Goal: Information Seeking & Learning: Learn about a topic

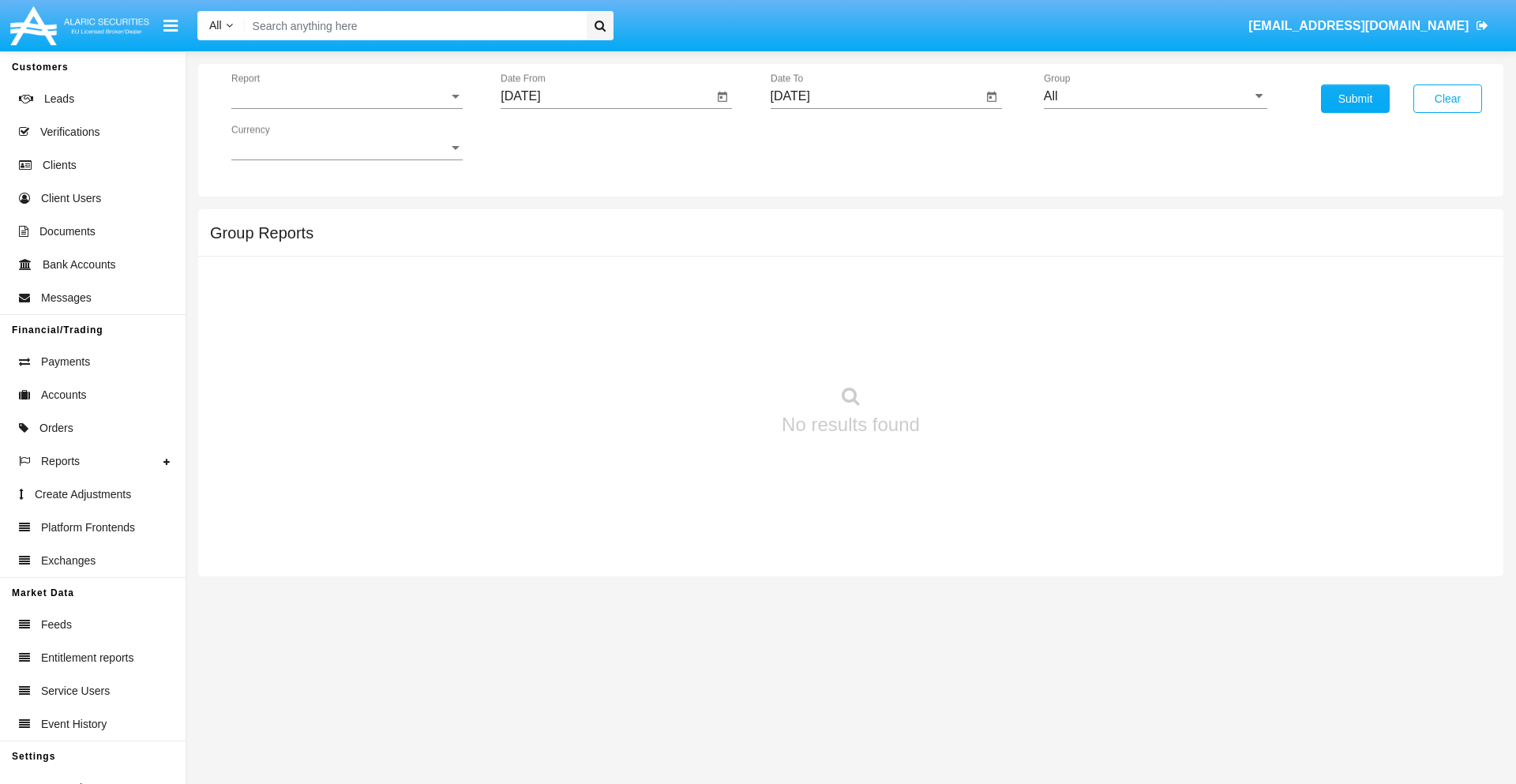
click at [347, 97] on span "Report" at bounding box center [339, 96] width 217 height 14
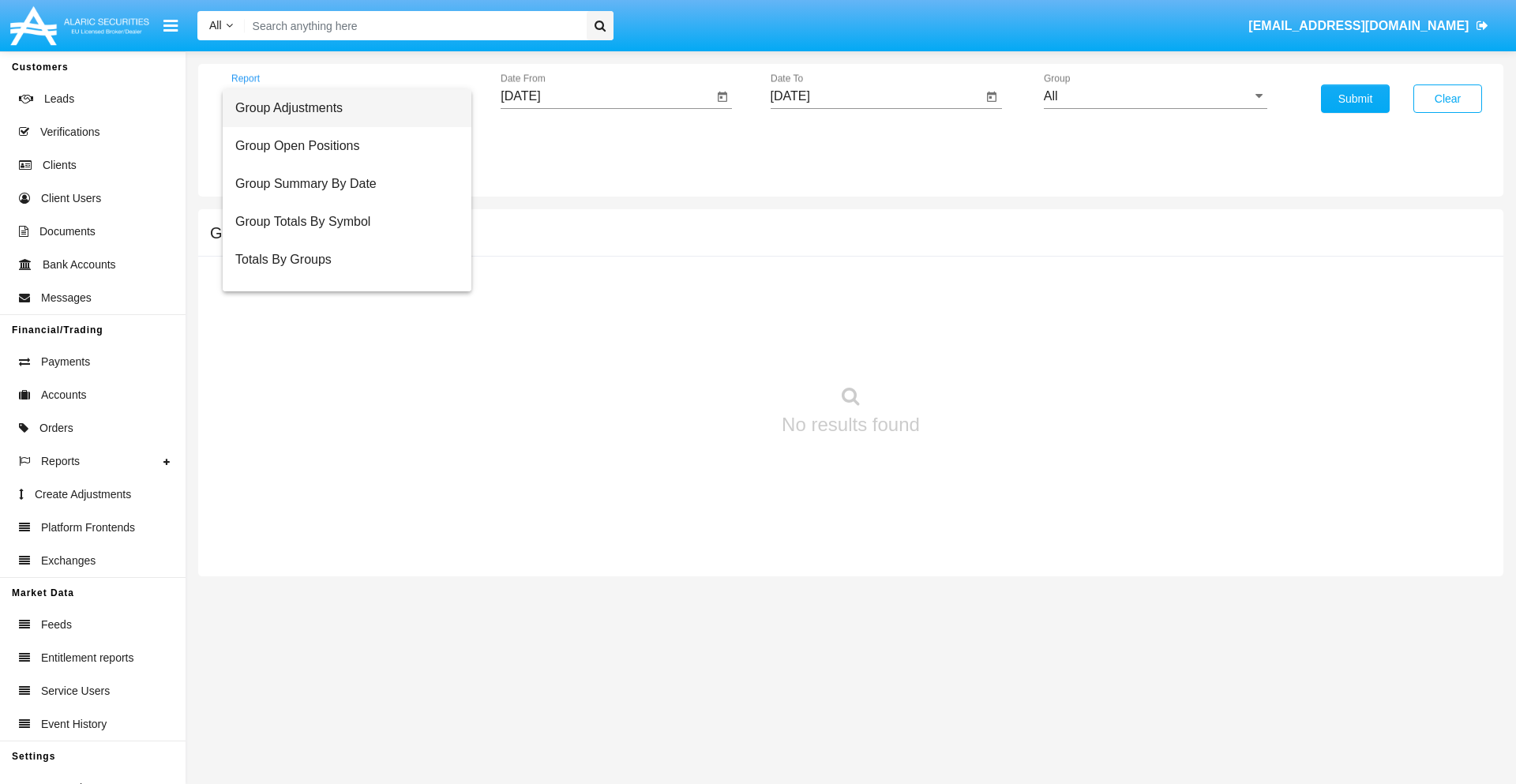
click at [340, 108] on span "Group Adjustments" at bounding box center [347, 108] width 224 height 38
click at [606, 97] on input "[DATE]" at bounding box center [607, 96] width 212 height 14
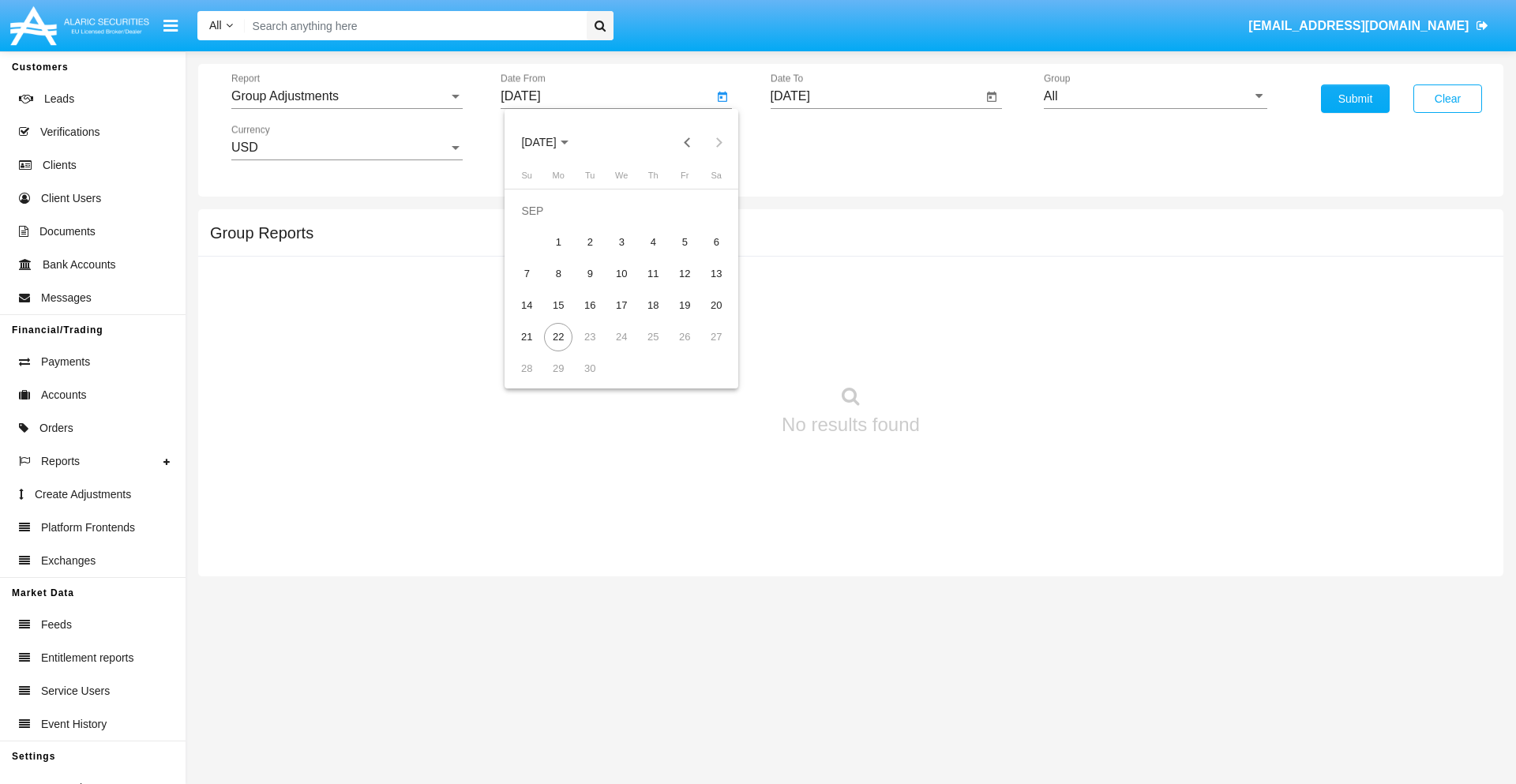
click at [552, 142] on span "[DATE]" at bounding box center [539, 142] width 35 height 12
click at [704, 349] on div "2025" at bounding box center [704, 349] width 49 height 28
click at [594, 254] on div "JUN" at bounding box center [594, 254] width 49 height 28
click at [526, 337] on div "22" at bounding box center [526, 337] width 28 height 28
type input "06/22/25"
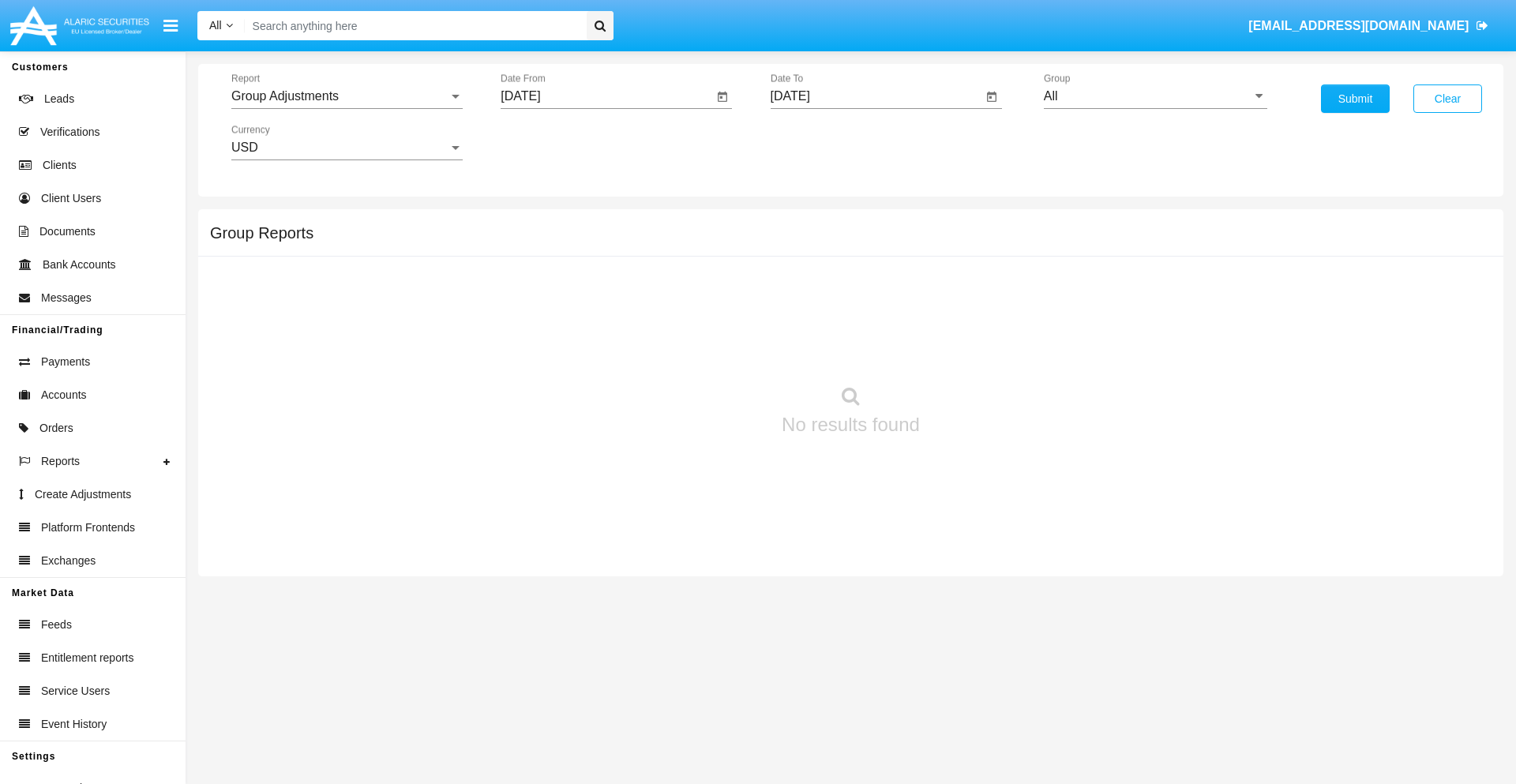
click at [875, 97] on input "[DATE]" at bounding box center [877, 96] width 212 height 14
click at [821, 142] on span "[DATE]" at bounding box center [808, 142] width 35 height 12
click at [974, 349] on div "2025" at bounding box center [974, 349] width 49 height 28
click at [808, 285] on div "SEP" at bounding box center [808, 285] width 49 height 28
click at [828, 337] on div "22" at bounding box center [828, 337] width 28 height 28
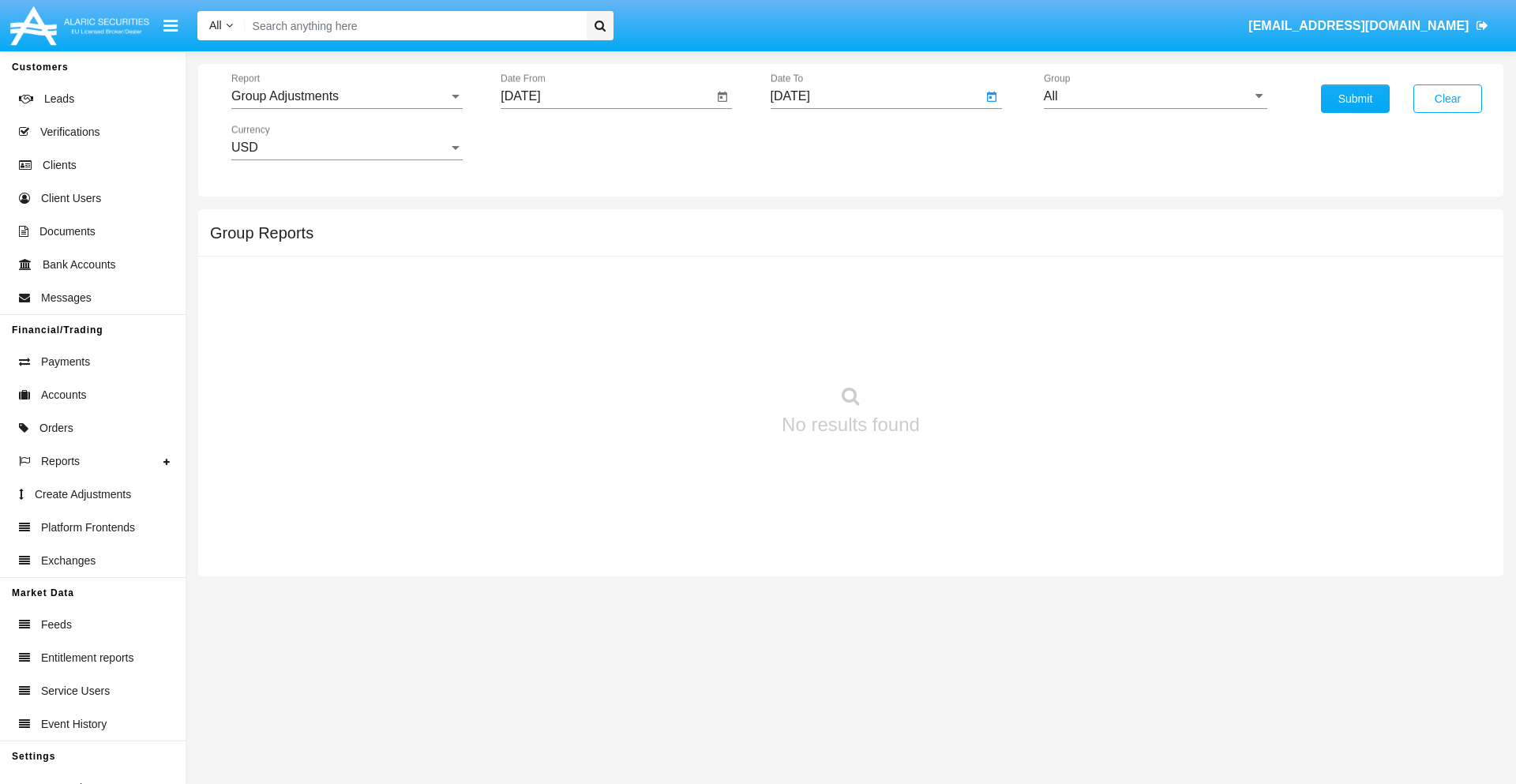
type input "[DATE]"
click at [1155, 97] on input "All" at bounding box center [1156, 96] width 224 height 14
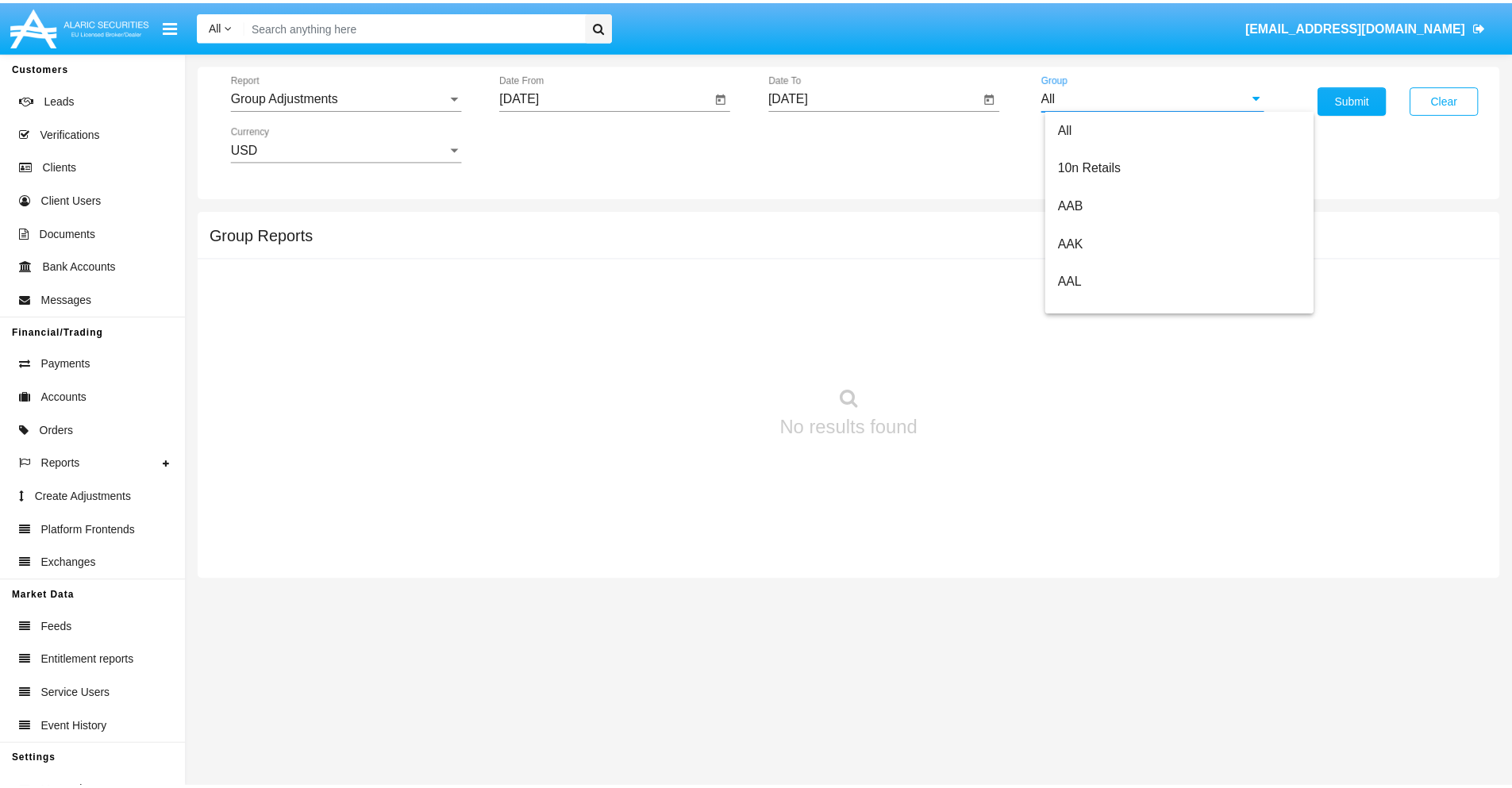
scroll to position [355, 0]
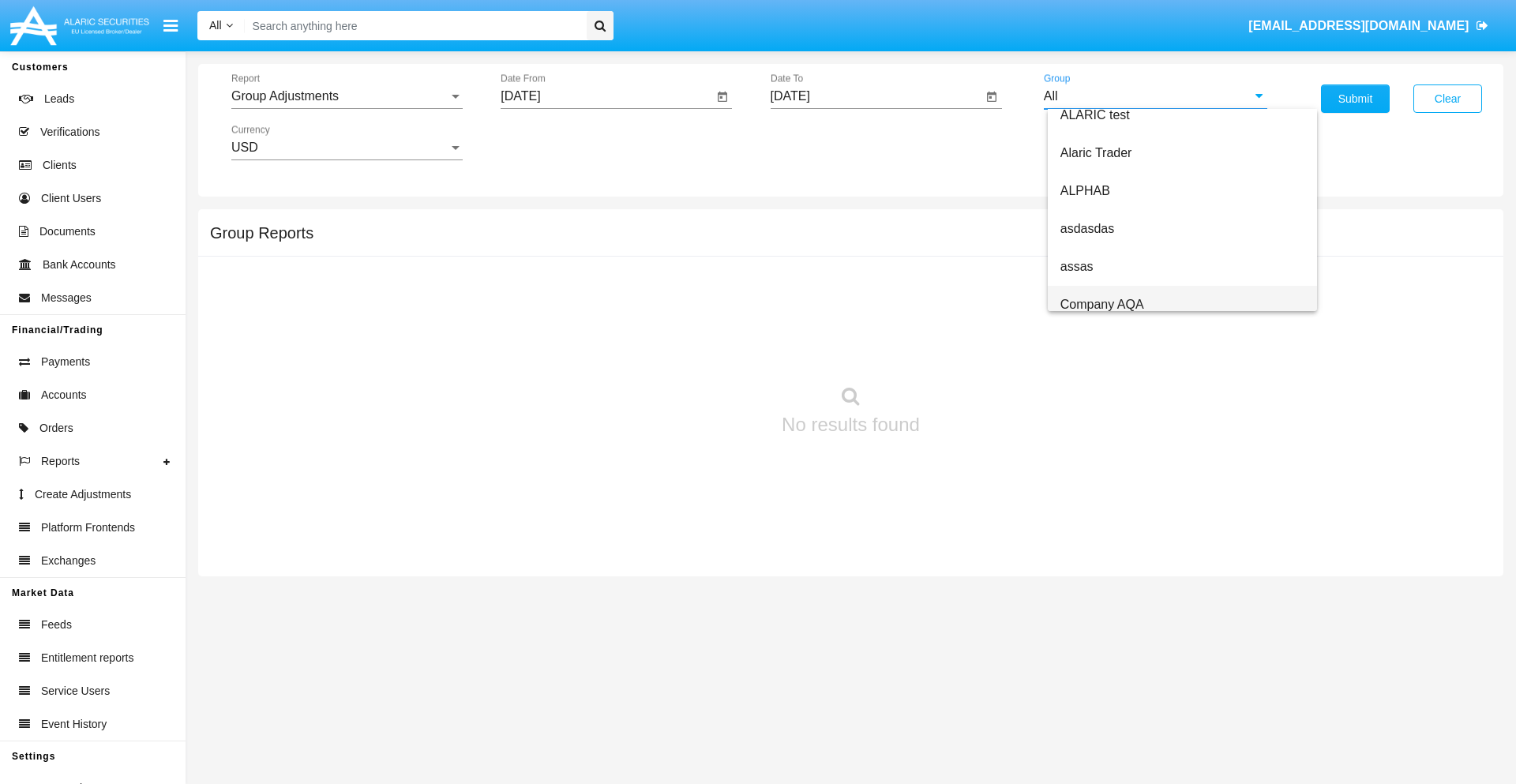
click at [1102, 304] on span "Company AQA" at bounding box center [1102, 304] width 83 height 13
type input "Company AQA"
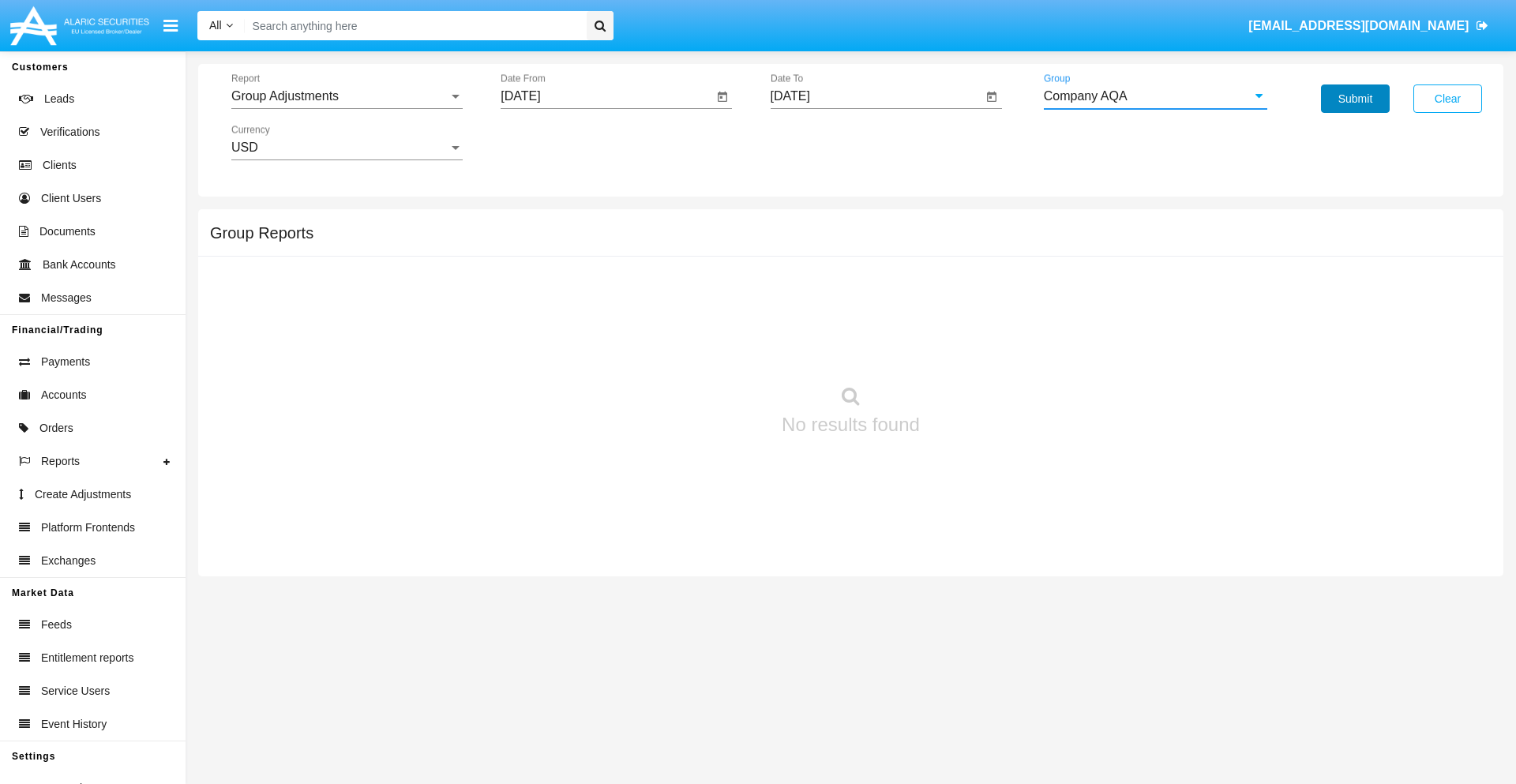
click at [1355, 99] on button "Submit" at bounding box center [1355, 99] width 68 height 28
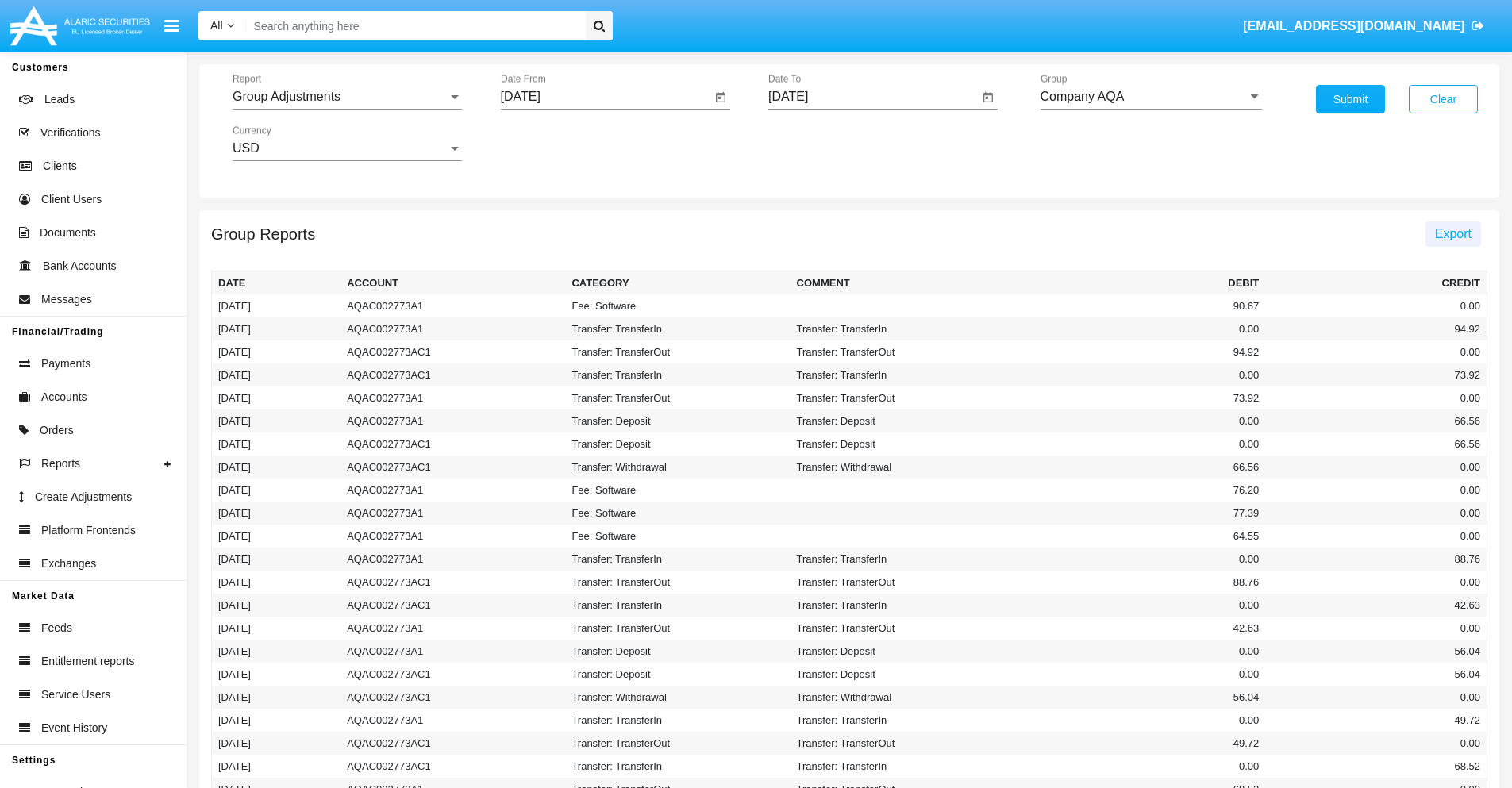
click at [1453, 233] on span "Export" at bounding box center [1453, 233] width 36 height 13
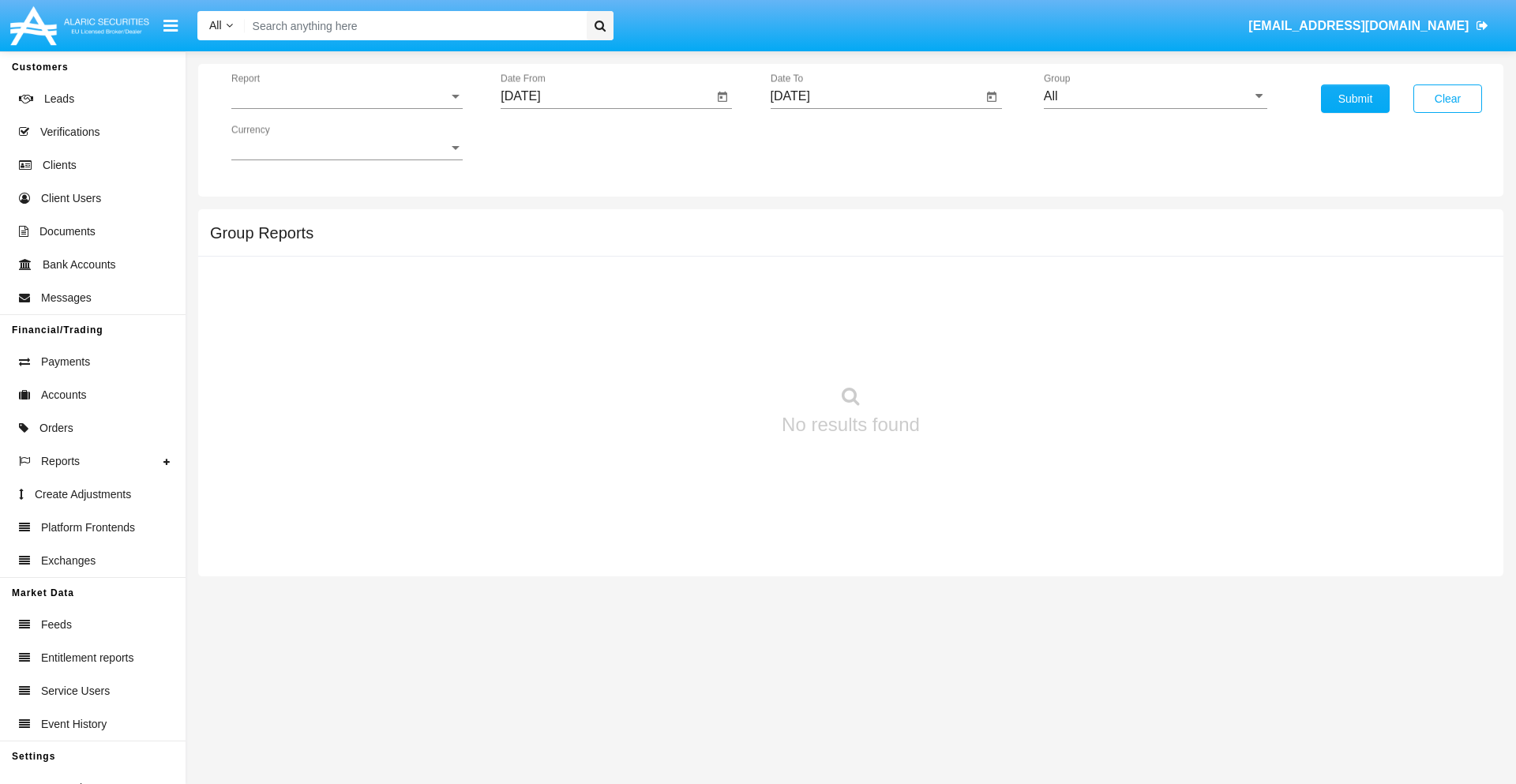
click at [347, 97] on span "Report" at bounding box center [339, 96] width 217 height 14
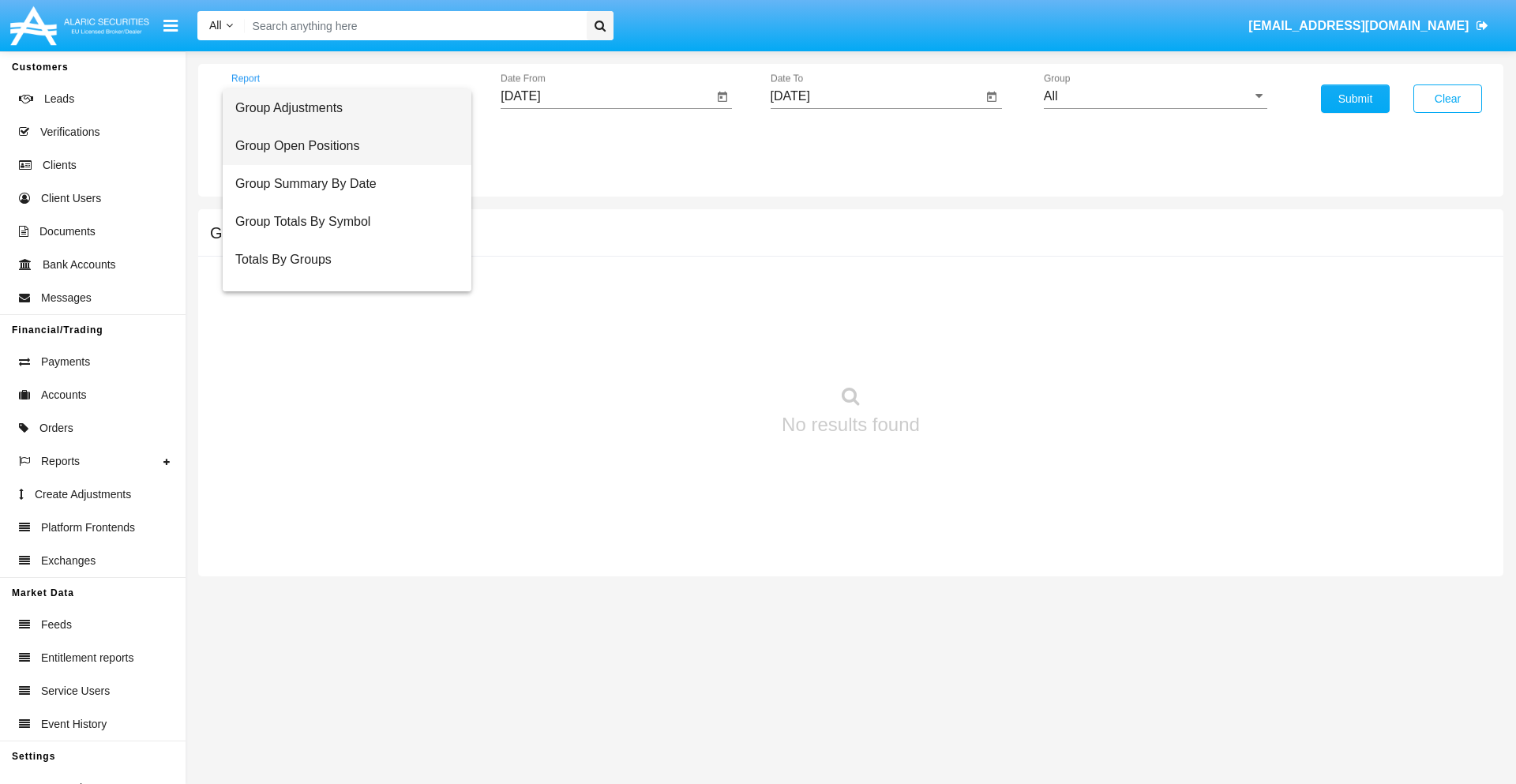
click at [340, 146] on span "Group Open Positions" at bounding box center [347, 146] width 224 height 38
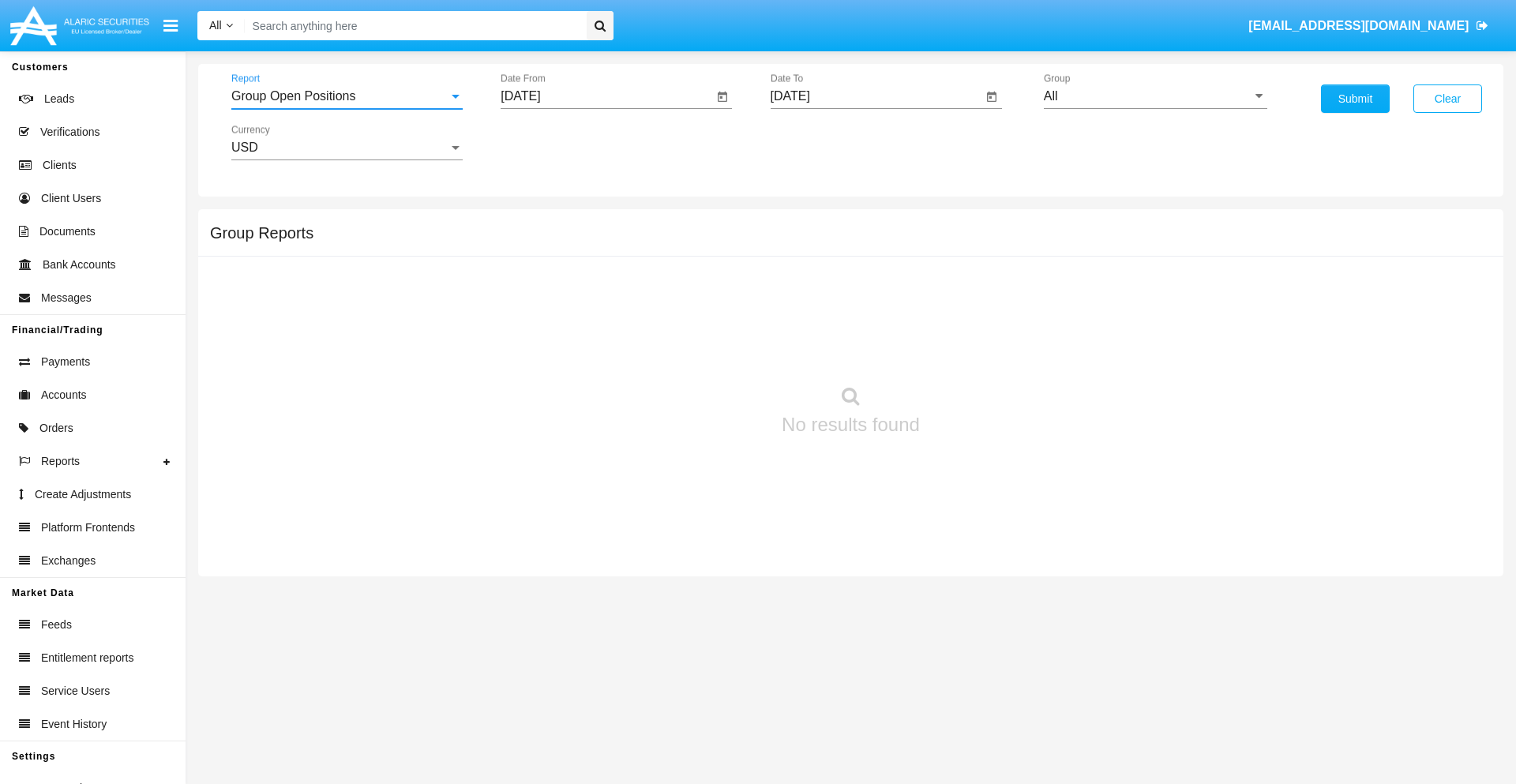
click at [606, 97] on input "[DATE]" at bounding box center [607, 96] width 212 height 14
click at [552, 142] on span "[DATE]" at bounding box center [539, 142] width 35 height 12
click at [704, 349] on div "2025" at bounding box center [704, 349] width 49 height 28
click at [704, 254] on div "AUG" at bounding box center [704, 254] width 49 height 28
click at [685, 304] on div "22" at bounding box center [685, 305] width 28 height 28
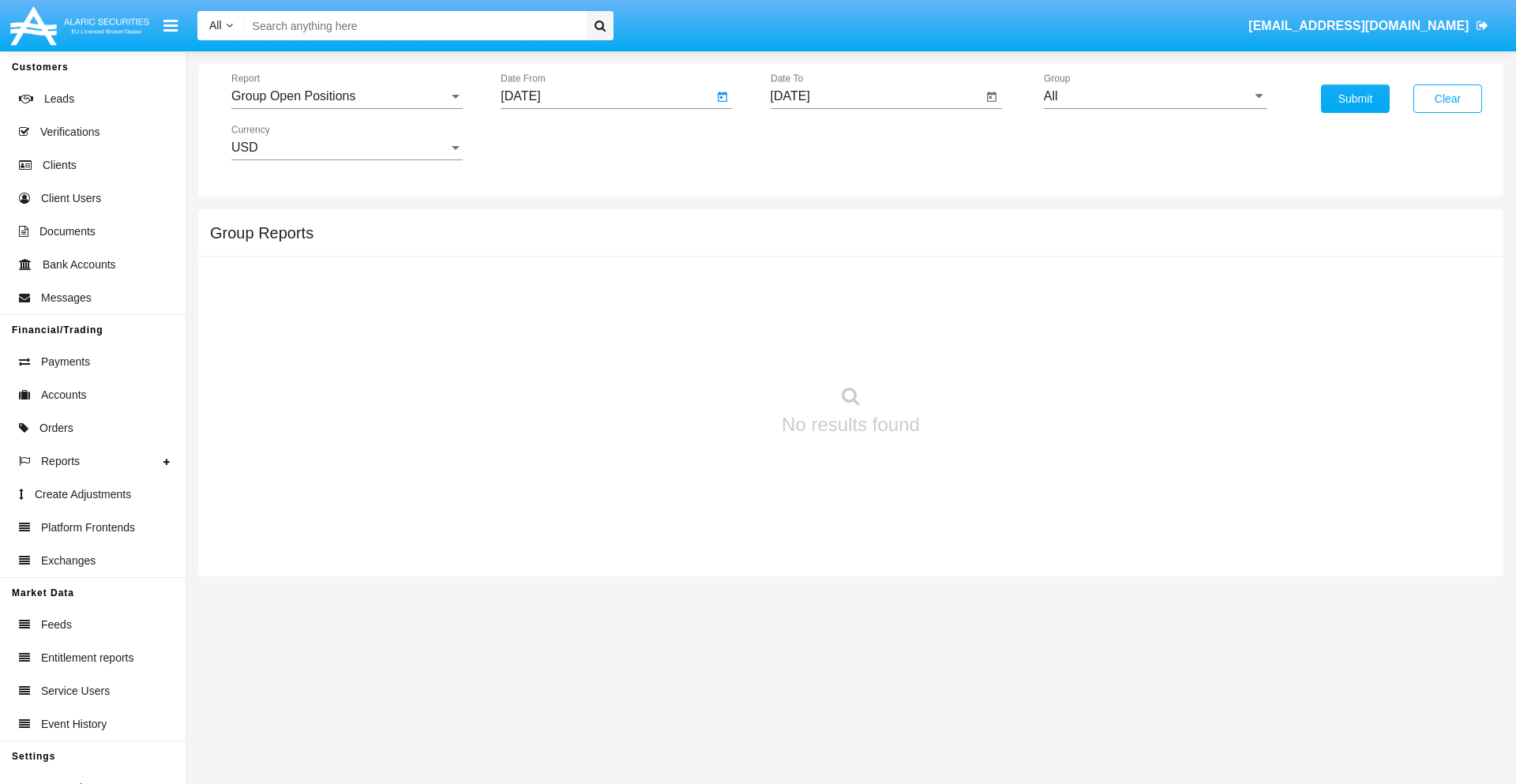
type input "[DATE]"
click at [875, 97] on input "[DATE]" at bounding box center [877, 96] width 212 height 14
click at [821, 142] on span "[DATE]" at bounding box center [808, 142] width 35 height 12
click at [974, 349] on div "2025" at bounding box center [974, 349] width 49 height 28
click at [808, 285] on div "SEP" at bounding box center [808, 285] width 49 height 28
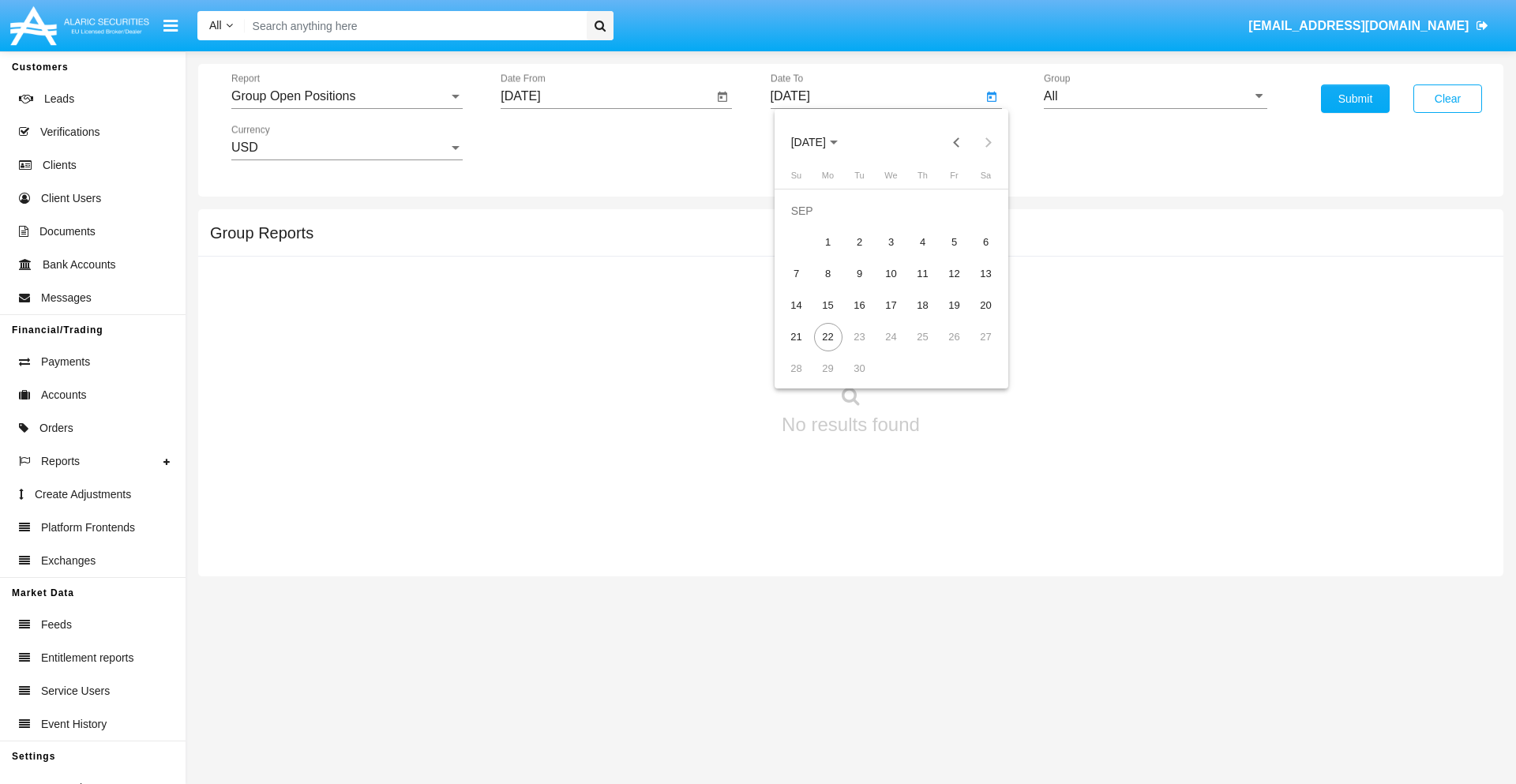
click at [828, 337] on div "22" at bounding box center [828, 337] width 28 height 28
type input "[DATE]"
click at [1155, 97] on input "All" at bounding box center [1156, 96] width 224 height 14
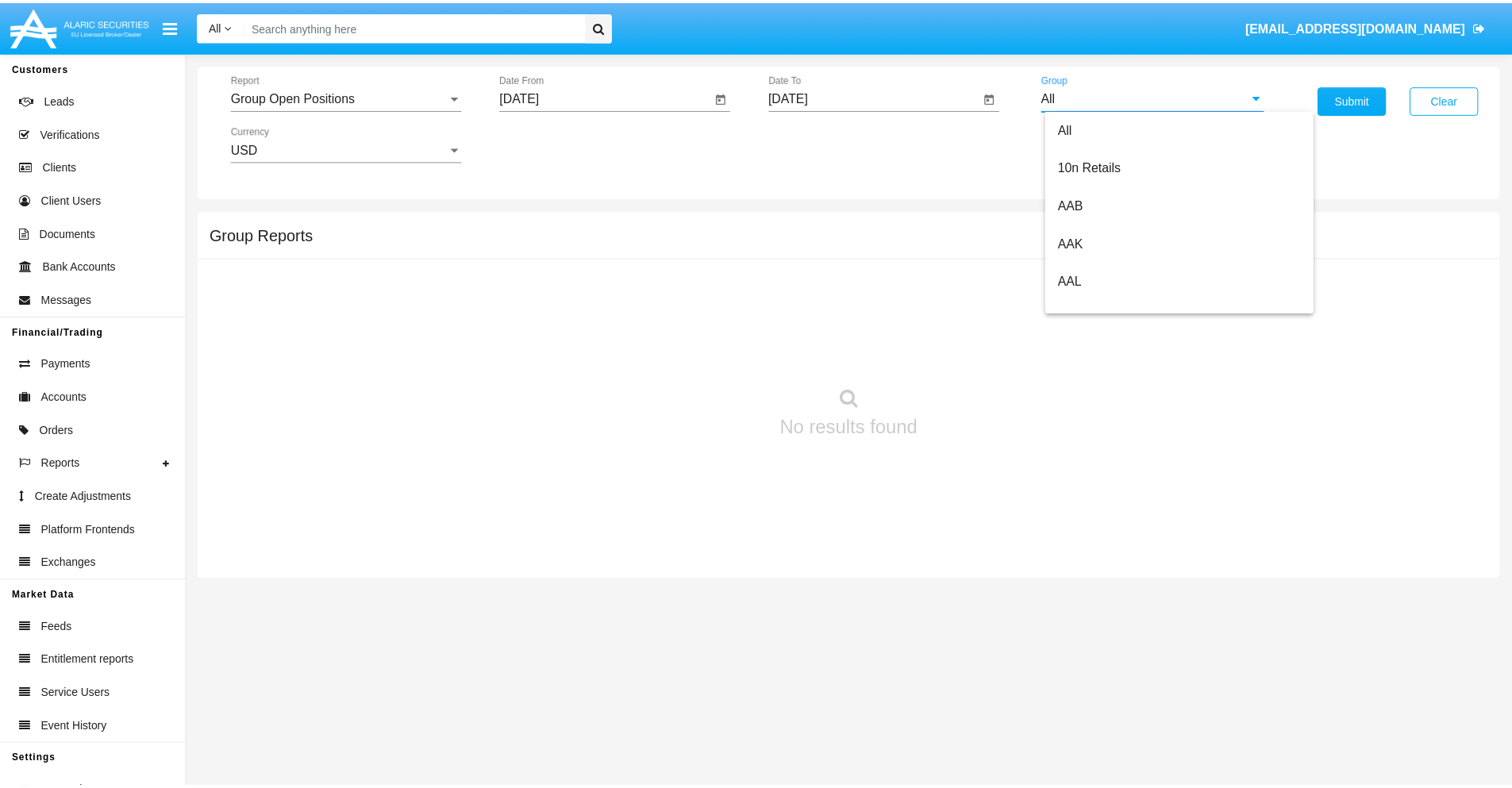
scroll to position [851, 0]
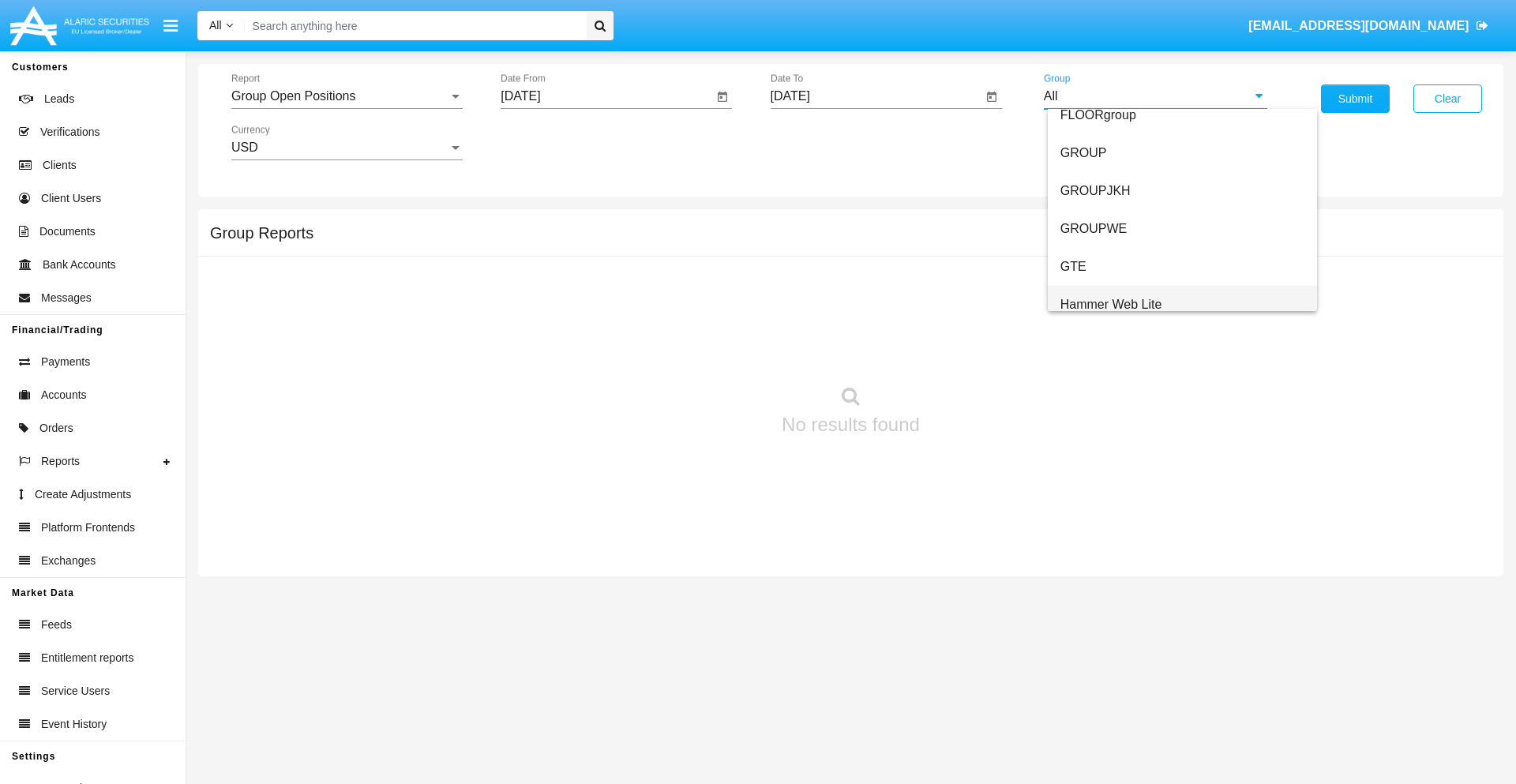
click at [1111, 304] on span "Hammer Web Lite" at bounding box center [1110, 304] width 101 height 13
type input "Hammer Web Lite"
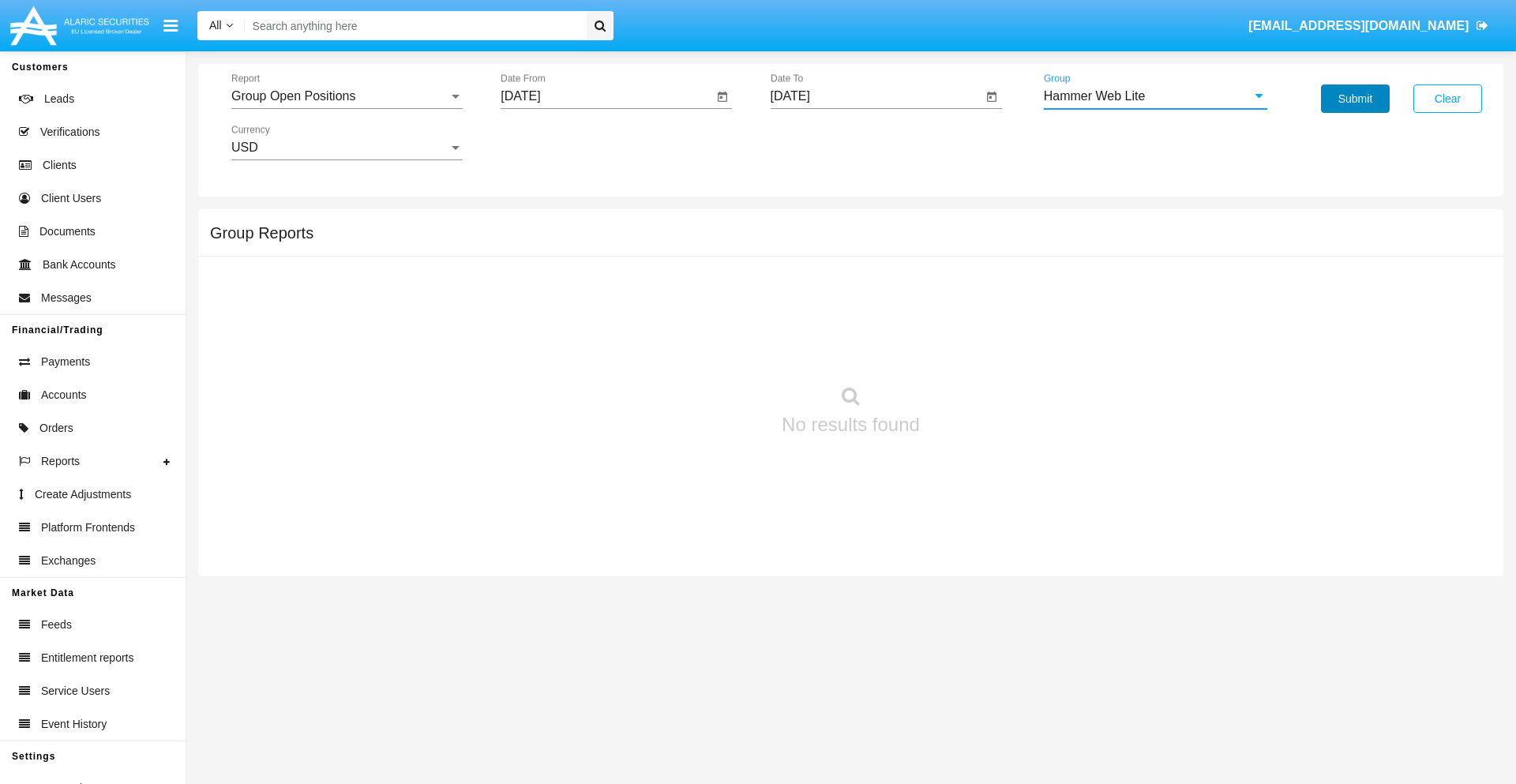
click at [1355, 99] on button "Submit" at bounding box center [1355, 99] width 68 height 28
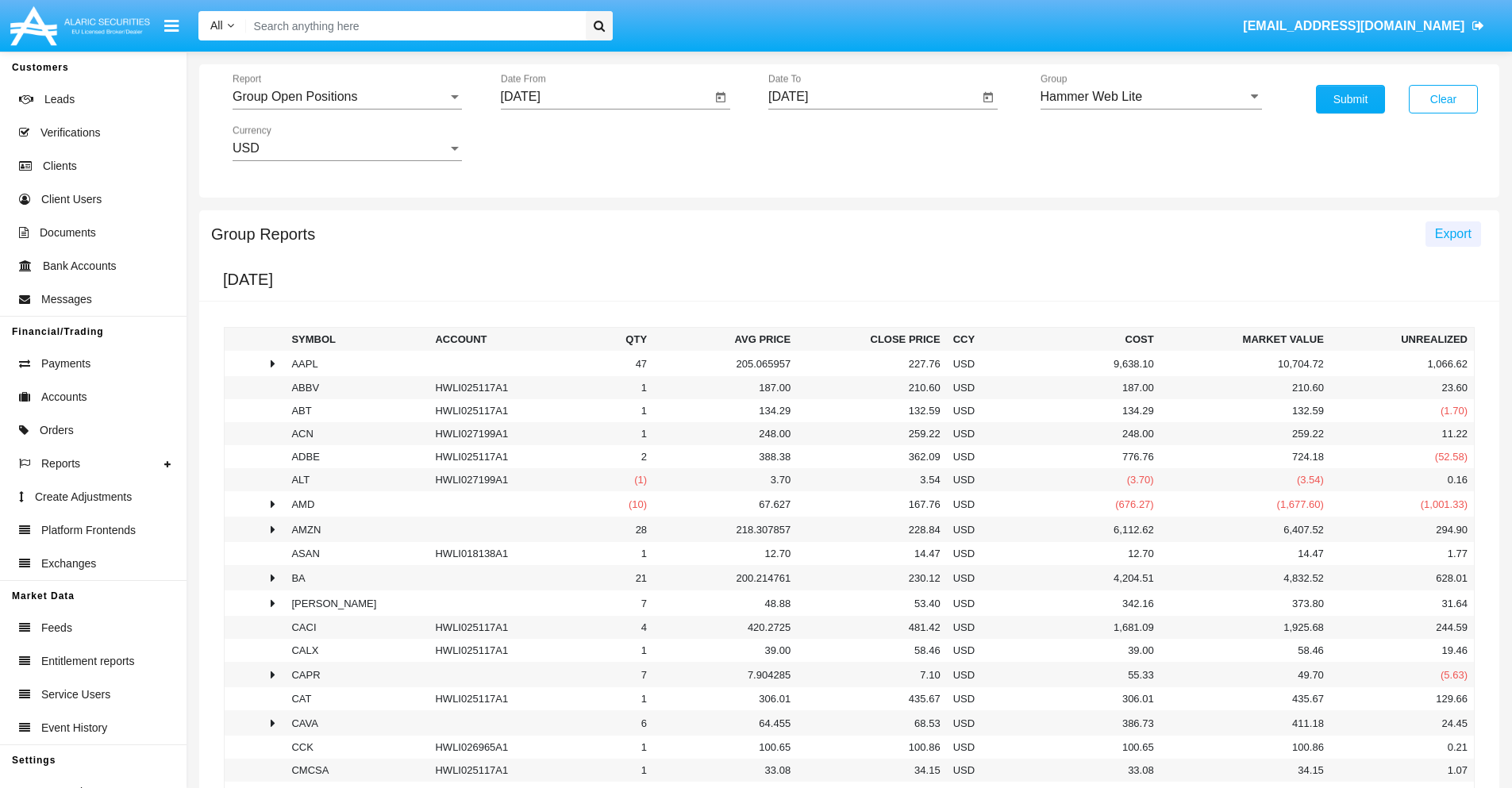
click at [1453, 233] on span "Export" at bounding box center [1453, 233] width 36 height 13
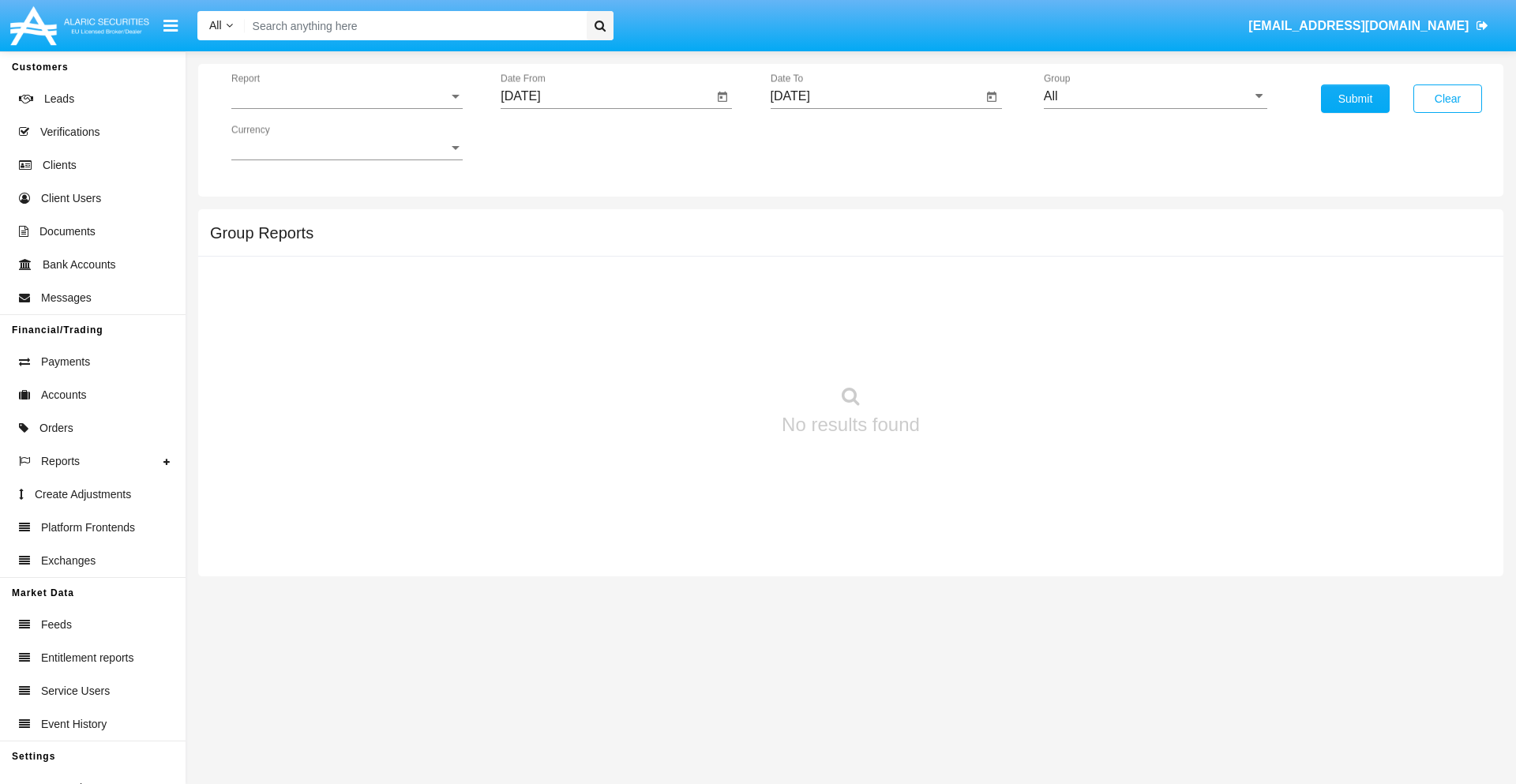
click at [347, 97] on span "Report" at bounding box center [339, 96] width 217 height 14
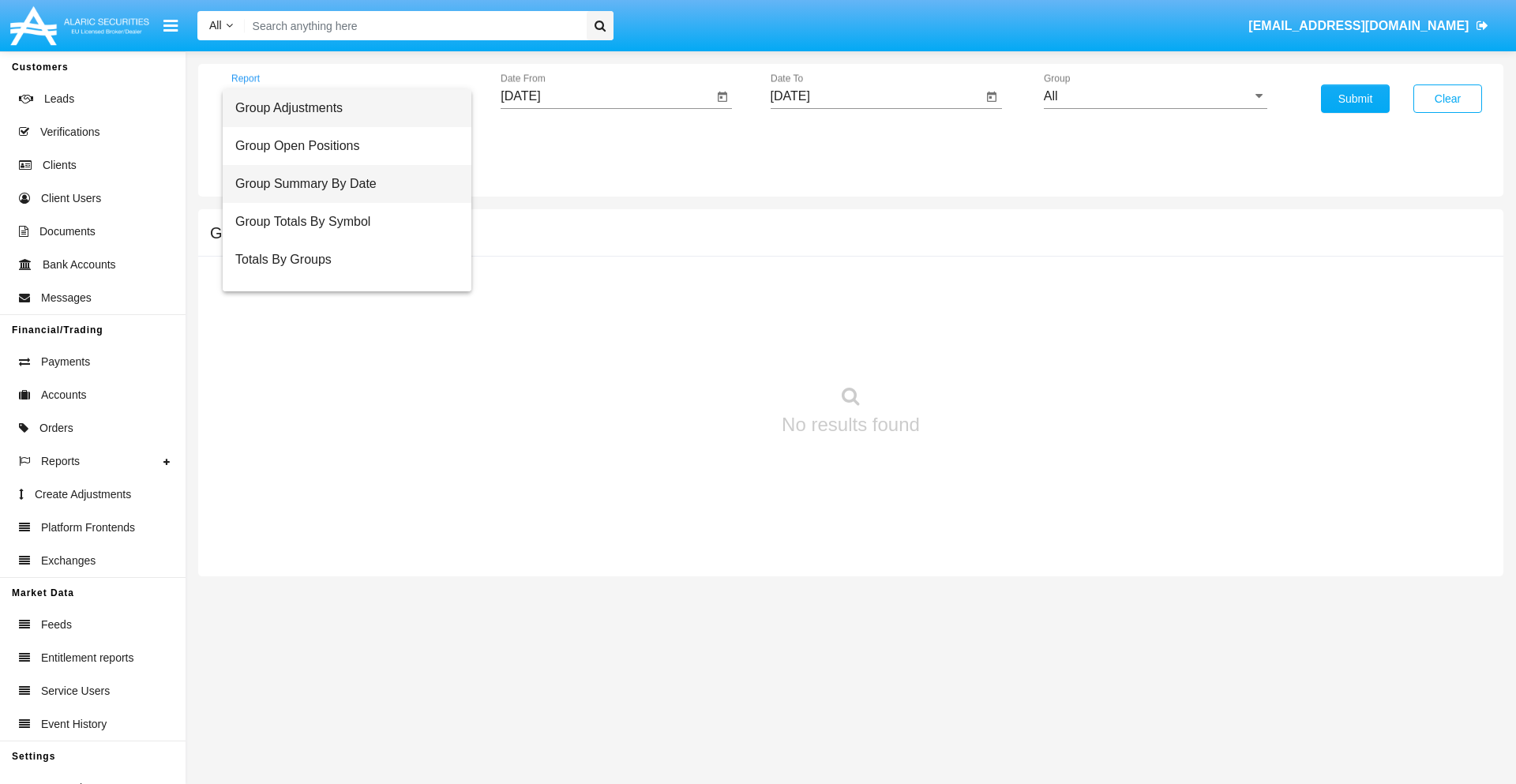
click at [340, 184] on span "Group Summary By Date" at bounding box center [347, 184] width 224 height 38
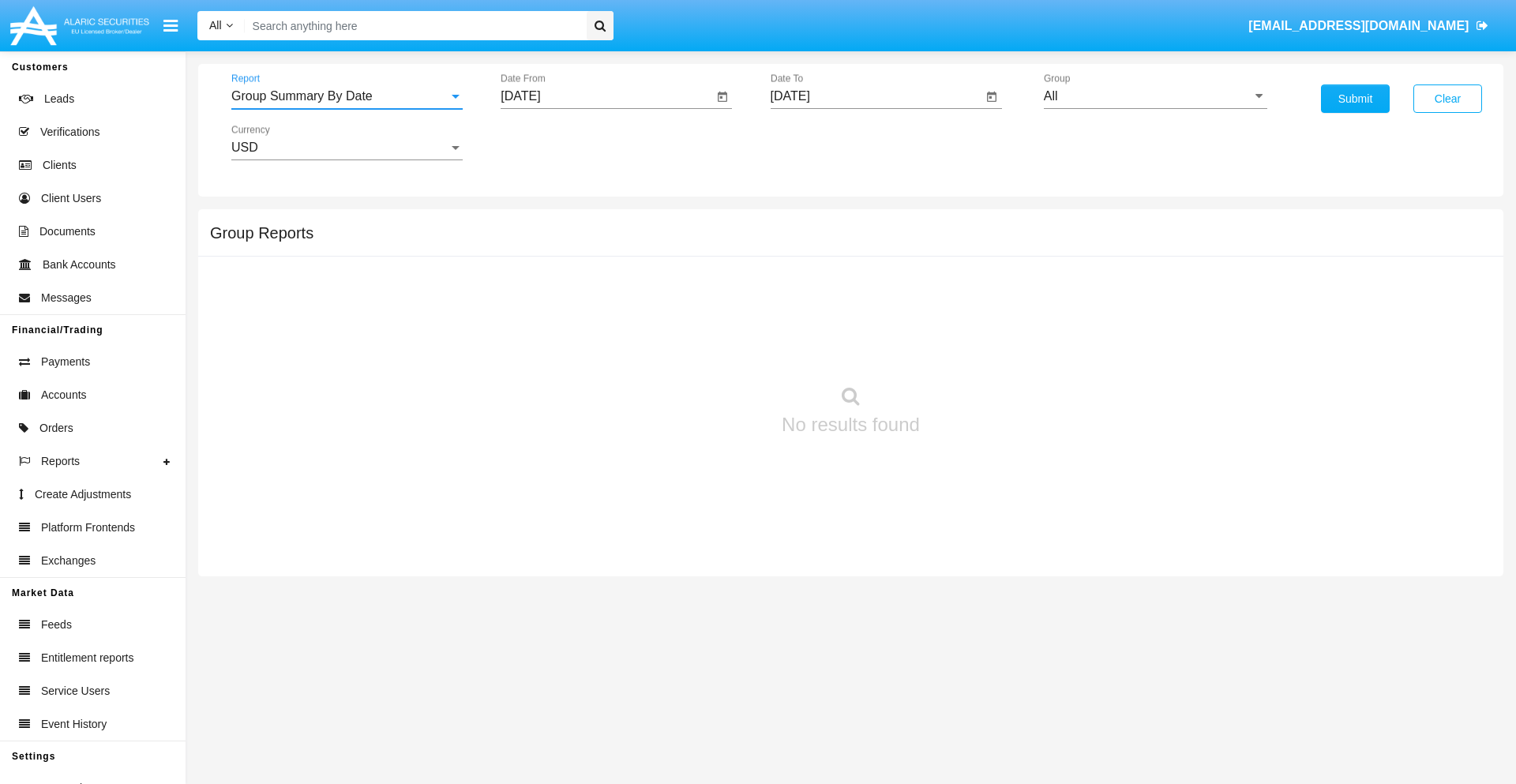
click at [606, 97] on input "[DATE]" at bounding box center [607, 96] width 212 height 14
click at [552, 142] on span "[DATE]" at bounding box center [539, 142] width 35 height 12
click at [704, 349] on div "2025" at bounding box center [704, 349] width 49 height 28
click at [704, 254] on div "AUG" at bounding box center [704, 254] width 49 height 28
click at [685, 304] on div "22" at bounding box center [685, 305] width 28 height 28
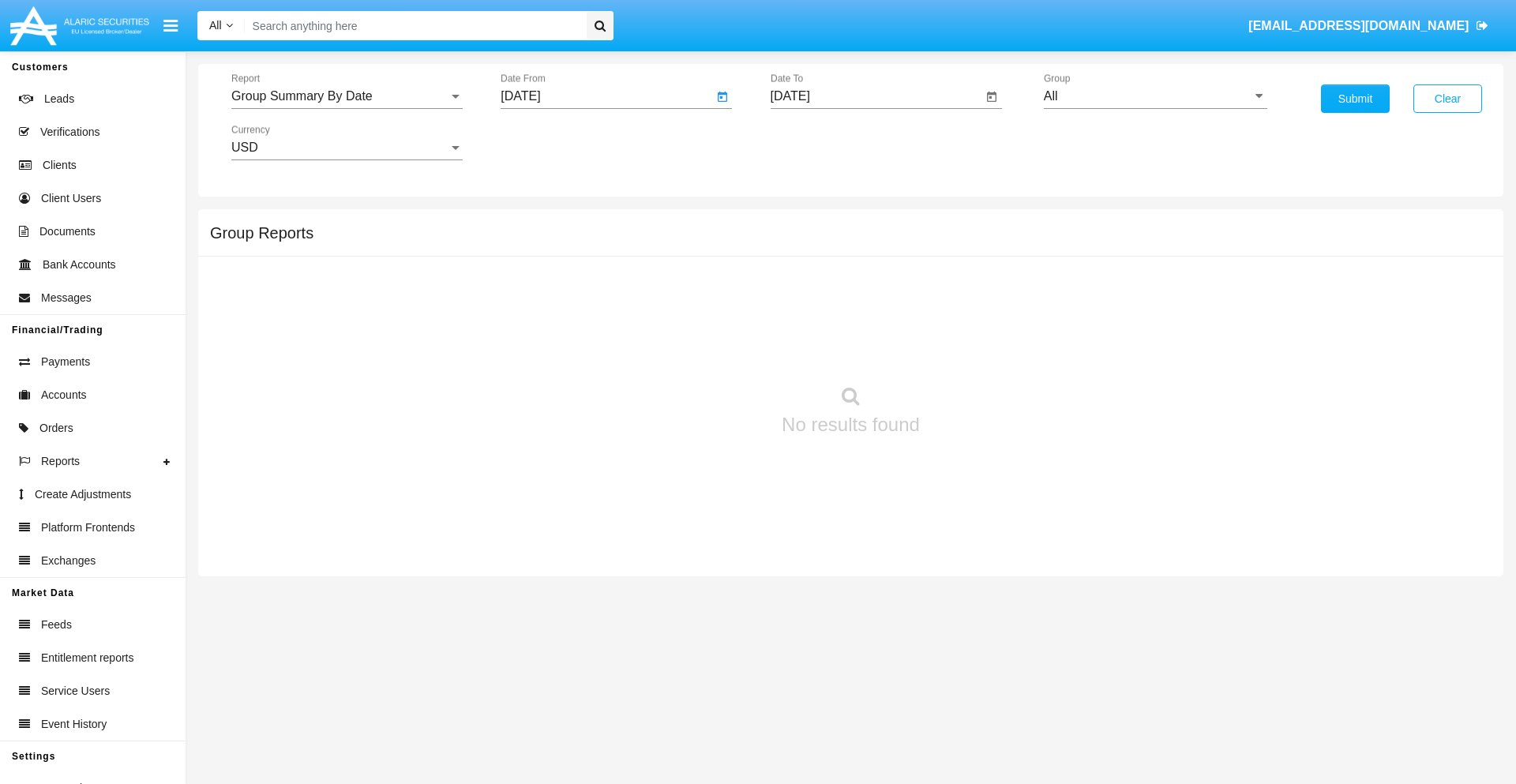
type input "[DATE]"
click at [875, 97] on input "[DATE]" at bounding box center [877, 96] width 212 height 14
click at [821, 142] on span "[DATE]" at bounding box center [808, 142] width 35 height 12
click at [974, 349] on div "2025" at bounding box center [974, 349] width 49 height 28
click at [808, 285] on div "SEP" at bounding box center [808, 285] width 49 height 28
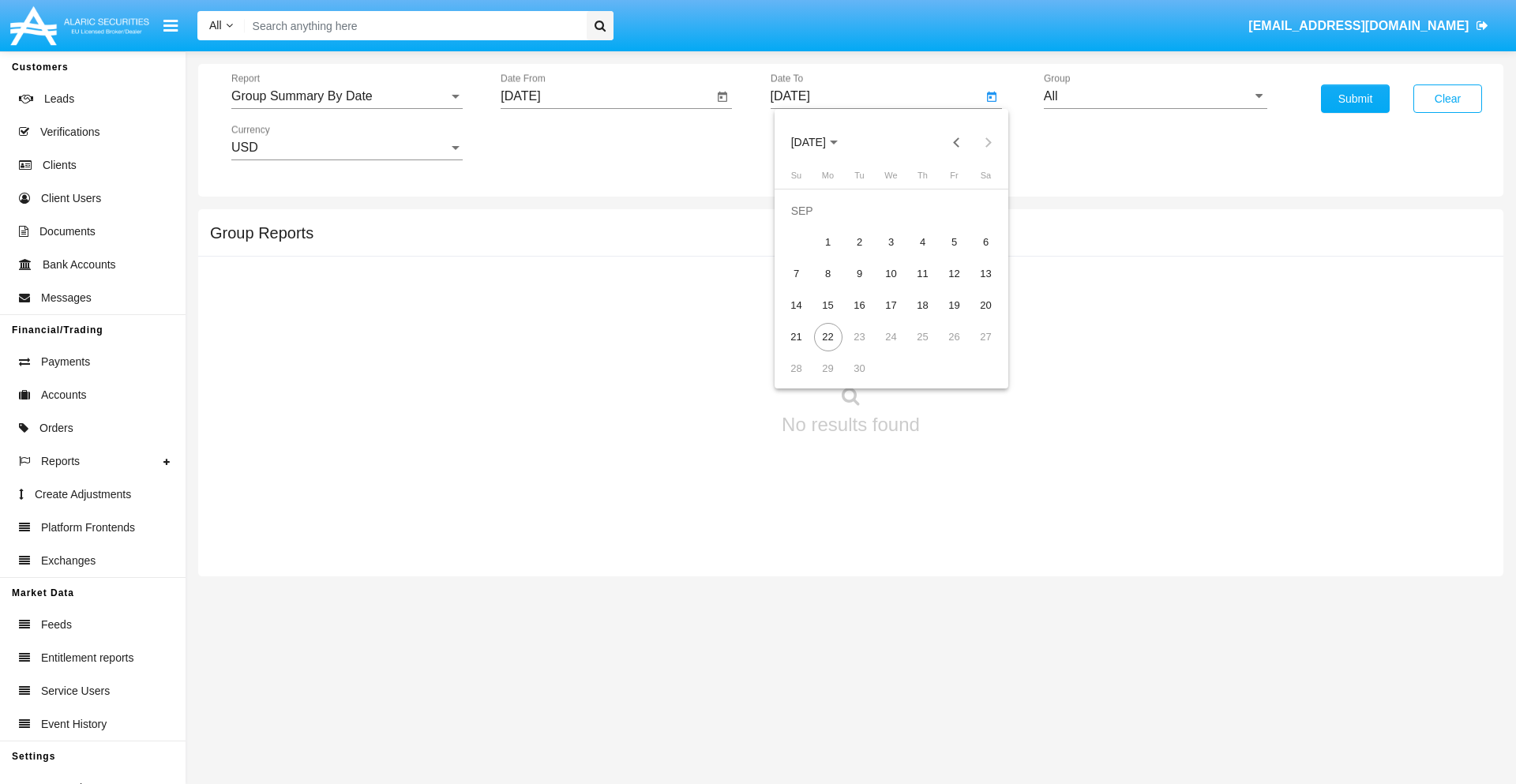
click at [828, 337] on div "22" at bounding box center [828, 337] width 28 height 28
type input "[DATE]"
click at [1155, 97] on input "All" at bounding box center [1156, 96] width 224 height 14
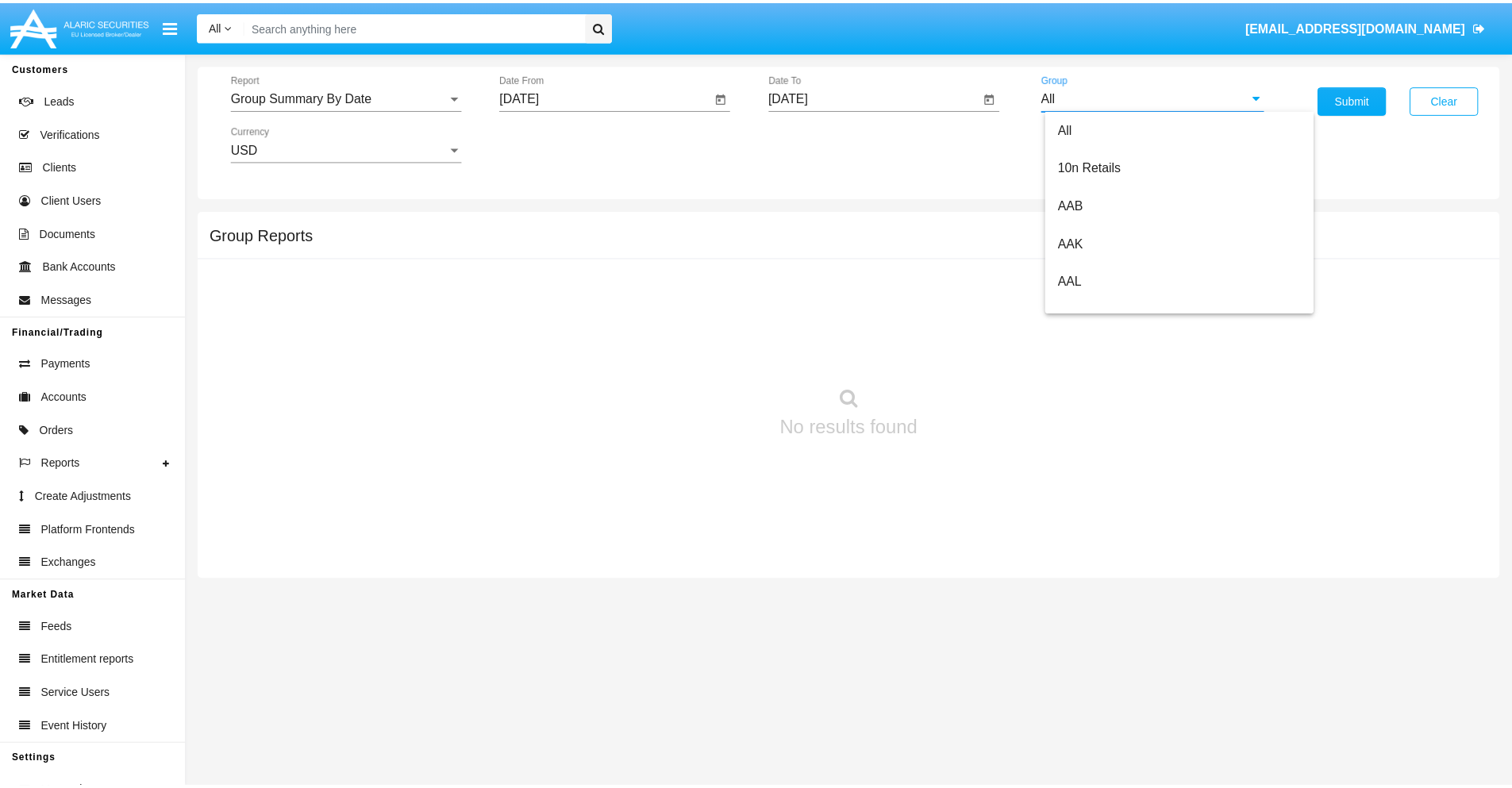
scroll to position [851, 0]
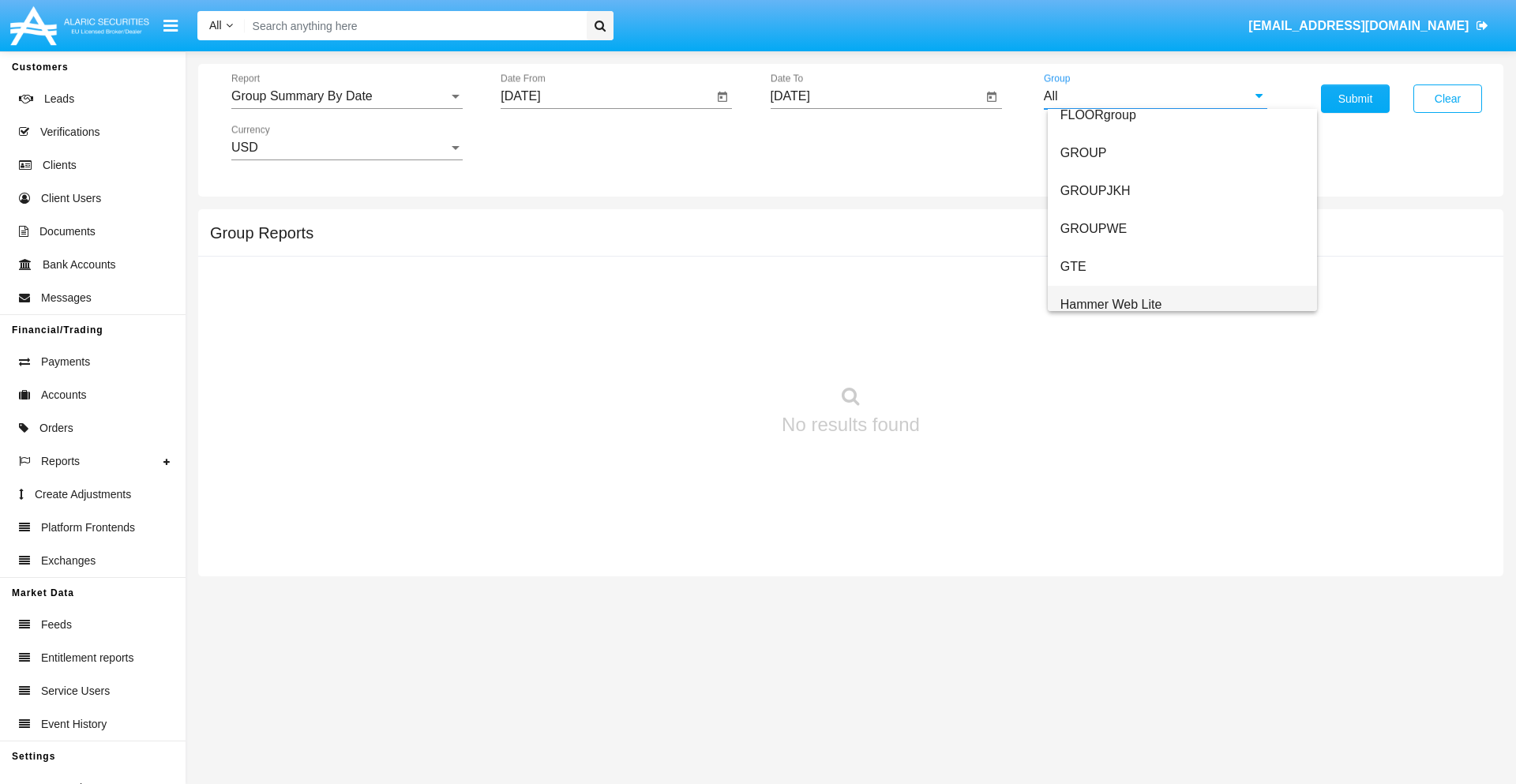
click at [1111, 304] on span "Hammer Web Lite" at bounding box center [1110, 304] width 101 height 13
type input "Hammer Web Lite"
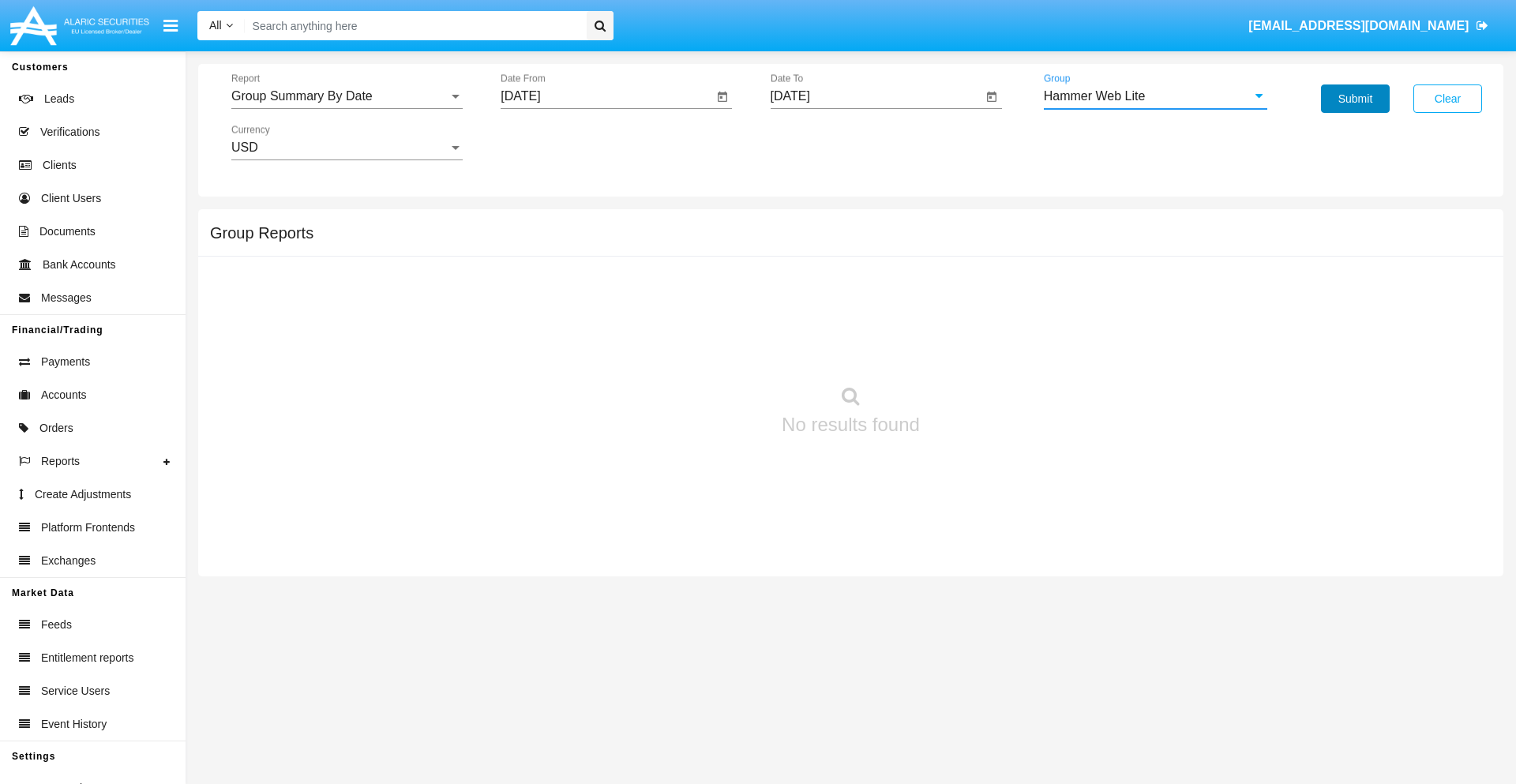
click at [1355, 99] on button "Submit" at bounding box center [1355, 99] width 68 height 28
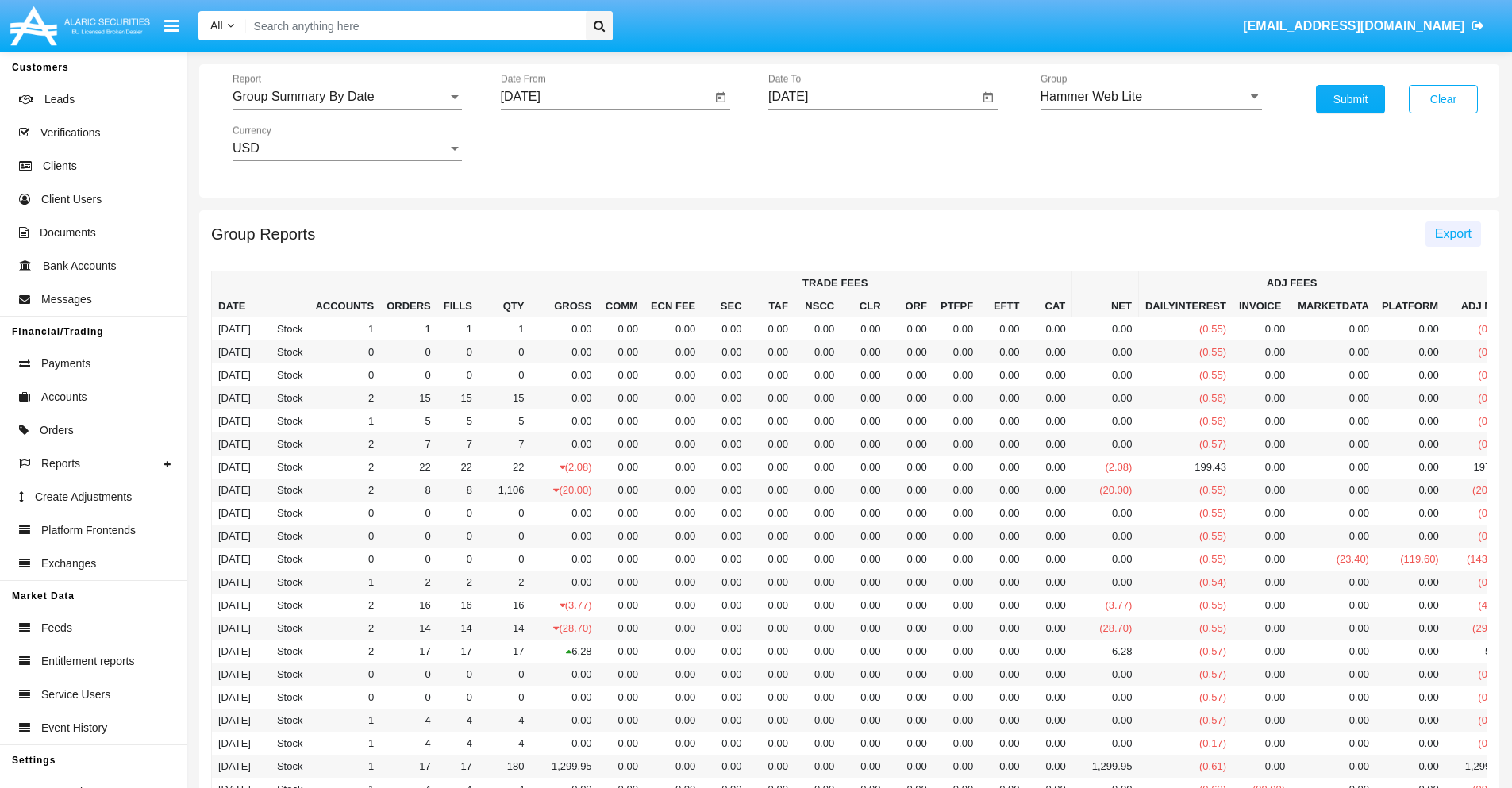
click at [1453, 233] on span "Export" at bounding box center [1453, 233] width 36 height 13
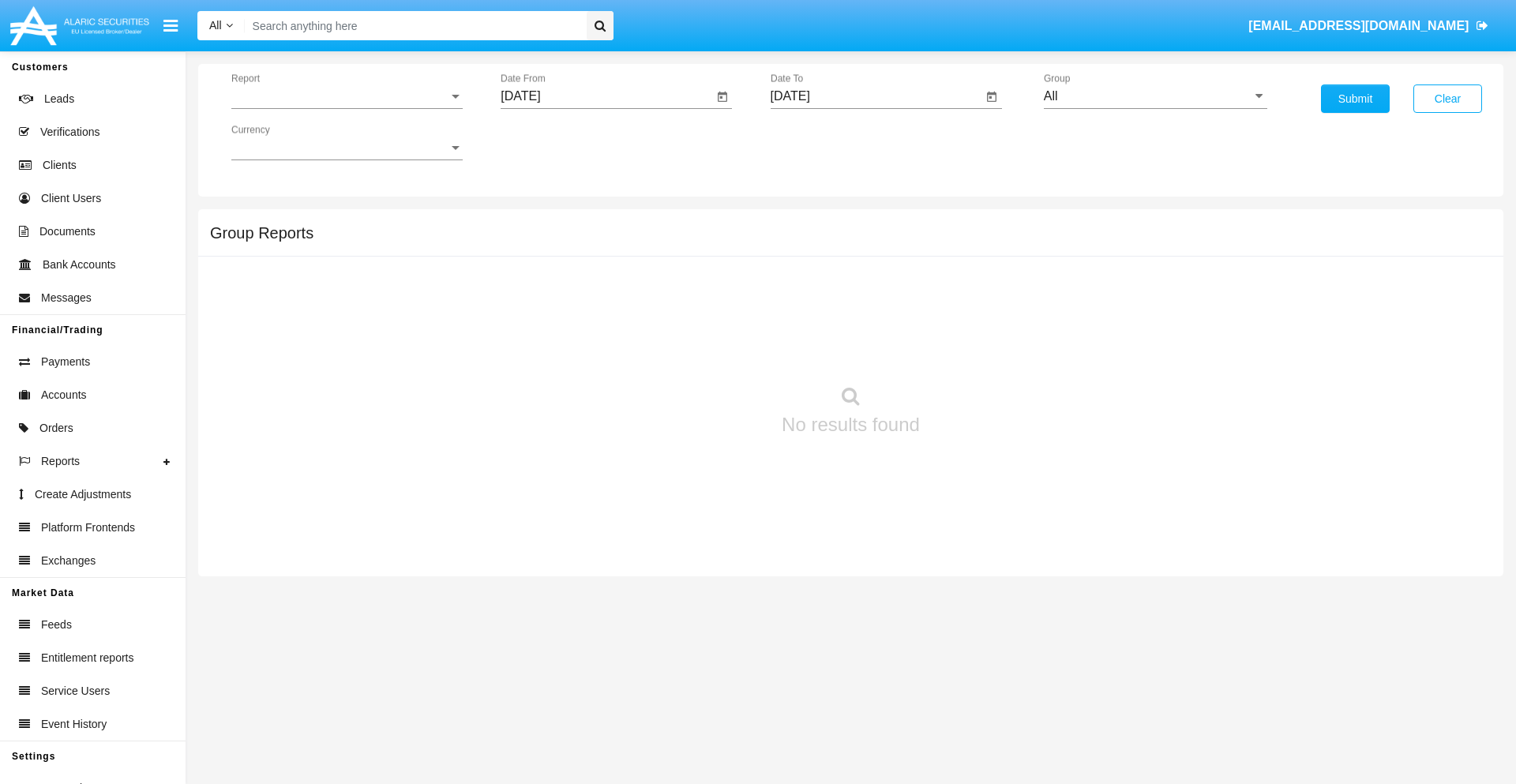
click at [347, 97] on span "Report" at bounding box center [339, 96] width 217 height 14
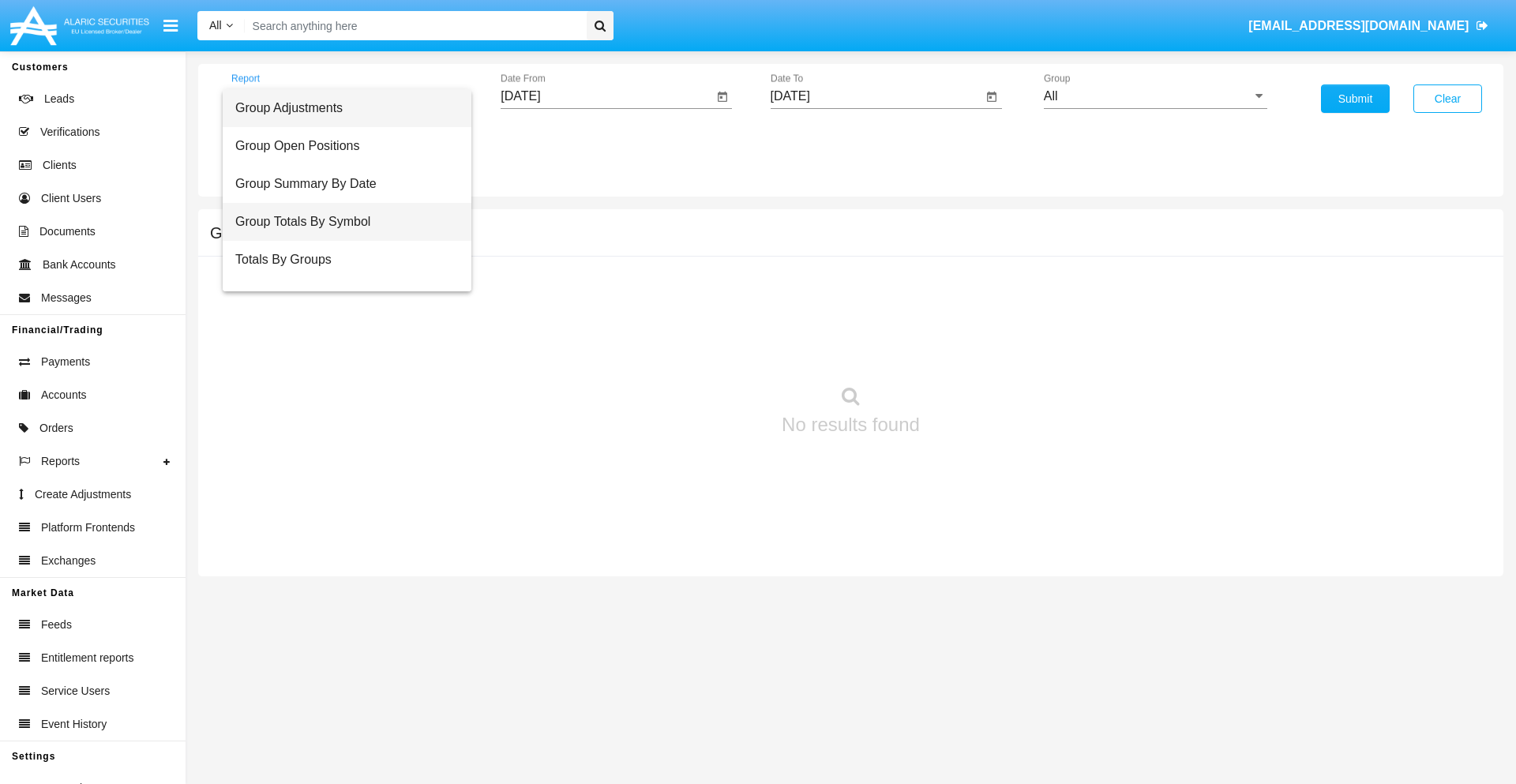
click at [340, 222] on span "Group Totals By Symbol" at bounding box center [347, 222] width 224 height 38
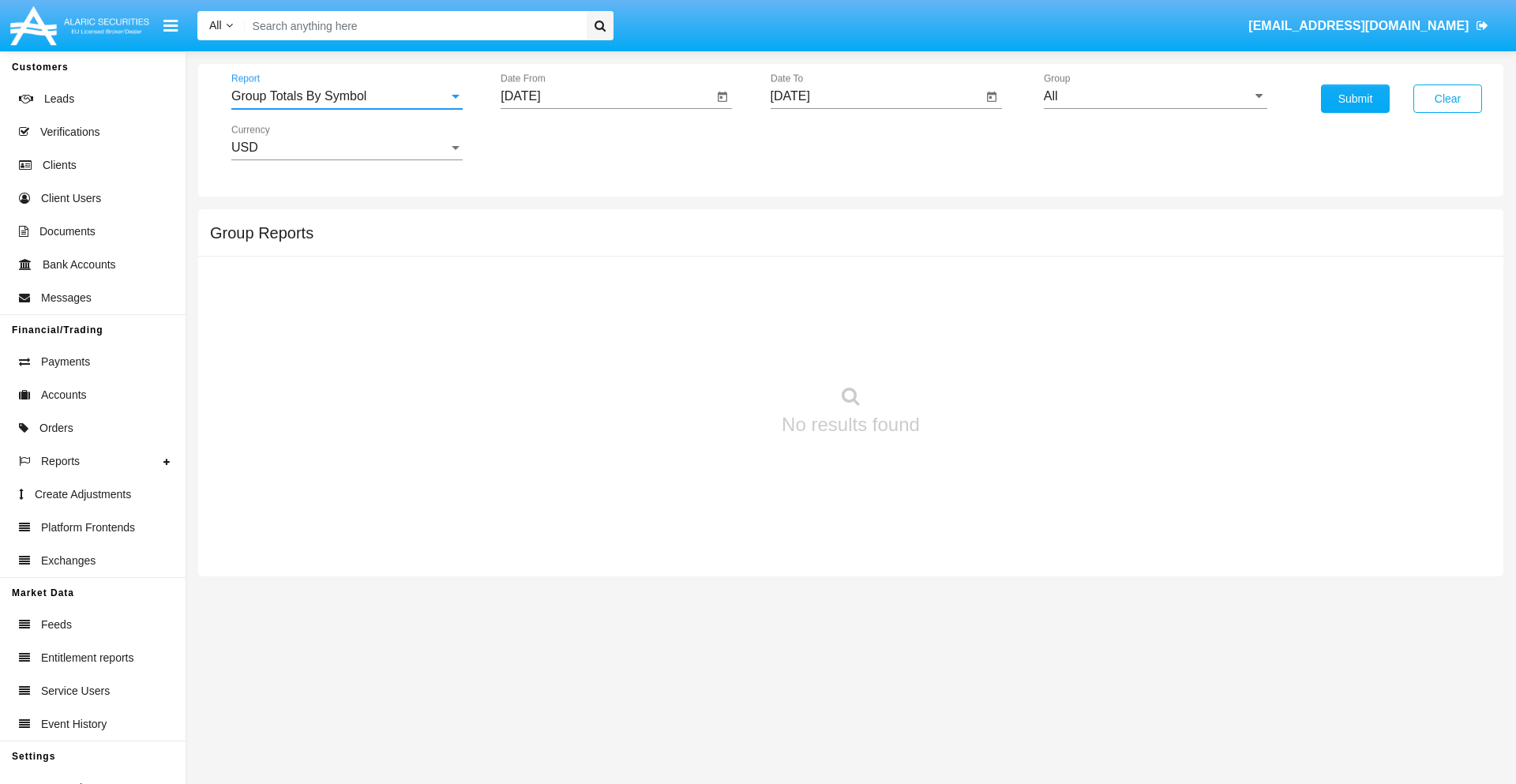
click at [606, 97] on input "[DATE]" at bounding box center [607, 96] width 212 height 14
click at [552, 142] on span "[DATE]" at bounding box center [539, 142] width 35 height 12
click at [704, 349] on div "2025" at bounding box center [704, 349] width 49 height 28
click at [704, 254] on div "AUG" at bounding box center [704, 254] width 49 height 28
click at [685, 304] on div "22" at bounding box center [685, 305] width 28 height 28
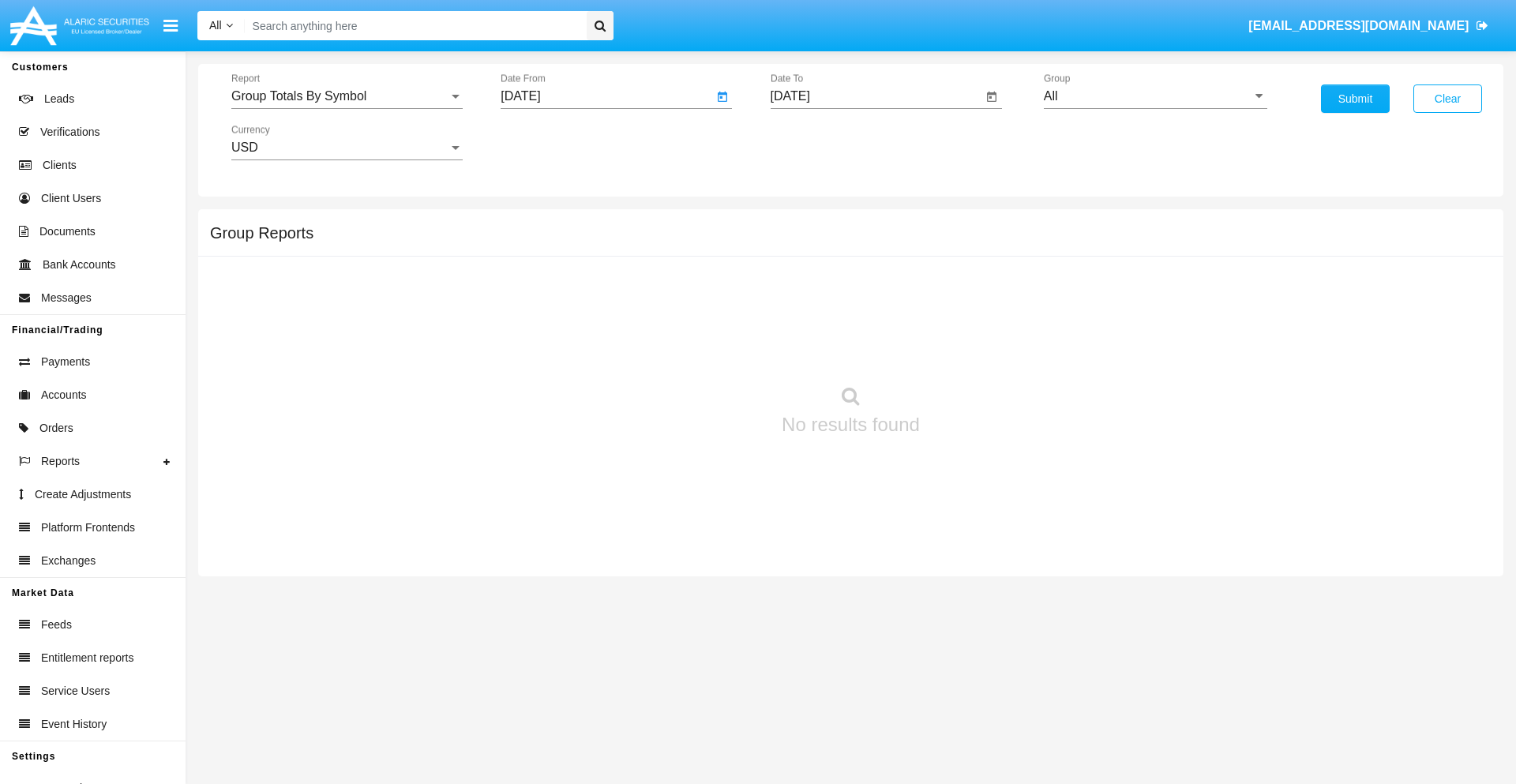
type input "08/22/25"
click at [875, 97] on input "[DATE]" at bounding box center [877, 96] width 212 height 14
click at [821, 142] on span "[DATE]" at bounding box center [808, 142] width 35 height 12
click at [974, 349] on div "2025" at bounding box center [974, 349] width 49 height 28
click at [808, 285] on div "SEP" at bounding box center [808, 285] width 49 height 28
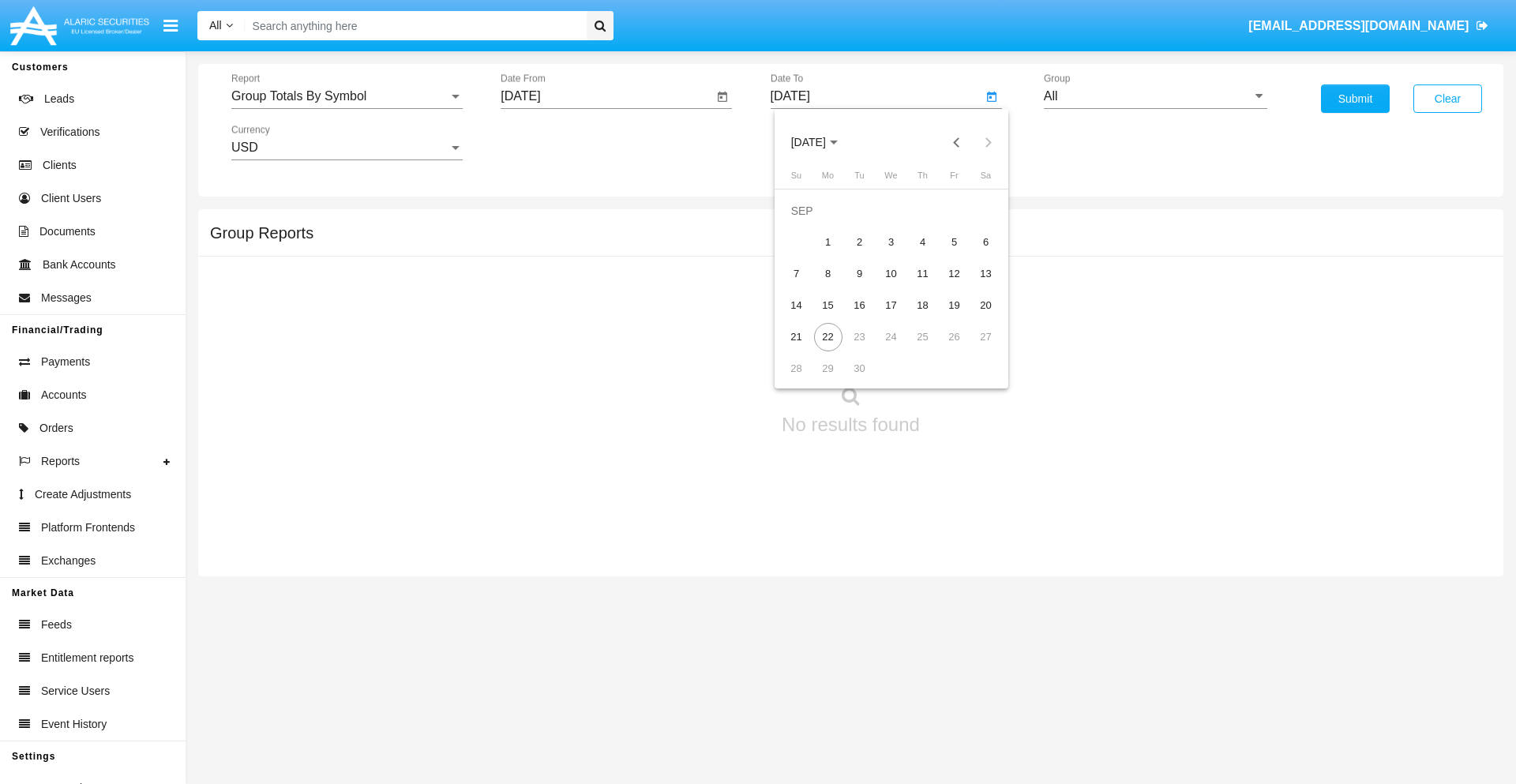
click at [828, 337] on div "22" at bounding box center [828, 337] width 28 height 28
type input "[DATE]"
click at [1155, 97] on input "All" at bounding box center [1156, 96] width 224 height 14
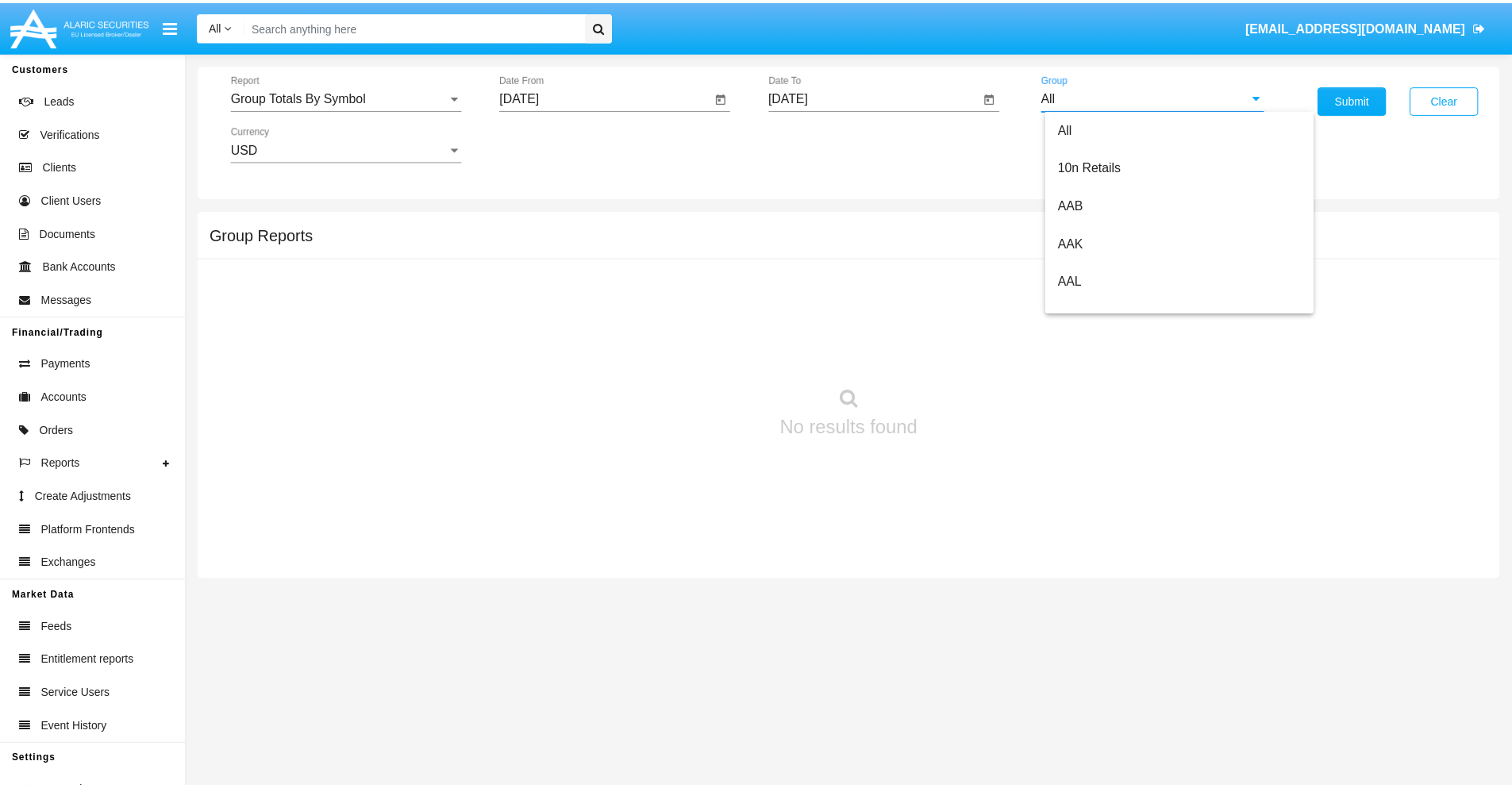
scroll to position [851, 0]
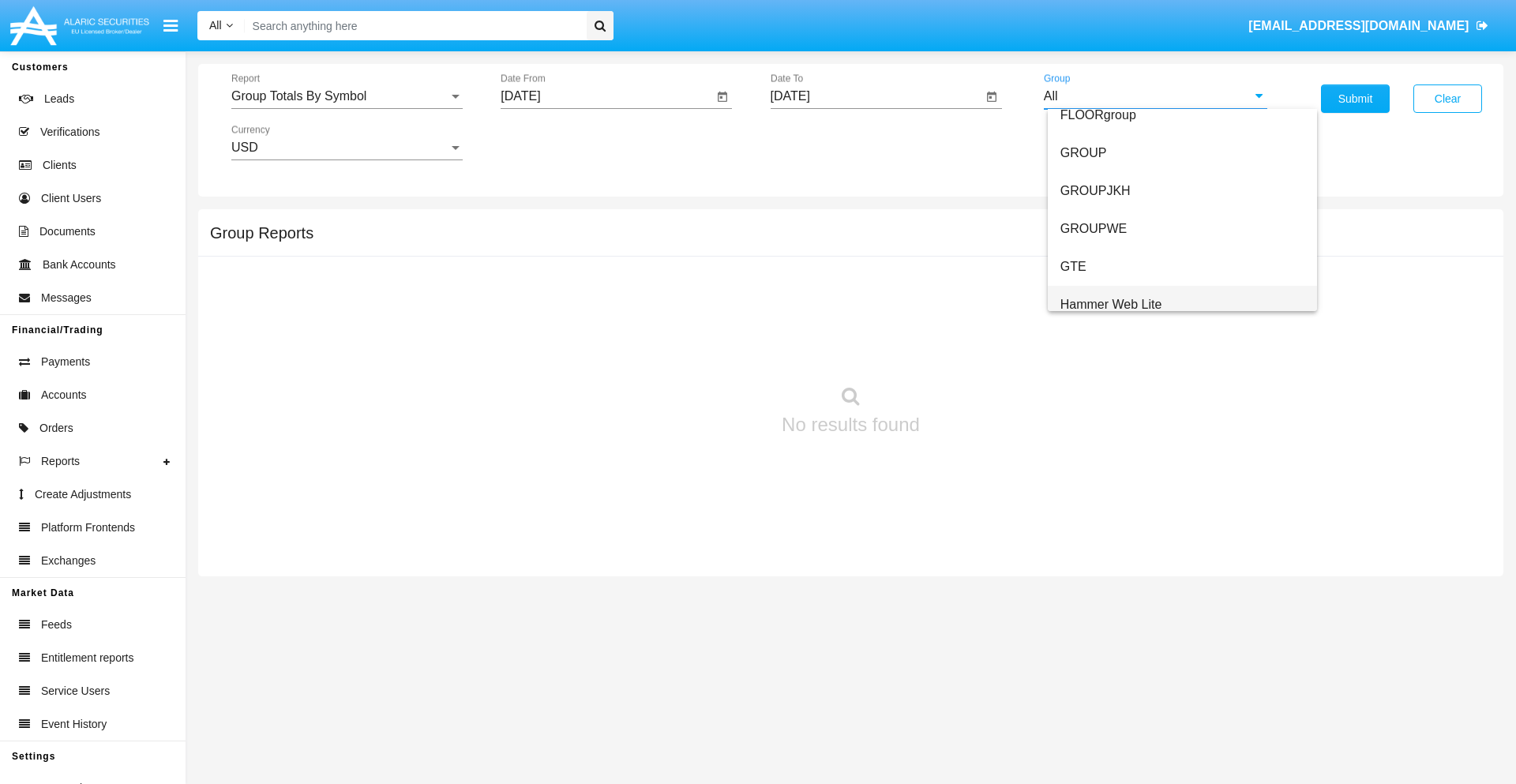
click at [1111, 304] on span "Hammer Web Lite" at bounding box center [1110, 304] width 101 height 13
type input "Hammer Web Lite"
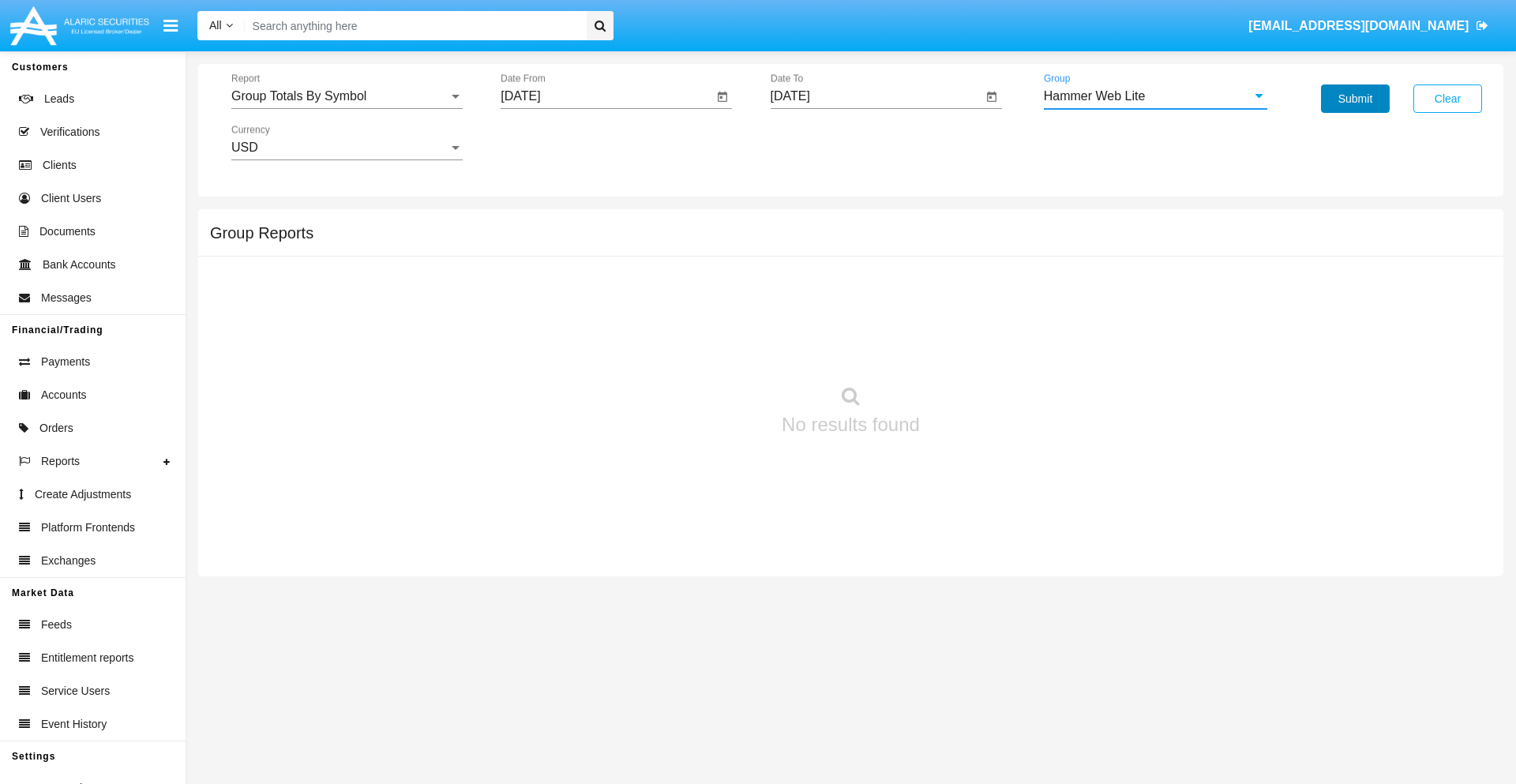
click at [1355, 99] on button "Submit" at bounding box center [1355, 99] width 68 height 28
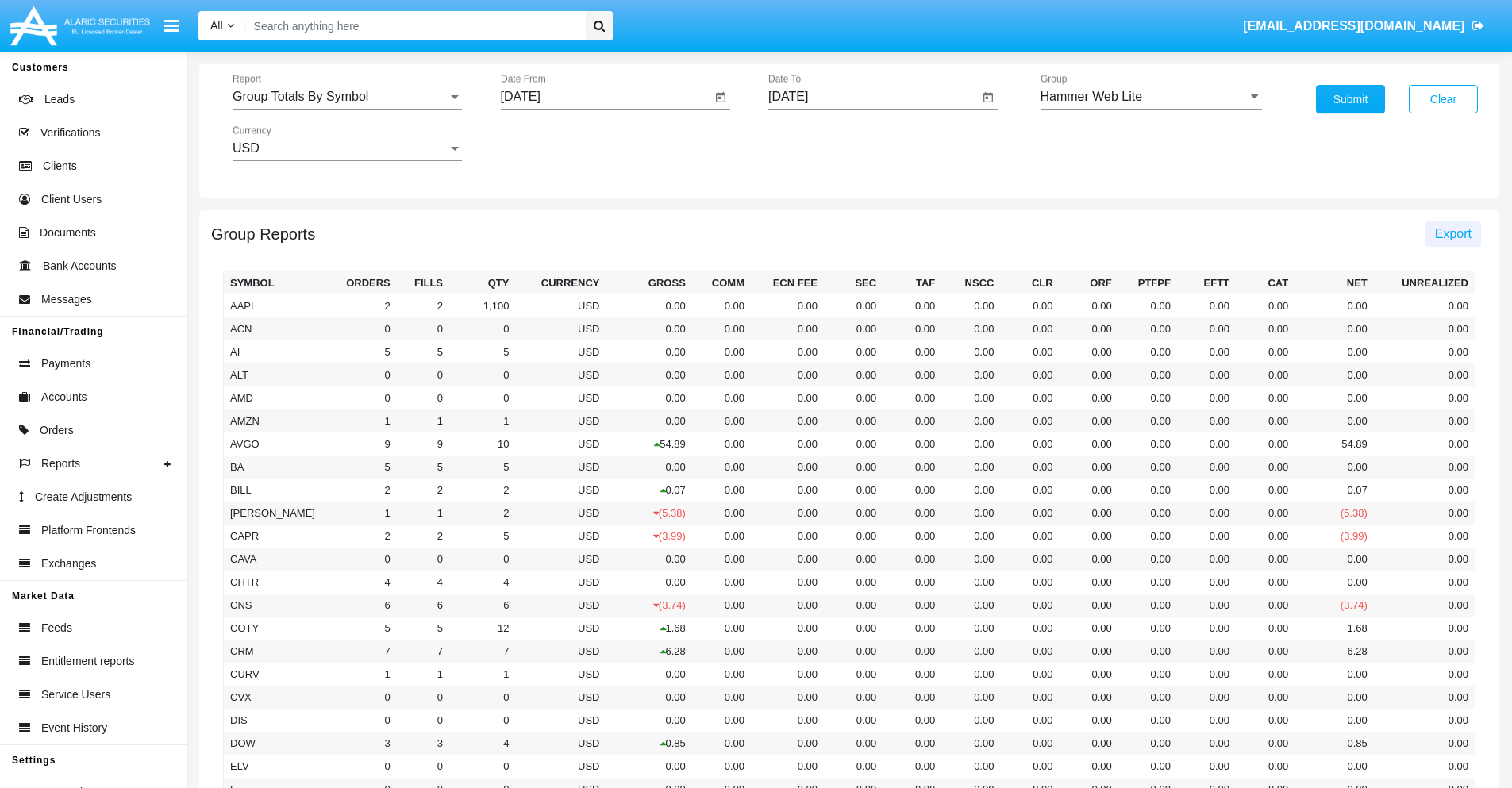
click at [1453, 233] on span "Export" at bounding box center [1453, 233] width 36 height 13
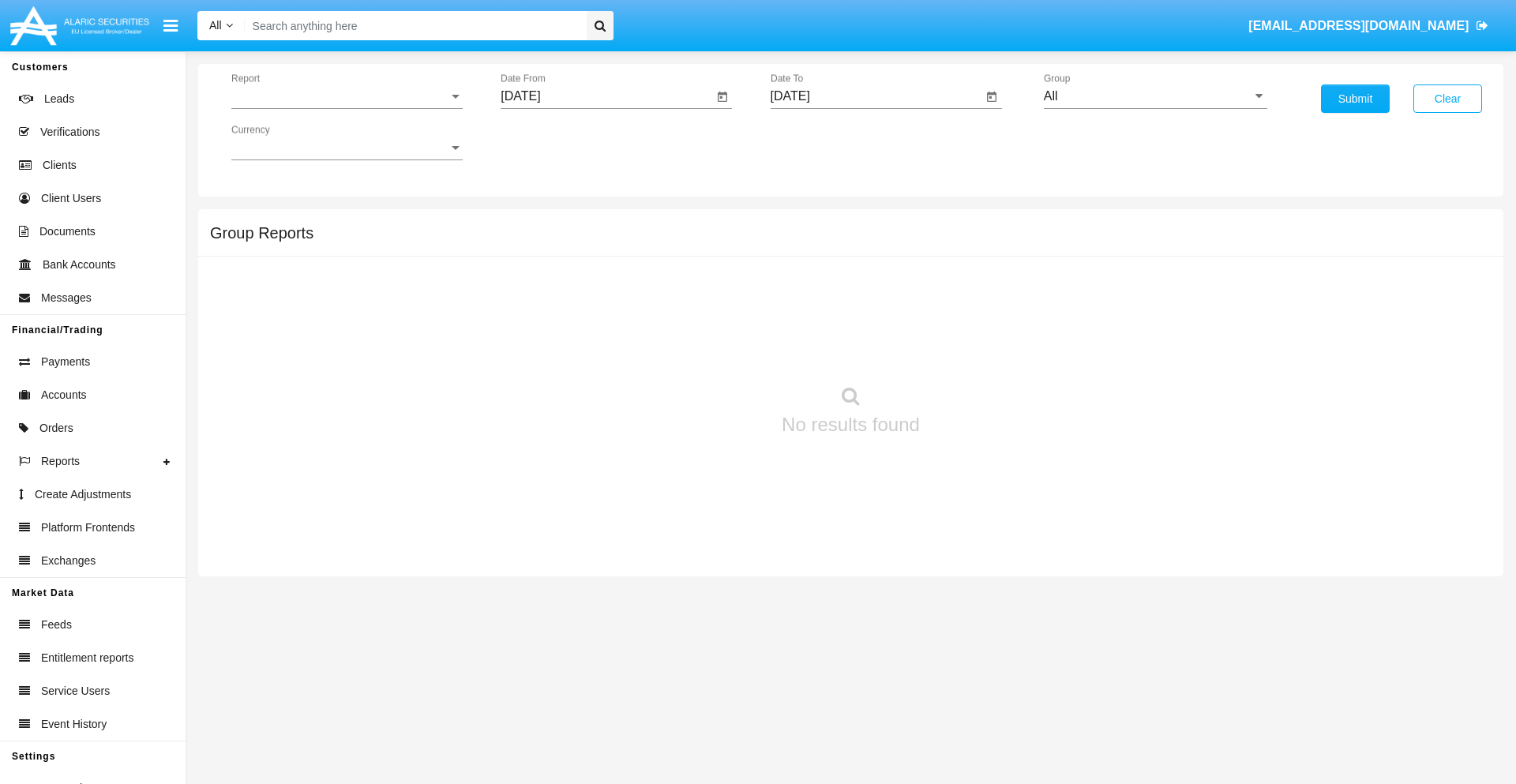
click at [347, 97] on span "Report" at bounding box center [339, 96] width 217 height 14
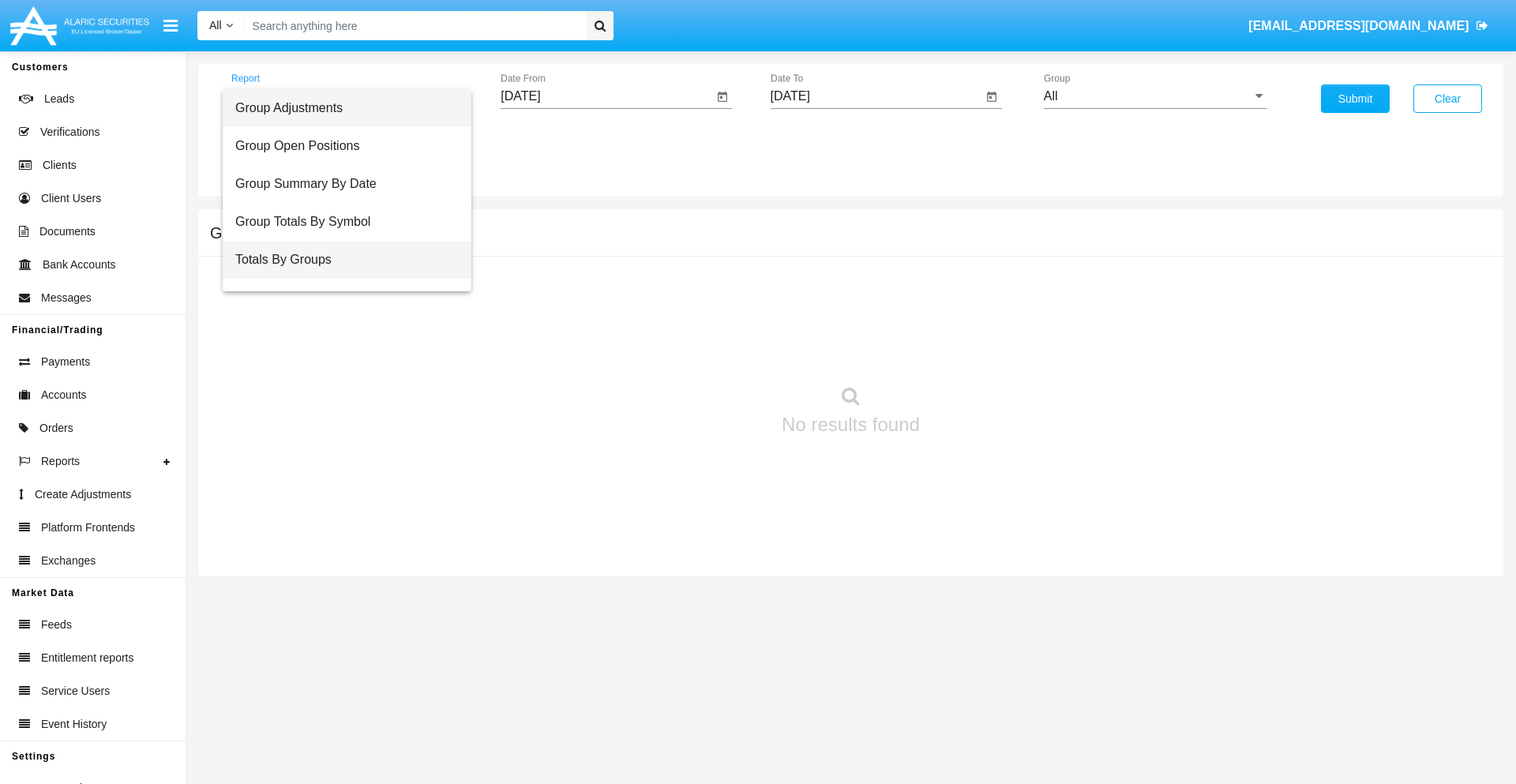
click at [340, 260] on span "Totals By Groups" at bounding box center [347, 260] width 224 height 38
click at [606, 97] on input "[DATE]" at bounding box center [607, 96] width 212 height 14
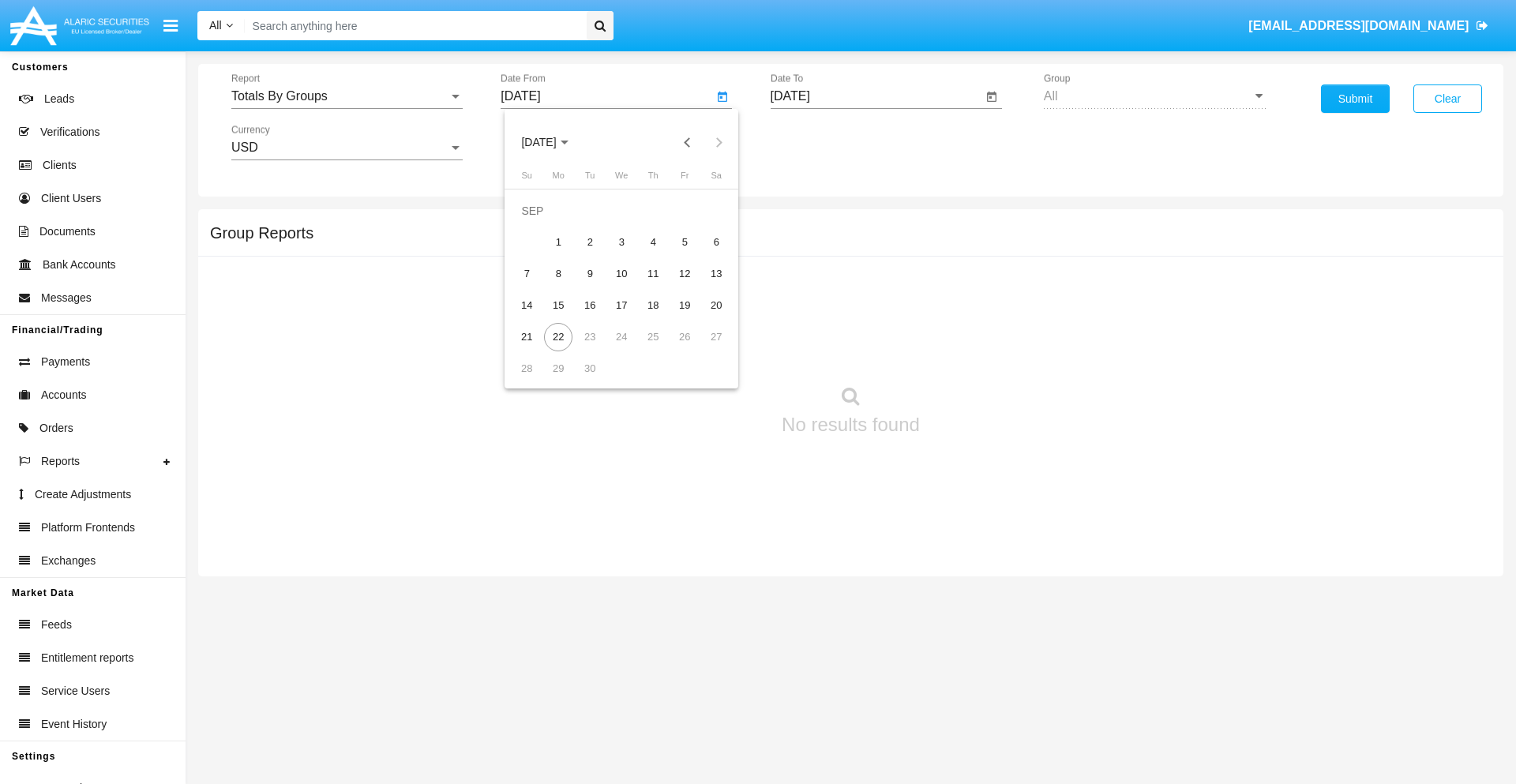
click at [552, 142] on span "[DATE]" at bounding box center [539, 142] width 35 height 12
click at [704, 349] on div "2025" at bounding box center [704, 349] width 49 height 28
click at [539, 285] on div "SEP" at bounding box center [539, 285] width 49 height 28
click at [526, 273] on div "7" at bounding box center [526, 274] width 28 height 28
type input "09/07/25"
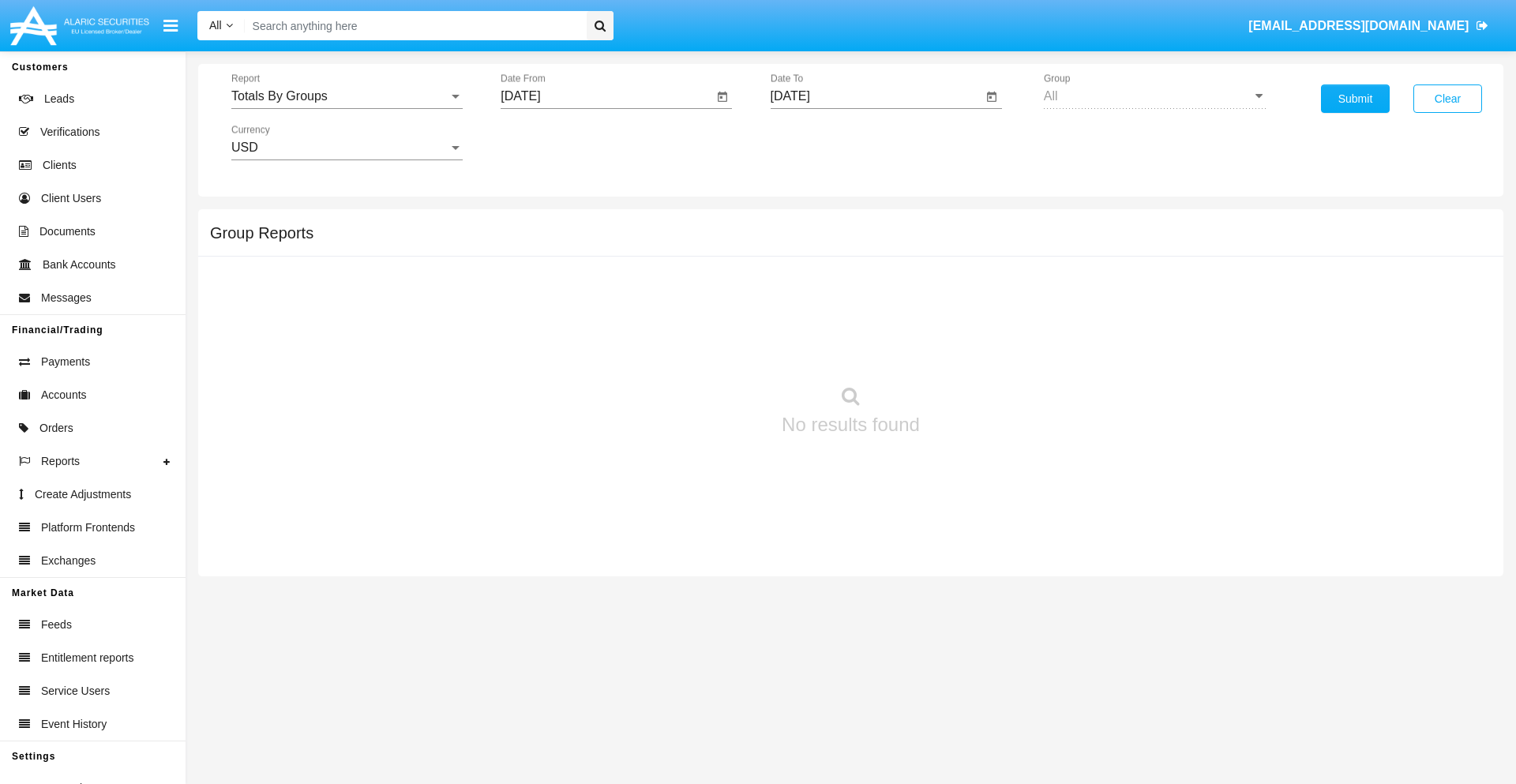
click at [875, 97] on input "[DATE]" at bounding box center [877, 96] width 212 height 14
click at [821, 142] on span "[DATE]" at bounding box center [808, 142] width 35 height 12
click at [974, 349] on div "2025" at bounding box center [974, 349] width 49 height 28
click at [808, 285] on div "SEP" at bounding box center [808, 285] width 49 height 28
click at [828, 337] on div "22" at bounding box center [828, 337] width 28 height 28
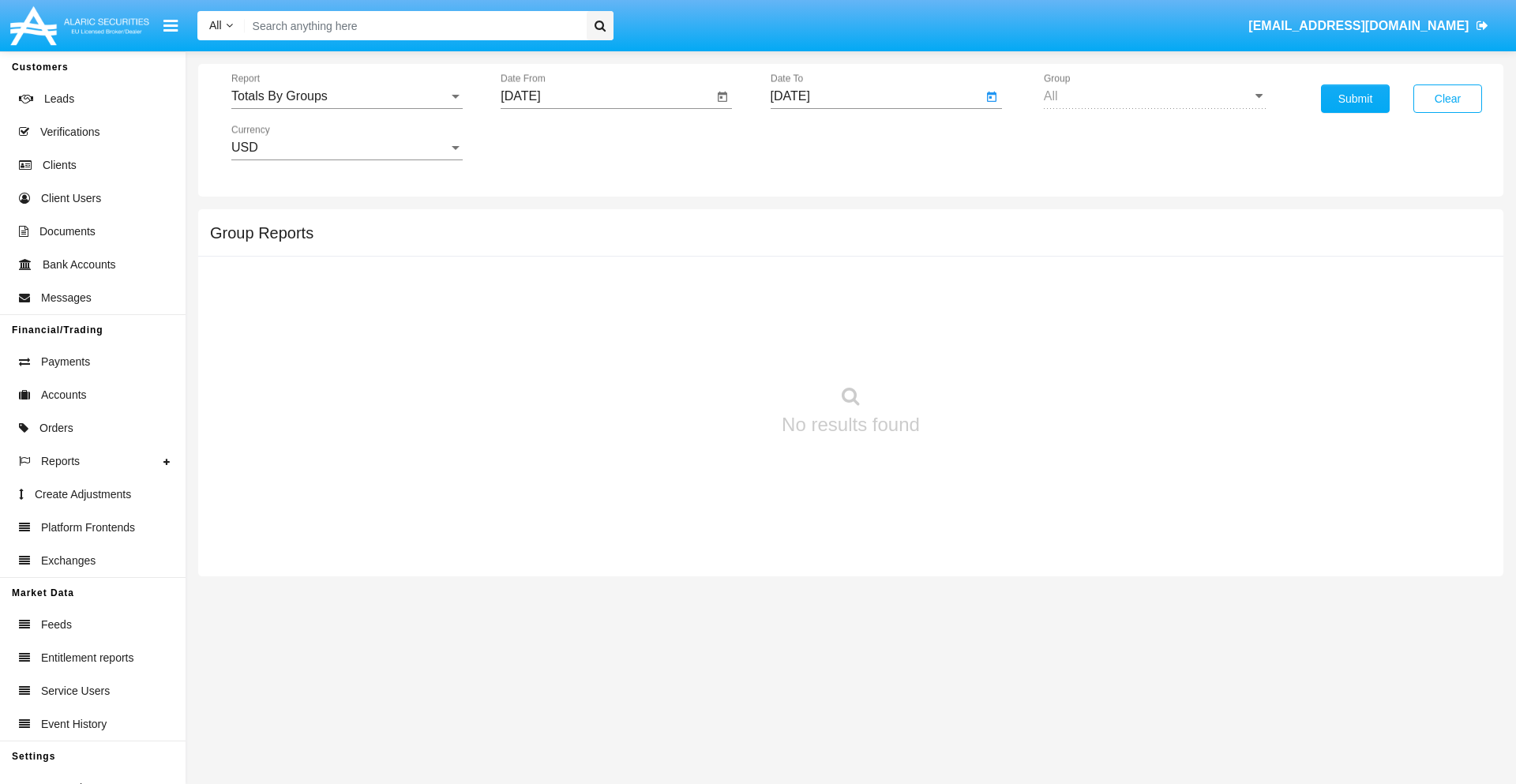
type input "[DATE]"
click at [1355, 99] on button "Submit" at bounding box center [1355, 99] width 68 height 28
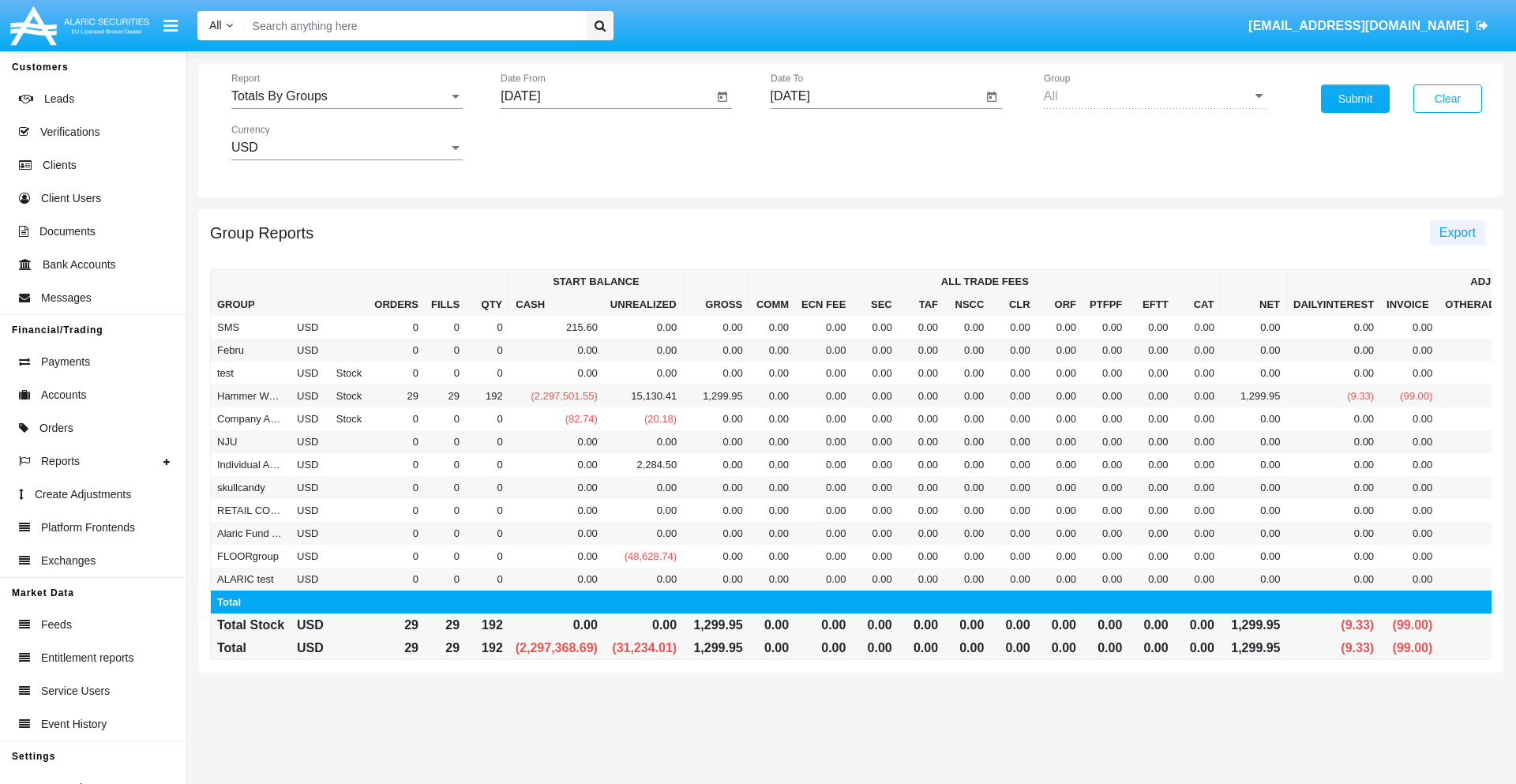
click at [1456, 232] on span "Export" at bounding box center [1457, 232] width 36 height 13
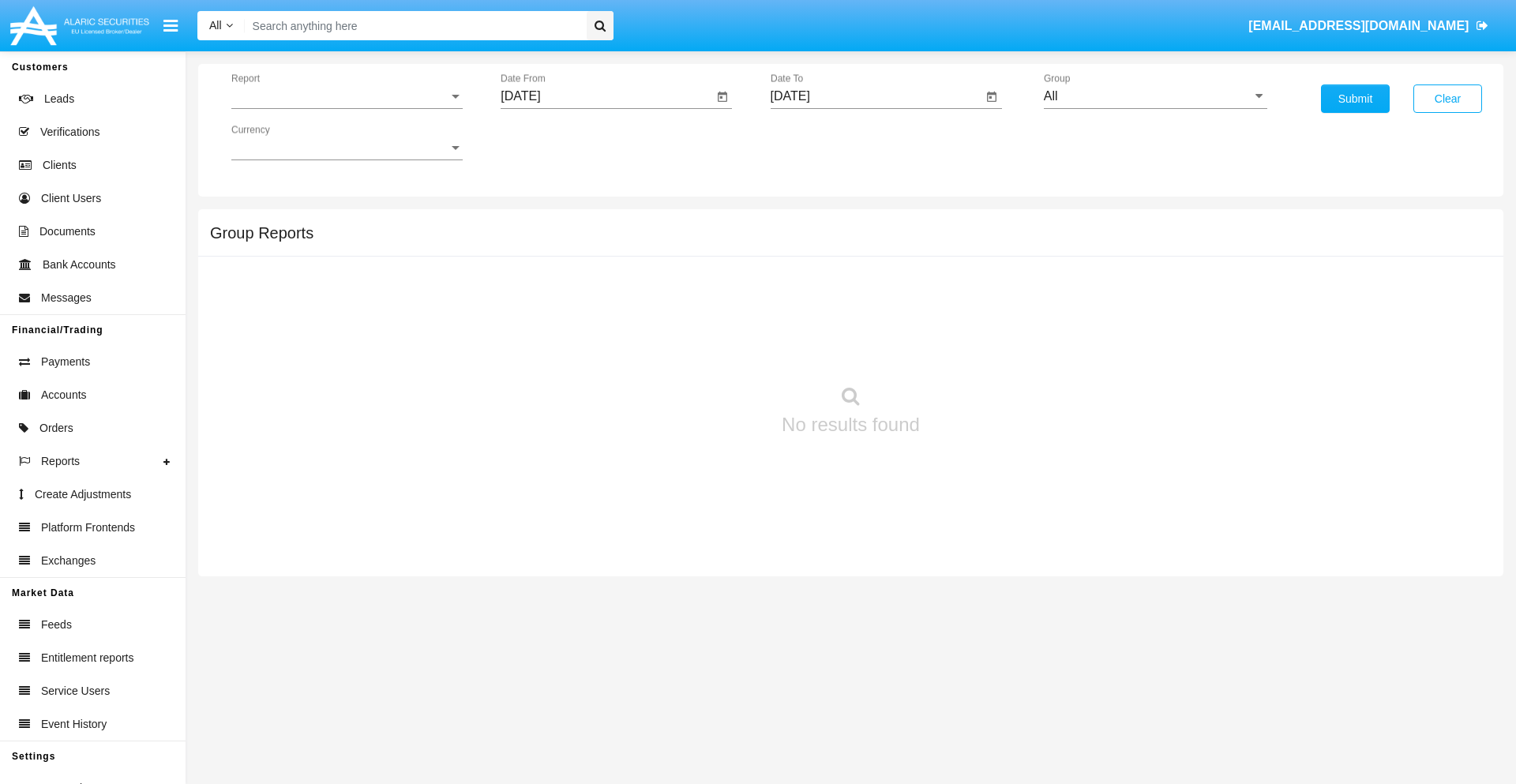
click at [347, 97] on span "Report" at bounding box center [339, 96] width 217 height 14
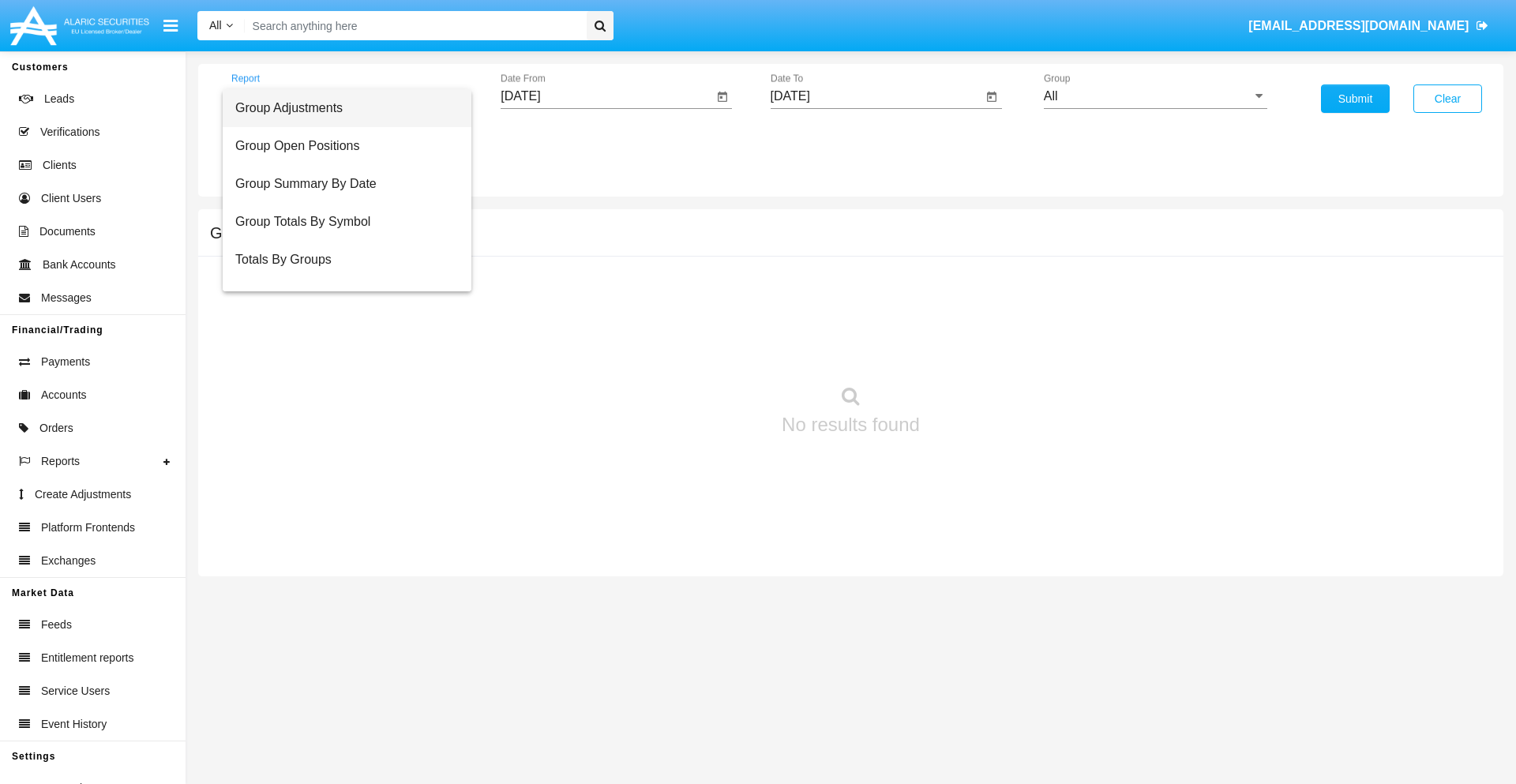
scroll to position [26, 0]
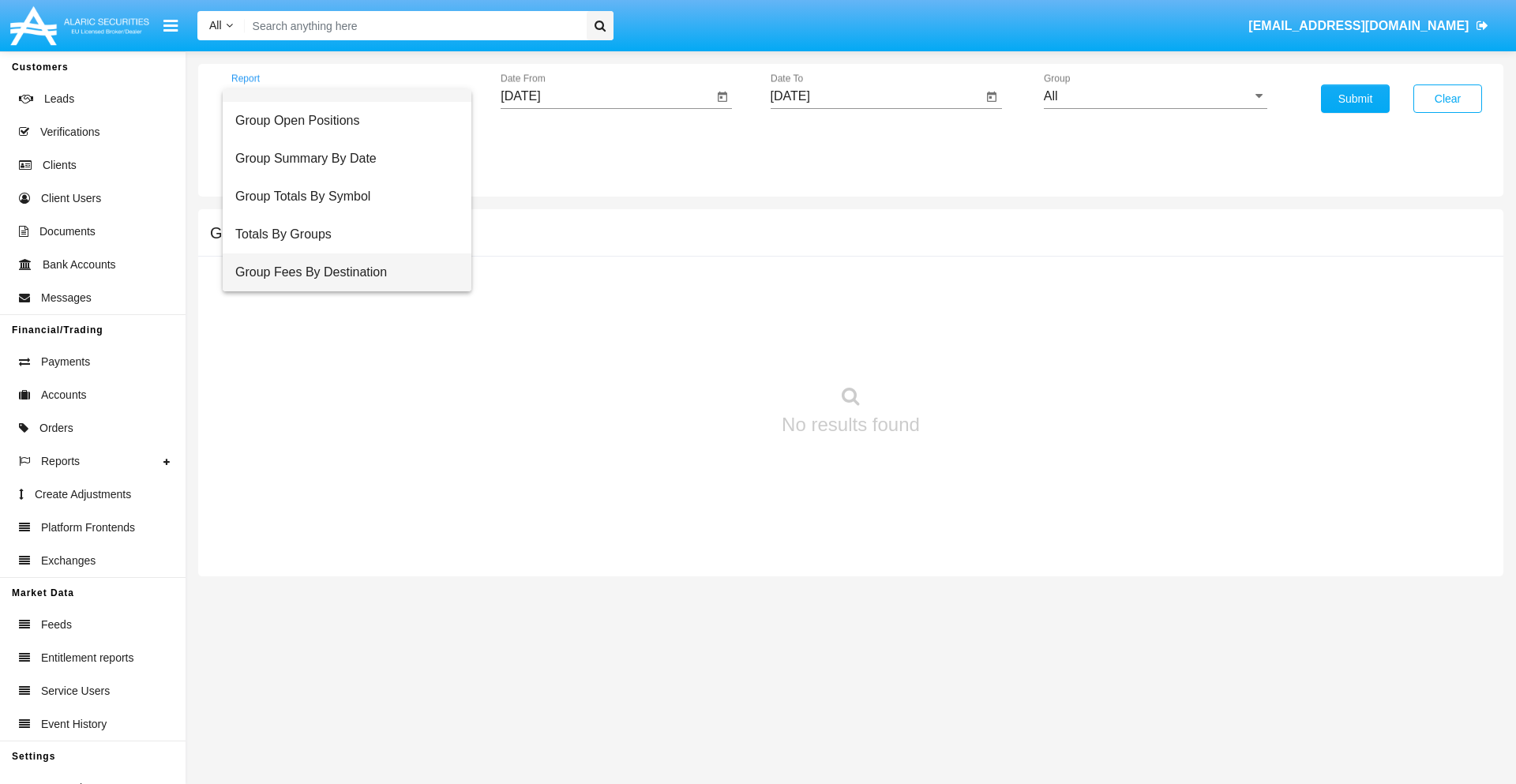
click at [340, 272] on span "Group Fees By Destination" at bounding box center [347, 272] width 224 height 38
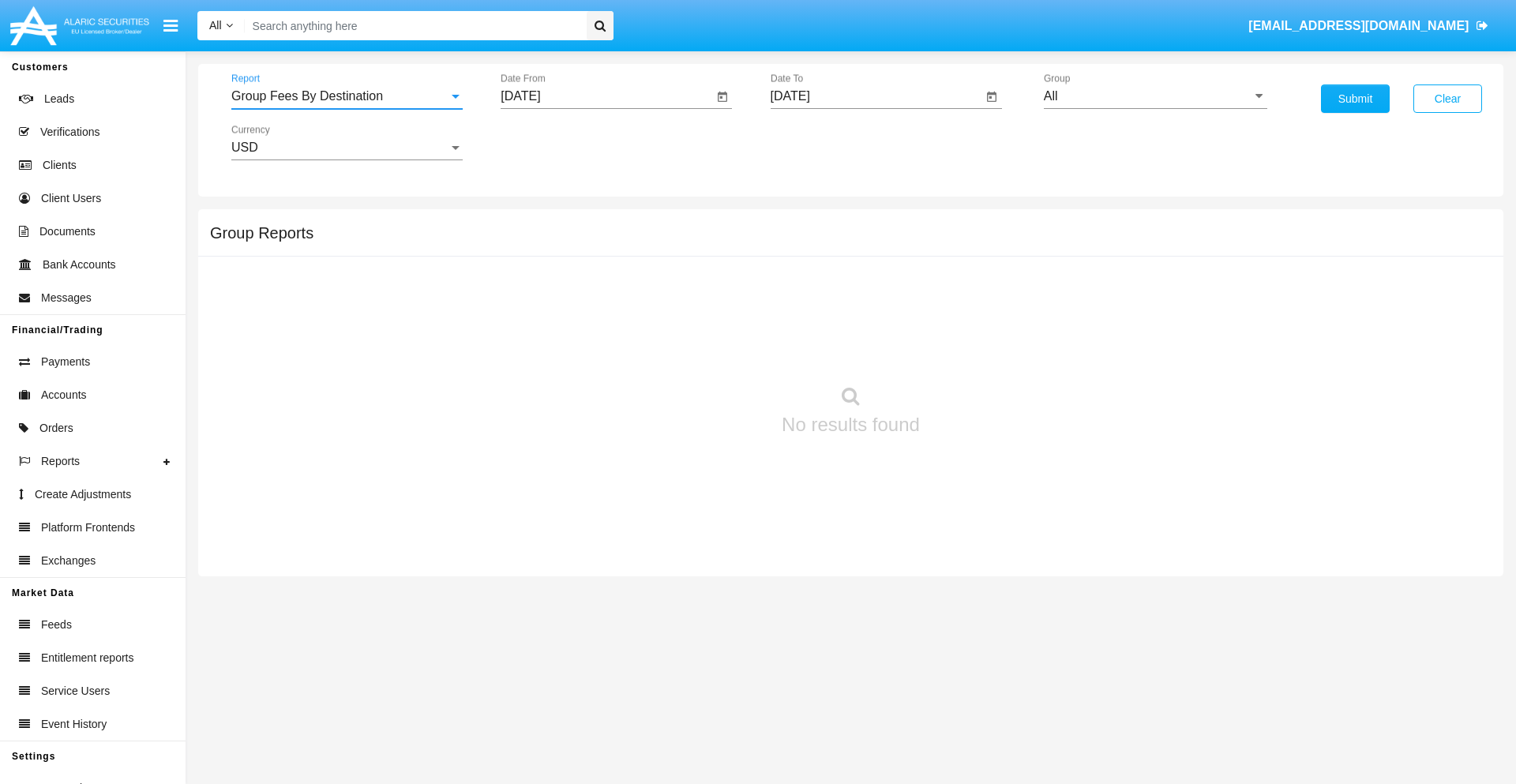
click at [606, 97] on input "[DATE]" at bounding box center [607, 96] width 212 height 14
click at [552, 142] on span "[DATE]" at bounding box center [539, 142] width 35 height 12
click at [704, 349] on div "2025" at bounding box center [704, 349] width 49 height 28
click at [648, 254] on div "[DATE]" at bounding box center [649, 254] width 49 height 28
click at [590, 337] on div "22" at bounding box center [590, 337] width 28 height 28
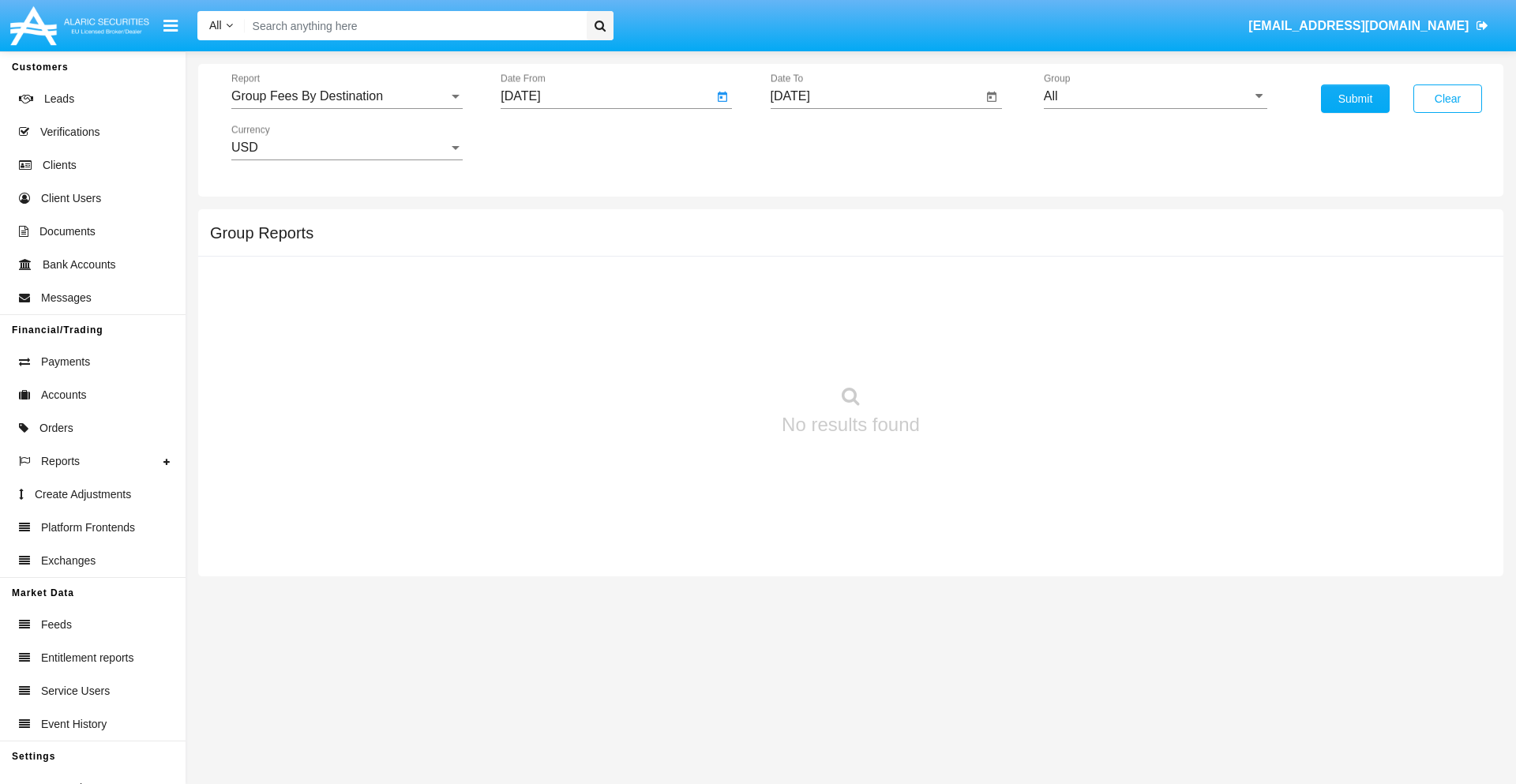
type input "[DATE]"
click at [875, 97] on input "[DATE]" at bounding box center [877, 96] width 212 height 14
click at [821, 142] on span "[DATE]" at bounding box center [808, 142] width 35 height 12
click at [974, 349] on div "2025" at bounding box center [974, 349] width 49 height 28
click at [808, 285] on div "SEP" at bounding box center [808, 285] width 49 height 28
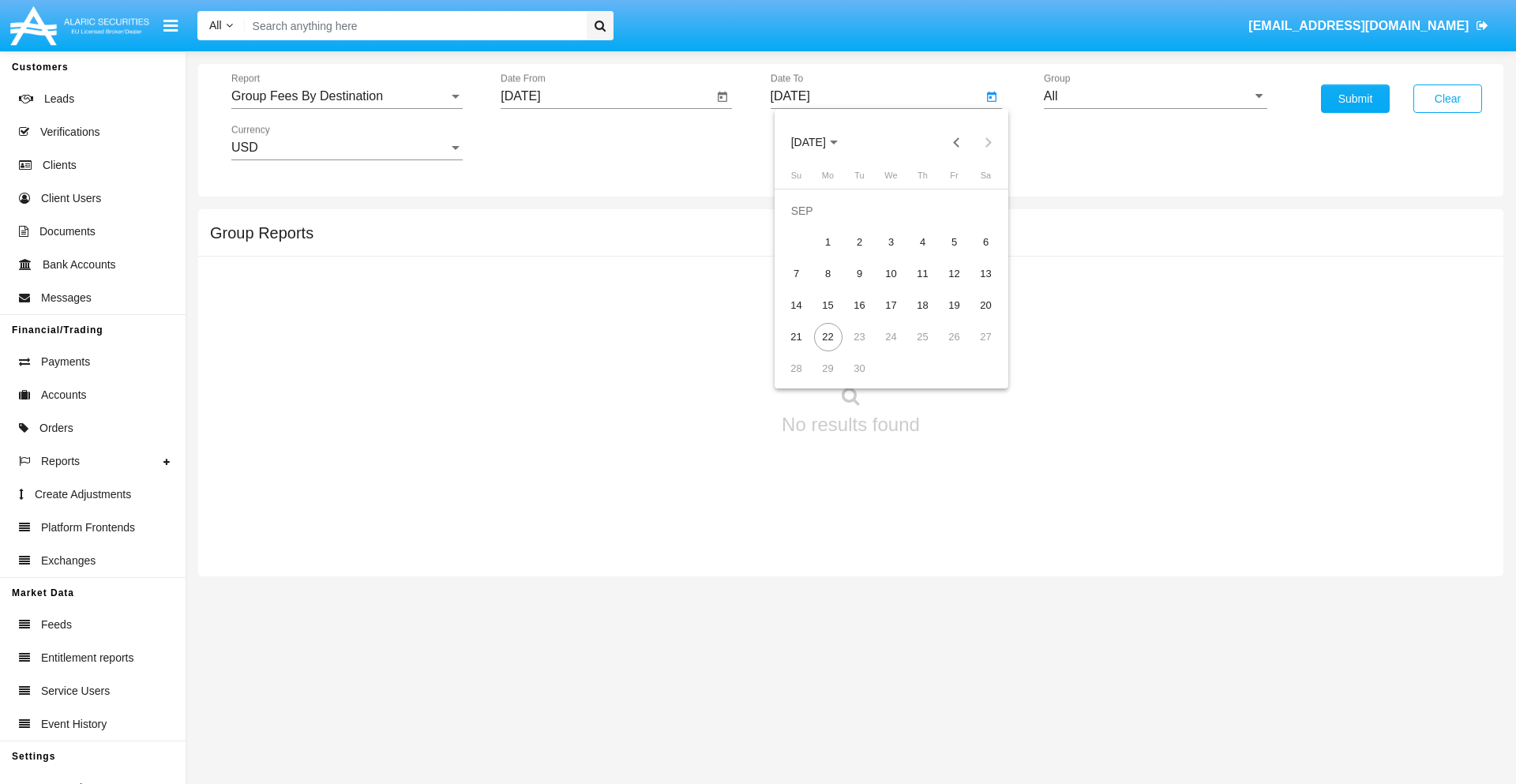
click at [828, 337] on div "22" at bounding box center [828, 337] width 28 height 28
type input "[DATE]"
click at [1155, 97] on input "All" at bounding box center [1156, 96] width 224 height 14
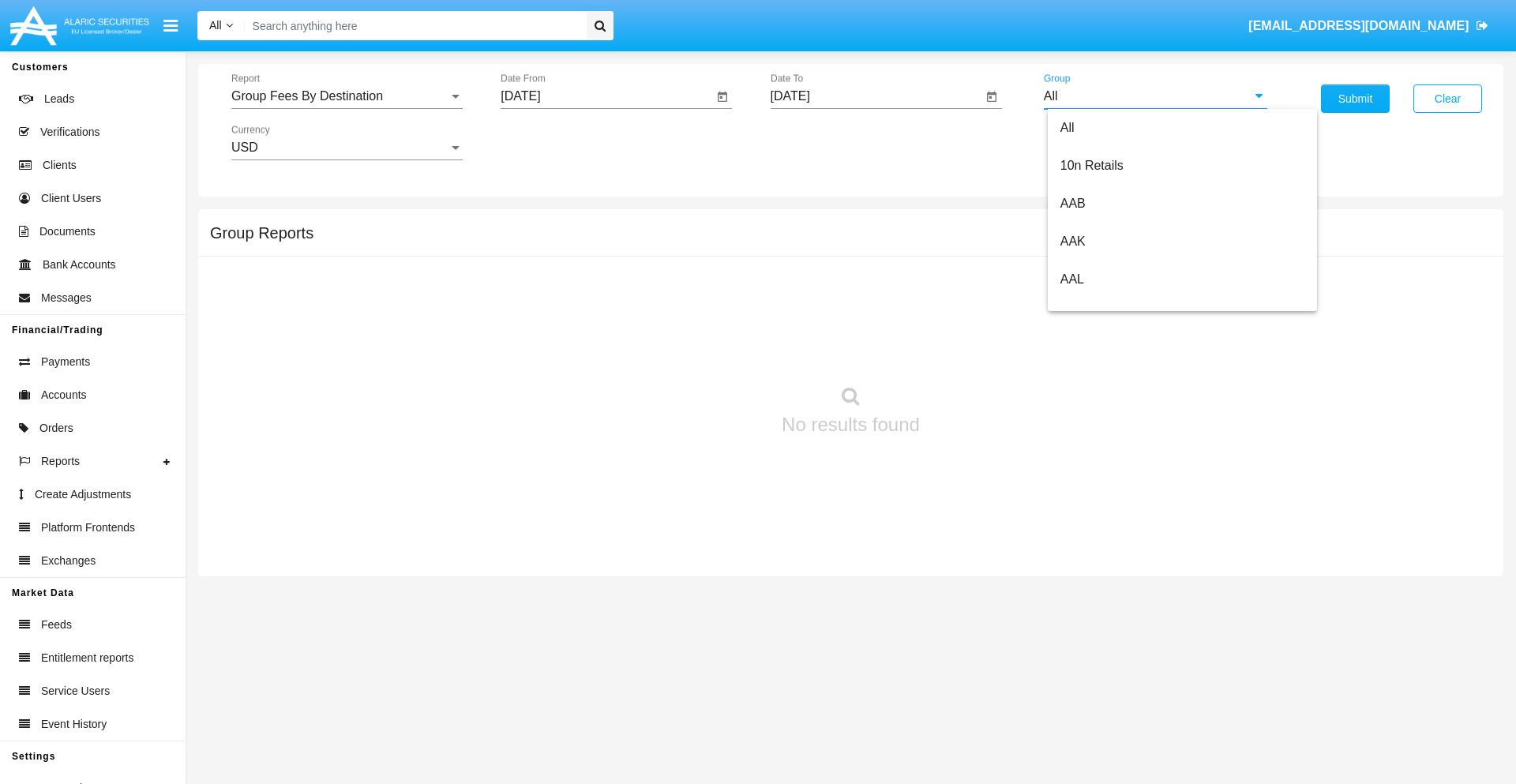
type input "Hammer Web Lite"
click at [1355, 99] on button "Submit" at bounding box center [1355, 99] width 68 height 28
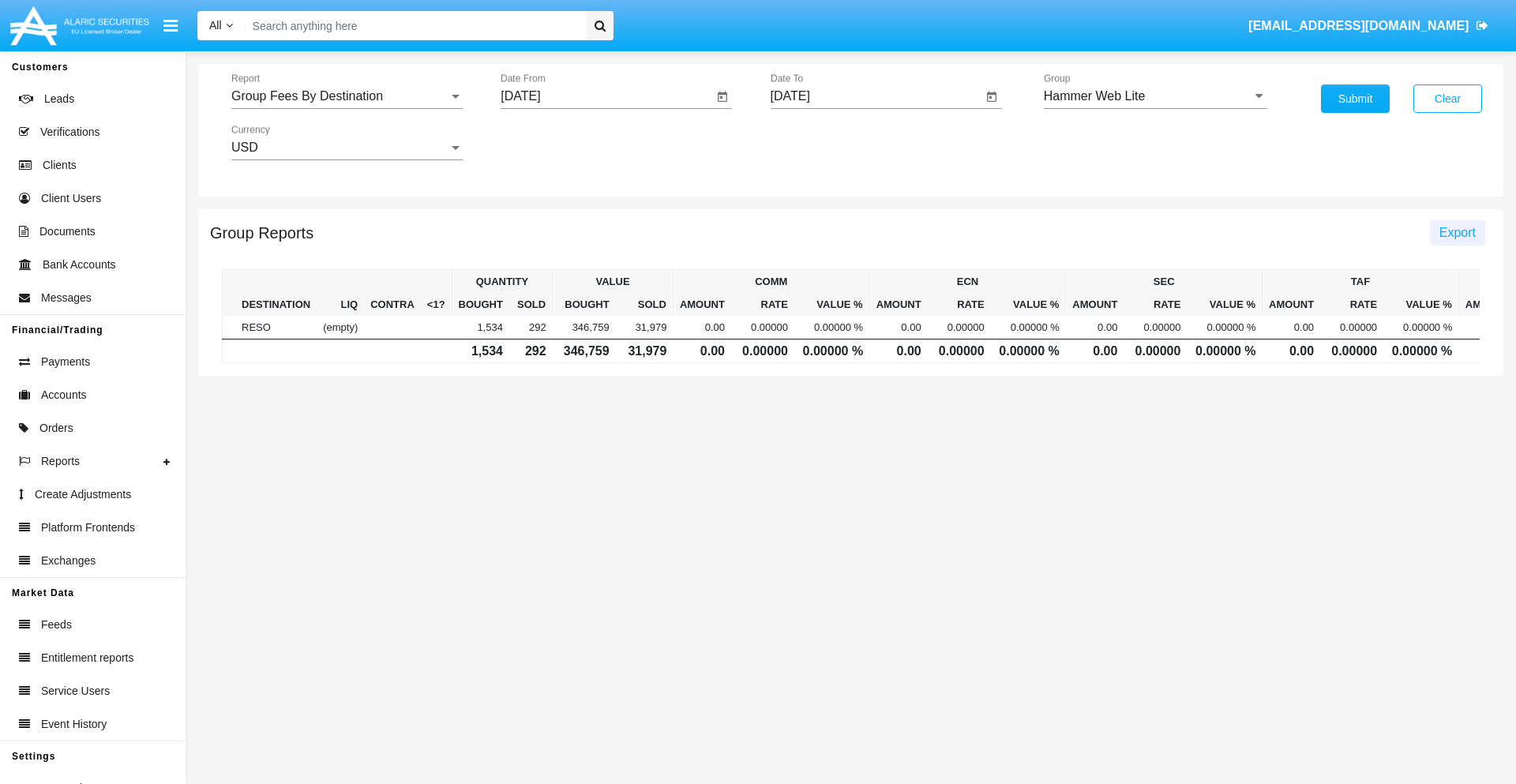
click at [1456, 232] on span "Export" at bounding box center [1457, 232] width 36 height 13
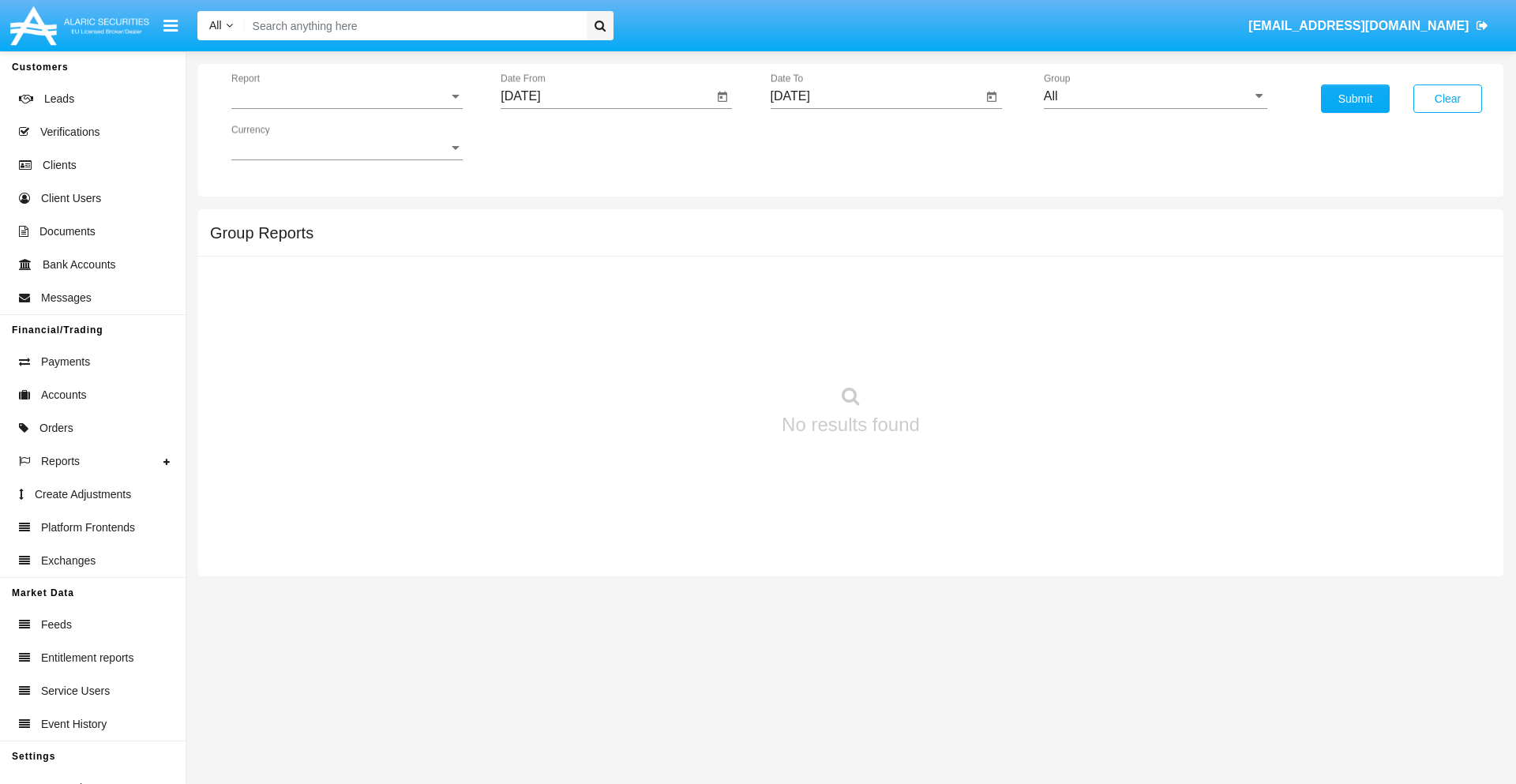
click at [347, 97] on span "Report" at bounding box center [339, 96] width 217 height 14
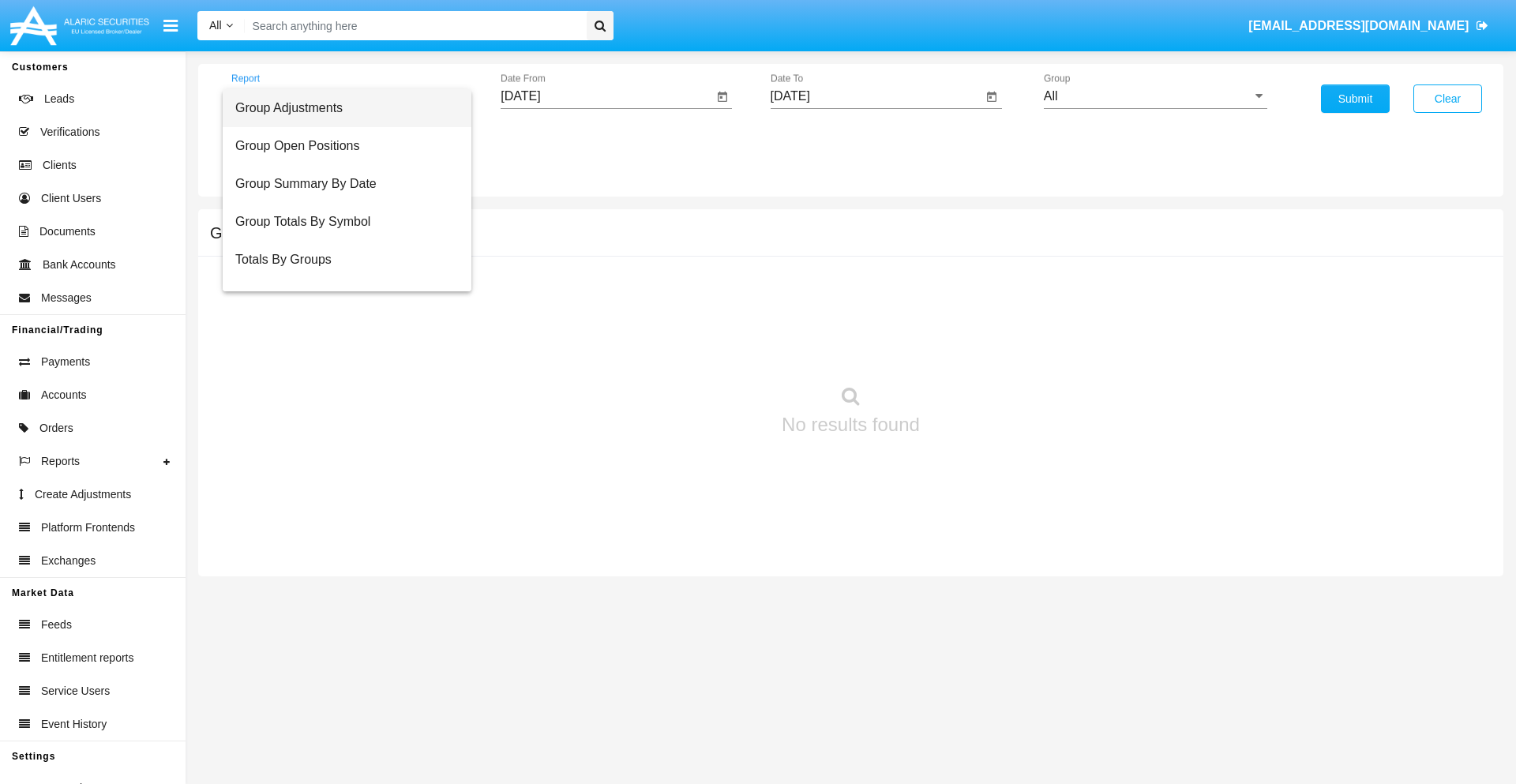
scroll to position [64, 0]
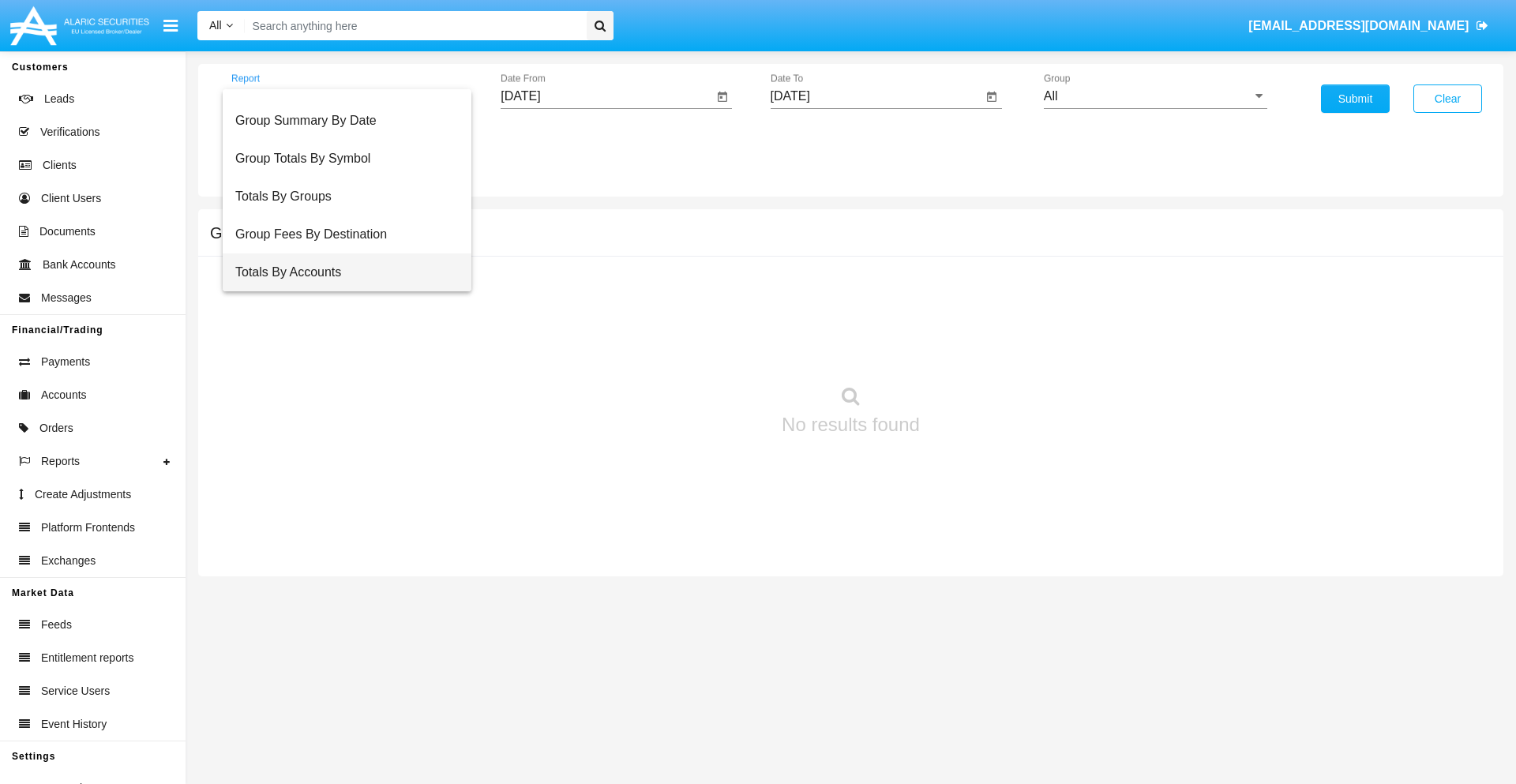
click at [340, 272] on span "Totals By Accounts" at bounding box center [347, 272] width 224 height 38
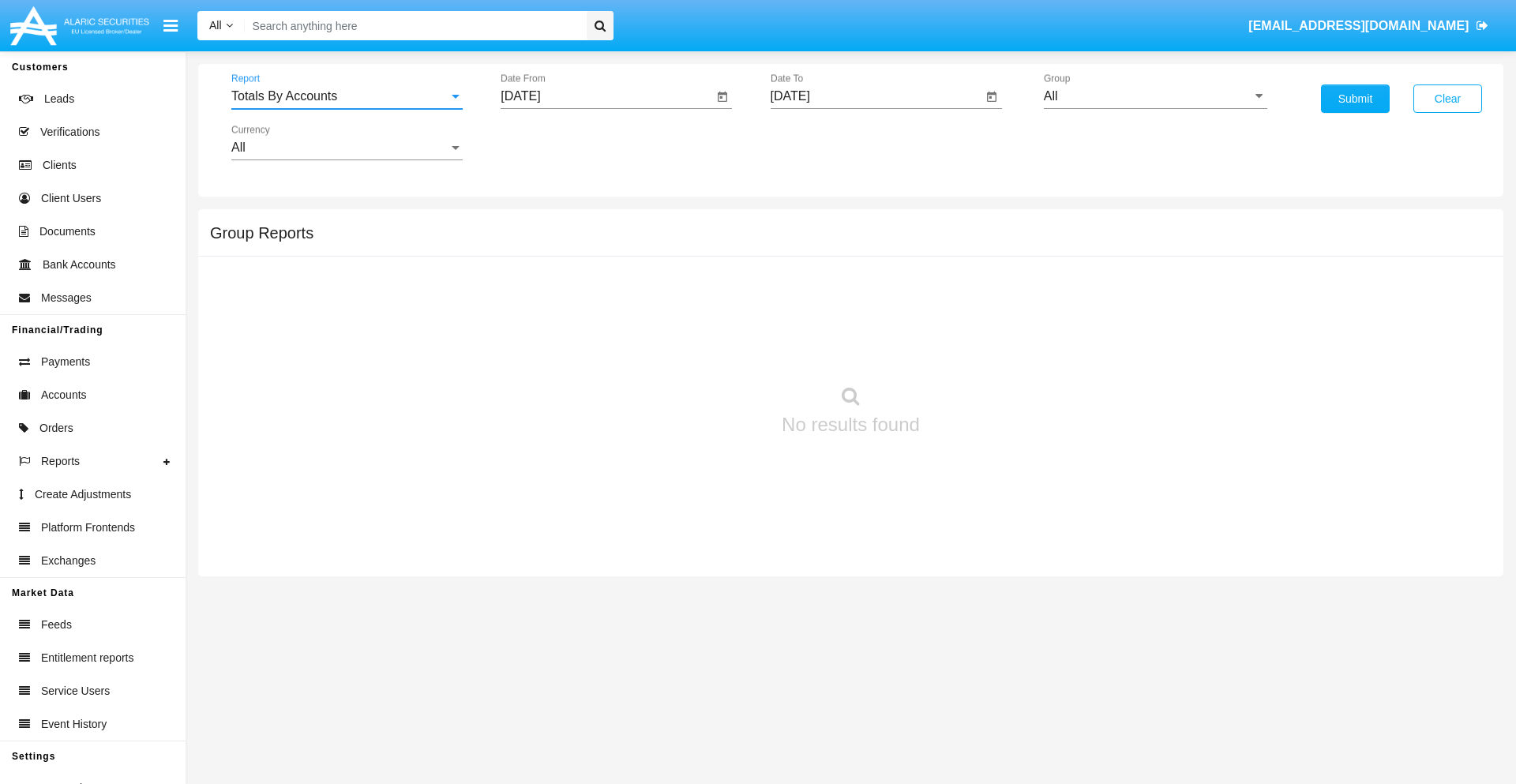
click at [606, 97] on input "[DATE]" at bounding box center [607, 96] width 212 height 14
click at [552, 142] on span "SEP 2025" at bounding box center [539, 142] width 35 height 12
click at [704, 349] on div "2025" at bounding box center [704, 349] width 49 height 28
click at [539, 285] on div "SEP" at bounding box center [539, 285] width 49 height 28
click at [526, 273] on div "7" at bounding box center [526, 274] width 28 height 28
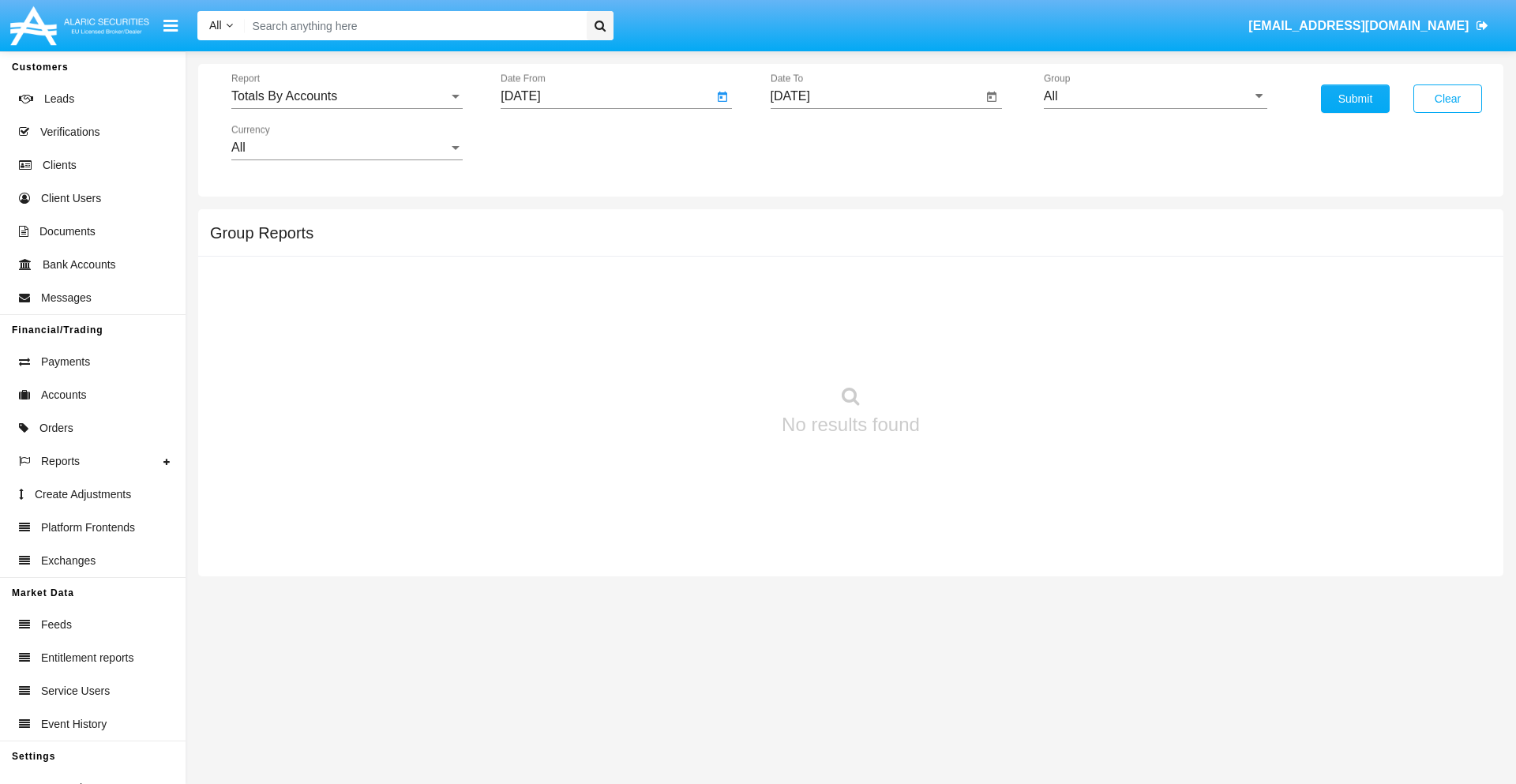
type input "09/07/25"
click at [875, 97] on input "09/19/25" at bounding box center [877, 96] width 212 height 14
click at [821, 142] on span "SEP 2025" at bounding box center [808, 142] width 35 height 12
click at [974, 349] on div "2025" at bounding box center [974, 349] width 49 height 28
click at [808, 285] on div "SEP" at bounding box center [808, 285] width 49 height 28
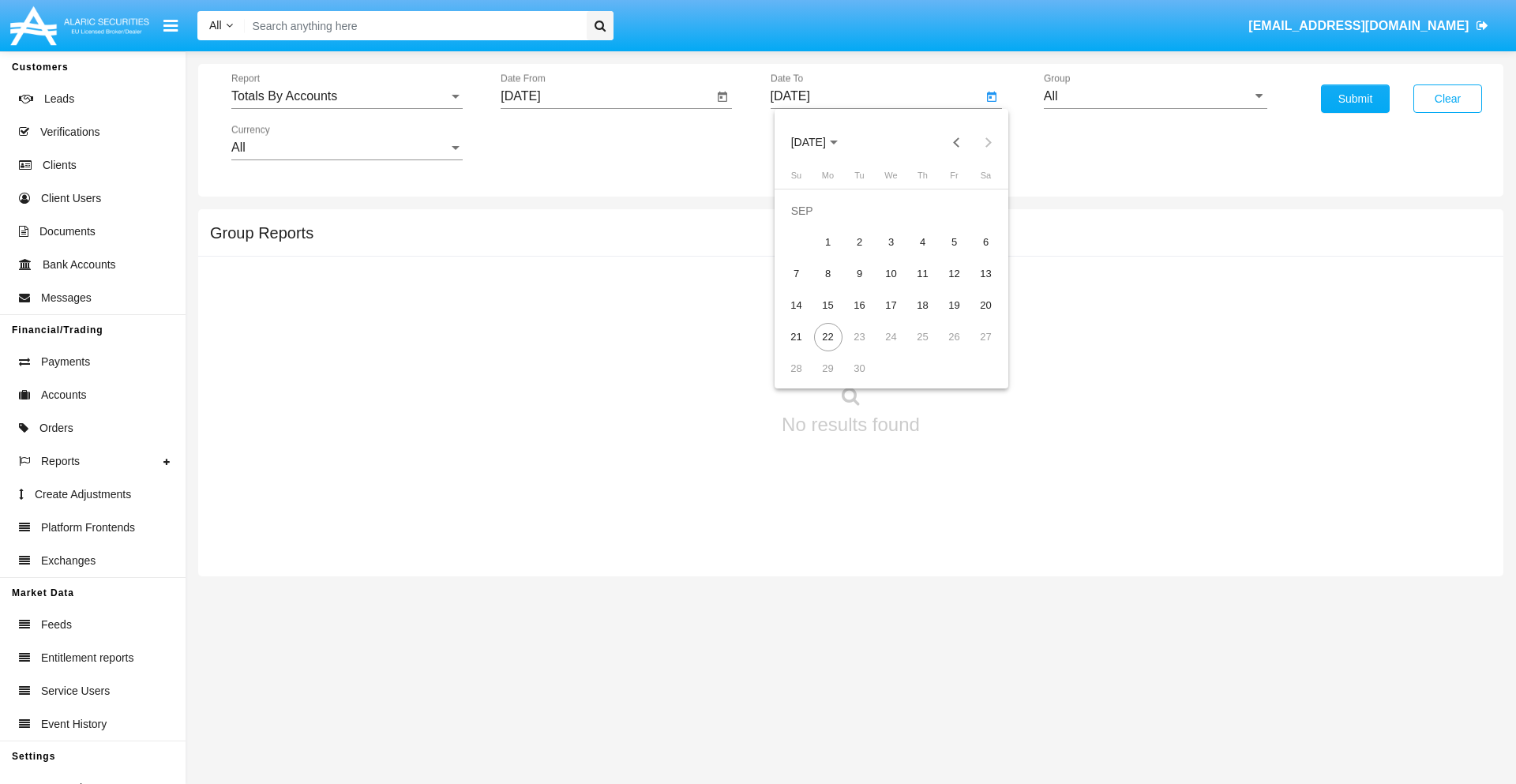
click at [828, 337] on div "22" at bounding box center [828, 337] width 28 height 28
type input "09/22/25"
click at [1155, 97] on input "All" at bounding box center [1156, 96] width 224 height 14
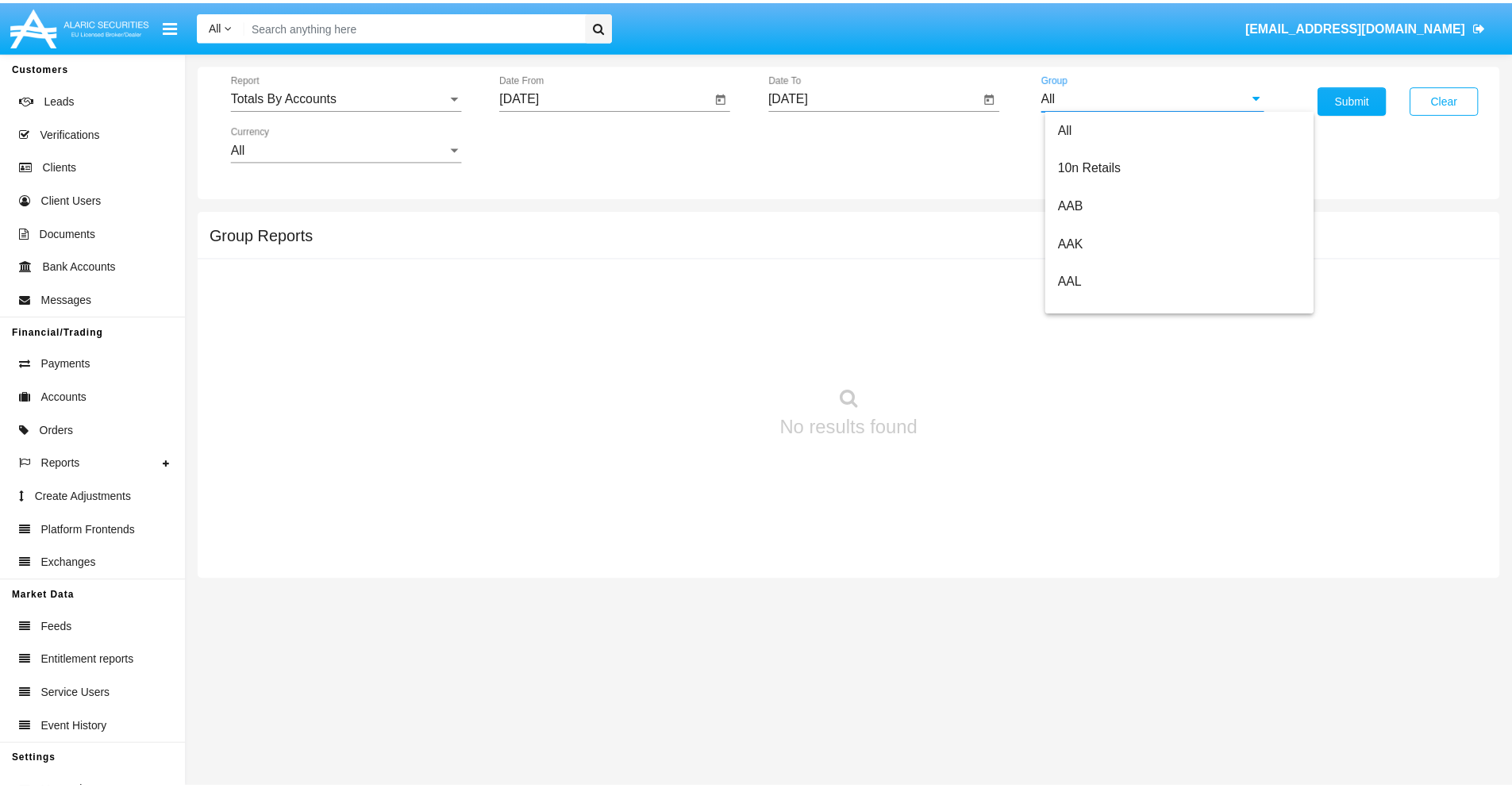
scroll to position [851, 0]
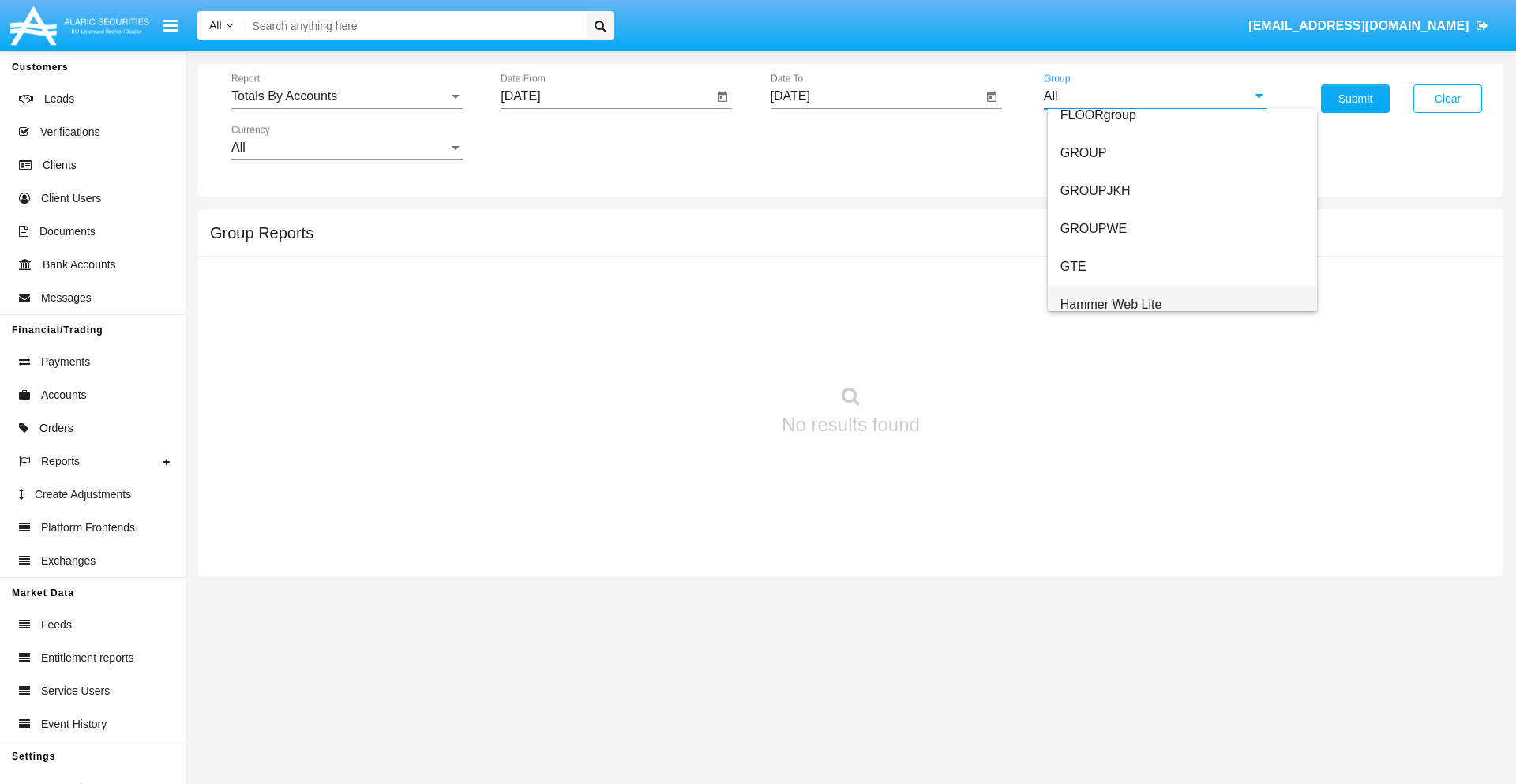
click at [1111, 304] on span "Hammer Web Lite" at bounding box center [1110, 304] width 101 height 13
type input "Hammer Web Lite"
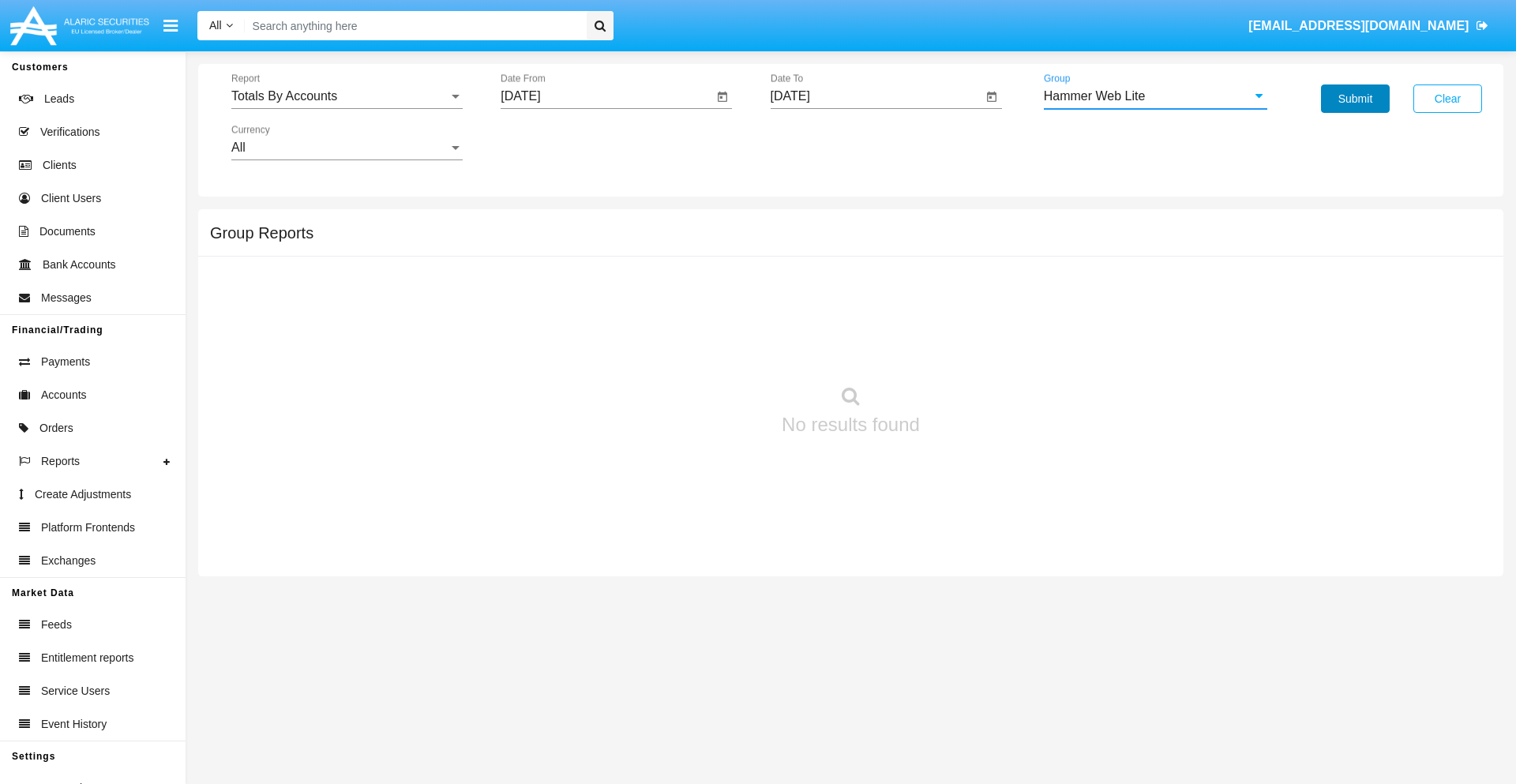
click at [1355, 99] on button "Submit" at bounding box center [1355, 99] width 68 height 28
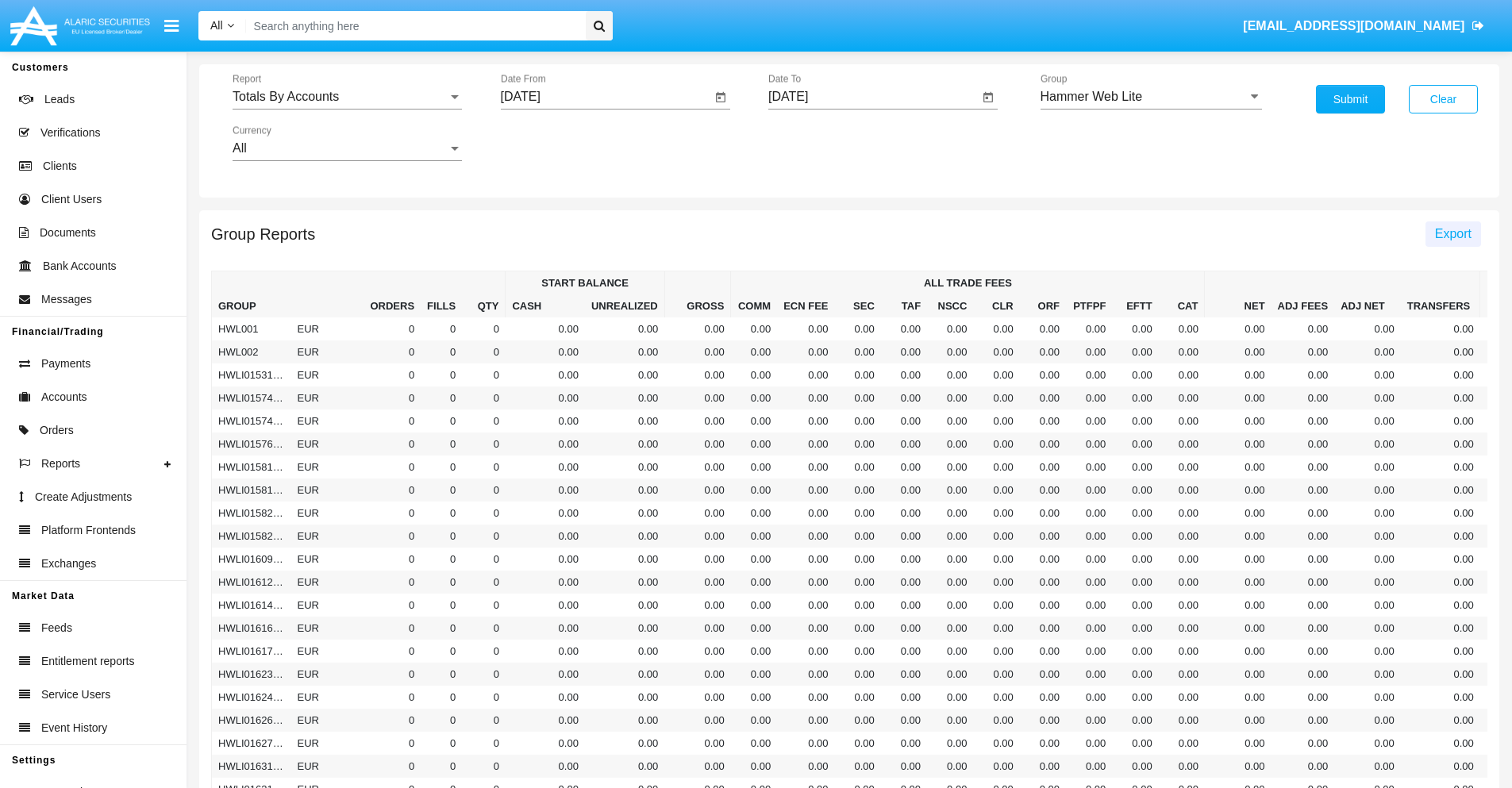
click at [1453, 233] on span "Export" at bounding box center [1453, 233] width 36 height 13
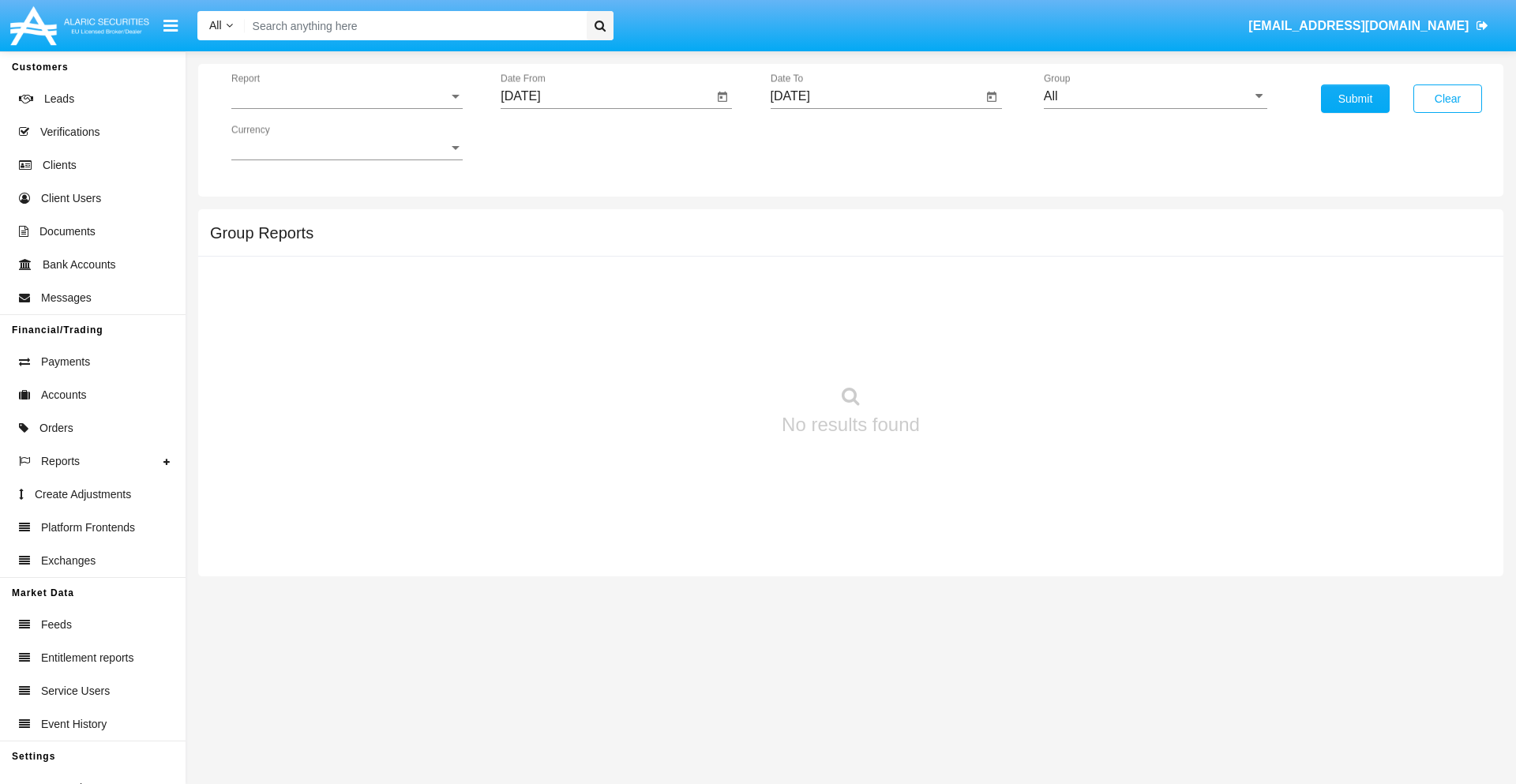
click at [347, 97] on span "Report" at bounding box center [339, 96] width 217 height 14
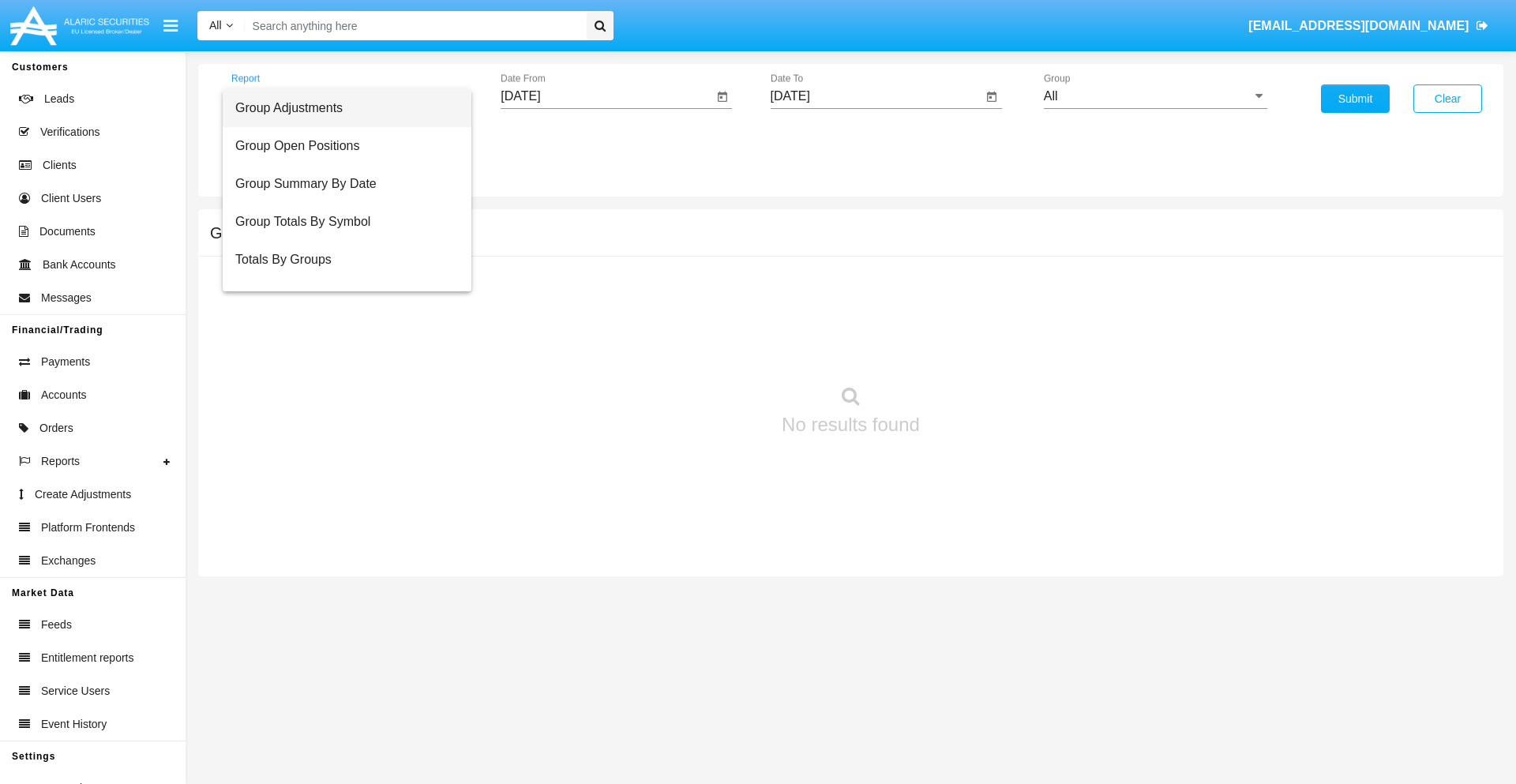
click at [340, 108] on span "Group Adjustments" at bounding box center [347, 108] width 224 height 38
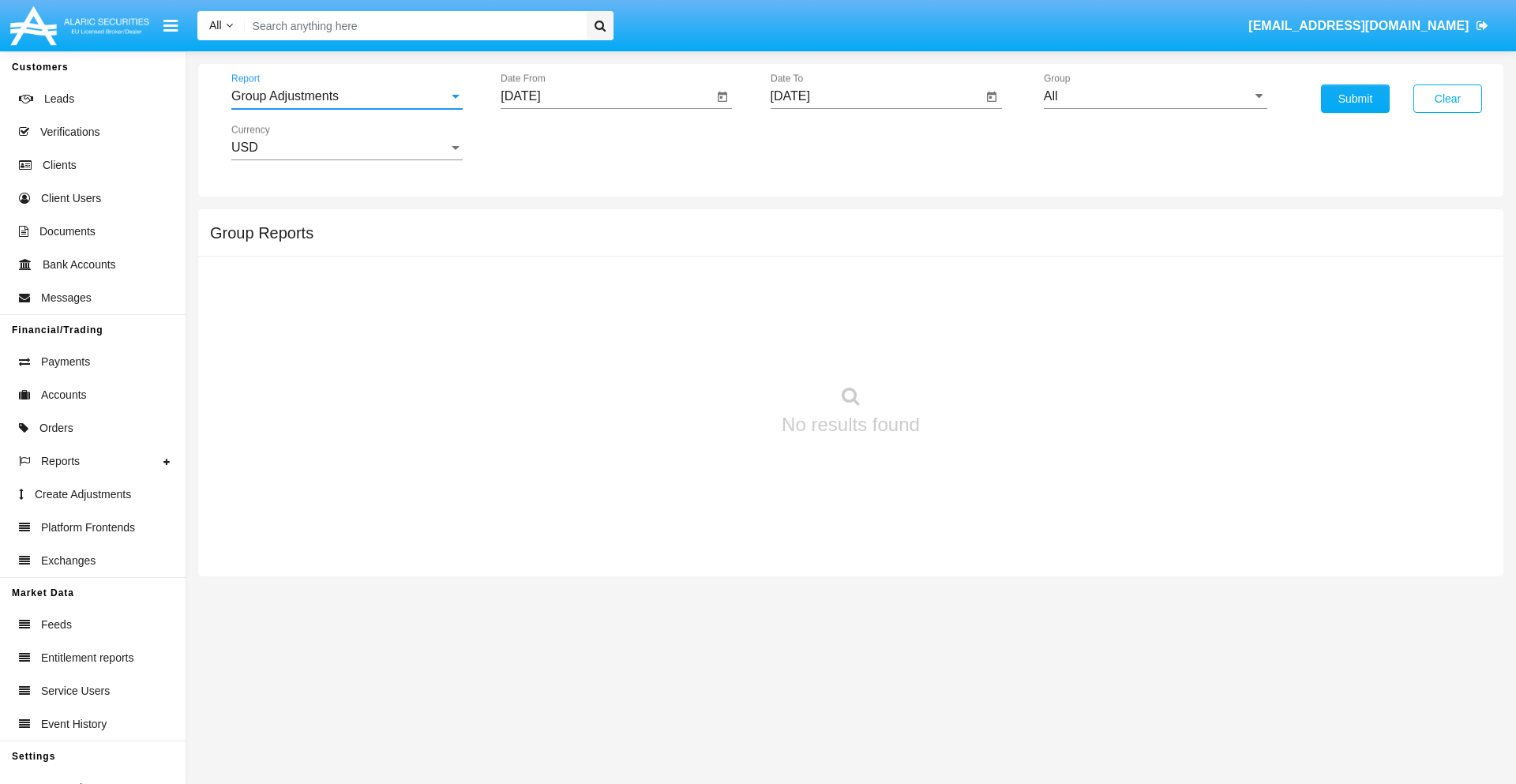
click at [606, 97] on input "[DATE]" at bounding box center [607, 96] width 212 height 14
click at [552, 142] on span "[DATE]" at bounding box center [539, 142] width 35 height 12
click at [594, 318] on div "2019" at bounding box center [594, 318] width 49 height 28
click at [539, 223] on div "JAN" at bounding box center [539, 223] width 49 height 28
click at [590, 242] on div "1" at bounding box center [590, 243] width 28 height 28
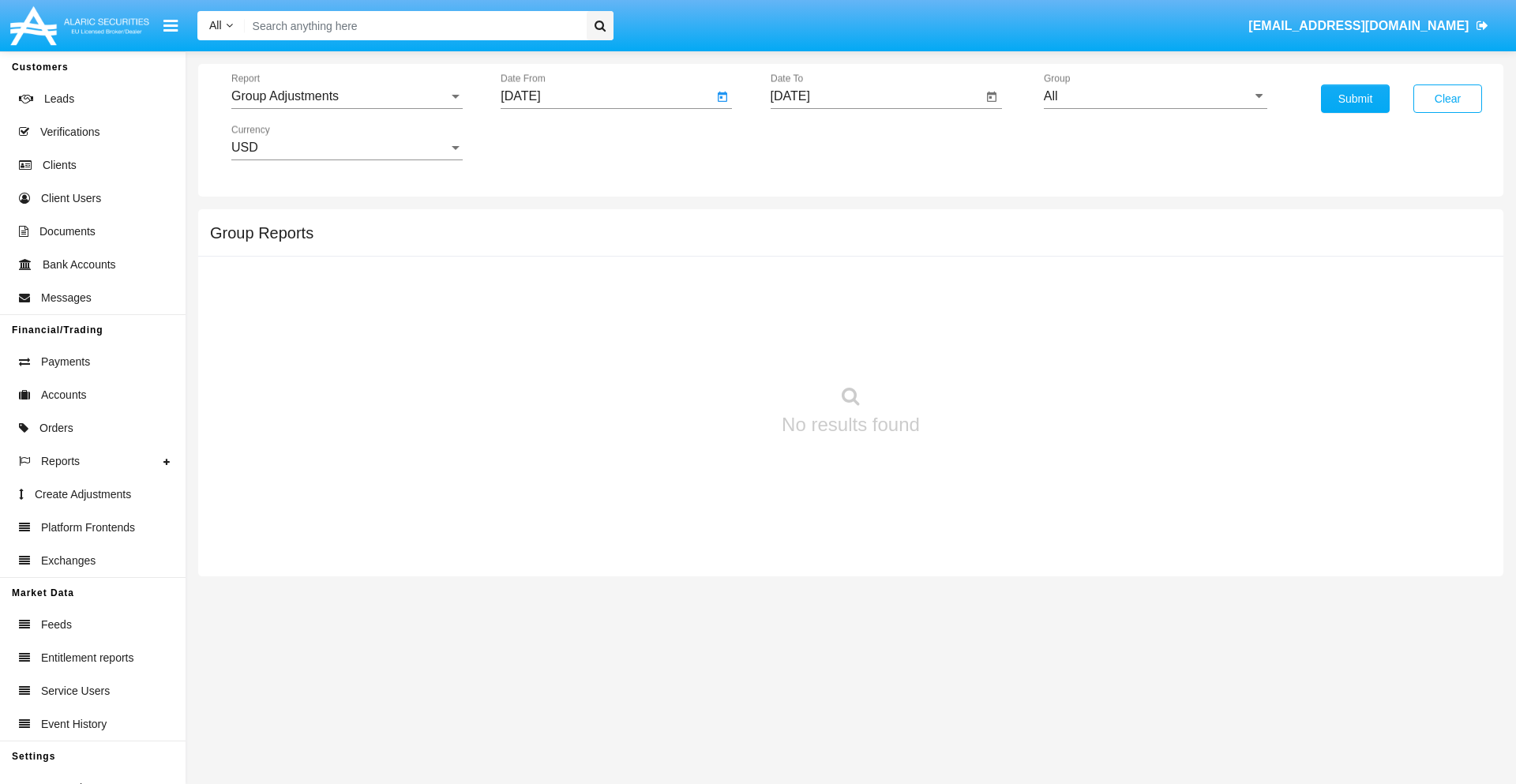
type input "[DATE]"
click at [875, 97] on input "[DATE]" at bounding box center [877, 96] width 212 height 14
click at [821, 142] on span "[DATE]" at bounding box center [808, 142] width 35 height 12
click at [863, 318] on div "2019" at bounding box center [863, 318] width 49 height 28
click at [808, 223] on div "JAN" at bounding box center [808, 223] width 49 height 28
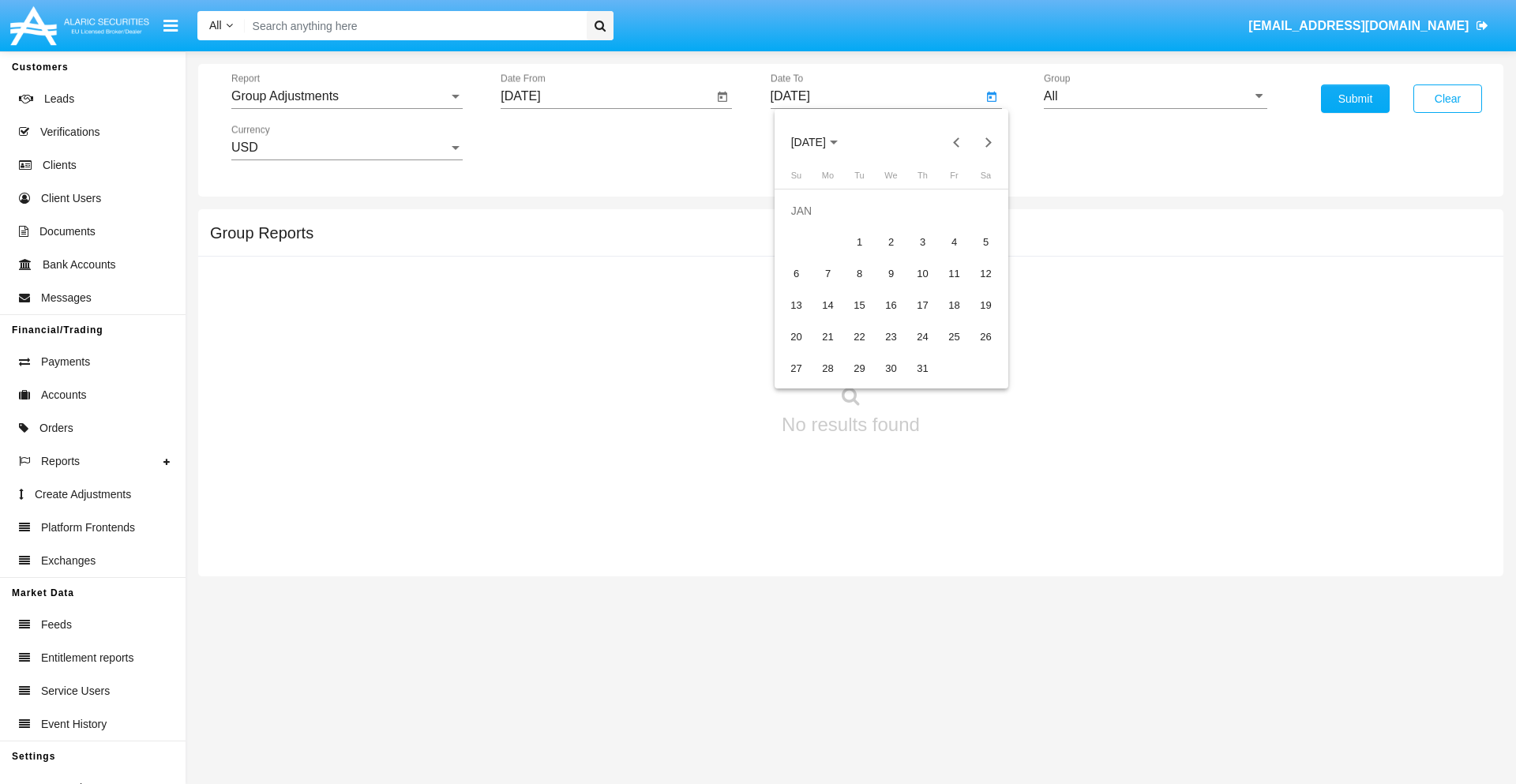
click at [859, 242] on div "1" at bounding box center [860, 243] width 28 height 28
type input "01/01/19"
click at [1155, 97] on input "All" at bounding box center [1156, 96] width 224 height 14
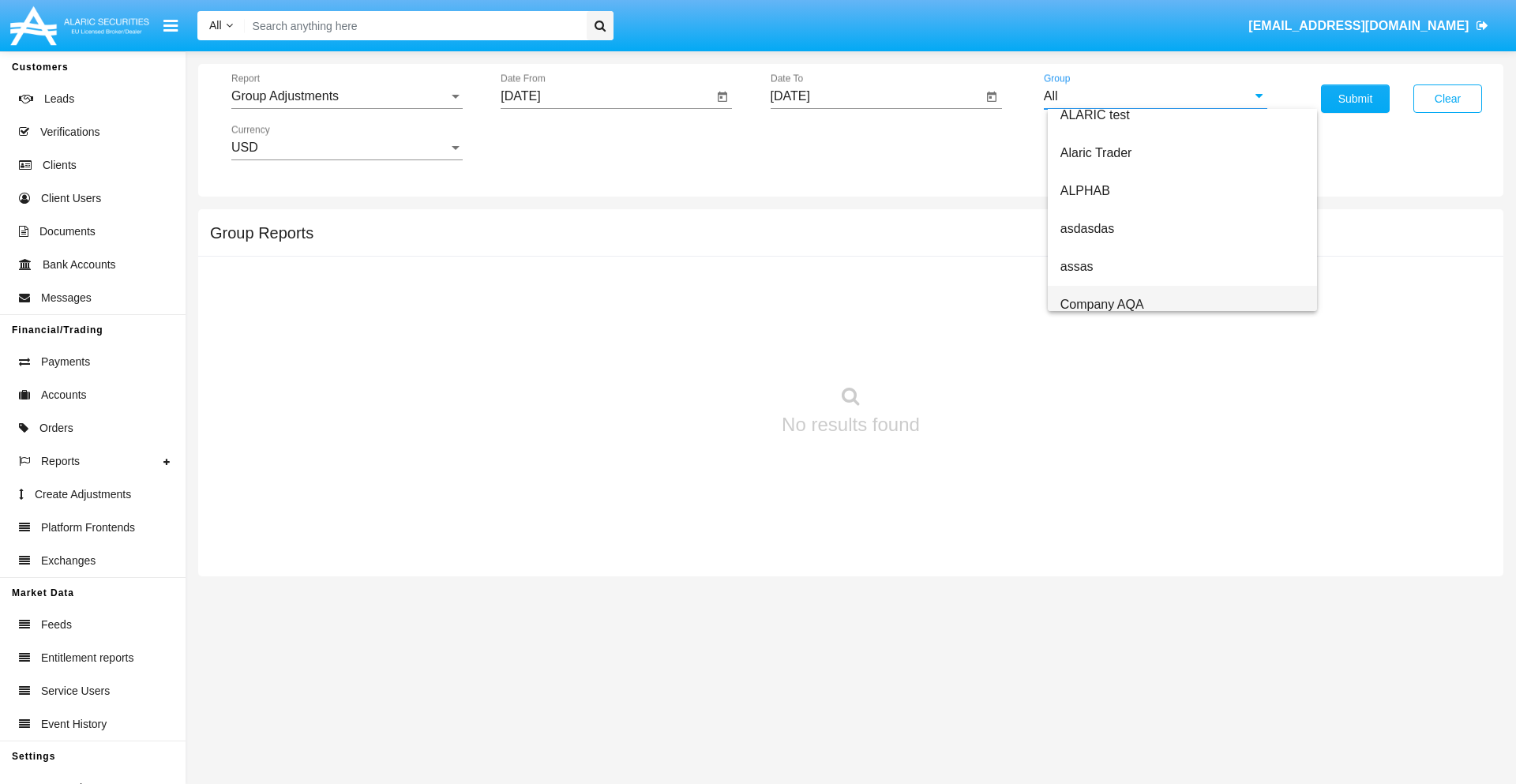
click at [1102, 304] on span "Company AQA" at bounding box center [1102, 304] width 83 height 13
type input "Company AQA"
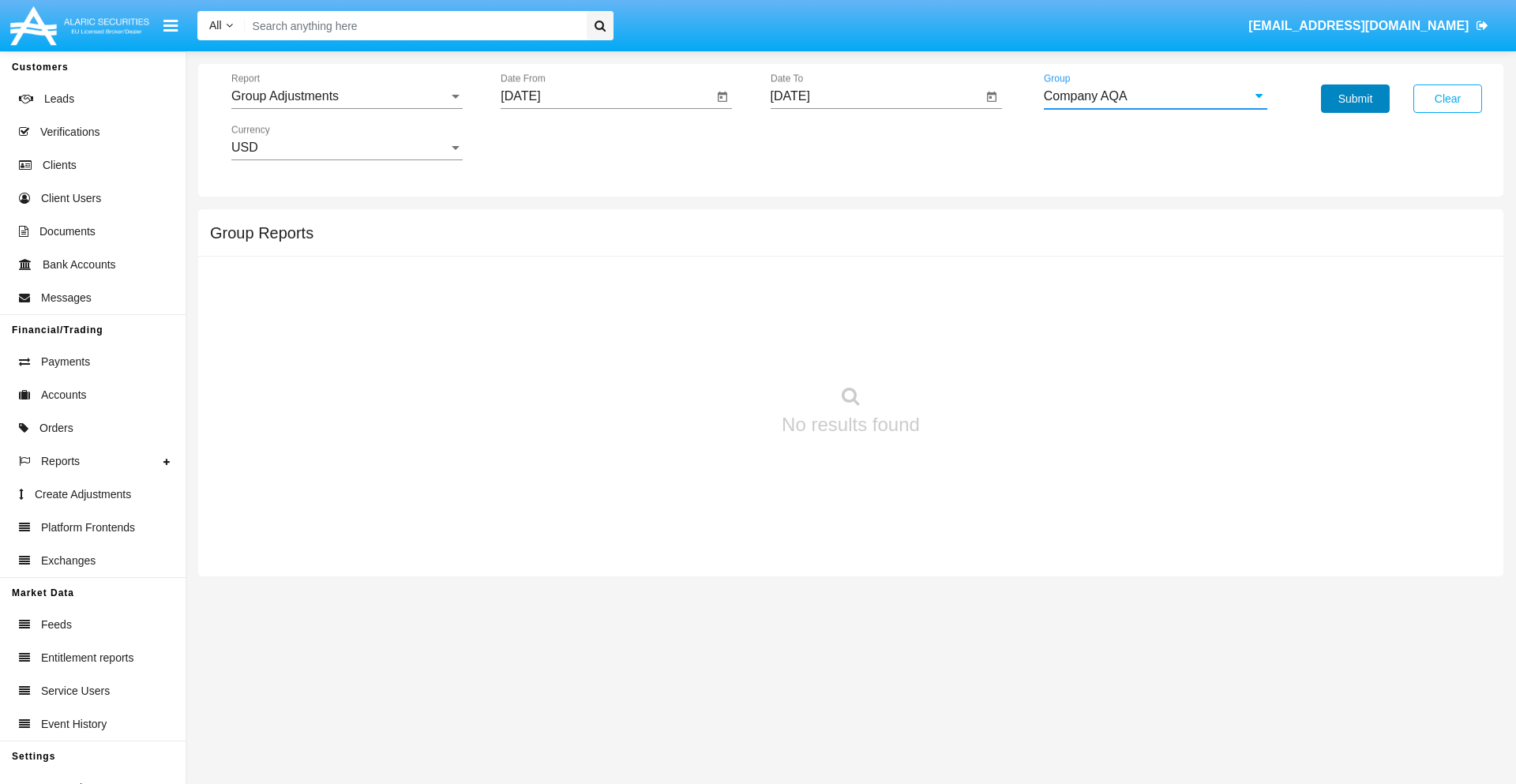
click at [1355, 99] on button "Submit" at bounding box center [1355, 99] width 68 height 28
click at [347, 97] on span "Report" at bounding box center [339, 96] width 217 height 14
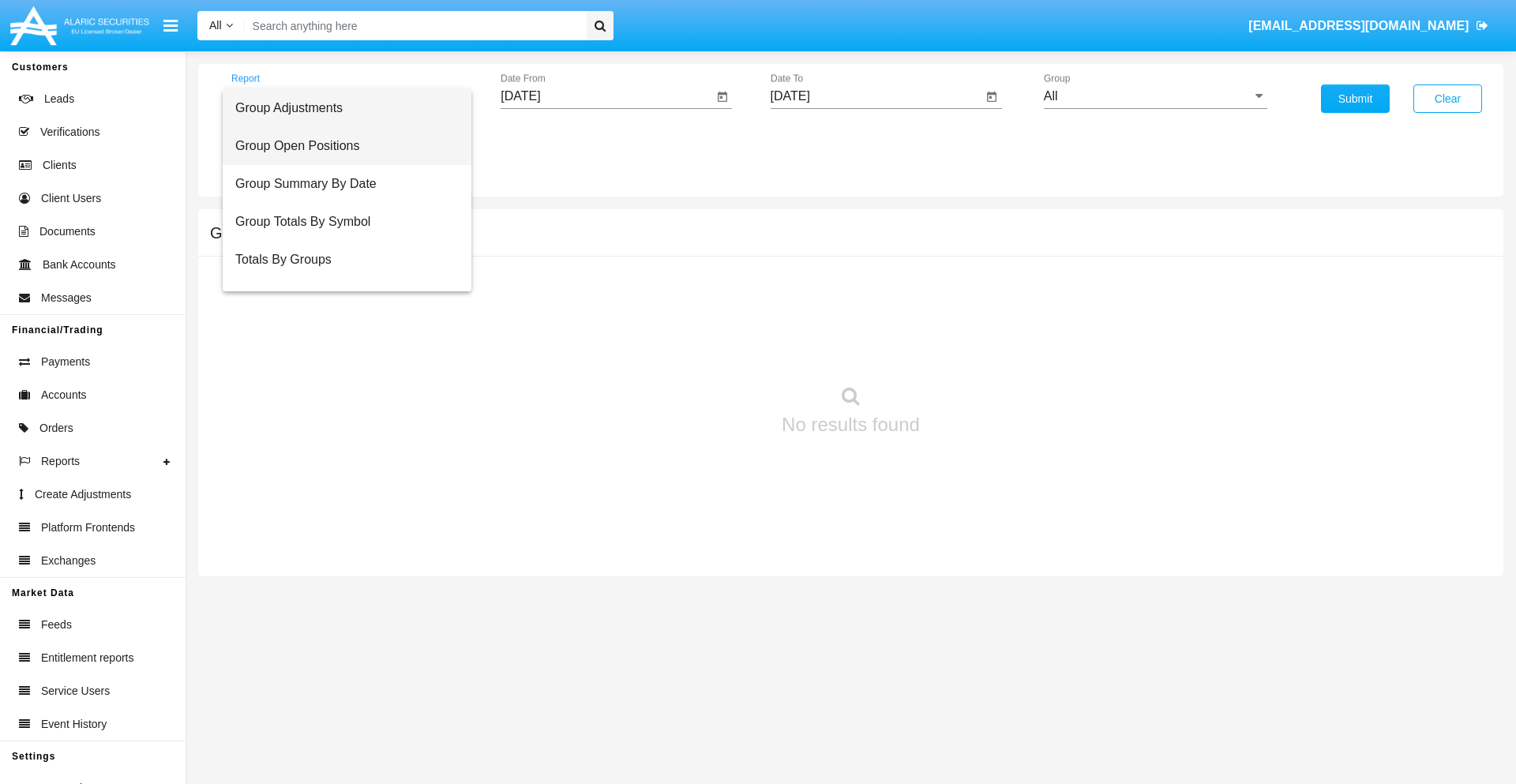
click at [340, 146] on span "Group Open Positions" at bounding box center [347, 146] width 224 height 38
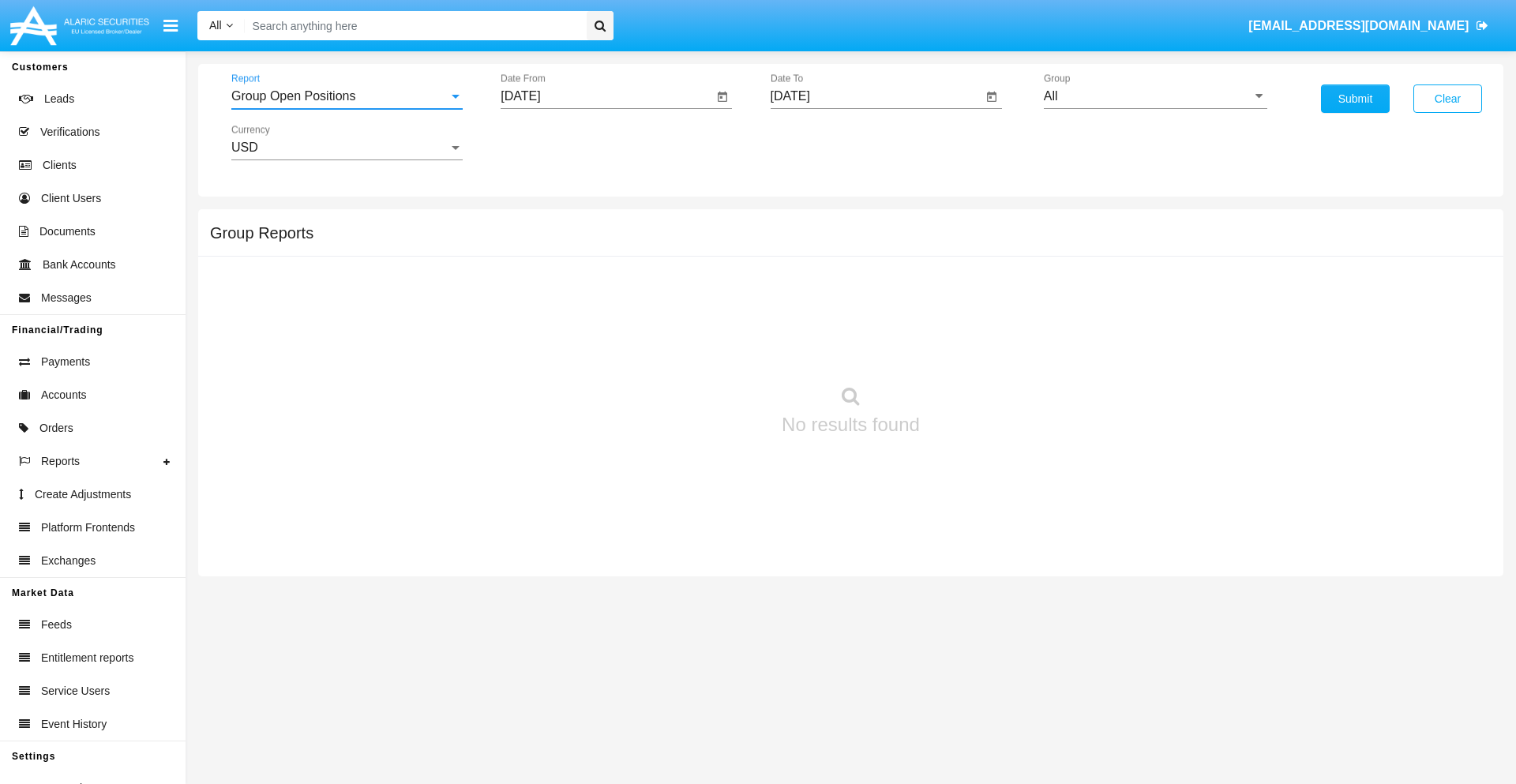
click at [606, 97] on input "[DATE]" at bounding box center [607, 96] width 212 height 14
click at [552, 142] on span "[DATE]" at bounding box center [539, 142] width 35 height 12
click at [594, 318] on div "2019" at bounding box center [594, 318] width 49 height 28
click at [539, 223] on div "JAN" at bounding box center [539, 223] width 49 height 28
click at [590, 242] on div "1" at bounding box center [590, 243] width 28 height 28
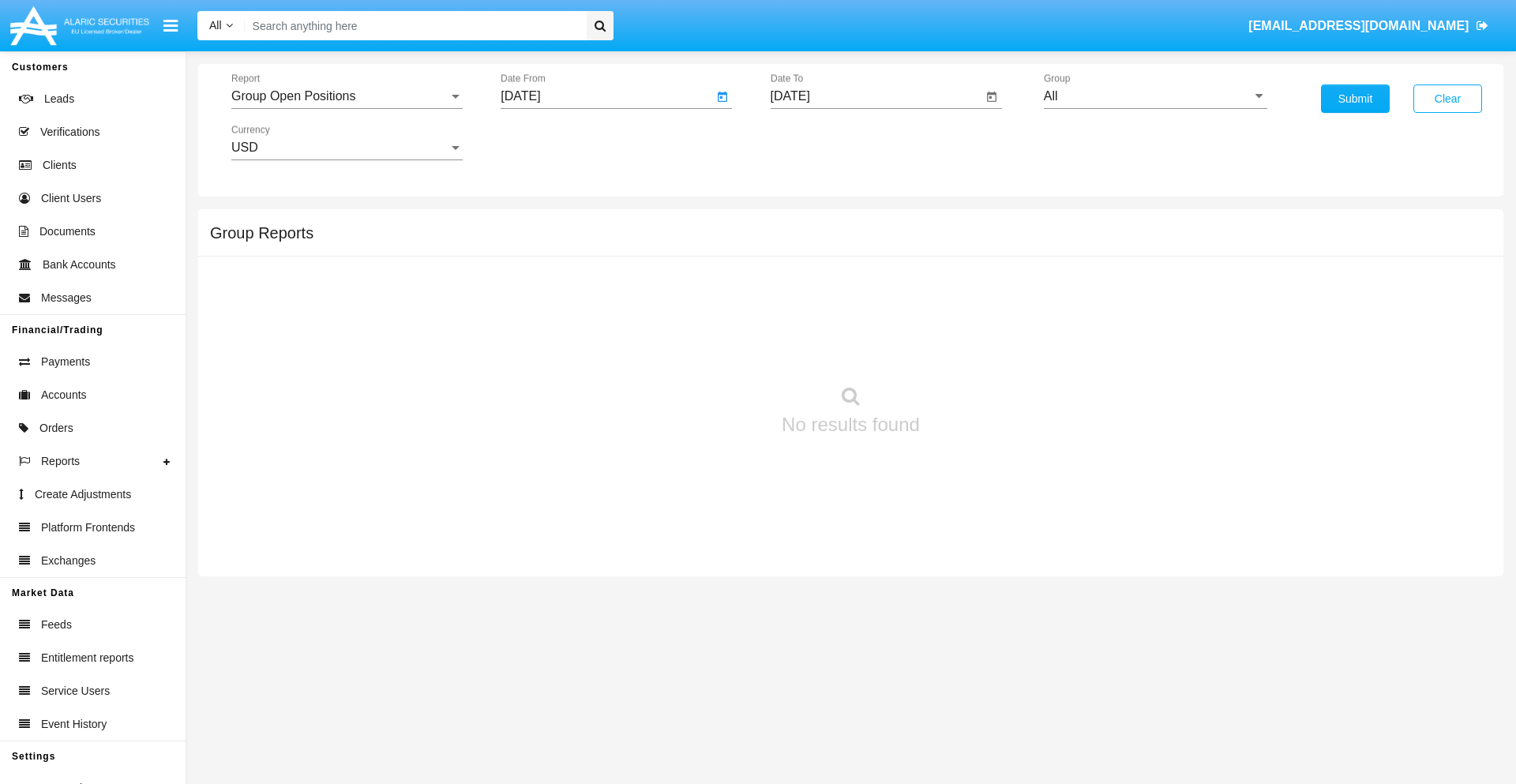
type input "[DATE]"
click at [875, 97] on input "[DATE]" at bounding box center [877, 96] width 212 height 14
click at [821, 142] on span "[DATE]" at bounding box center [808, 142] width 35 height 12
click at [863, 318] on div "2019" at bounding box center [863, 318] width 49 height 28
click at [808, 223] on div "JAN" at bounding box center [808, 223] width 49 height 28
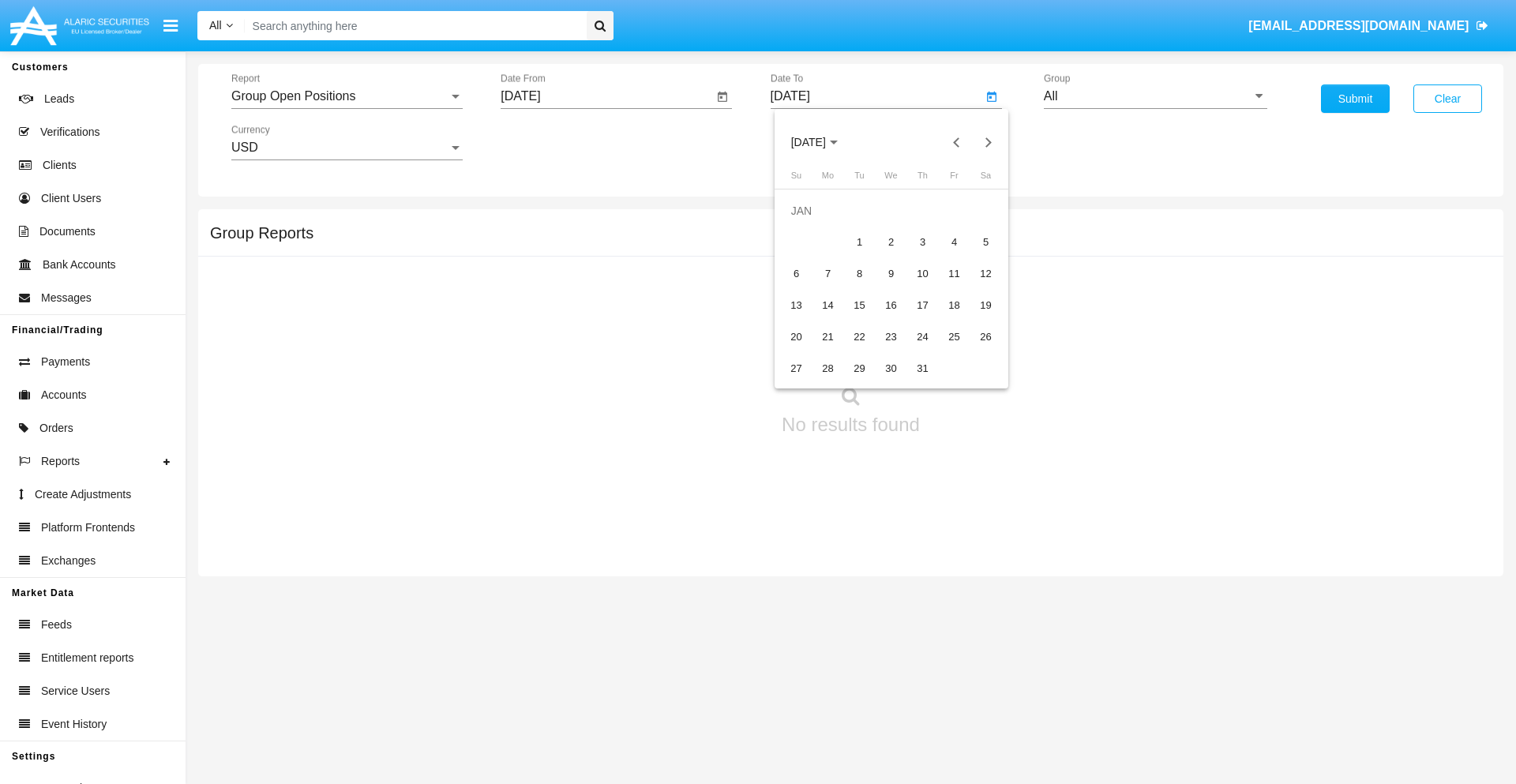
click at [859, 242] on div "1" at bounding box center [860, 243] width 28 height 28
type input "[DATE]"
click at [1155, 97] on input "All" at bounding box center [1156, 96] width 224 height 14
click at [1102, 651] on span "Company AQA" at bounding box center [1102, 658] width 83 height 13
type input "Company AQA"
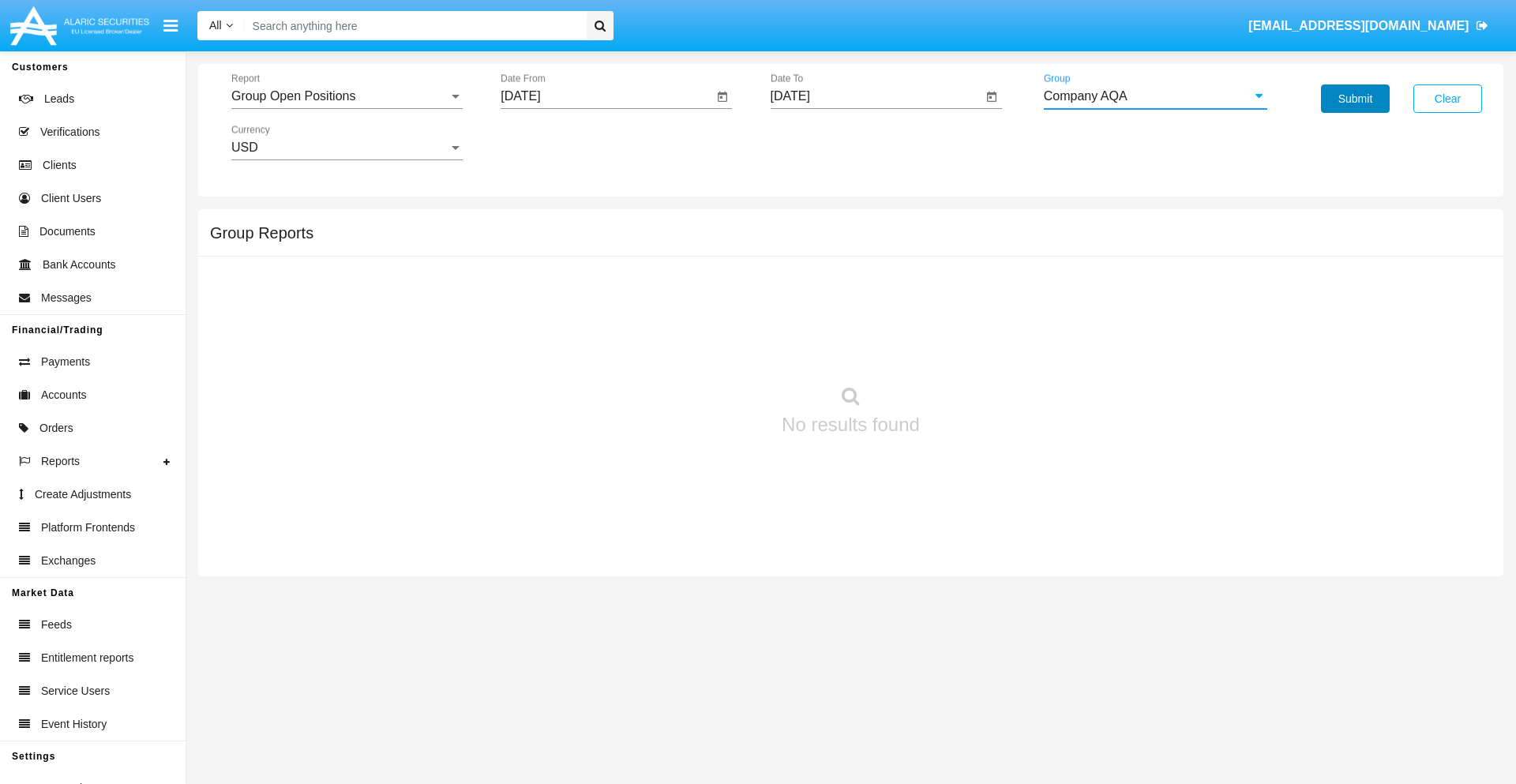
click at [1355, 99] on button "Submit" at bounding box center [1355, 99] width 68 height 28
click at [347, 97] on span "Report" at bounding box center [339, 96] width 217 height 14
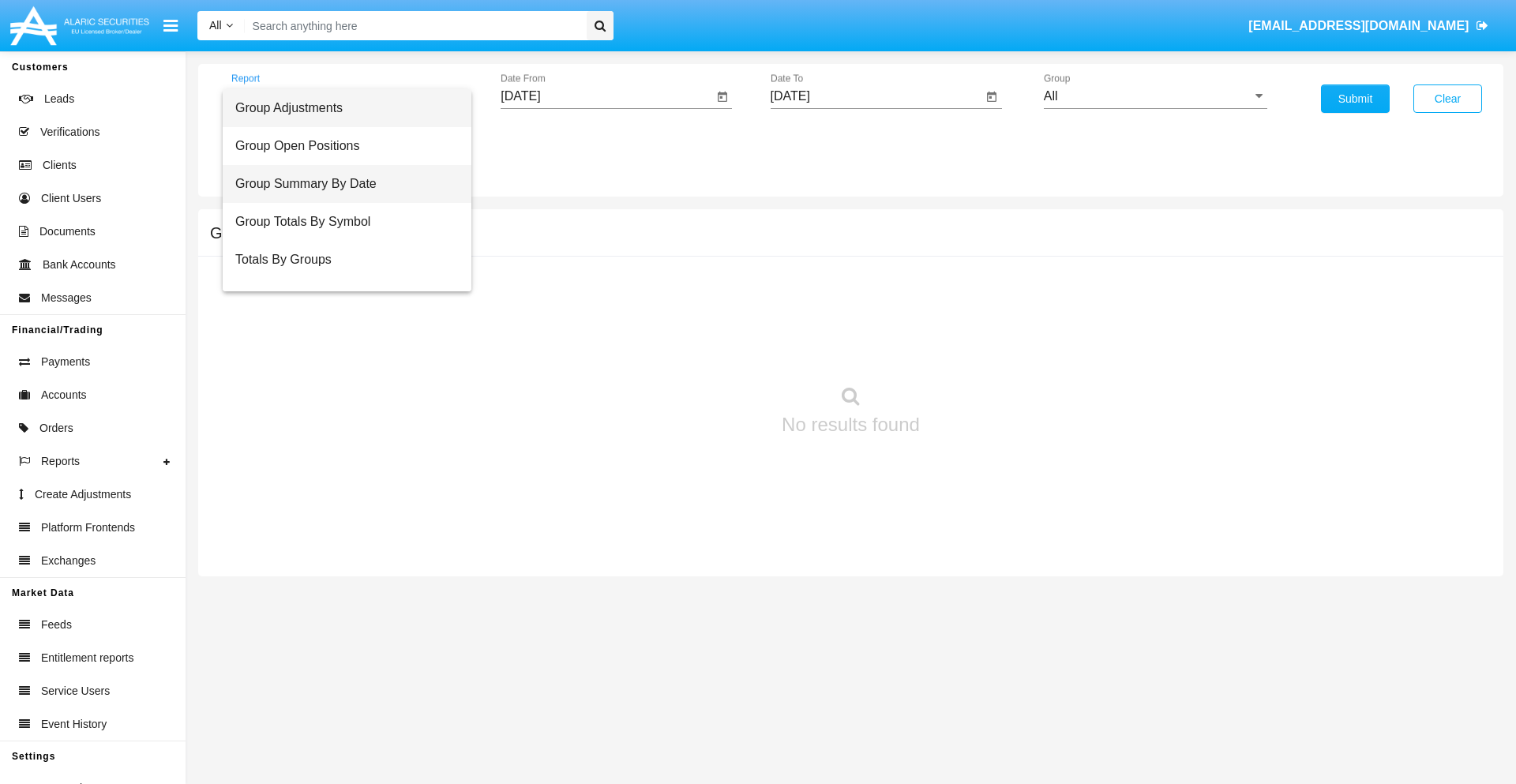
click at [340, 184] on span "Group Summary By Date" at bounding box center [347, 184] width 224 height 38
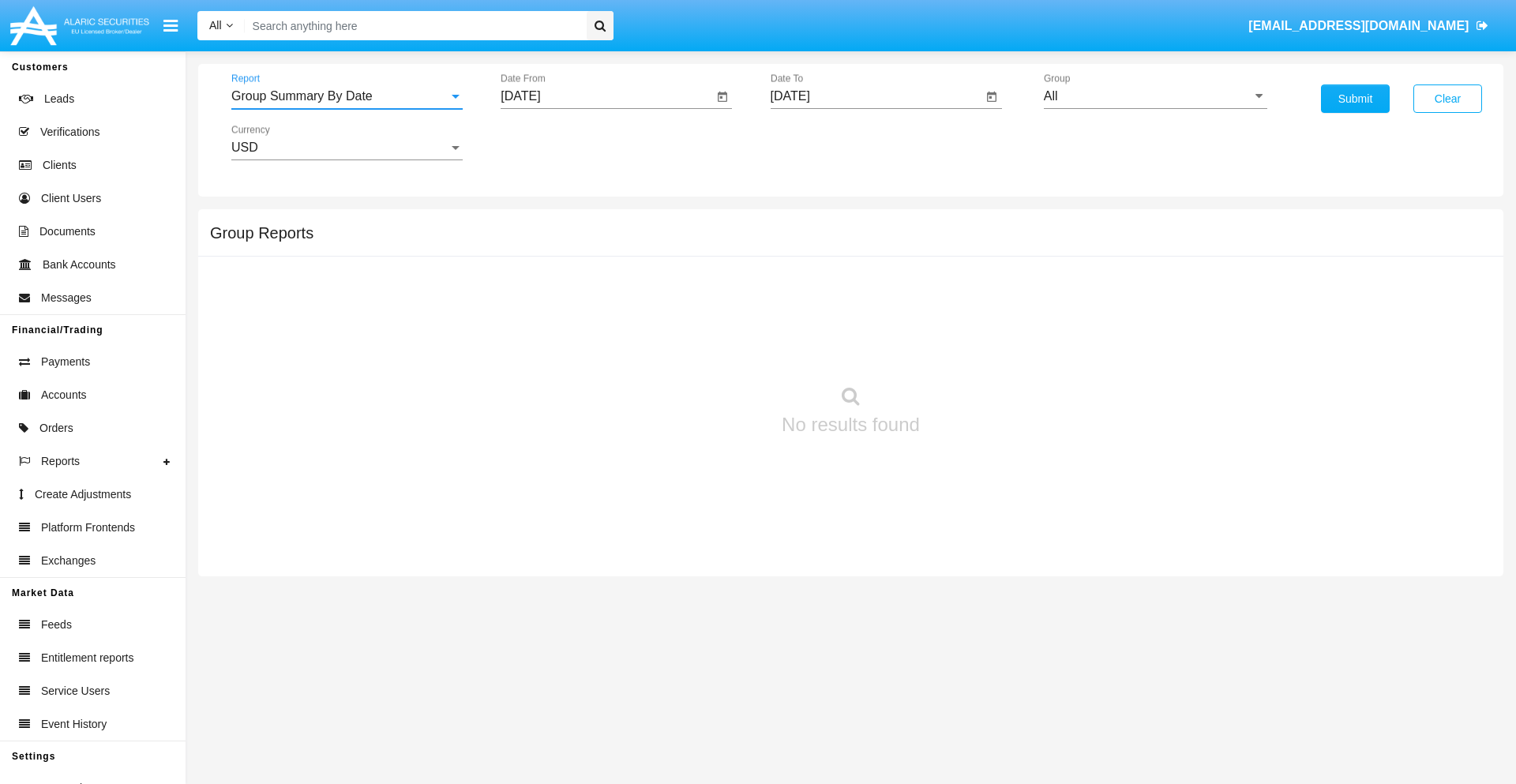
click at [606, 97] on input "[DATE]" at bounding box center [607, 96] width 212 height 14
click at [552, 142] on span "[DATE]" at bounding box center [539, 142] width 35 height 12
click at [594, 318] on div "2019" at bounding box center [594, 318] width 49 height 28
click at [539, 223] on div "JAN" at bounding box center [539, 223] width 49 height 28
click at [590, 242] on div "1" at bounding box center [590, 243] width 28 height 28
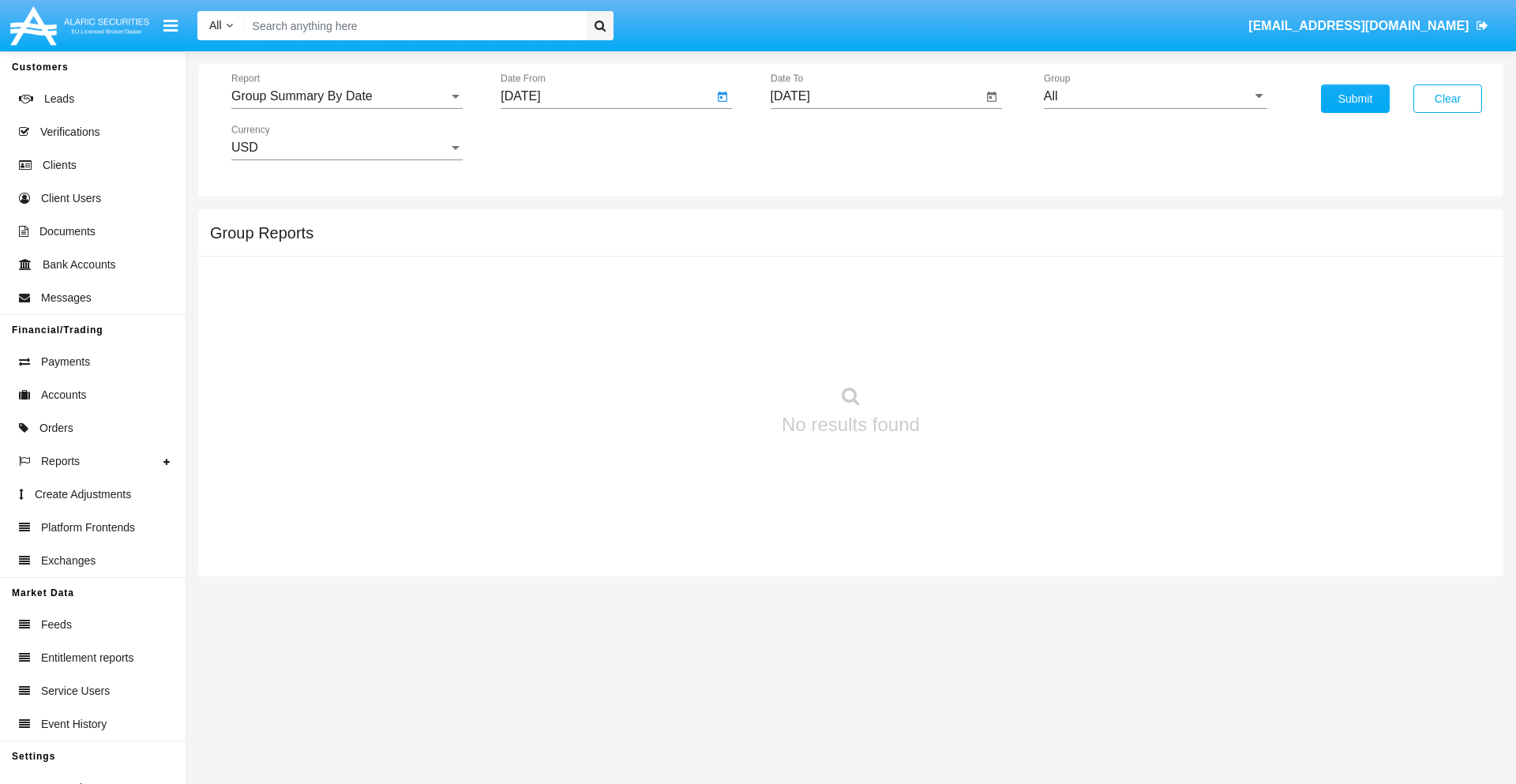
type input "[DATE]"
click at [875, 97] on input "[DATE]" at bounding box center [877, 96] width 212 height 14
click at [821, 142] on span "[DATE]" at bounding box center [808, 142] width 35 height 12
click at [863, 318] on div "2019" at bounding box center [863, 318] width 49 height 28
click at [808, 223] on div "JAN" at bounding box center [808, 223] width 49 height 28
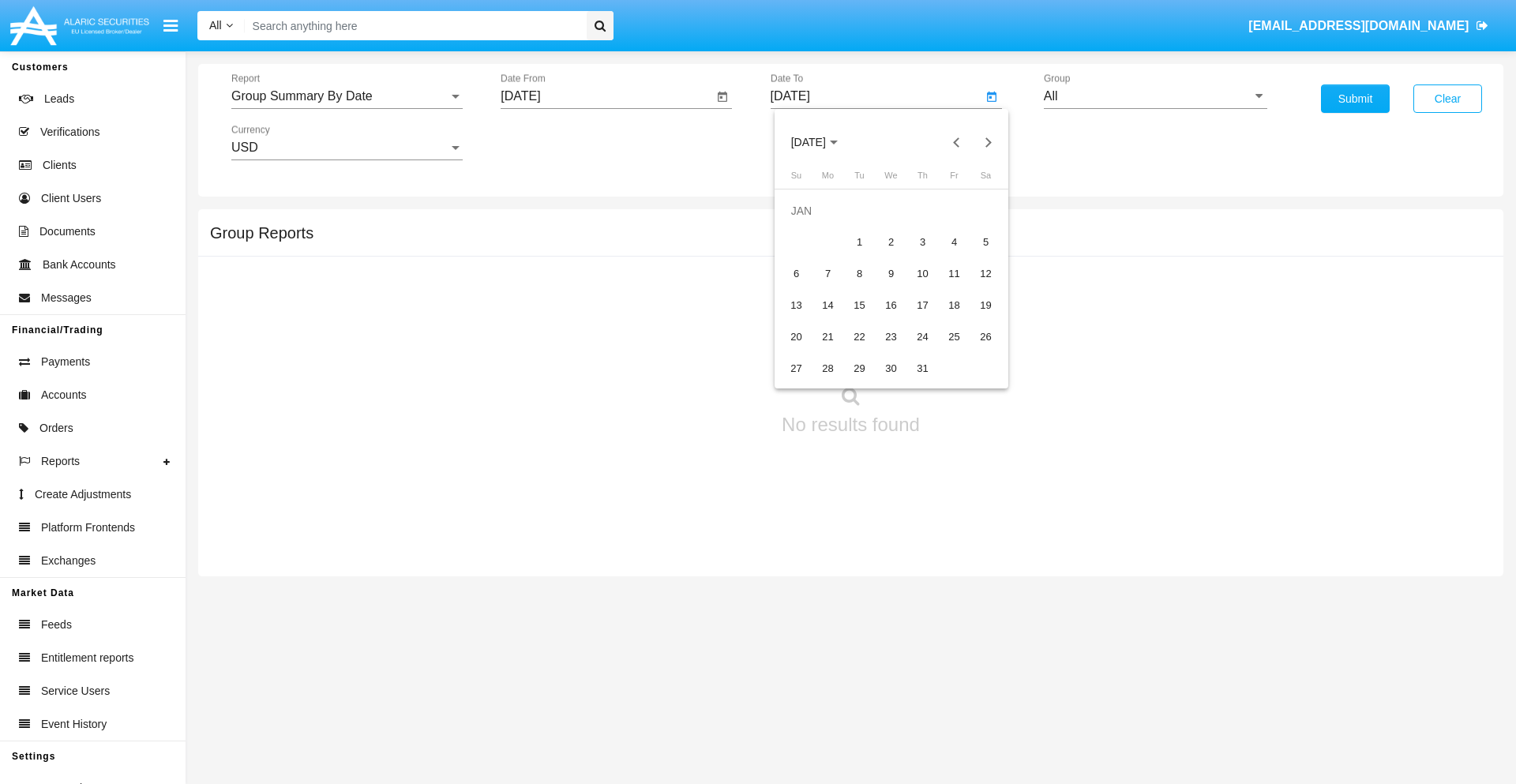
click at [859, 242] on div "1" at bounding box center [860, 243] width 28 height 28
type input "[DATE]"
click at [1155, 97] on input "All" at bounding box center [1156, 96] width 224 height 14
click at [1102, 651] on span "Company AQA" at bounding box center [1102, 658] width 83 height 13
type input "Company AQA"
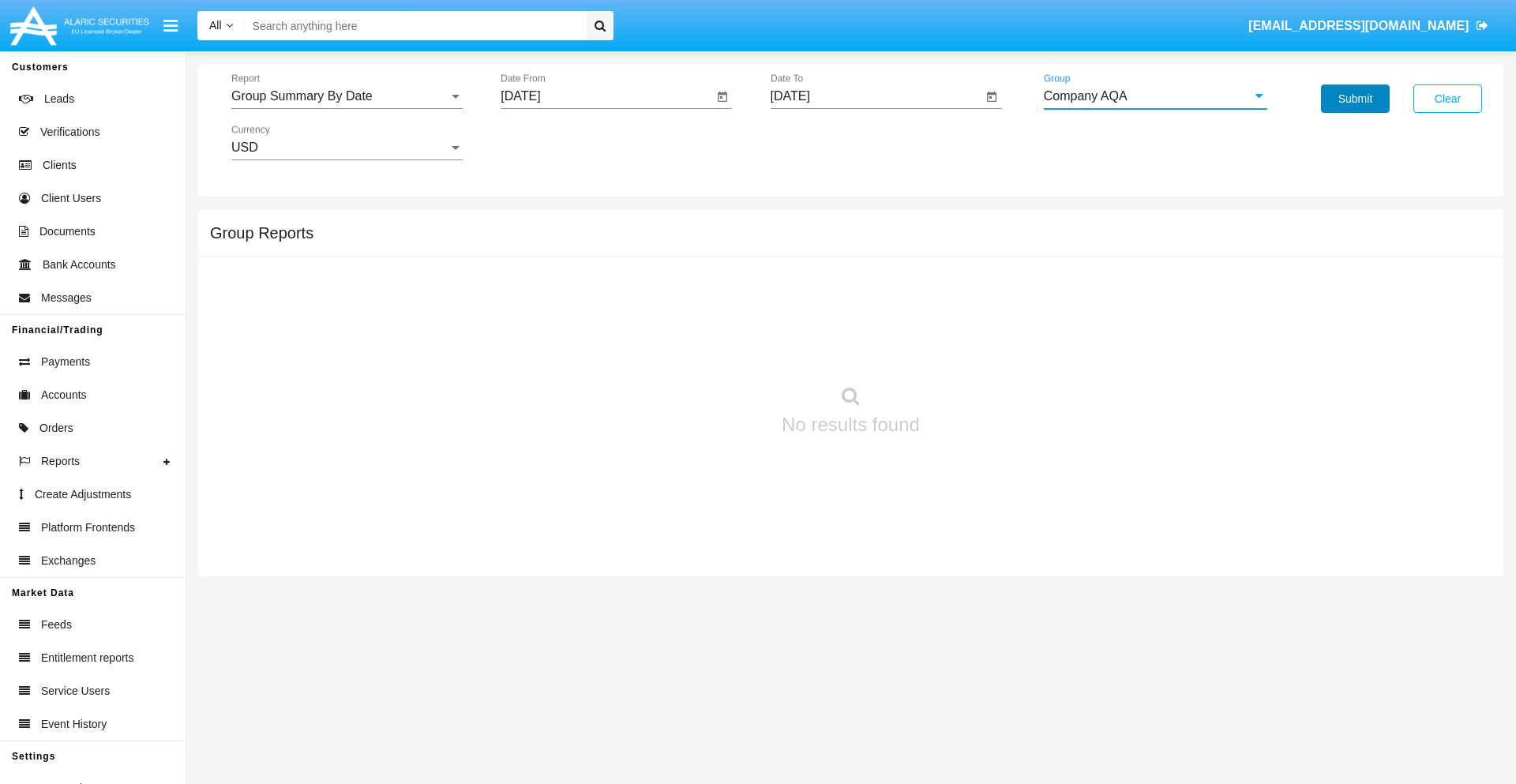
click at [1355, 99] on button "Submit" at bounding box center [1355, 99] width 68 height 28
click at [347, 97] on span "Report" at bounding box center [339, 96] width 217 height 14
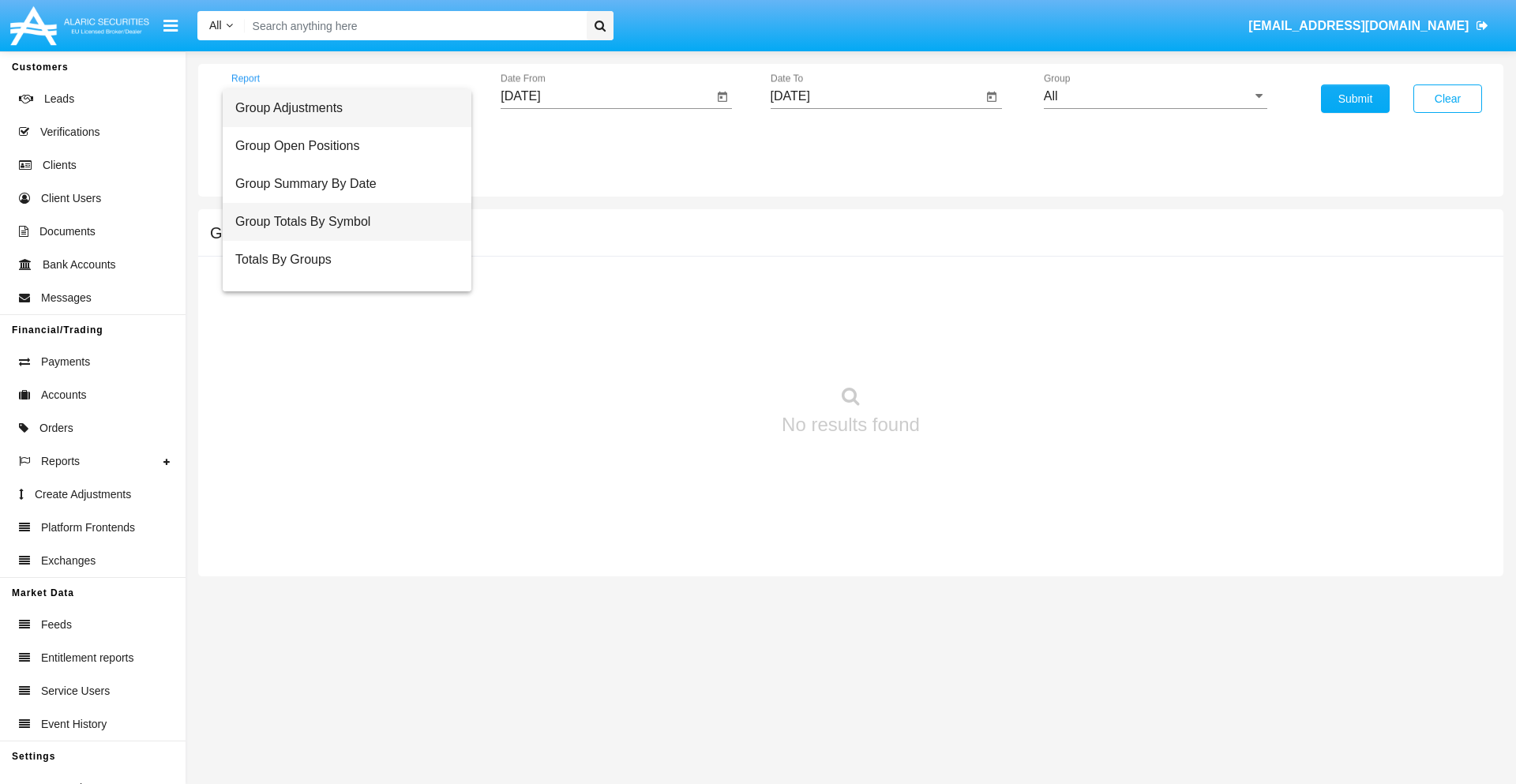
click at [340, 222] on span "Group Totals By Symbol" at bounding box center [347, 222] width 224 height 38
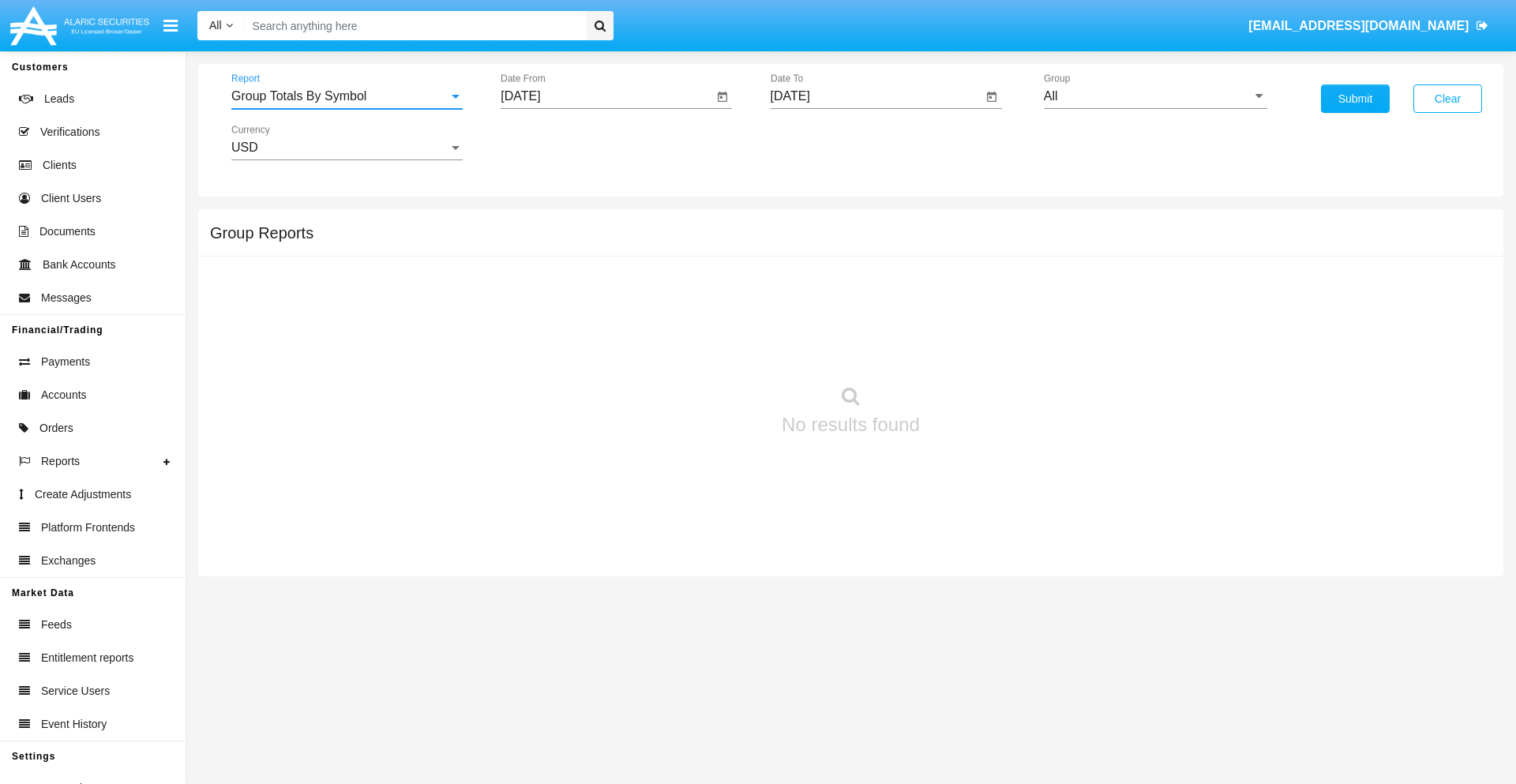
click at [606, 97] on input "[DATE]" at bounding box center [607, 96] width 212 height 14
click at [552, 142] on span "[DATE]" at bounding box center [539, 142] width 35 height 12
click at [594, 318] on div "2019" at bounding box center [594, 318] width 49 height 28
click at [539, 223] on div "JAN" at bounding box center [539, 223] width 49 height 28
click at [590, 242] on div "1" at bounding box center [590, 243] width 28 height 28
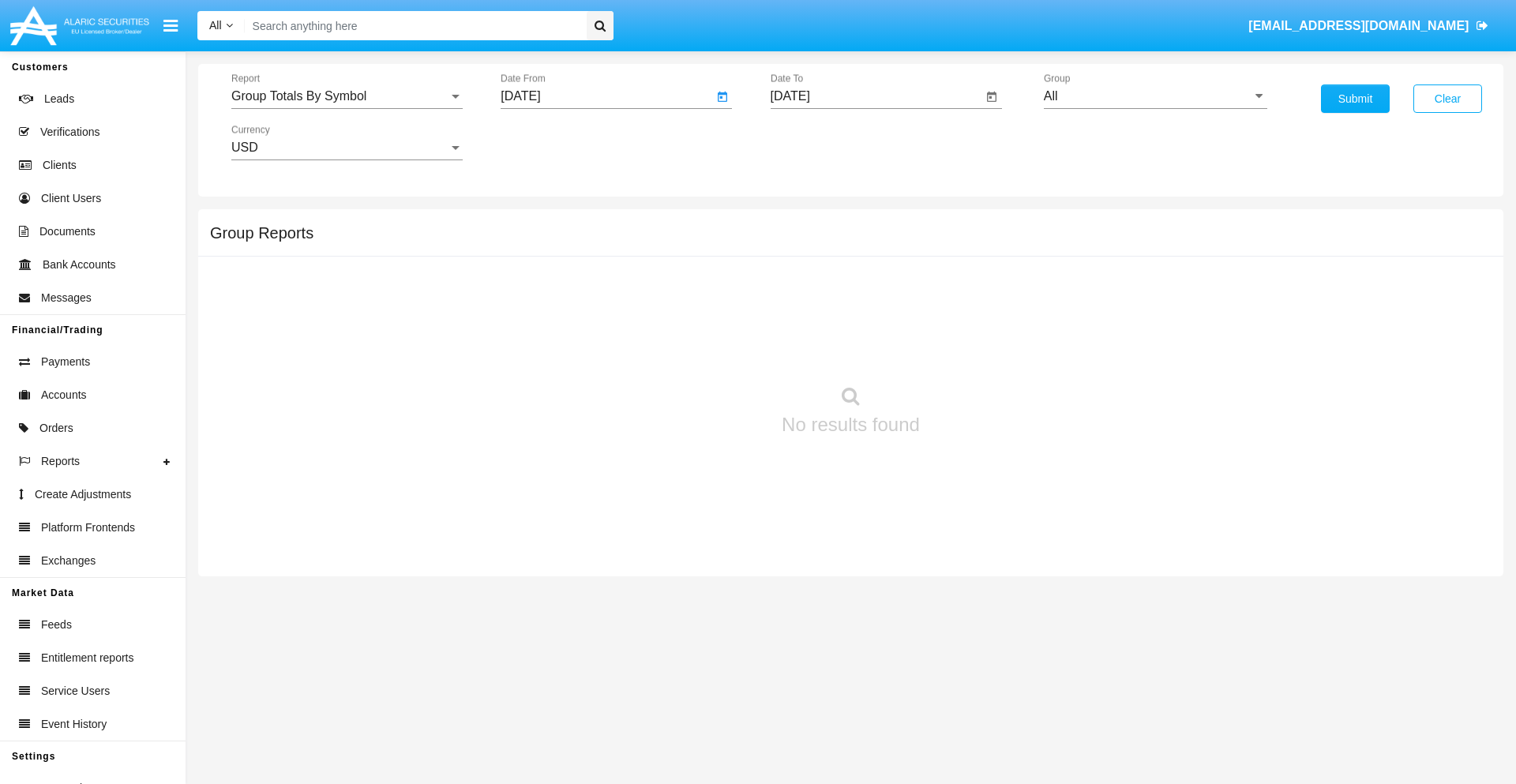
type input "[DATE]"
click at [875, 97] on input "[DATE]" at bounding box center [877, 96] width 212 height 14
click at [821, 142] on span "[DATE]" at bounding box center [808, 142] width 35 height 12
click at [863, 318] on div "2019" at bounding box center [863, 318] width 49 height 28
click at [808, 223] on div "JAN" at bounding box center [808, 223] width 49 height 28
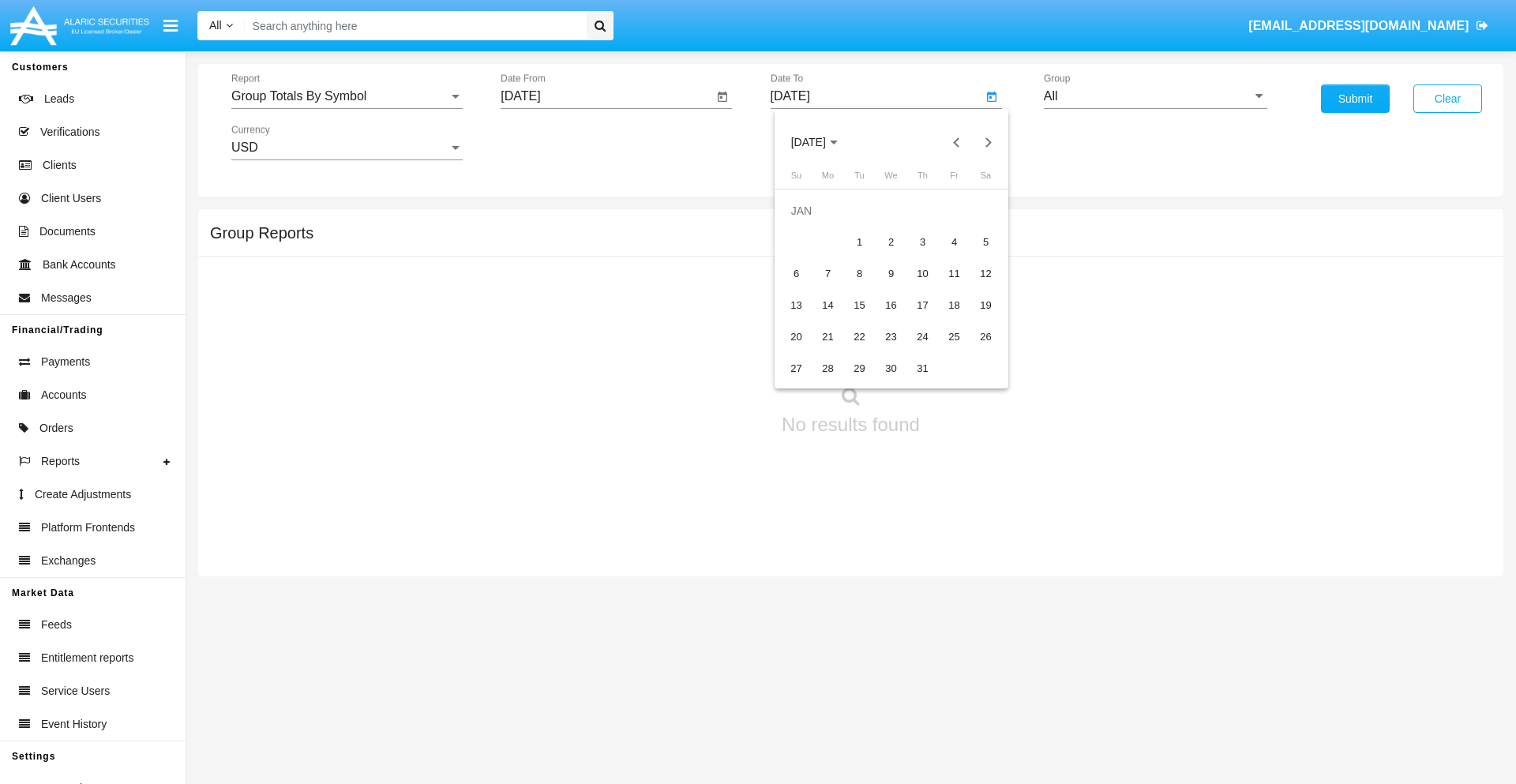
click at [859, 242] on div "1" at bounding box center [860, 243] width 28 height 28
type input "[DATE]"
click at [1155, 97] on input "All" at bounding box center [1156, 96] width 224 height 14
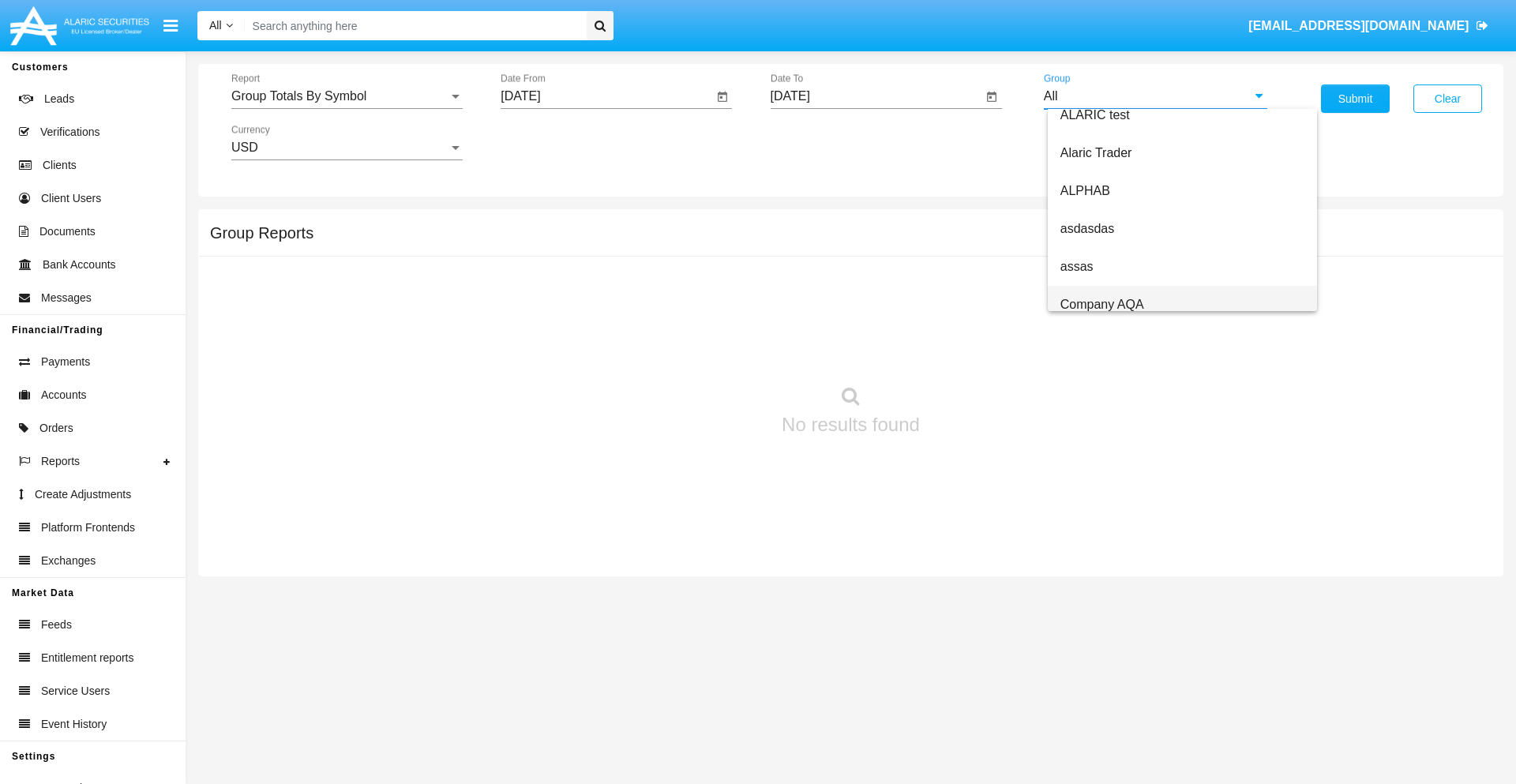
click at [1102, 304] on span "Company AQA" at bounding box center [1102, 304] width 83 height 13
type input "Company AQA"
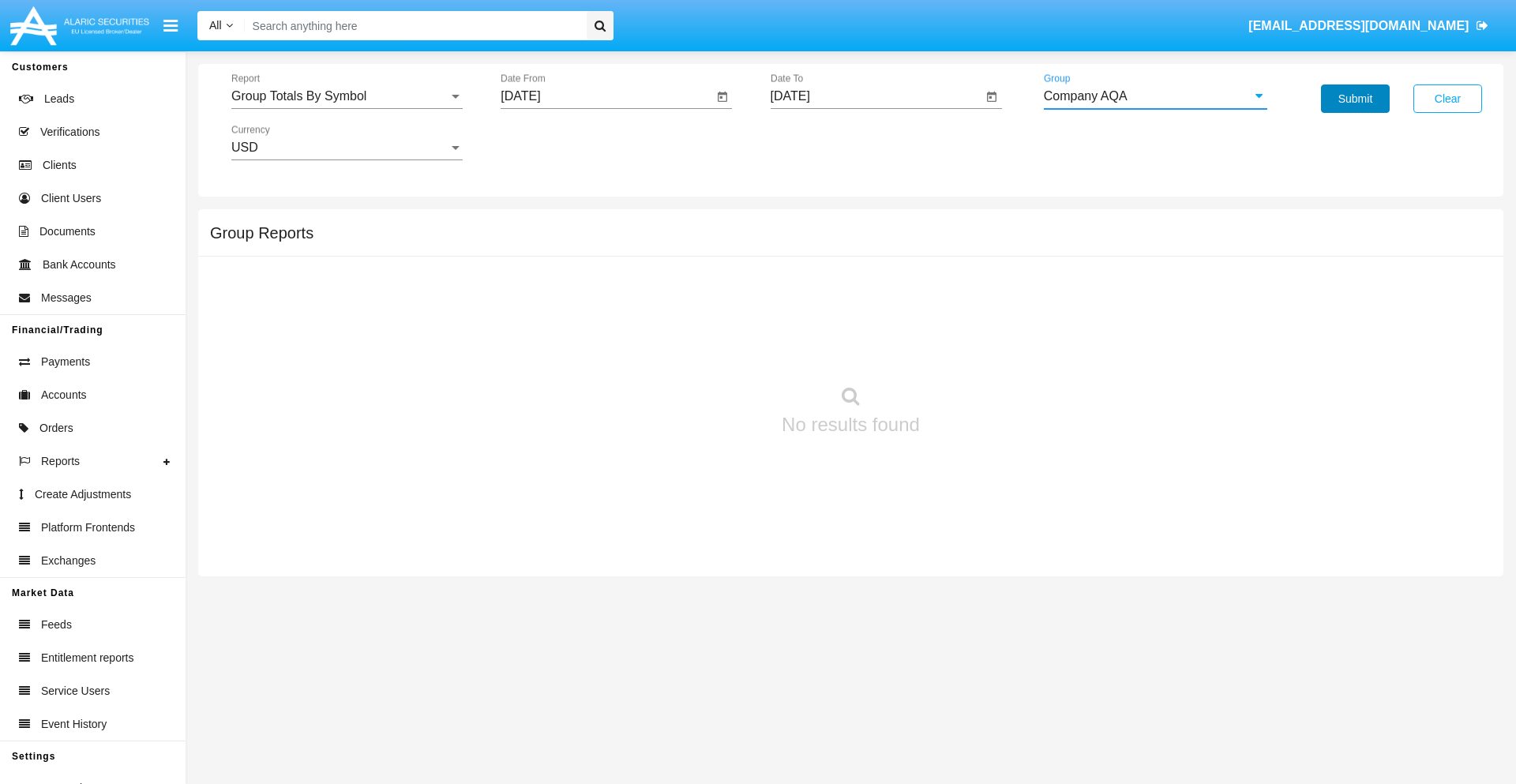
click at [1355, 99] on button "Submit" at bounding box center [1355, 99] width 68 height 28
click at [347, 97] on span "Report" at bounding box center [339, 96] width 217 height 14
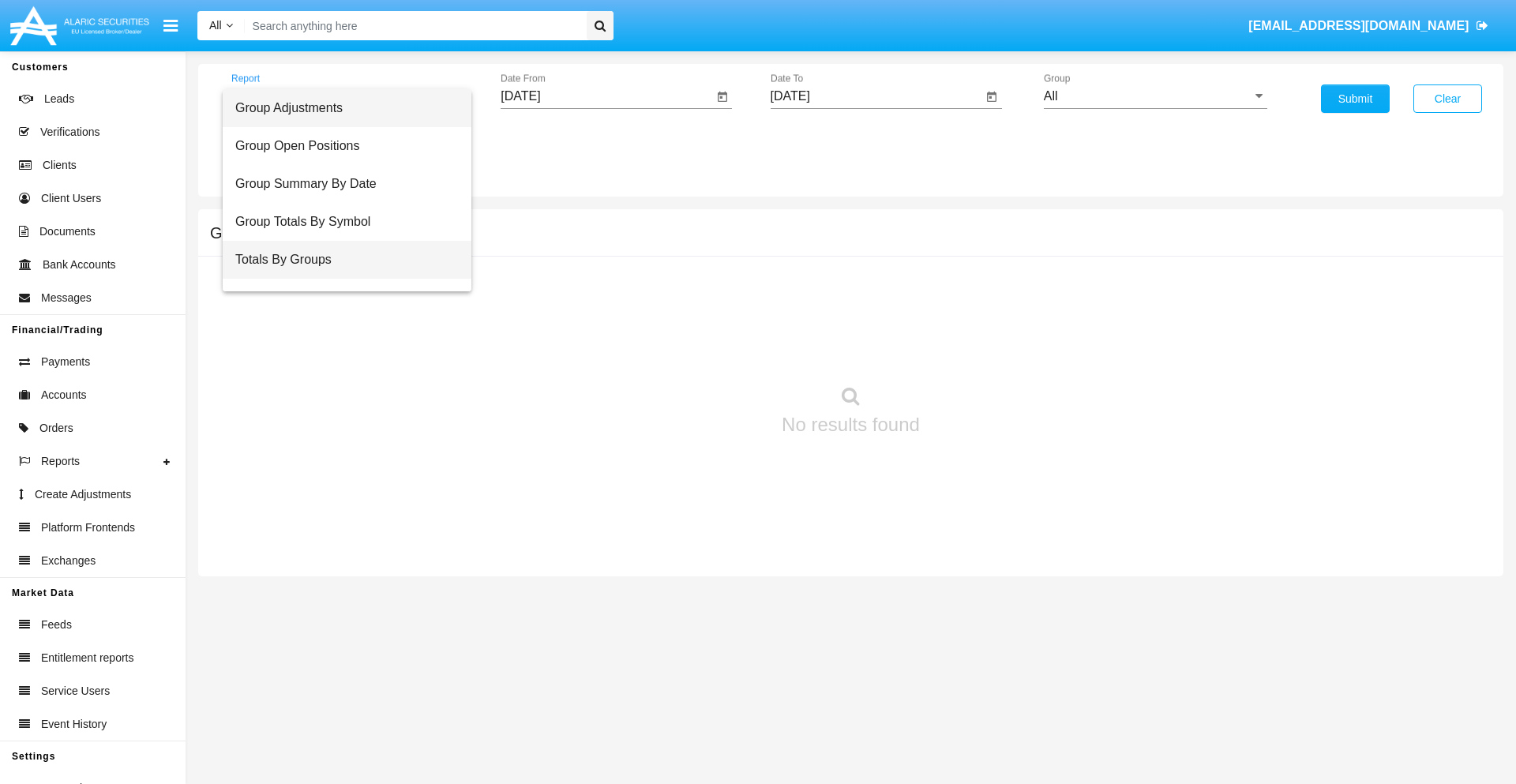
click at [340, 260] on span "Totals By Groups" at bounding box center [347, 260] width 224 height 38
click at [606, 97] on input "[DATE]" at bounding box center [607, 96] width 212 height 14
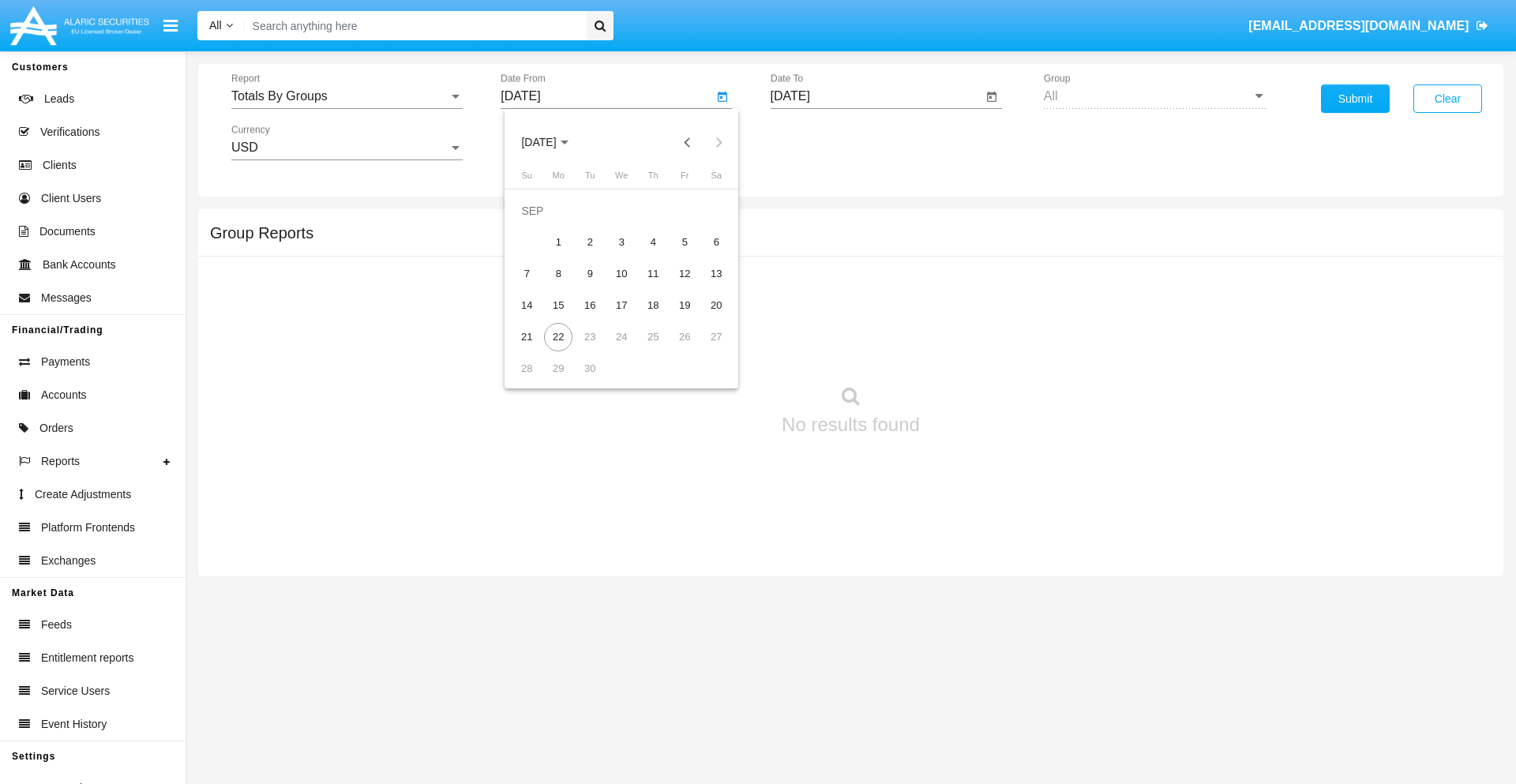
click at [552, 142] on span "[DATE]" at bounding box center [539, 142] width 35 height 12
click at [594, 318] on div "2019" at bounding box center [594, 318] width 49 height 28
click at [539, 223] on div "JAN" at bounding box center [539, 223] width 49 height 28
click at [590, 242] on div "1" at bounding box center [590, 243] width 28 height 28
type input "[DATE]"
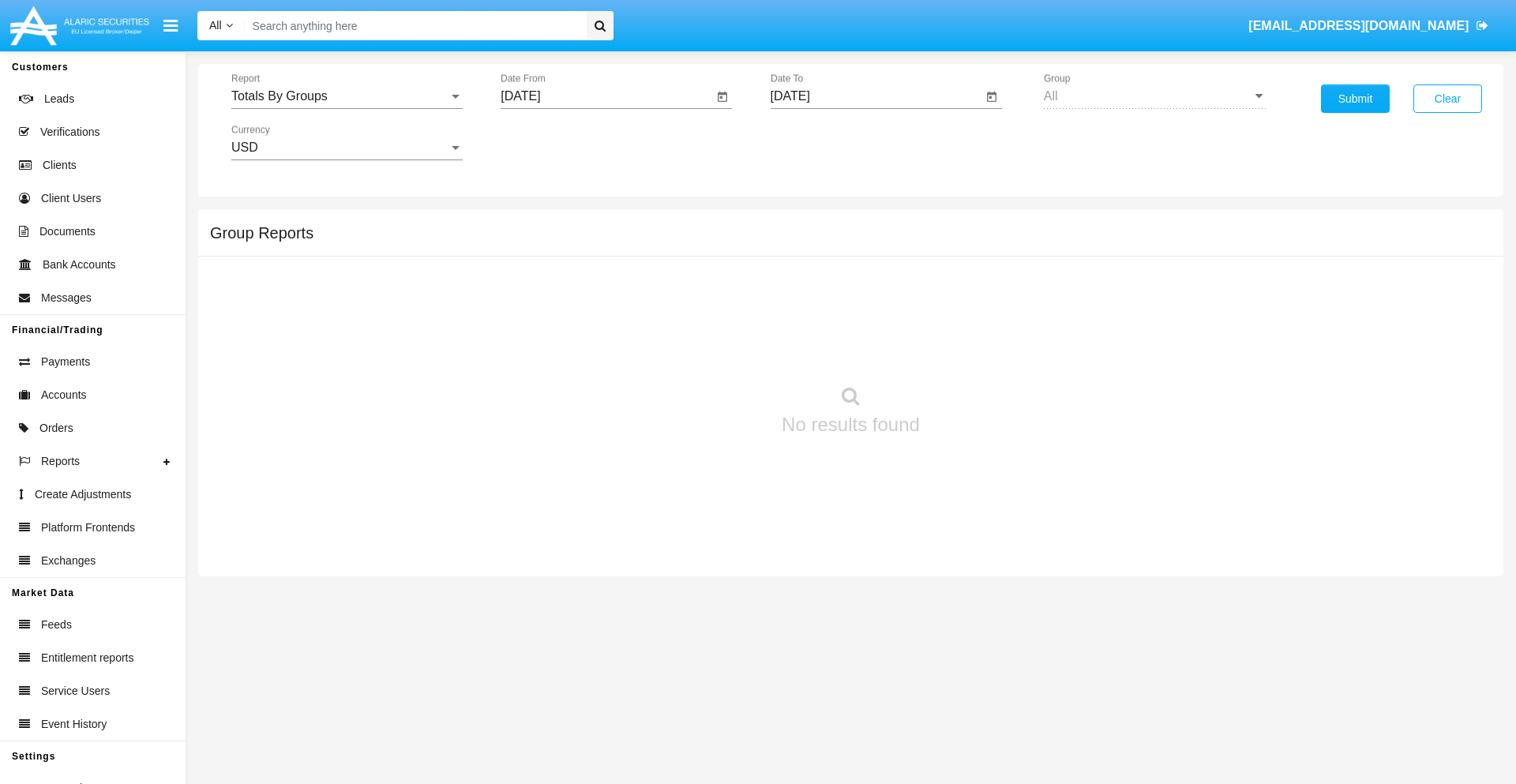
click at [875, 97] on input "[DATE]" at bounding box center [877, 96] width 212 height 14
click at [821, 142] on span "[DATE]" at bounding box center [808, 142] width 35 height 12
click at [863, 318] on div "2019" at bounding box center [863, 318] width 49 height 28
click at [808, 223] on div "JAN" at bounding box center [808, 223] width 49 height 28
click at [859, 242] on div "1" at bounding box center [860, 243] width 28 height 28
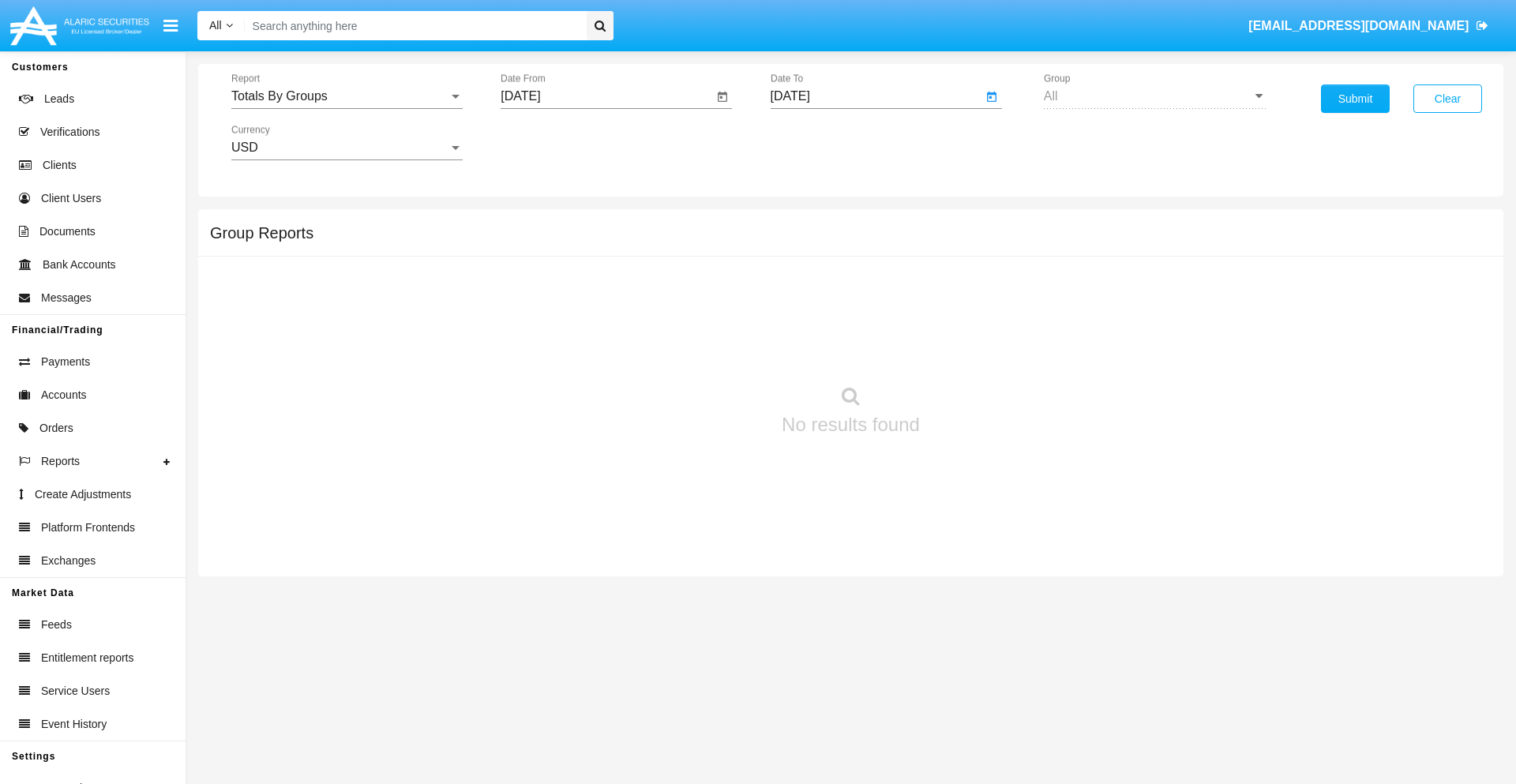
type input "[DATE]"
click at [1355, 99] on button "Submit" at bounding box center [1355, 99] width 68 height 28
click at [347, 97] on span "Report" at bounding box center [339, 96] width 217 height 14
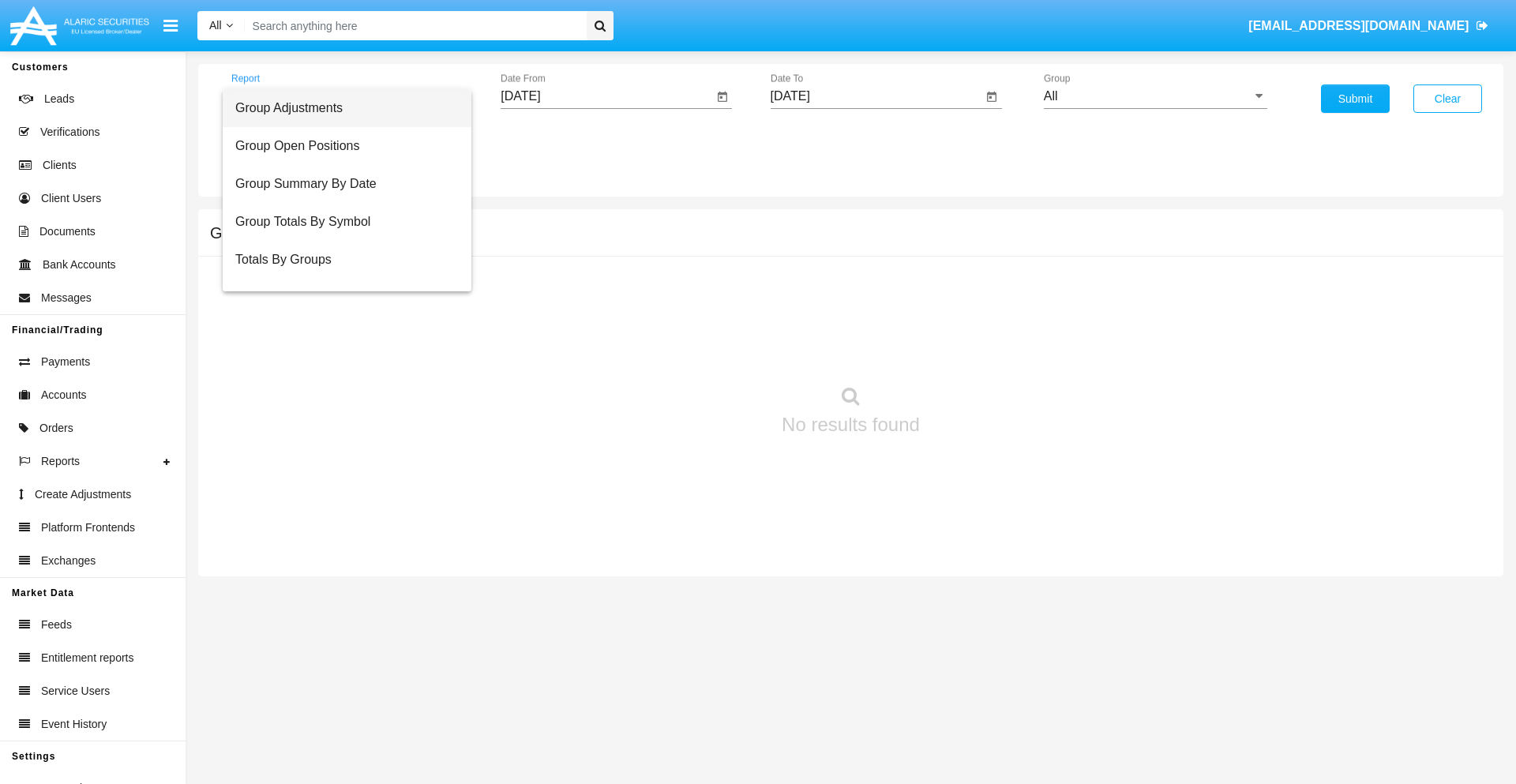
scroll to position [26, 0]
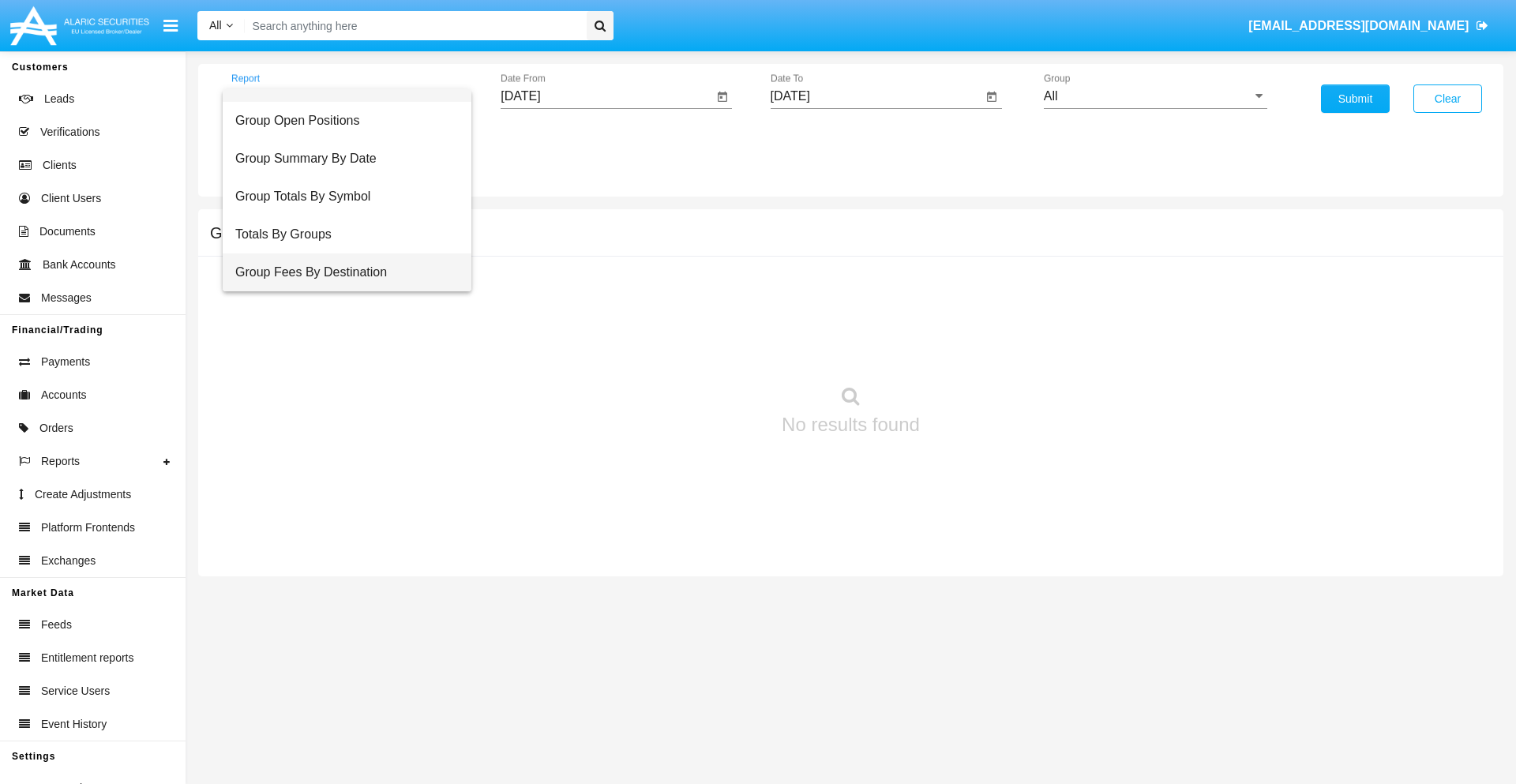
click at [340, 272] on span "Group Fees By Destination" at bounding box center [347, 272] width 224 height 38
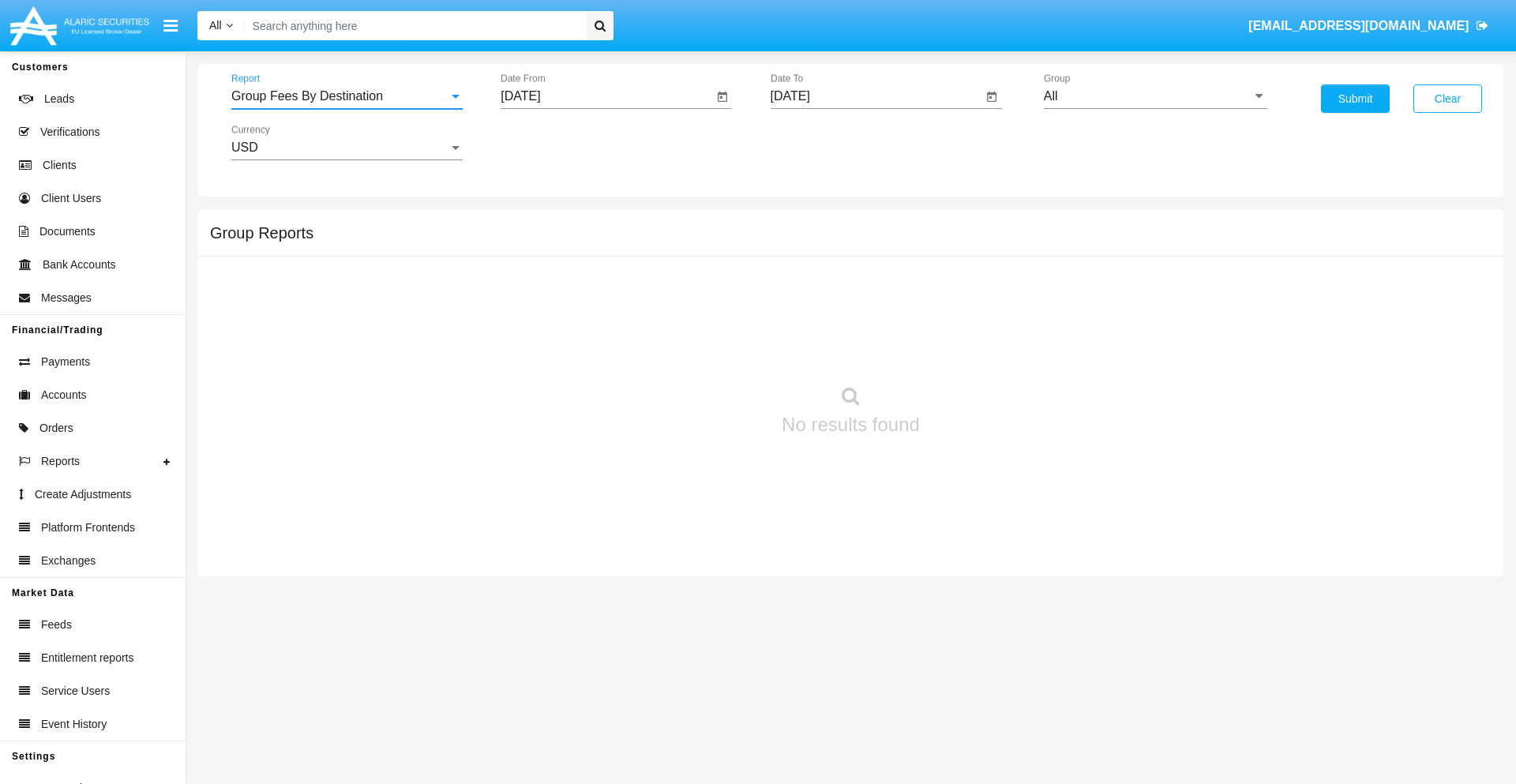
click at [606, 97] on input "[DATE]" at bounding box center [607, 96] width 212 height 14
click at [552, 142] on span "[DATE]" at bounding box center [539, 142] width 35 height 12
click at [594, 318] on div "2019" at bounding box center [594, 318] width 49 height 28
click at [539, 223] on div "JAN" at bounding box center [539, 223] width 49 height 28
click at [590, 242] on div "1" at bounding box center [590, 243] width 28 height 28
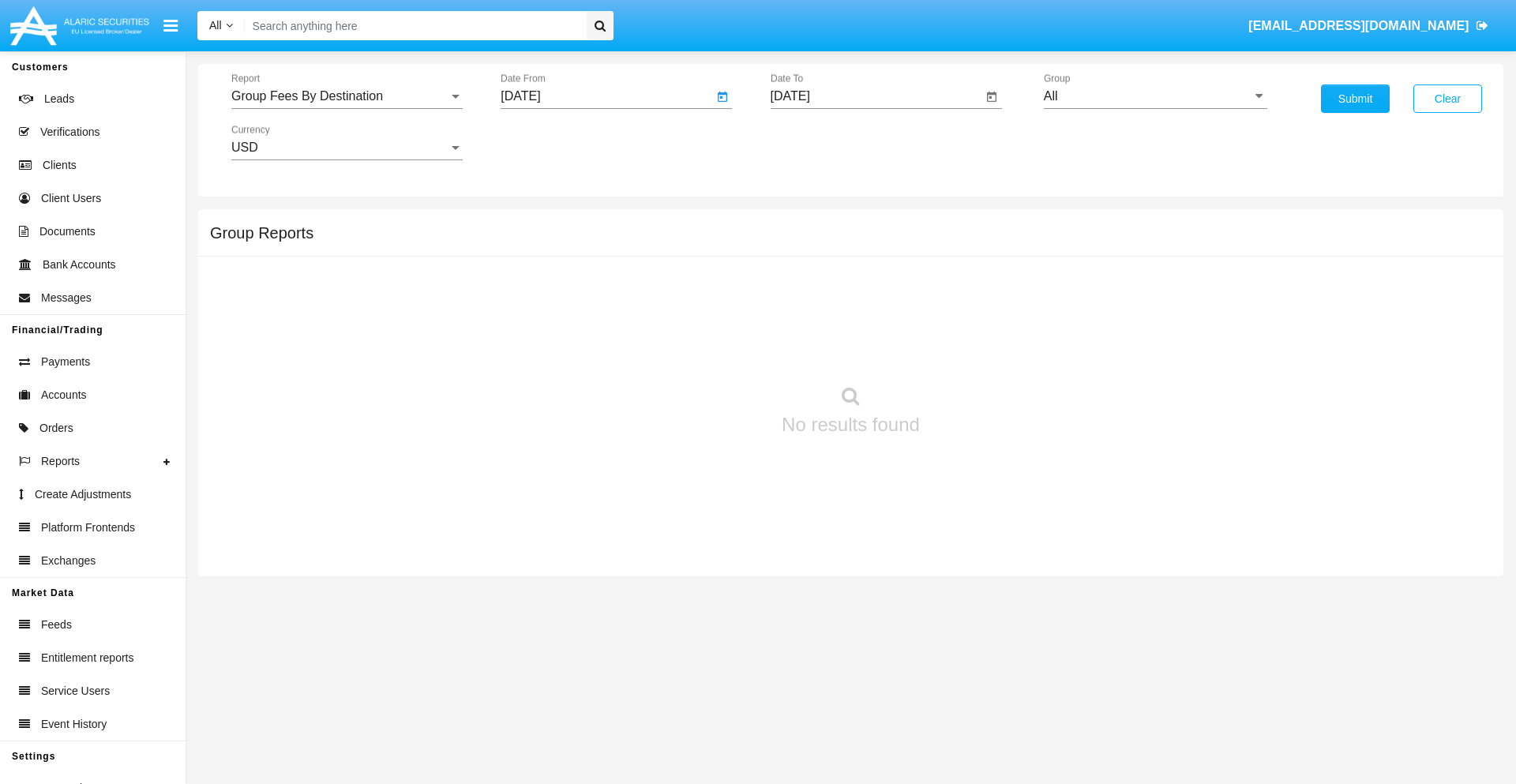
type input "[DATE]"
click at [875, 97] on input "[DATE]" at bounding box center [877, 96] width 212 height 14
click at [821, 142] on span "[DATE]" at bounding box center [808, 142] width 35 height 12
click at [863, 318] on div "2019" at bounding box center [863, 318] width 49 height 28
click at [808, 223] on div "JAN" at bounding box center [808, 223] width 49 height 28
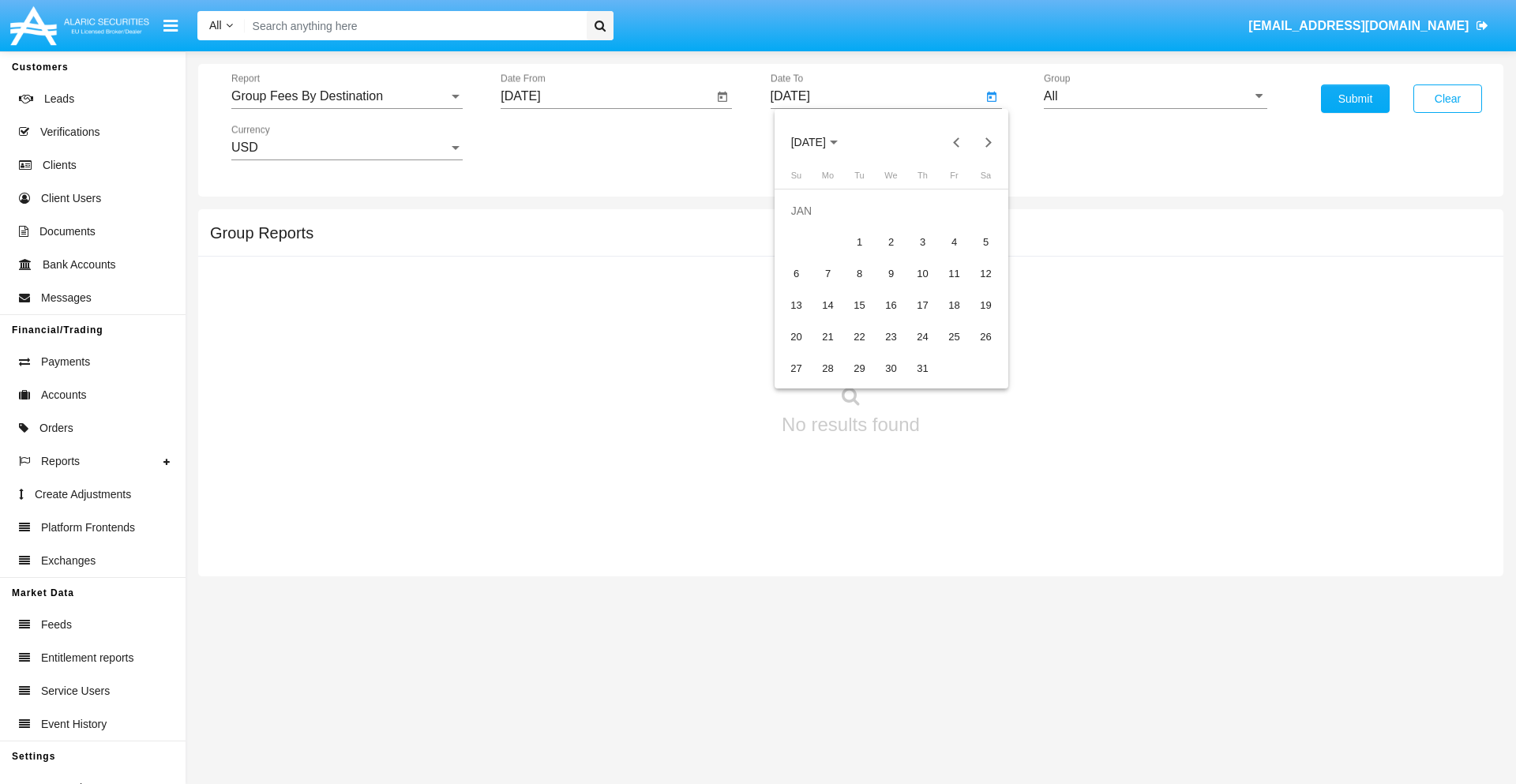
click at [859, 242] on div "1" at bounding box center [860, 243] width 28 height 28
type input "[DATE]"
click at [1155, 97] on input "All" at bounding box center [1156, 96] width 224 height 14
click at [1102, 651] on span "Company AQA" at bounding box center [1102, 658] width 83 height 13
type input "Company AQA"
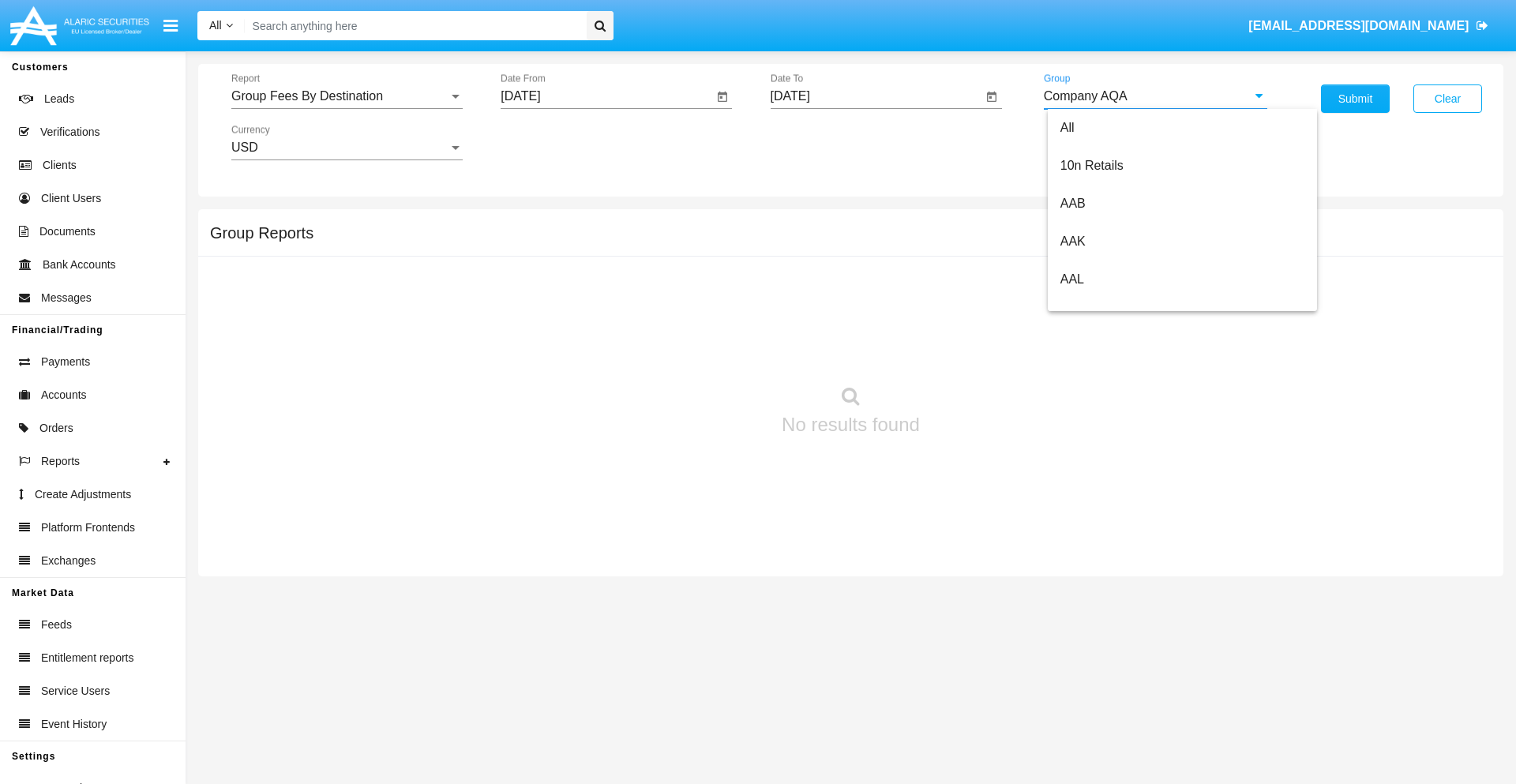
scroll to position [0, 0]
click at [1355, 99] on button "Submit" at bounding box center [1355, 99] width 68 height 28
click at [347, 97] on span "Report" at bounding box center [339, 96] width 217 height 14
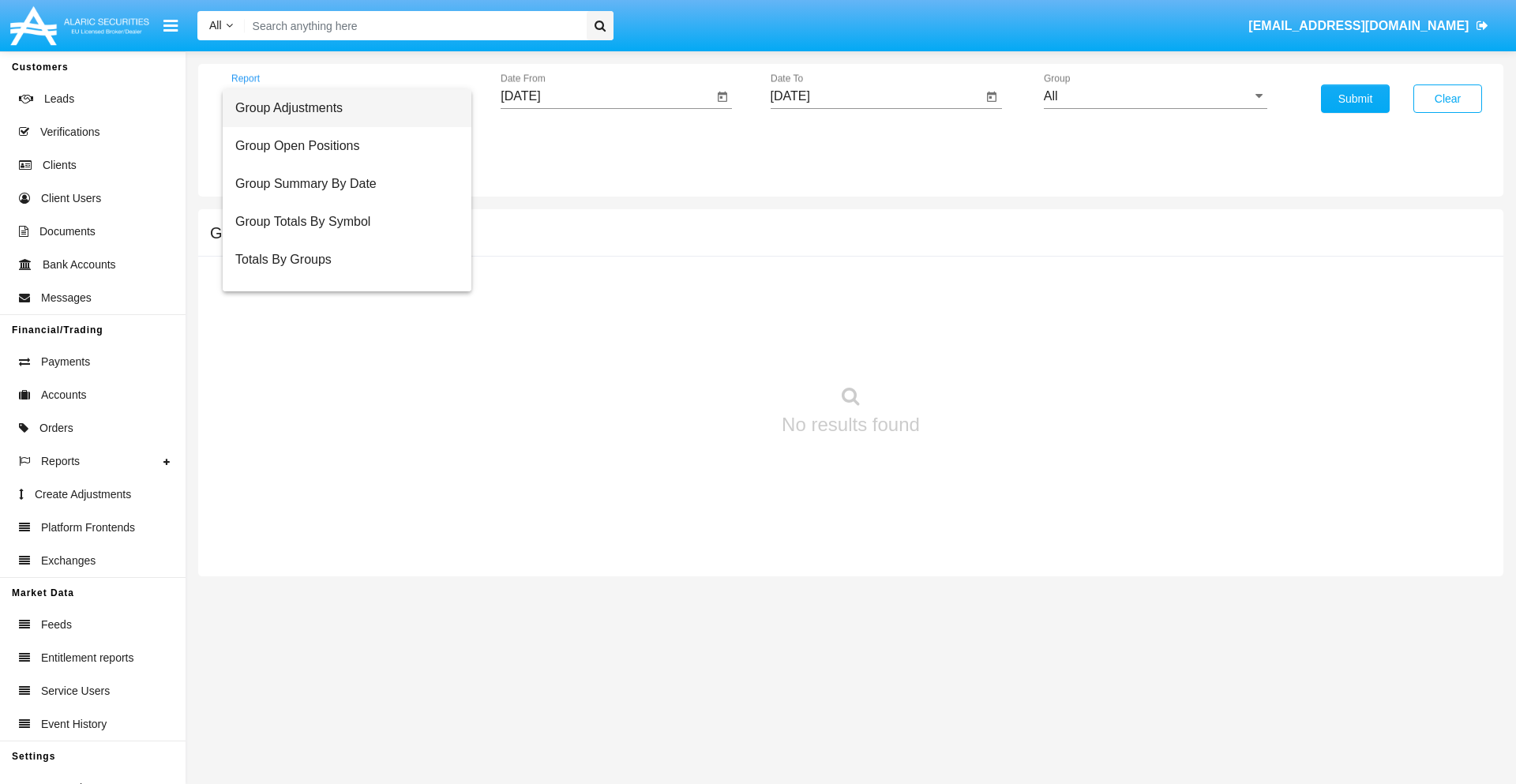
scroll to position [64, 0]
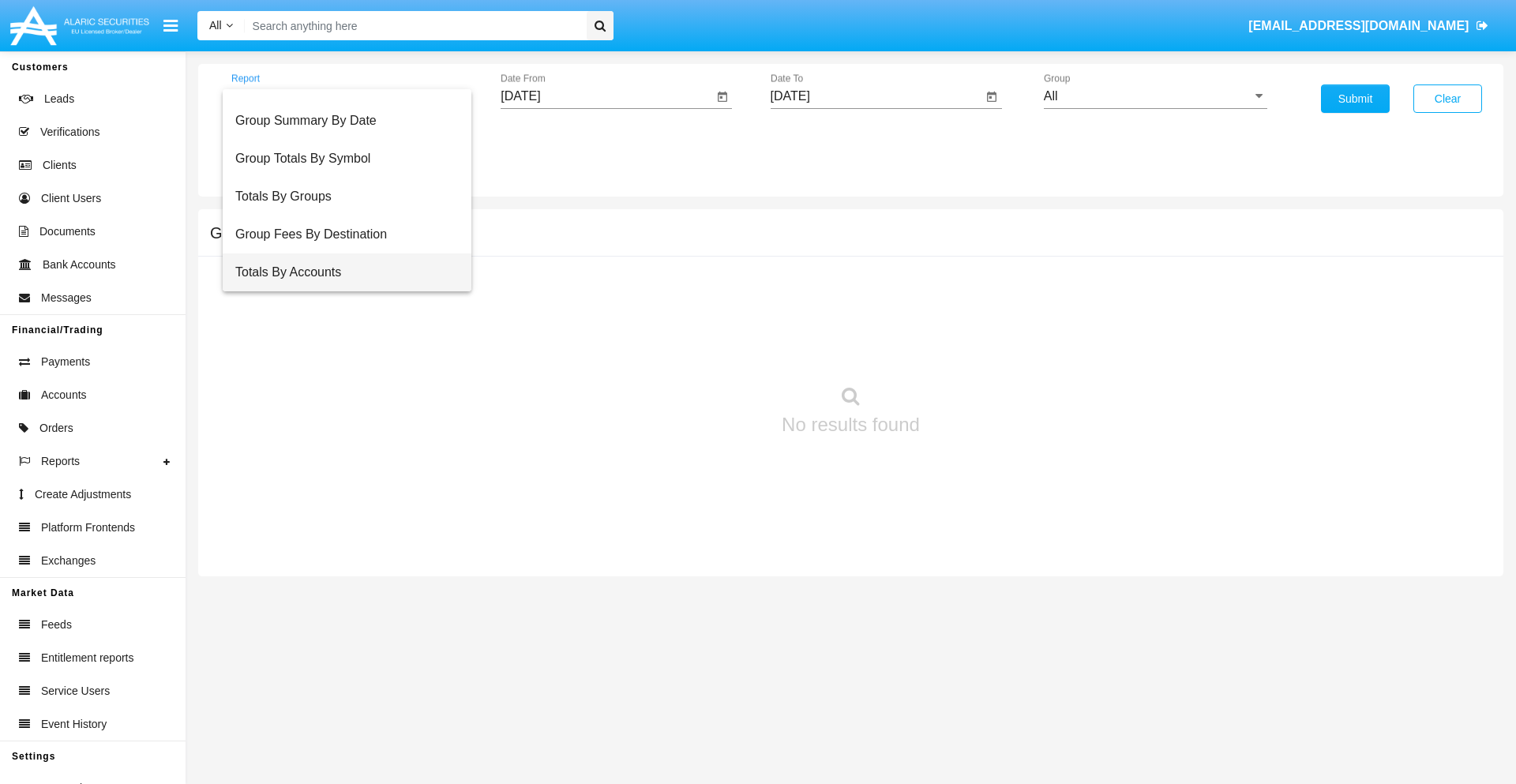
click at [340, 272] on span "Totals By Accounts" at bounding box center [347, 272] width 224 height 38
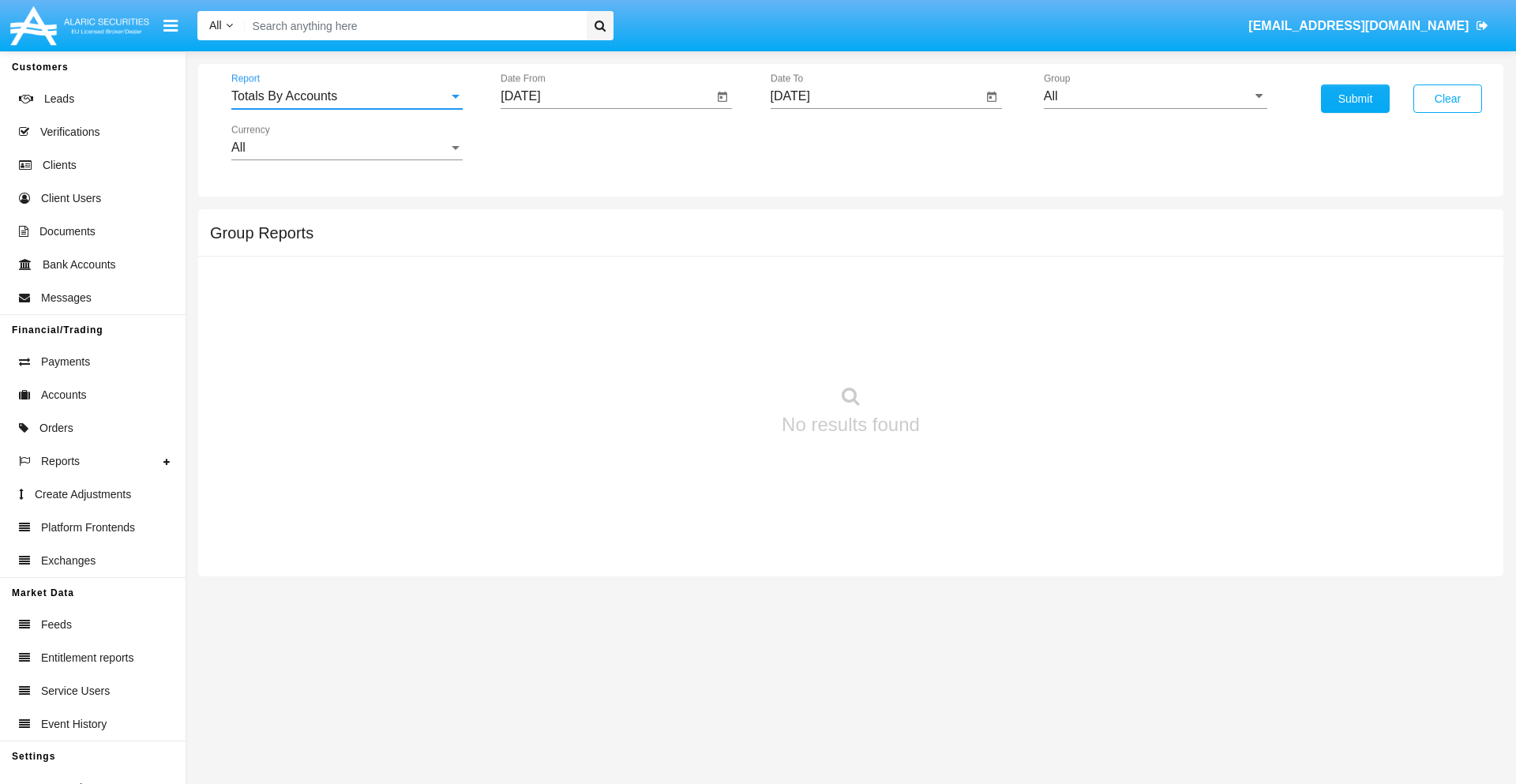
click at [606, 97] on input "[DATE]" at bounding box center [607, 96] width 212 height 14
click at [552, 142] on span "[DATE]" at bounding box center [539, 142] width 35 height 12
click at [594, 318] on div "2019" at bounding box center [594, 318] width 49 height 28
click at [539, 223] on div "JAN" at bounding box center [539, 223] width 49 height 28
click at [590, 242] on div "1" at bounding box center [590, 243] width 28 height 28
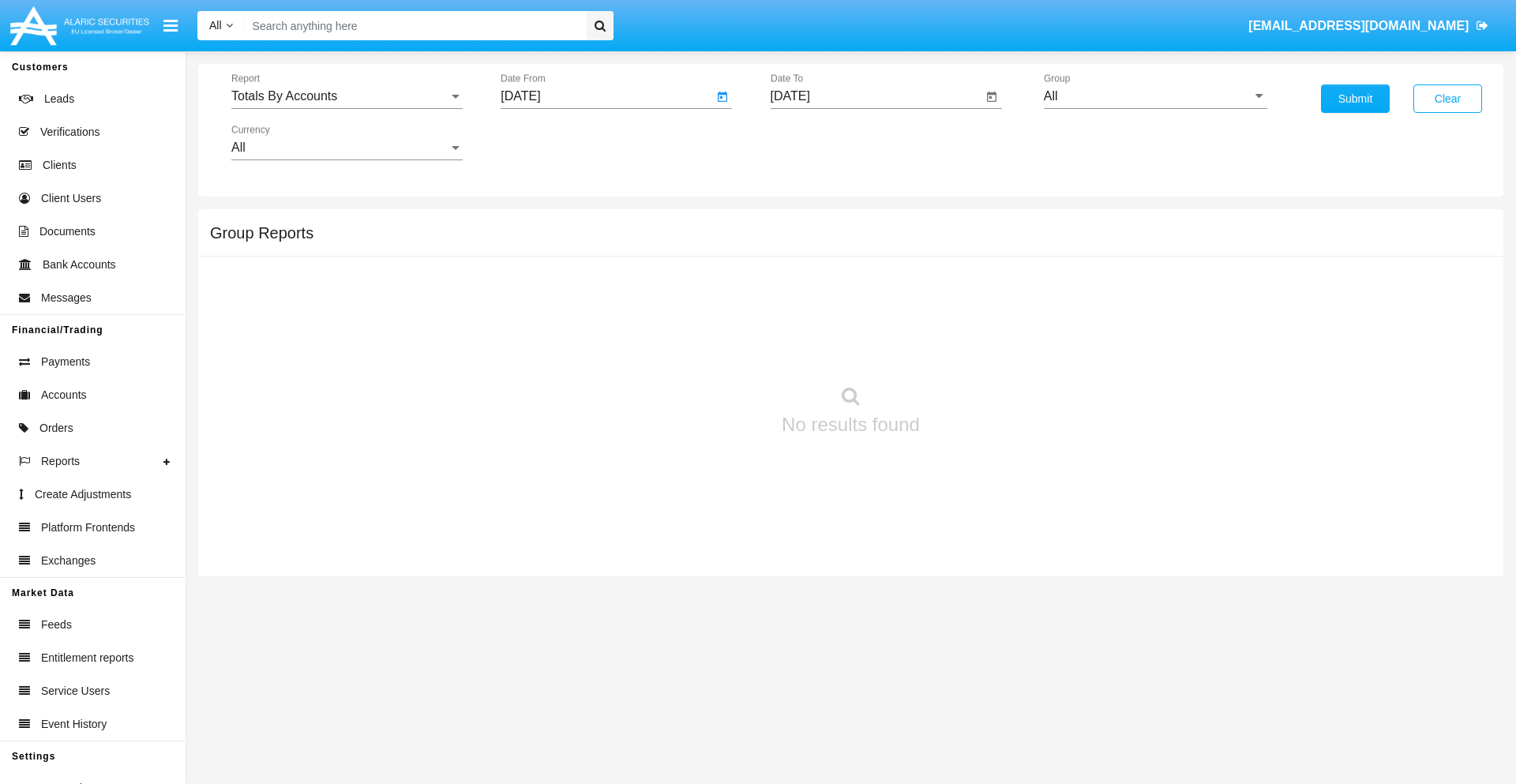
type input "01/01/19"
click at [875, 97] on input "[DATE]" at bounding box center [877, 96] width 212 height 14
click at [821, 142] on span "[DATE]" at bounding box center [808, 142] width 35 height 12
click at [863, 318] on div "2019" at bounding box center [863, 318] width 49 height 28
click at [808, 223] on div "JAN" at bounding box center [808, 223] width 49 height 28
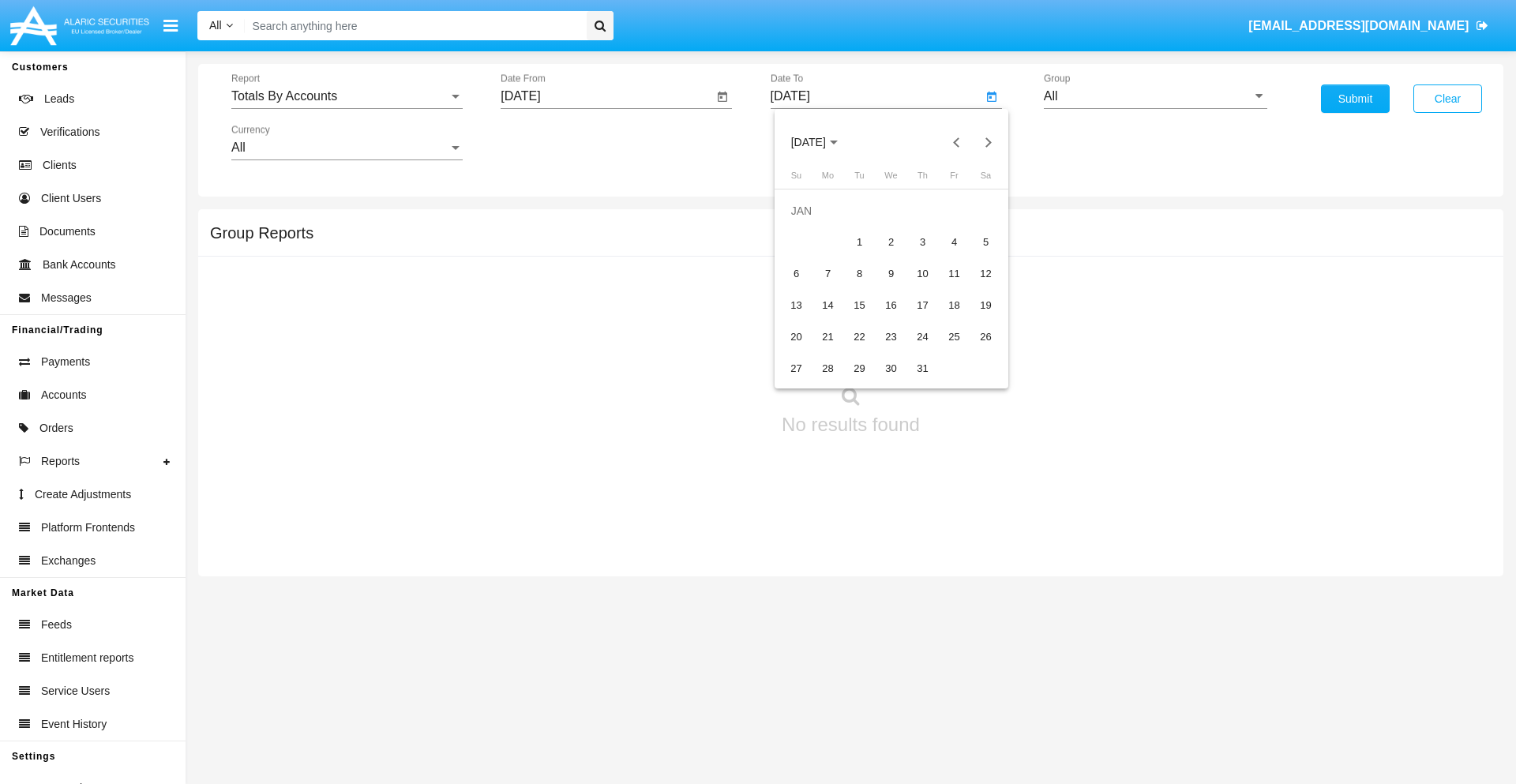
click at [859, 242] on div "1" at bounding box center [860, 243] width 28 height 28
type input "01/01/19"
click at [1155, 97] on input "All" at bounding box center [1156, 96] width 224 height 14
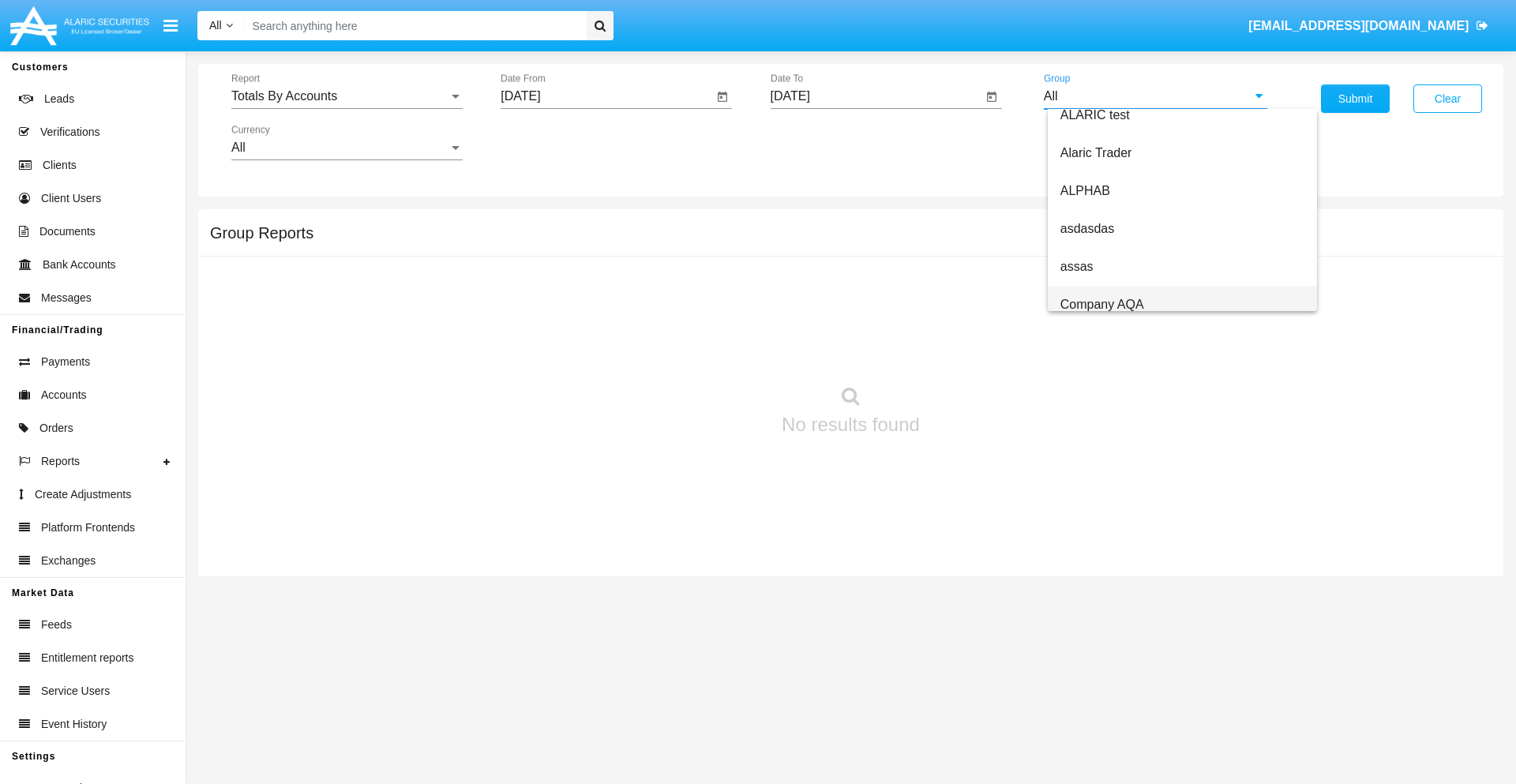
click at [1102, 304] on span "Company AQA" at bounding box center [1102, 304] width 83 height 13
type input "Company AQA"
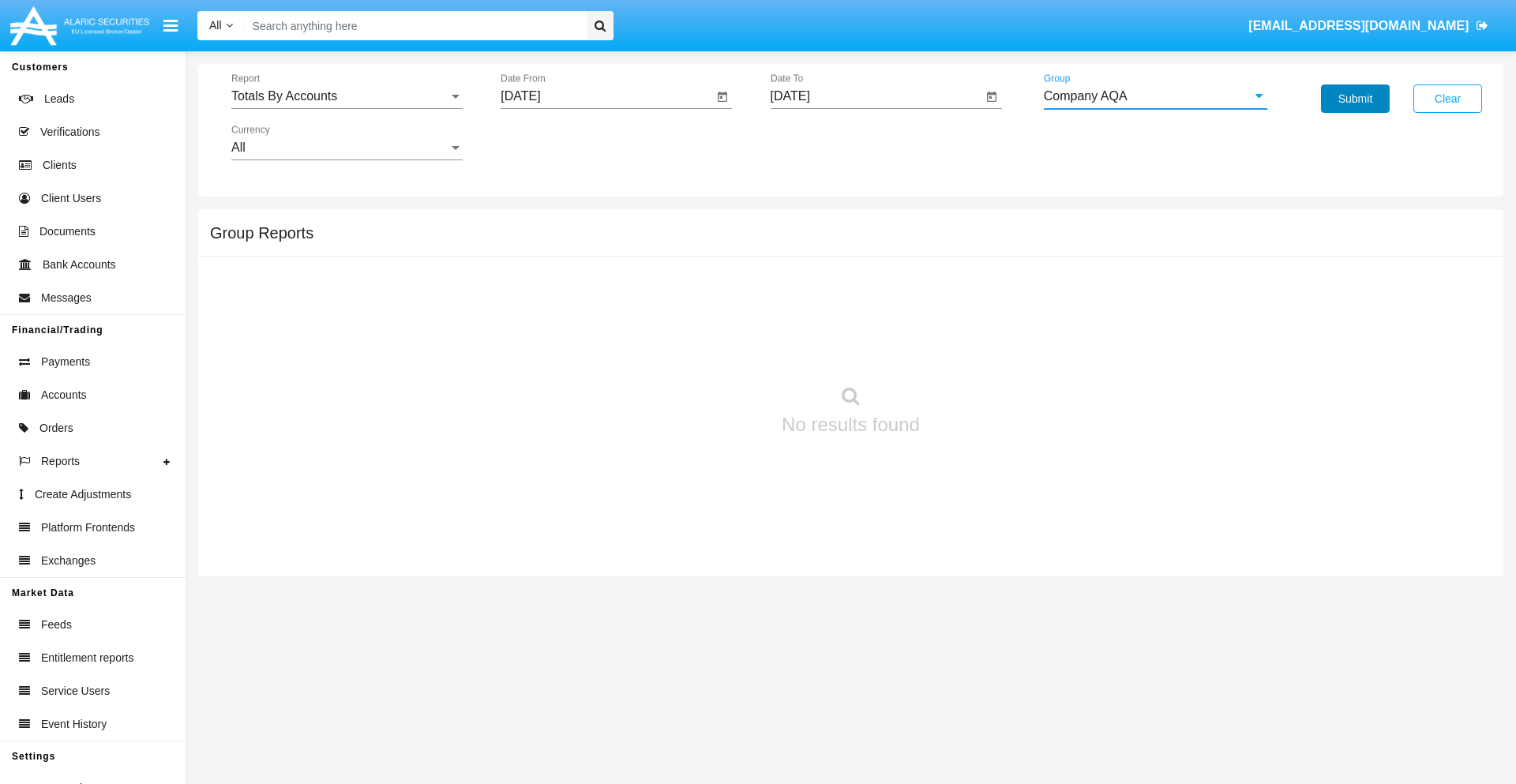
click at [1355, 99] on button "Submit" at bounding box center [1355, 99] width 68 height 28
click at [347, 97] on span "Report" at bounding box center [339, 96] width 217 height 14
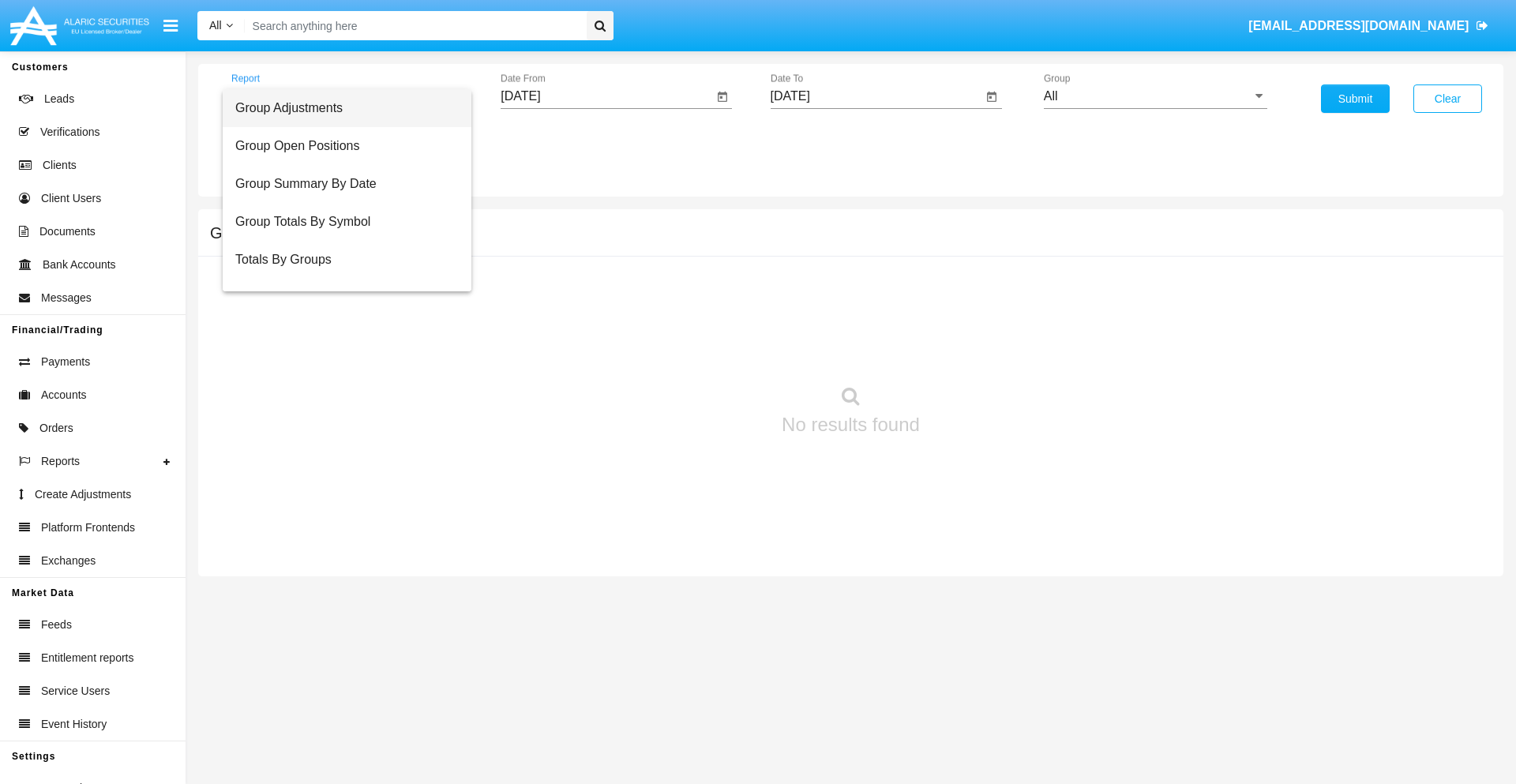
click at [340, 108] on span "Group Adjustments" at bounding box center [347, 108] width 224 height 38
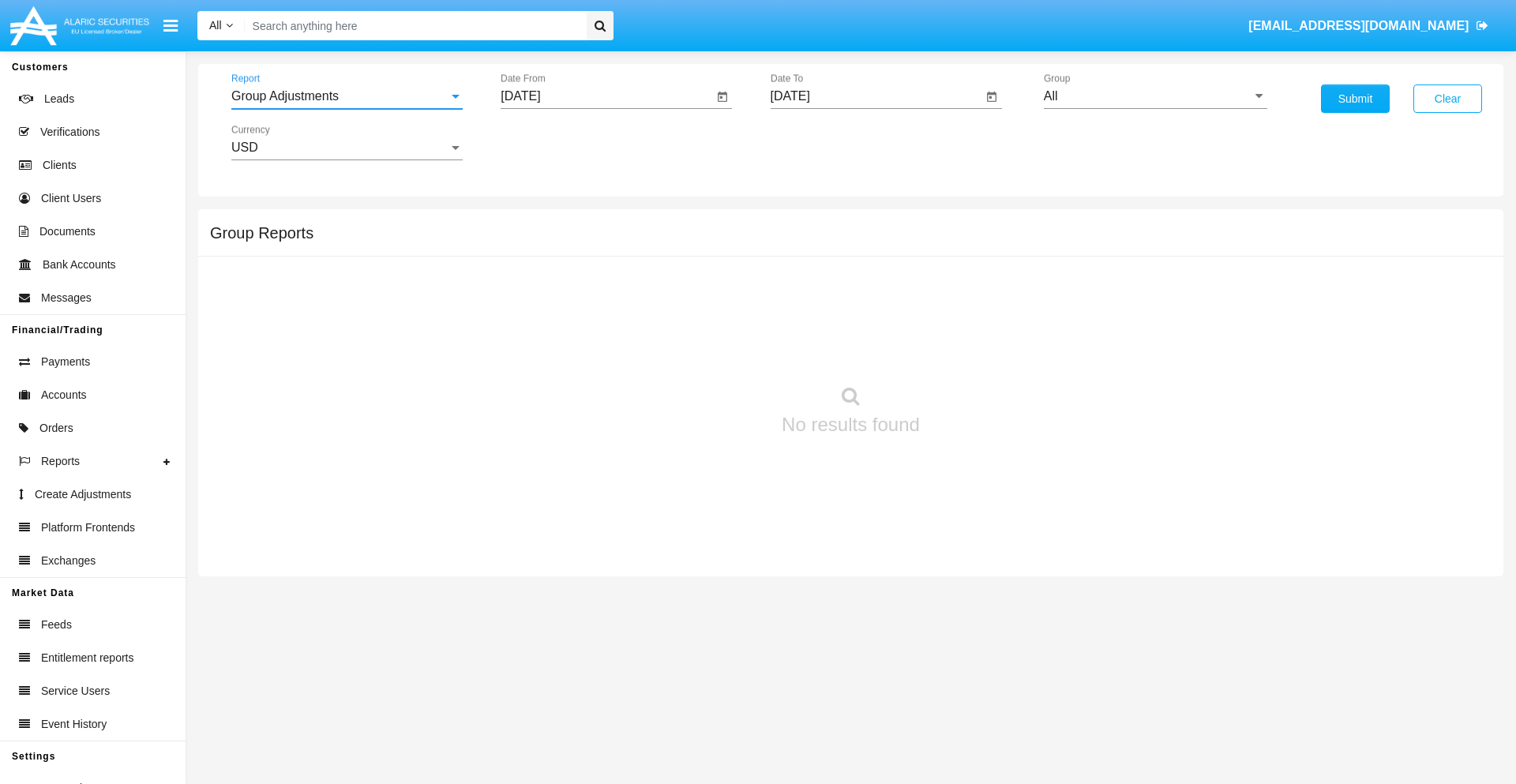
click at [606, 97] on input "[DATE]" at bounding box center [607, 96] width 212 height 14
click at [552, 142] on span "[DATE]" at bounding box center [539, 142] width 35 height 12
click at [704, 349] on div "2025" at bounding box center [704, 349] width 49 height 28
click at [594, 254] on div "JUN" at bounding box center [594, 254] width 49 height 28
click at [526, 337] on div "22" at bounding box center [526, 337] width 28 height 28
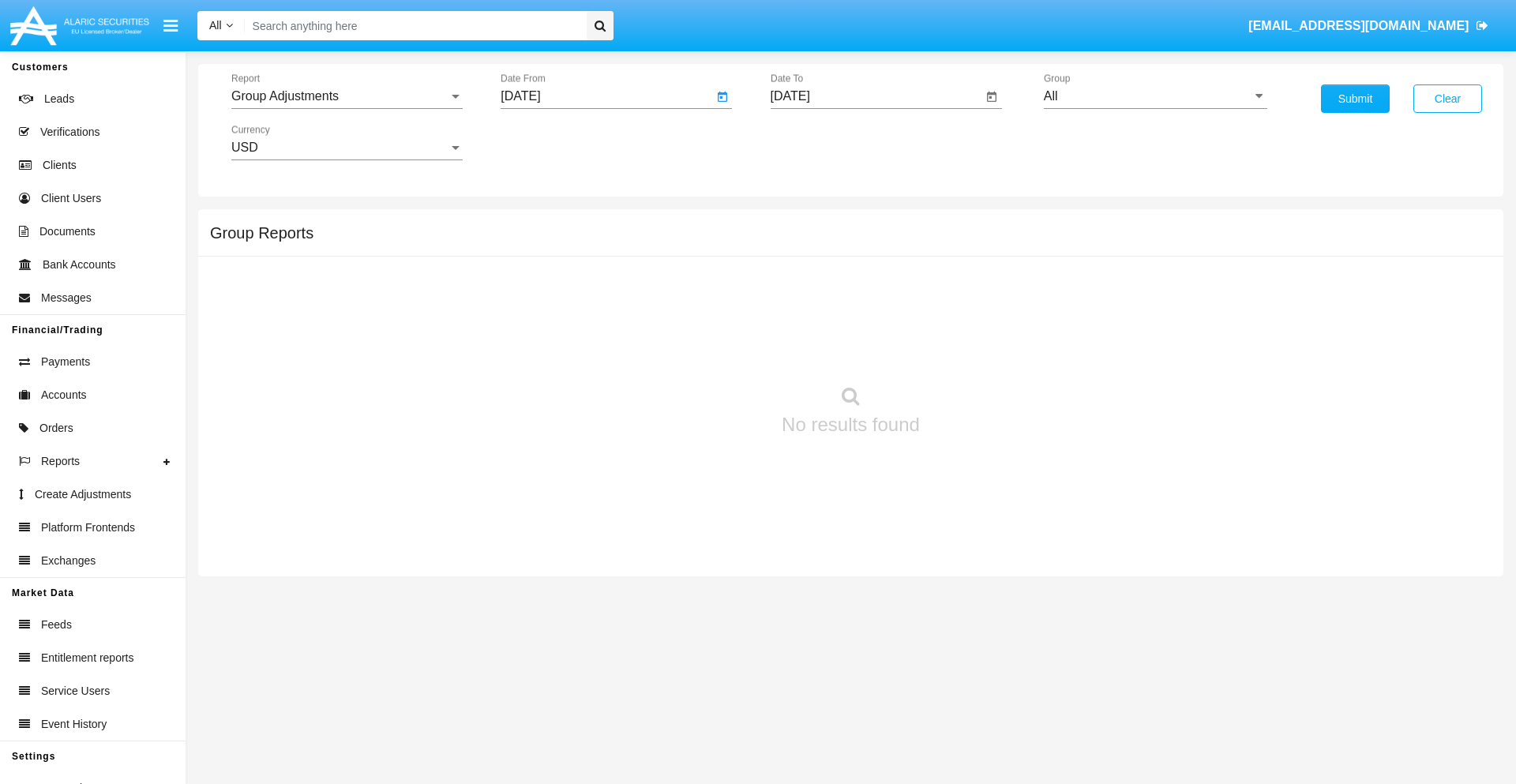
type input "06/22/25"
click at [875, 97] on input "[DATE]" at bounding box center [877, 96] width 212 height 14
click at [821, 142] on span "[DATE]" at bounding box center [808, 142] width 35 height 12
click at [974, 349] on div "2025" at bounding box center [974, 349] width 49 height 28
click at [808, 285] on div "SEP" at bounding box center [808, 285] width 49 height 28
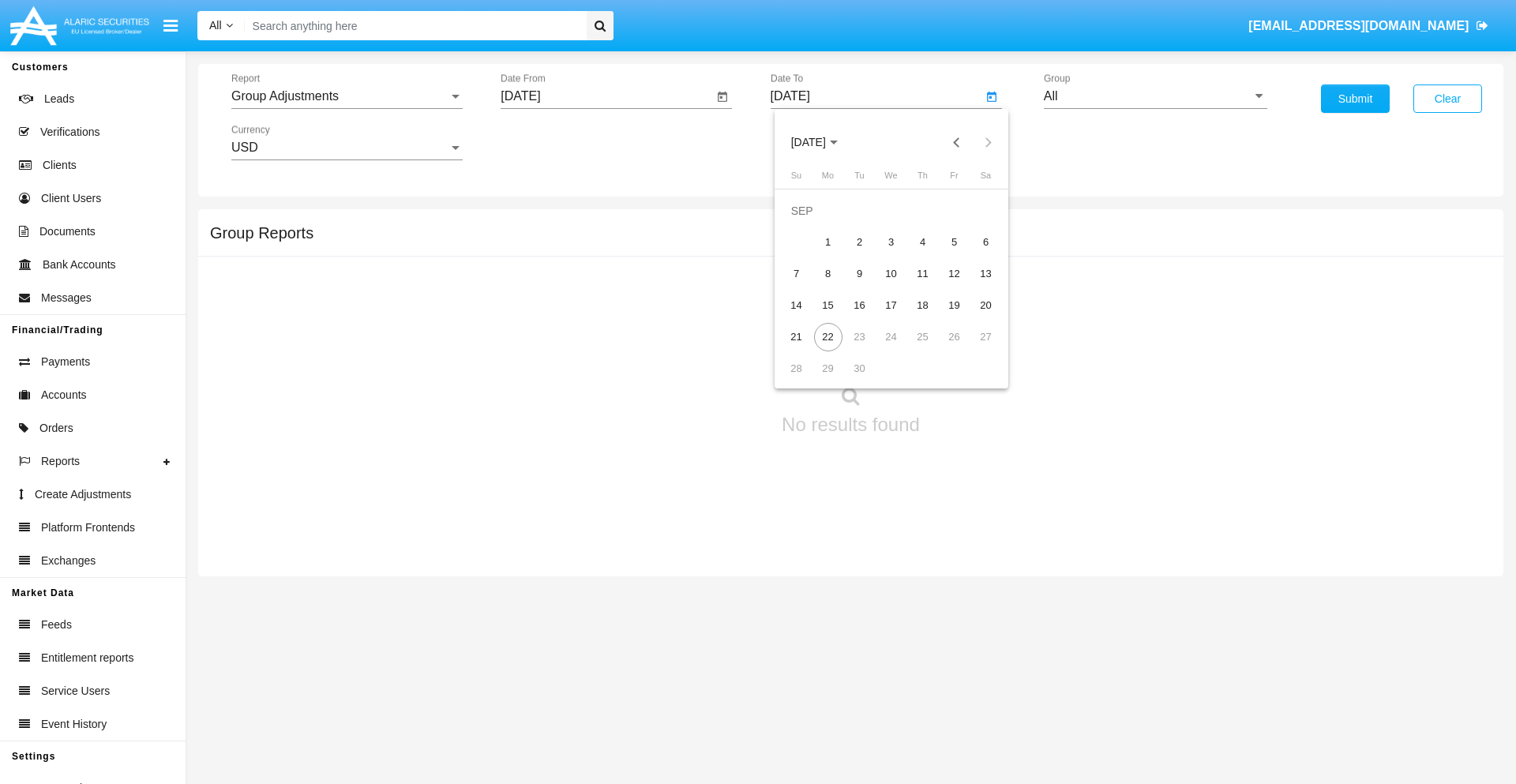
click at [828, 337] on div "22" at bounding box center [828, 337] width 28 height 28
type input "[DATE]"
click at [1155, 97] on input "All" at bounding box center [1156, 96] width 224 height 14
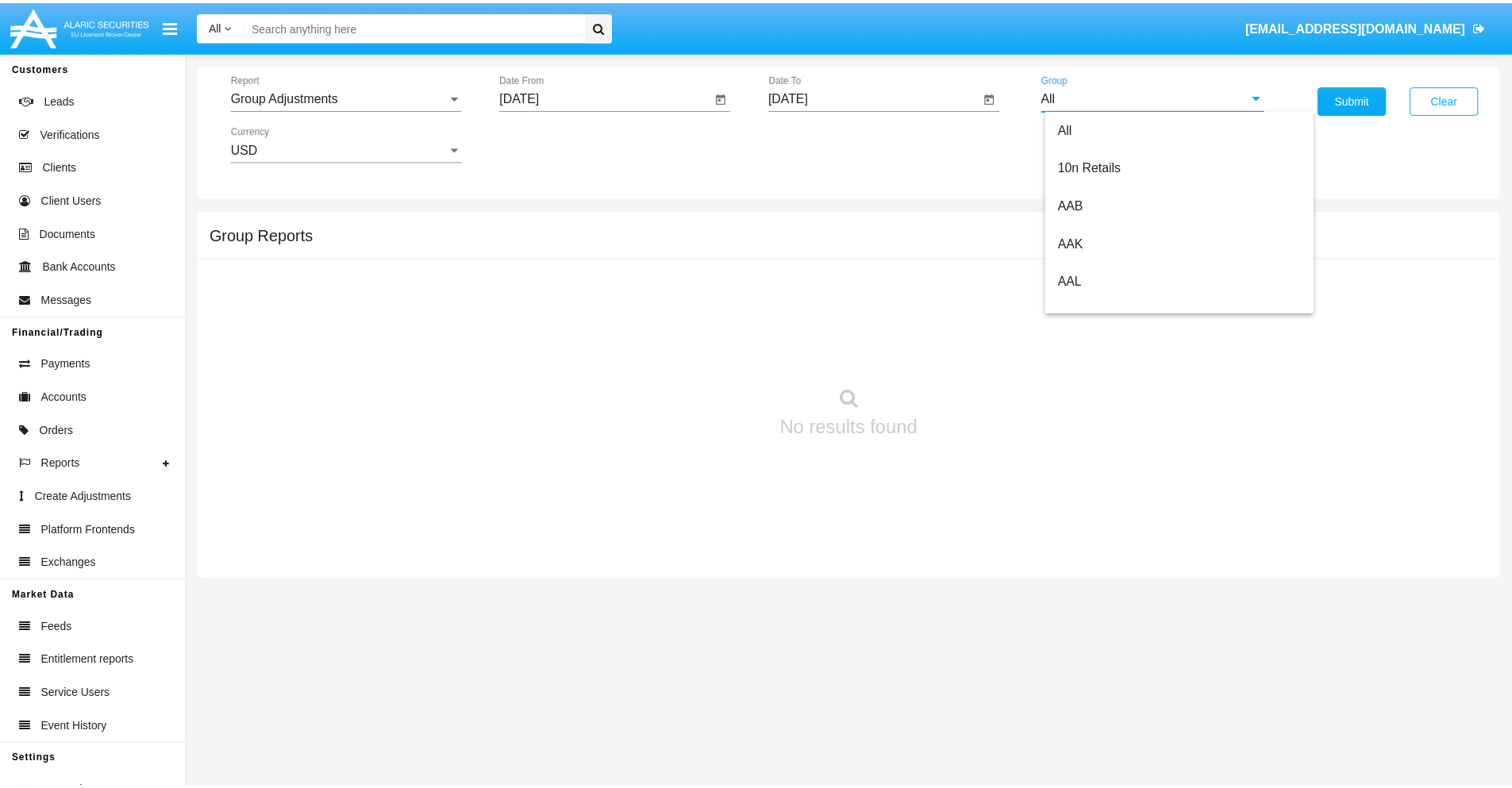
scroll to position [355, 0]
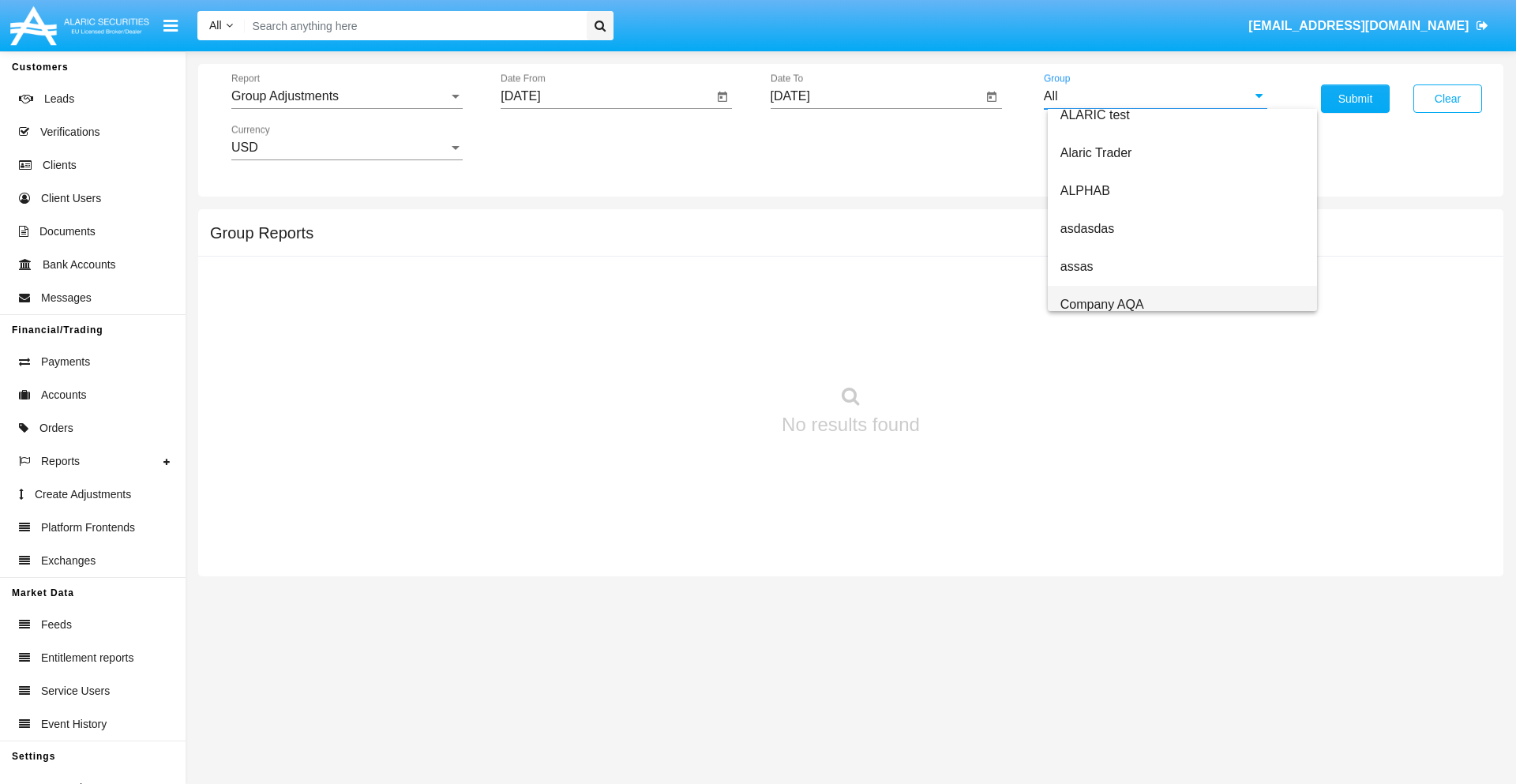
click at [1102, 304] on span "Company AQA" at bounding box center [1102, 304] width 83 height 13
type input "Company AQA"
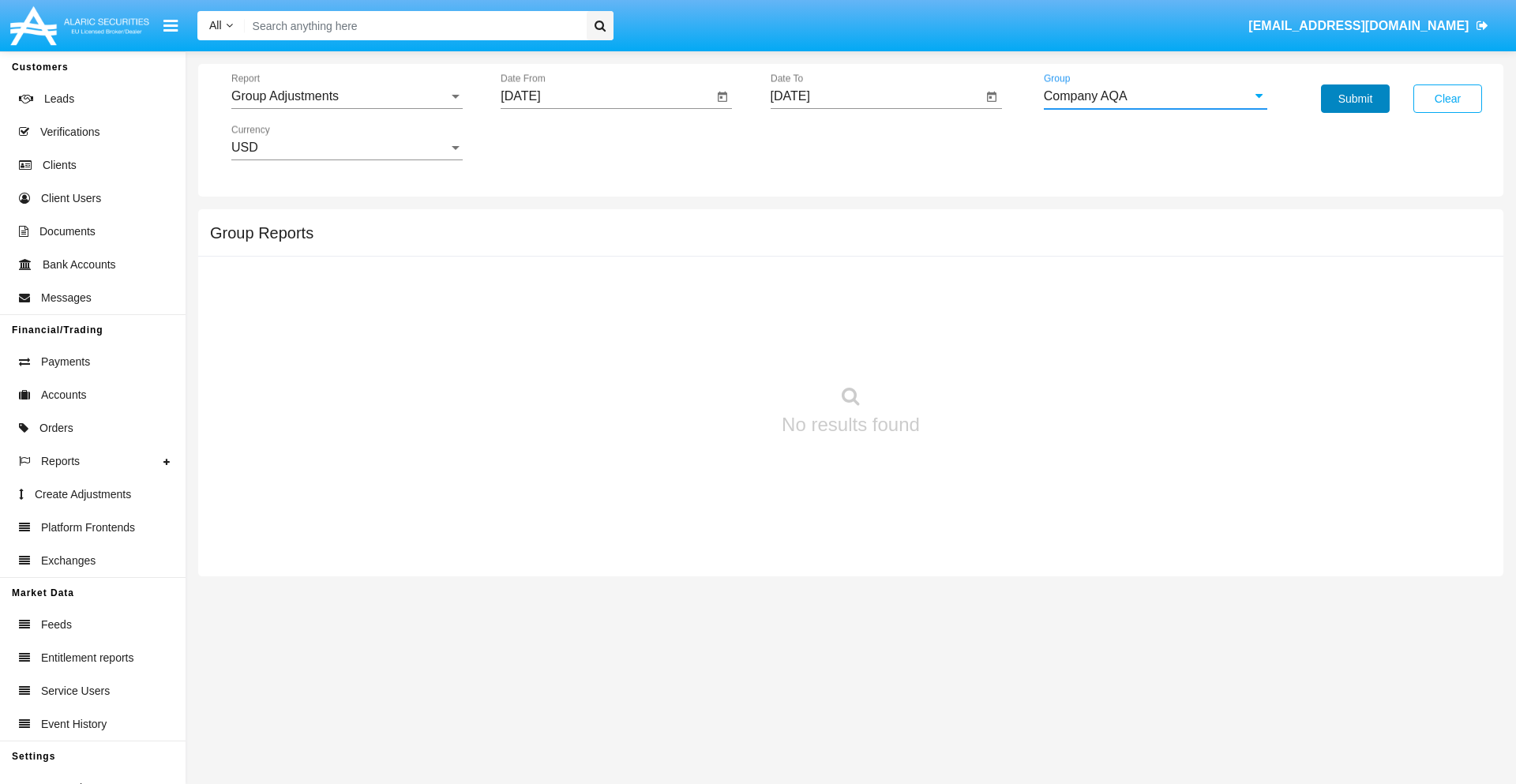
click at [1355, 99] on button "Submit" at bounding box center [1355, 99] width 68 height 28
click at [347, 97] on span "Report" at bounding box center [339, 96] width 217 height 14
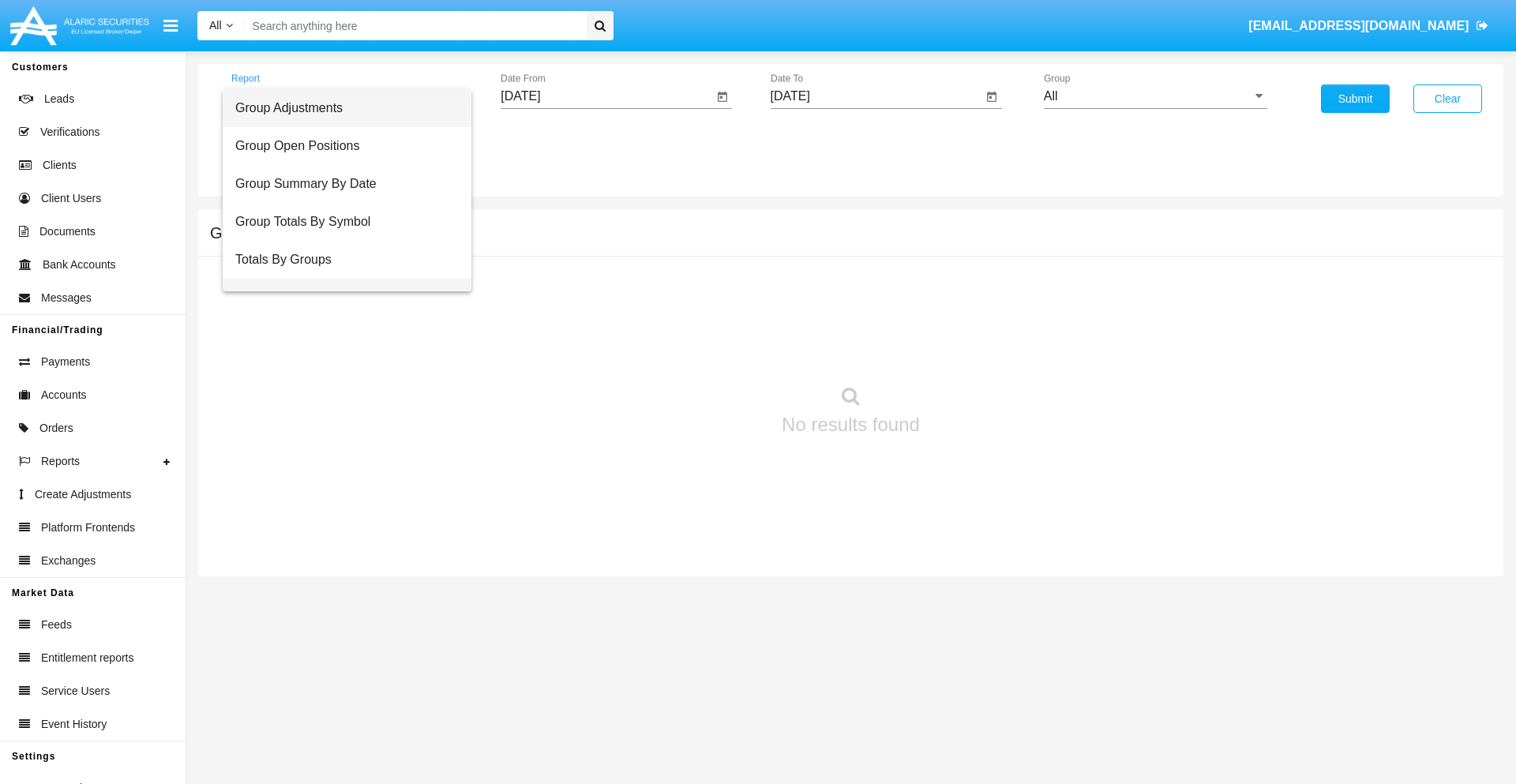
click at [340, 279] on span "Group Fees By Destination" at bounding box center [347, 298] width 224 height 38
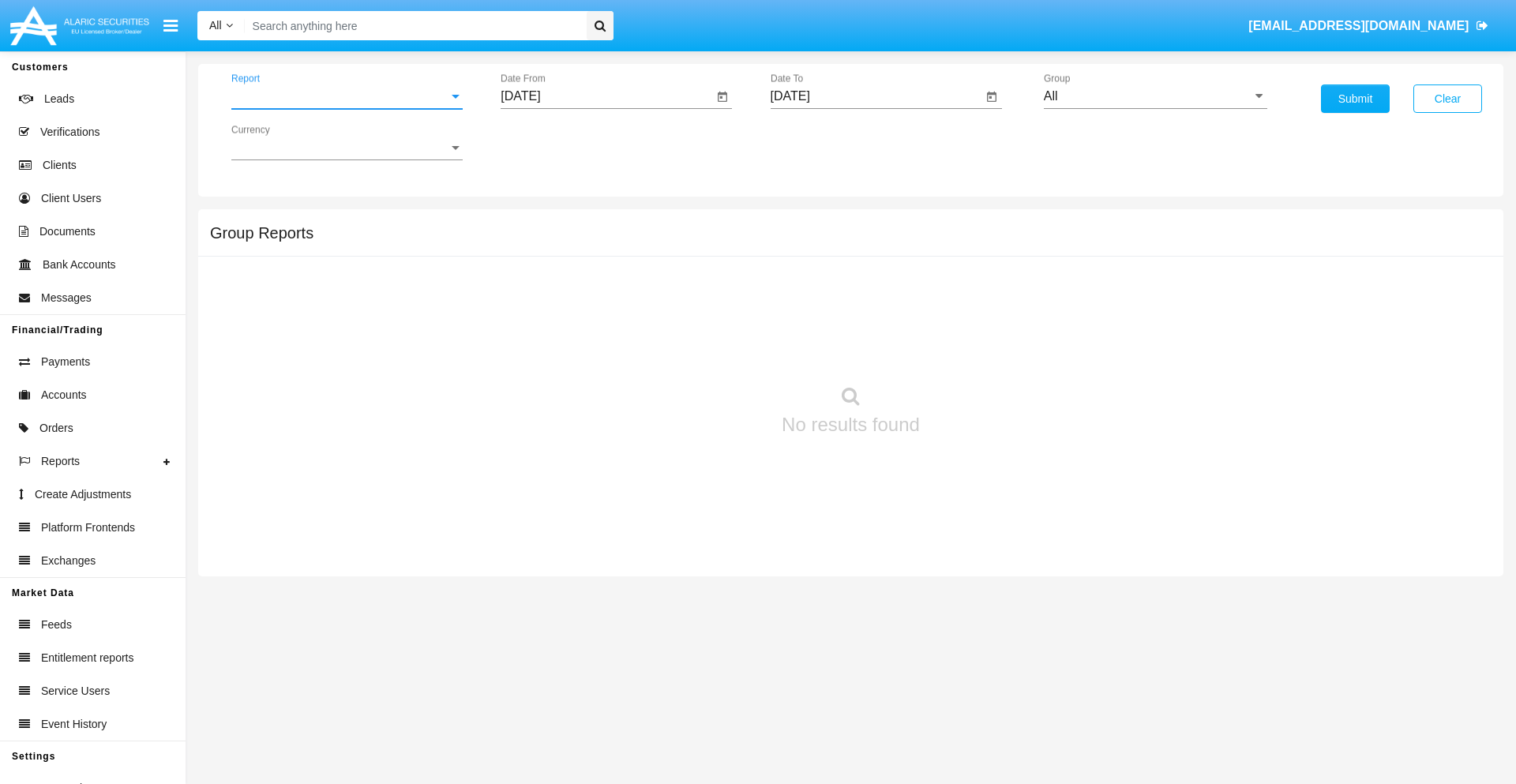
scroll to position [26, 0]
click at [606, 97] on input "[DATE]" at bounding box center [607, 96] width 212 height 14
click at [552, 142] on span "[DATE]" at bounding box center [539, 142] width 35 height 12
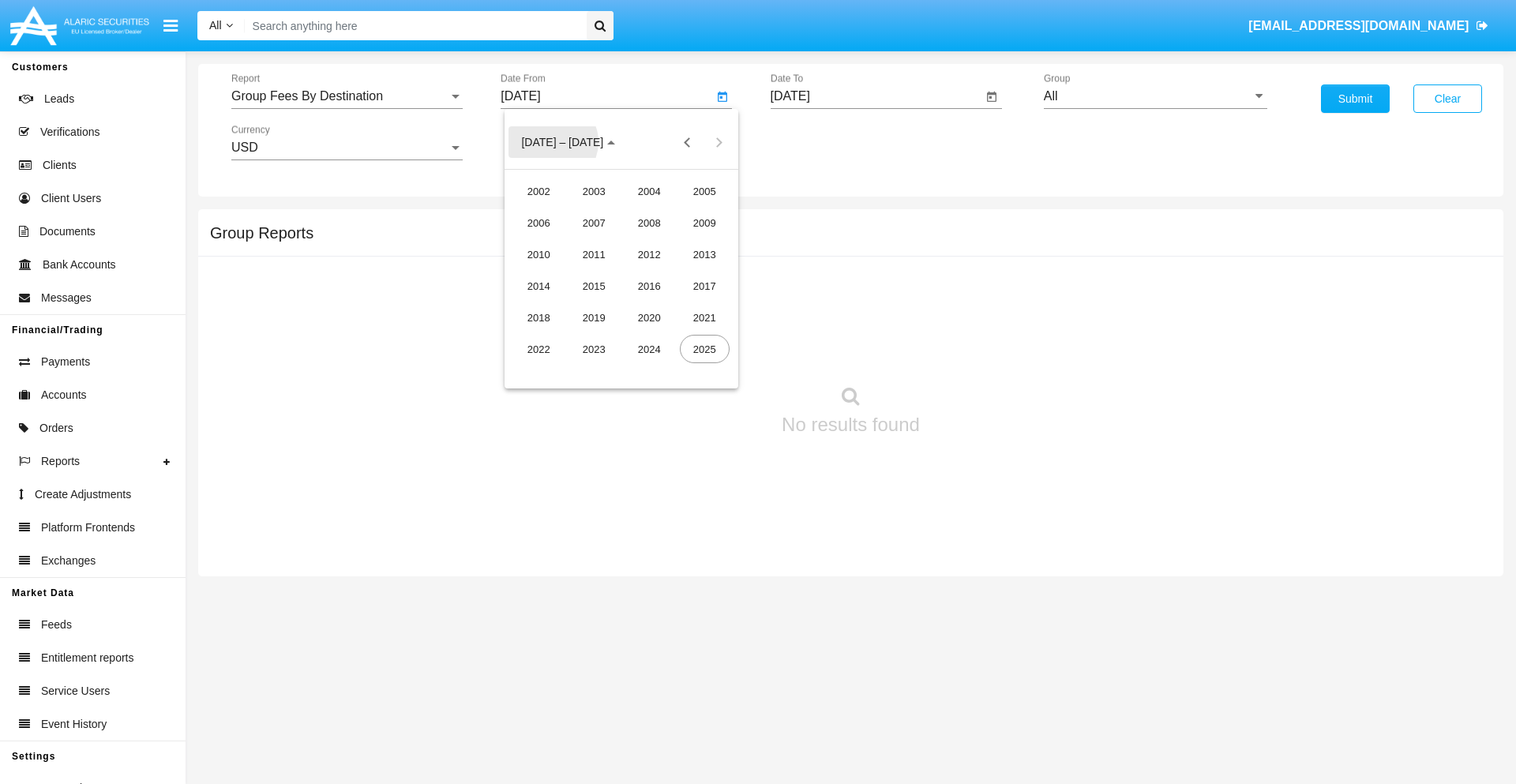
click at [704, 349] on div "2025" at bounding box center [704, 349] width 49 height 28
click at [648, 254] on div "[DATE]" at bounding box center [649, 254] width 49 height 28
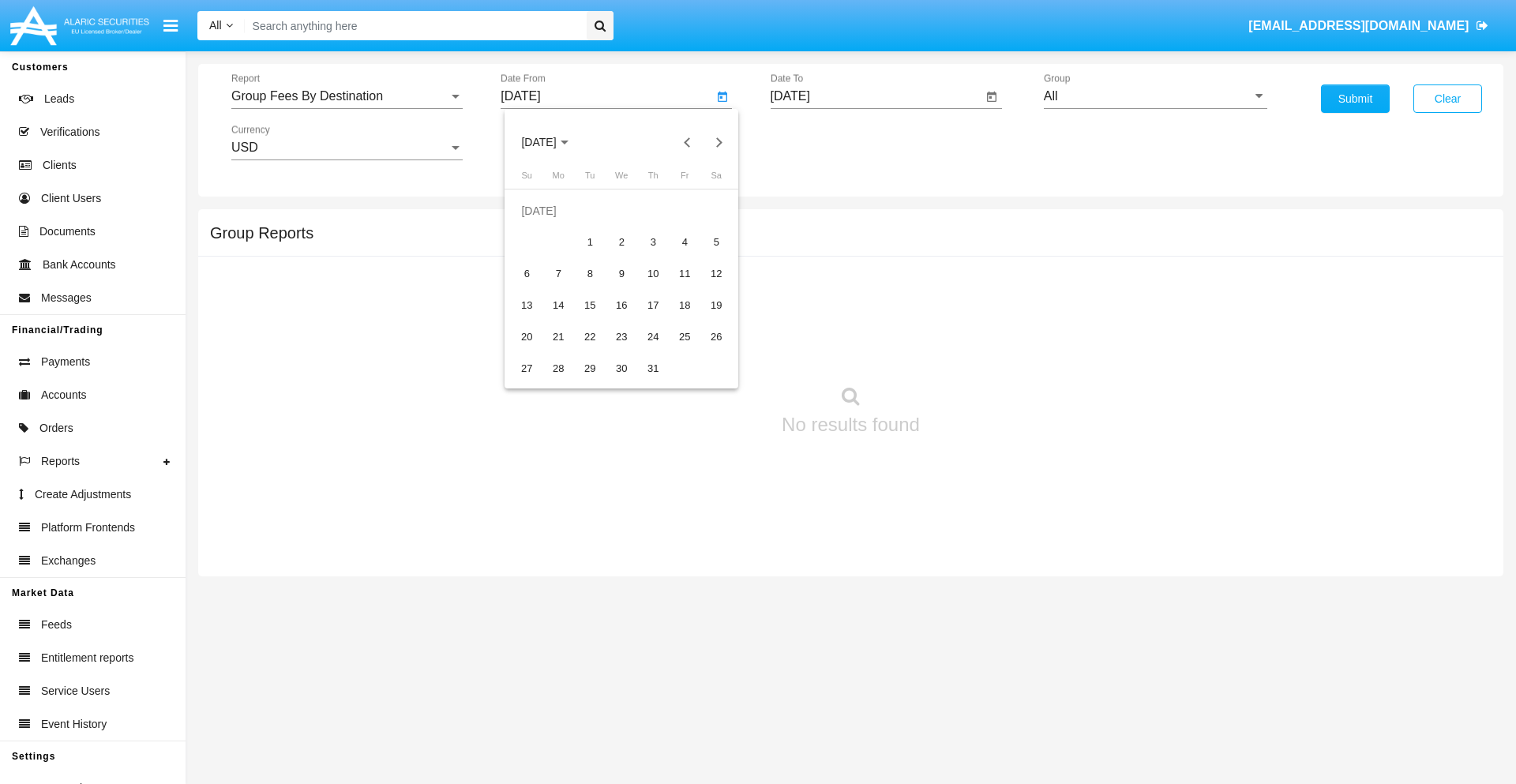
click at [590, 337] on div "22" at bounding box center [590, 337] width 28 height 28
type input "[DATE]"
click at [875, 97] on input "[DATE]" at bounding box center [877, 96] width 212 height 14
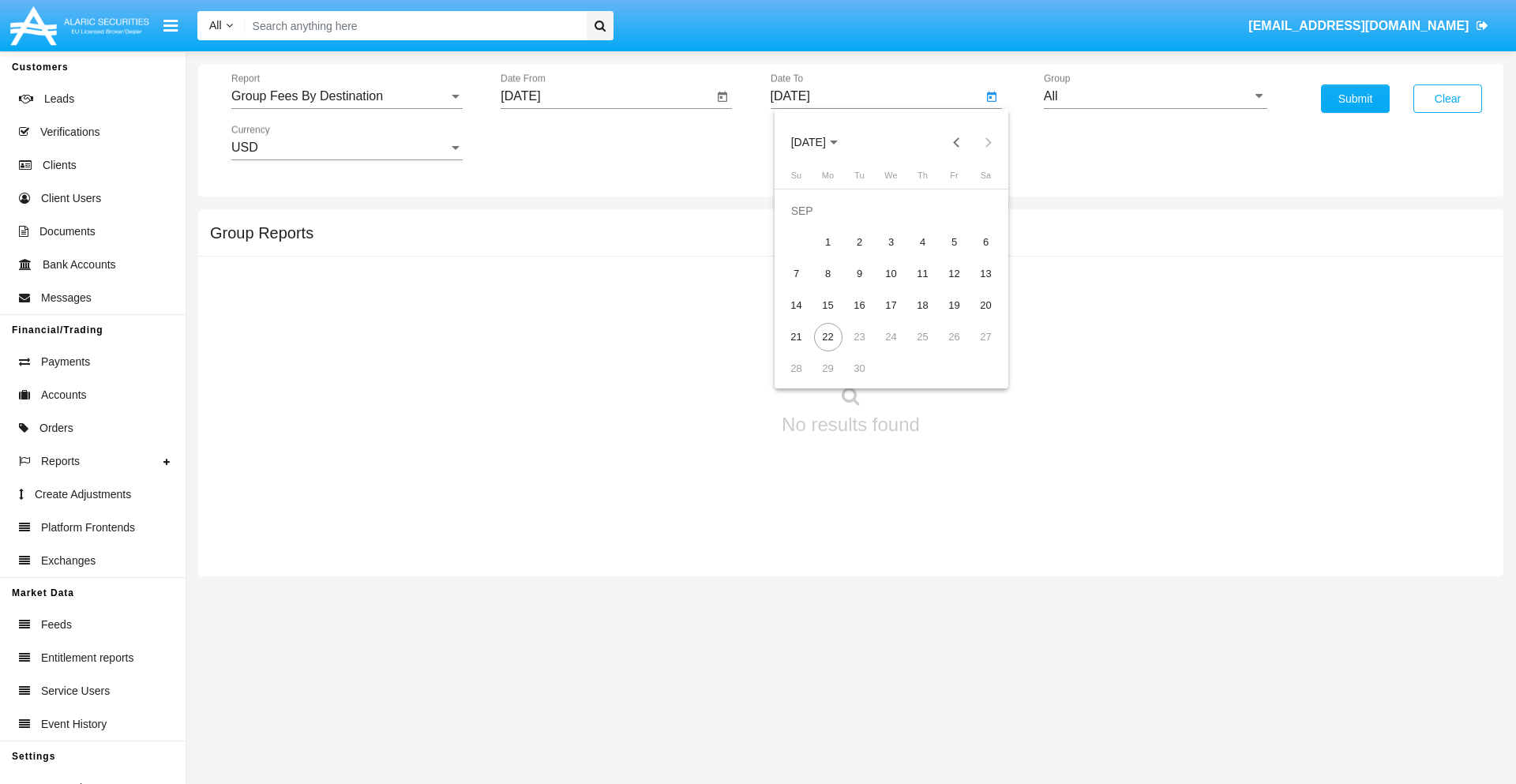
click at [821, 142] on span "[DATE]" at bounding box center [808, 142] width 35 height 12
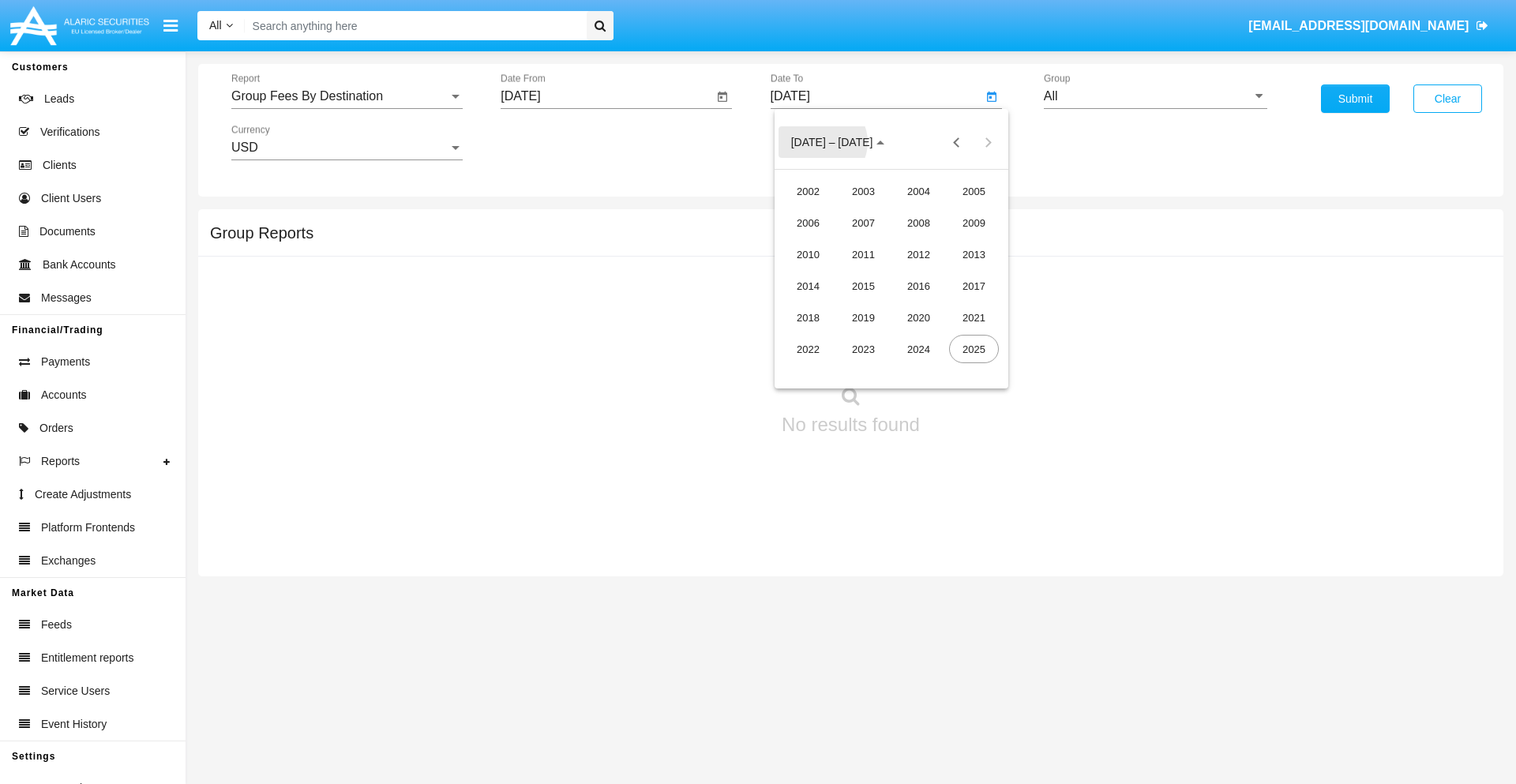
click at [974, 349] on div "2025" at bounding box center [974, 349] width 49 height 28
click at [808, 285] on div "SEP" at bounding box center [808, 285] width 49 height 28
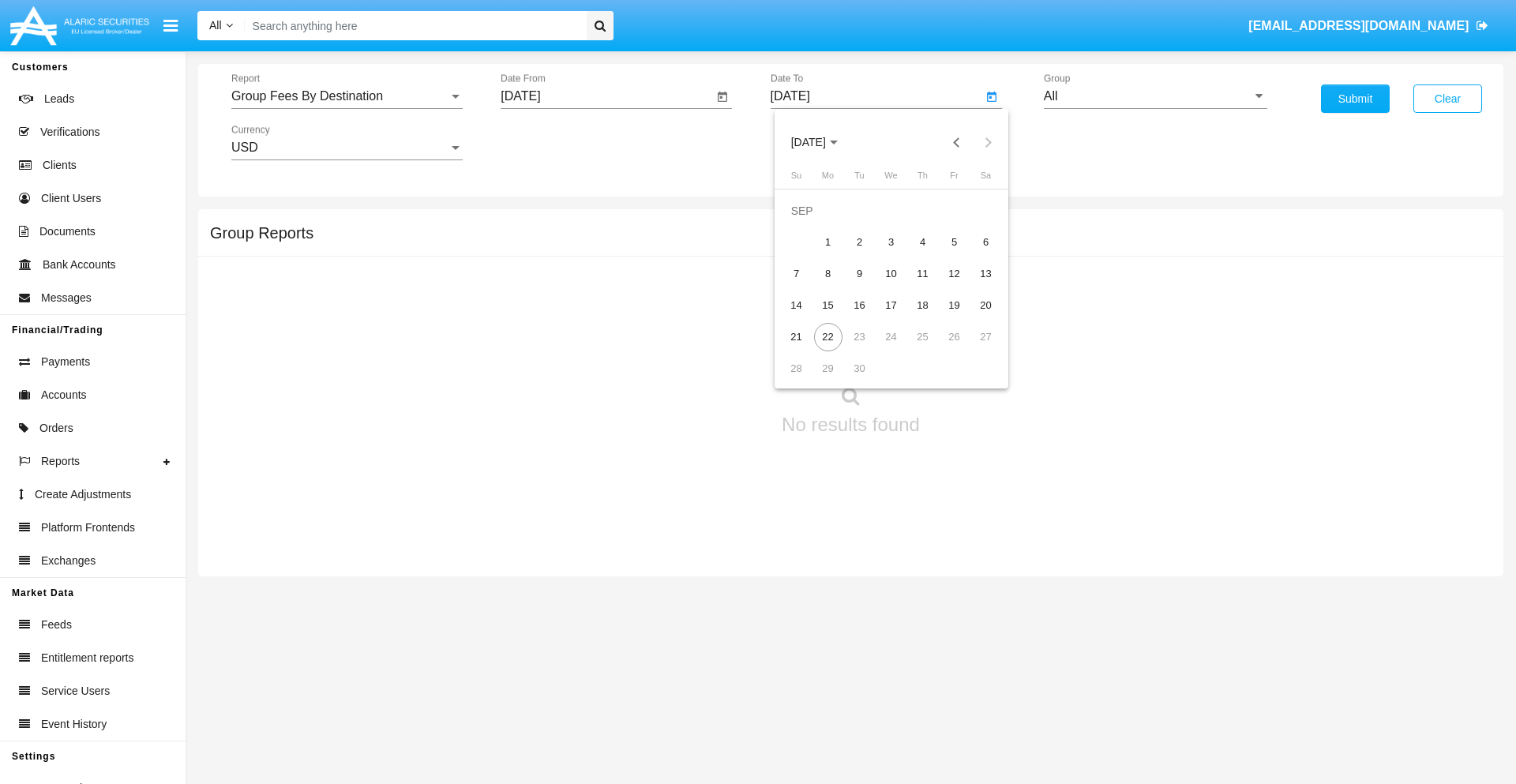
click at [828, 337] on div "22" at bounding box center [828, 337] width 28 height 28
type input "[DATE]"
click at [1155, 97] on input "All" at bounding box center [1156, 96] width 224 height 14
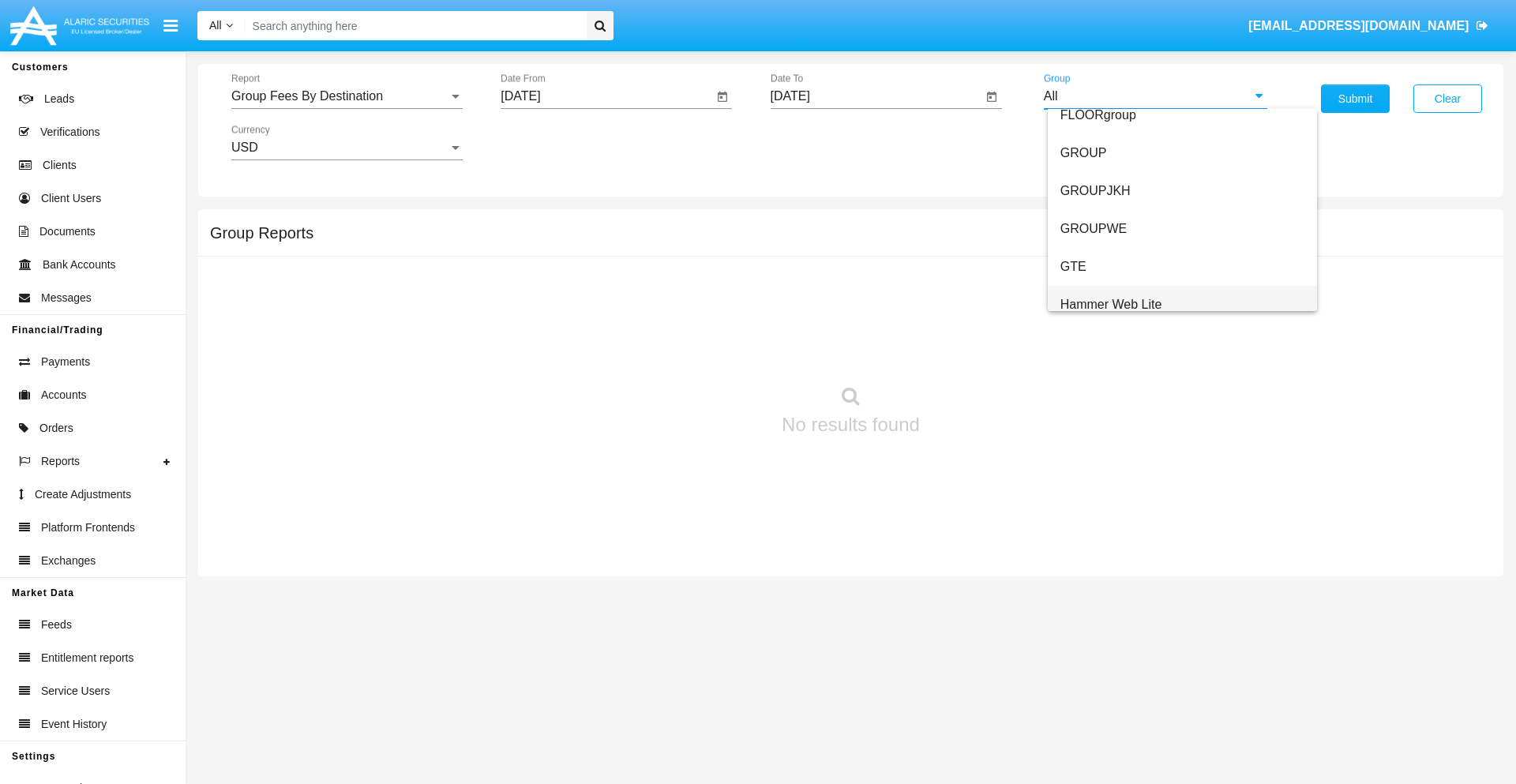
click at [1111, 304] on span "Hammer Web Lite" at bounding box center [1110, 304] width 101 height 13
type input "Hammer Web Lite"
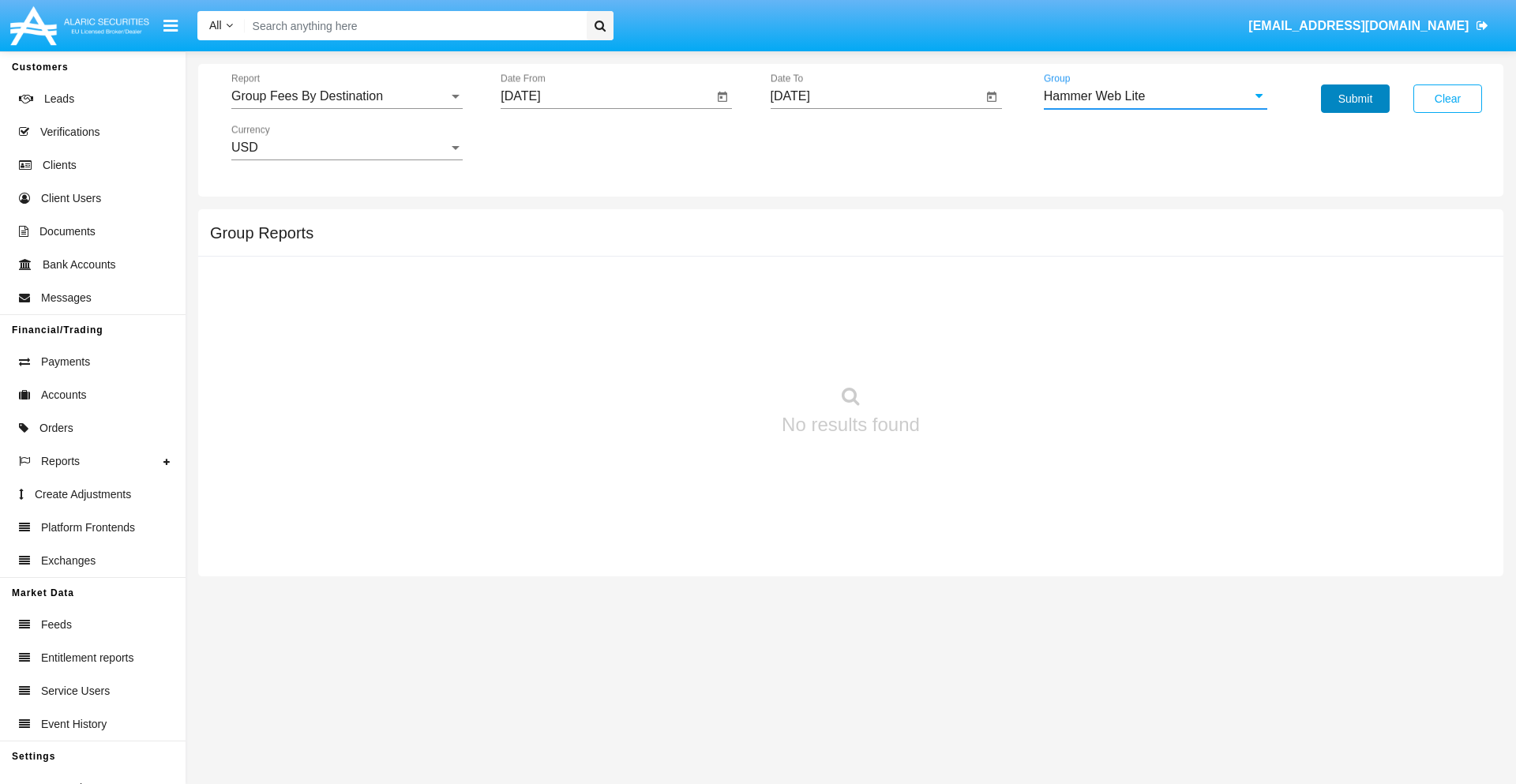
click at [1355, 99] on button "Submit" at bounding box center [1355, 99] width 68 height 28
click at [347, 97] on span "Report" at bounding box center [339, 96] width 217 height 14
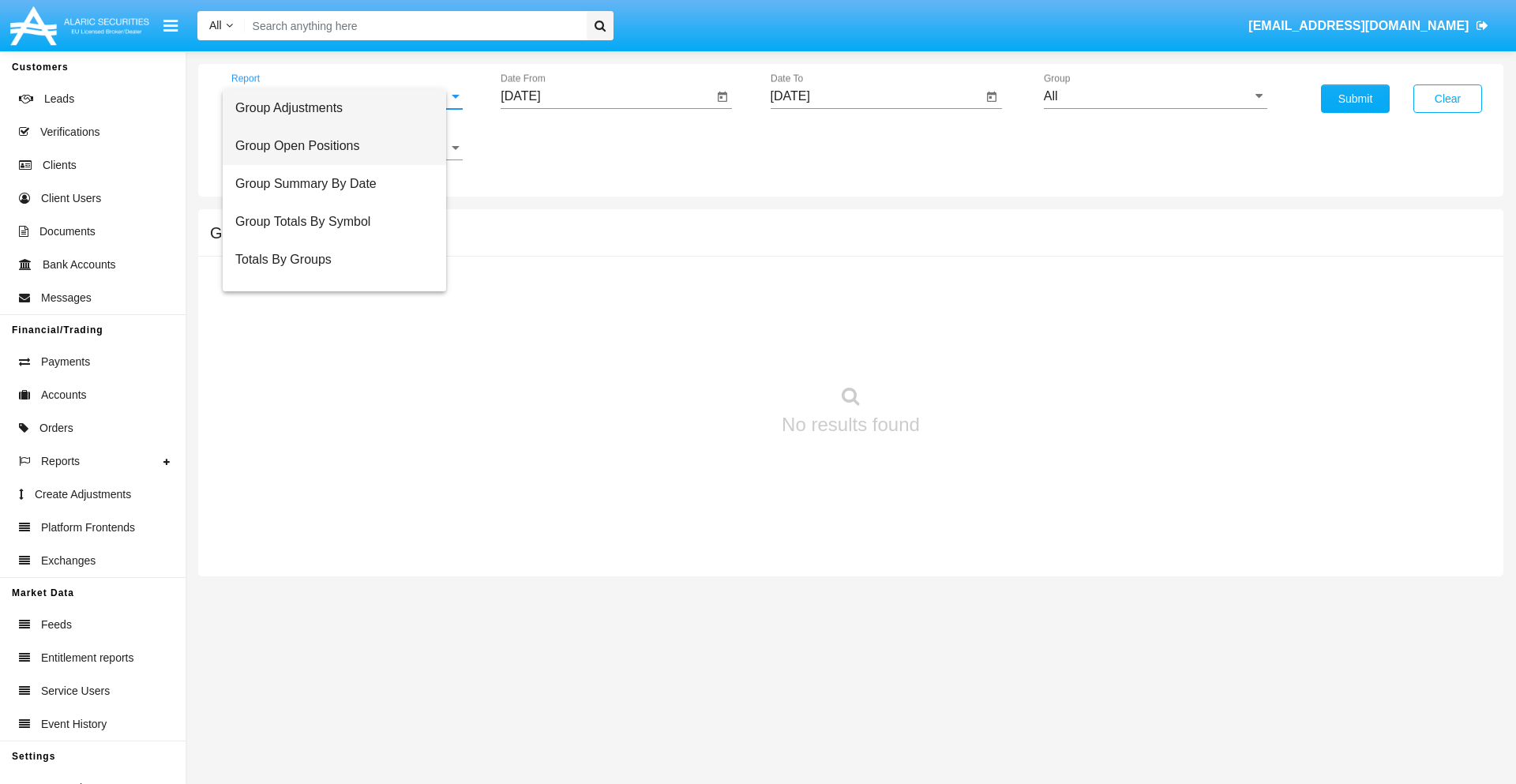
click at [340, 146] on span "Group Open Positions" at bounding box center [334, 146] width 198 height 38
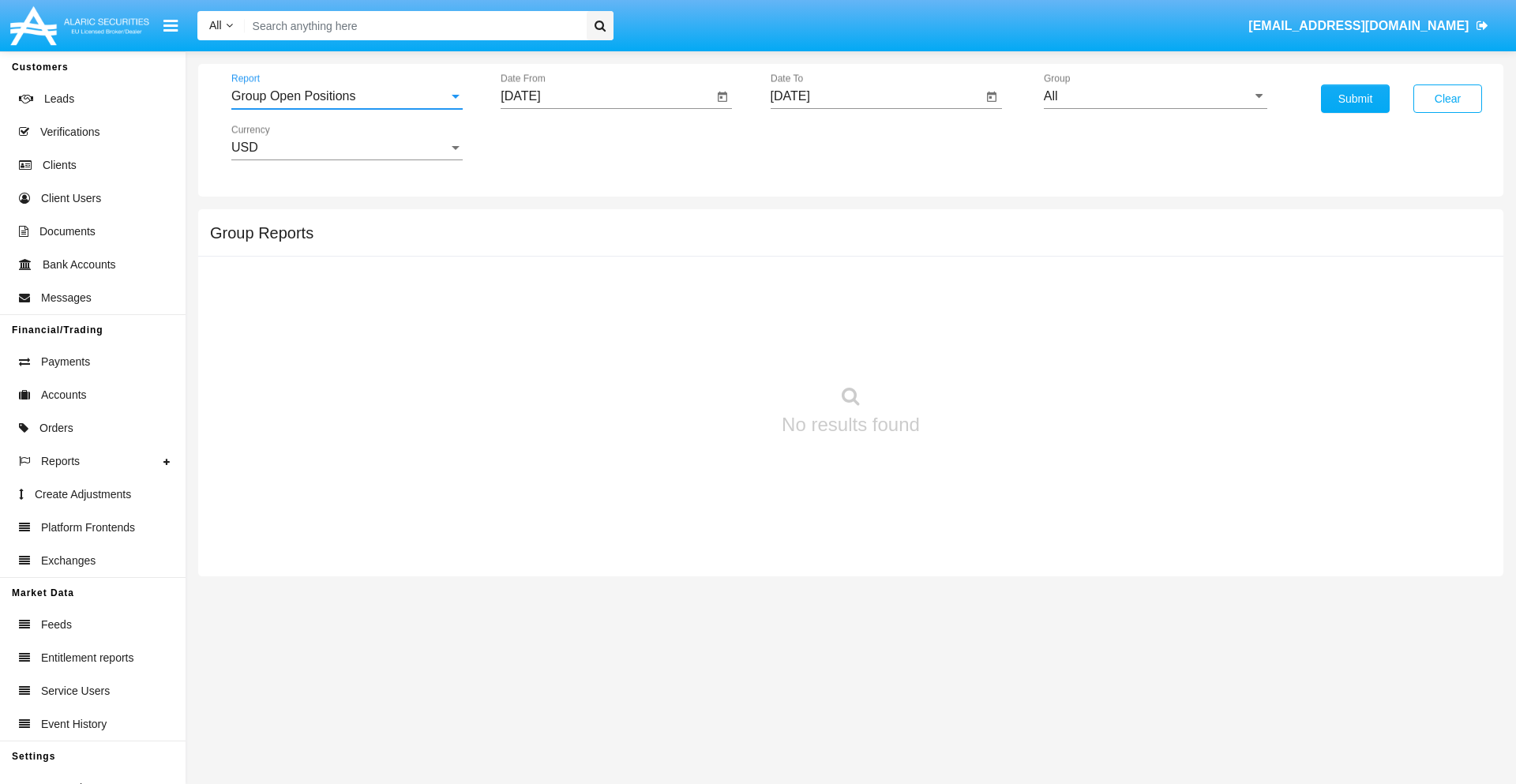
click at [606, 97] on input "[DATE]" at bounding box center [607, 96] width 212 height 14
click at [552, 142] on span "[DATE]" at bounding box center [539, 142] width 35 height 12
click at [704, 349] on div "2025" at bounding box center [704, 349] width 49 height 28
click at [704, 254] on div "AUG" at bounding box center [704, 254] width 49 height 28
click at [685, 304] on div "22" at bounding box center [685, 305] width 28 height 28
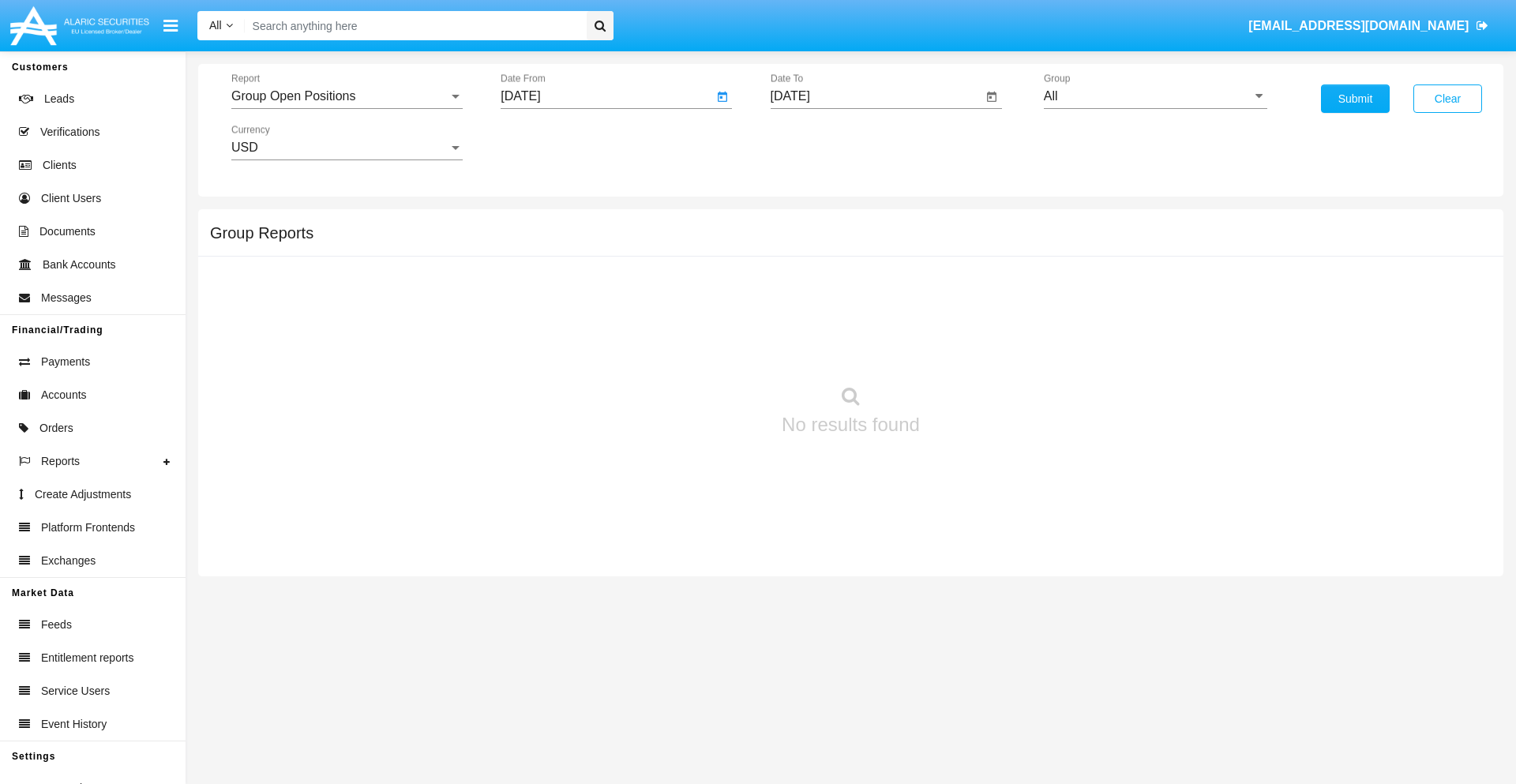
type input "[DATE]"
click at [875, 97] on input "[DATE]" at bounding box center [877, 96] width 212 height 14
click at [821, 142] on span "[DATE]" at bounding box center [808, 142] width 35 height 12
click at [974, 349] on div "2025" at bounding box center [974, 349] width 49 height 28
click at [808, 285] on div "SEP" at bounding box center [808, 285] width 49 height 28
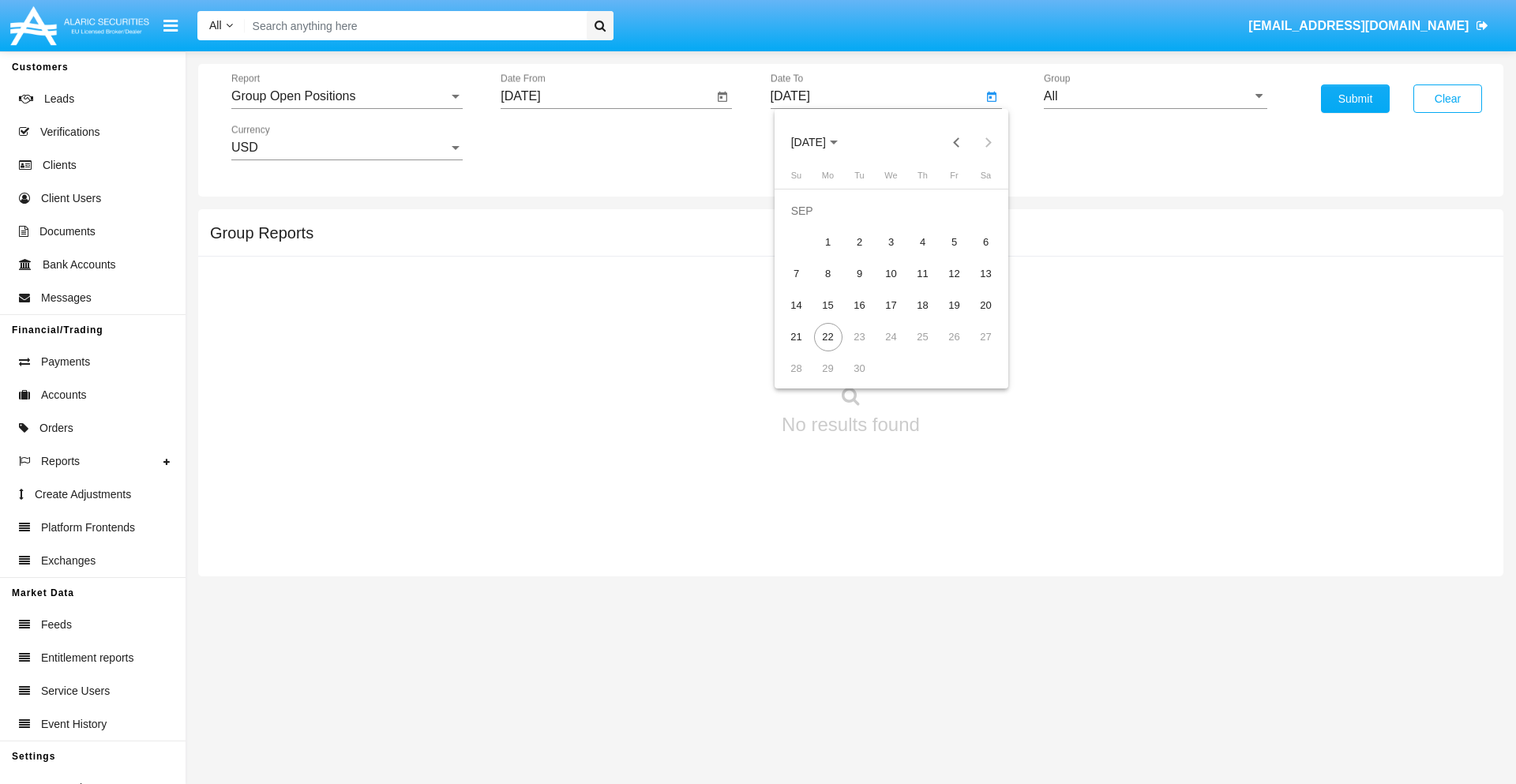
click at [828, 337] on div "22" at bounding box center [828, 337] width 28 height 28
type input "[DATE]"
click at [1155, 97] on input "All" at bounding box center [1156, 96] width 224 height 14
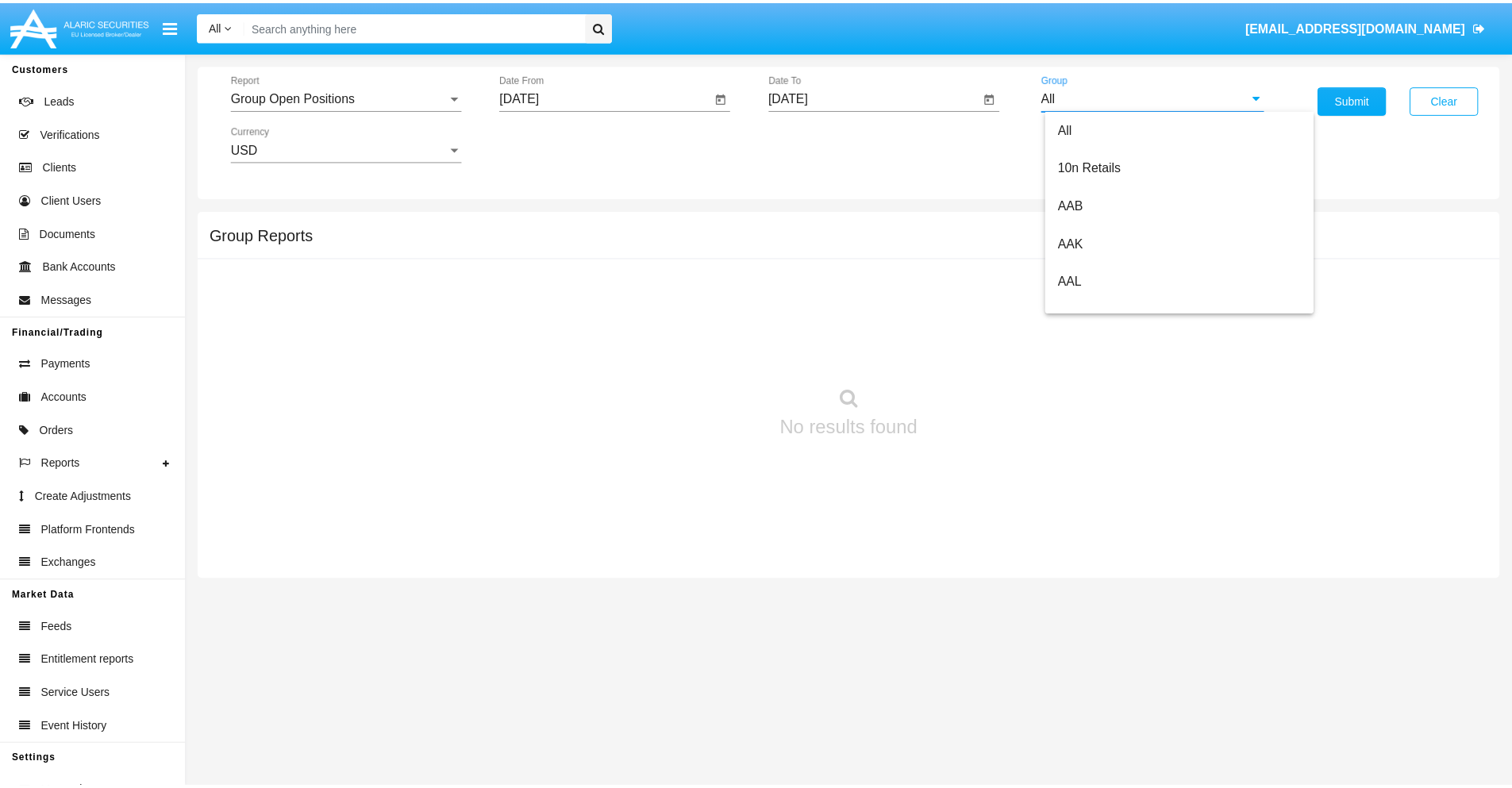
scroll to position [851, 0]
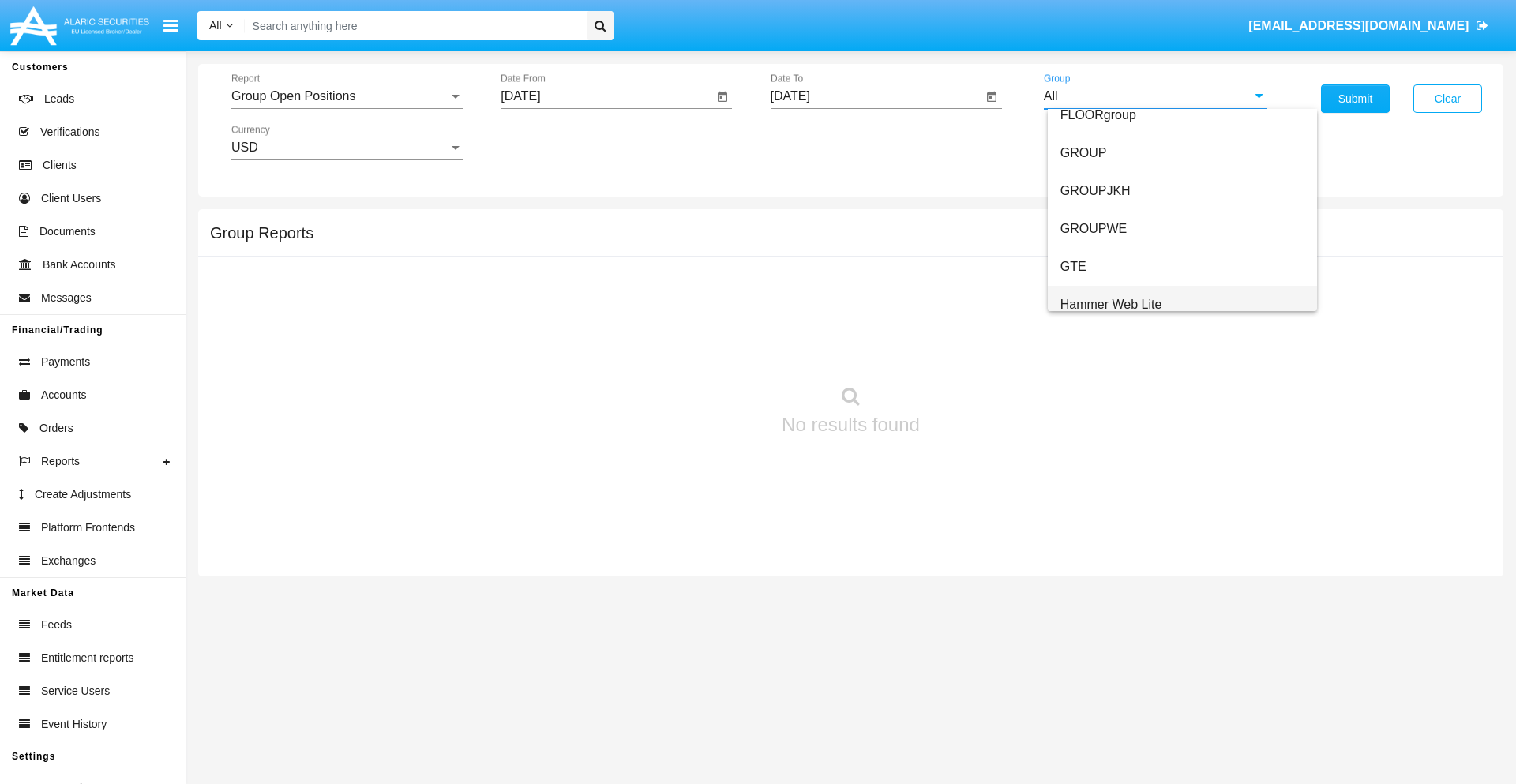
click at [1111, 304] on span "Hammer Web Lite" at bounding box center [1110, 304] width 101 height 13
type input "Hammer Web Lite"
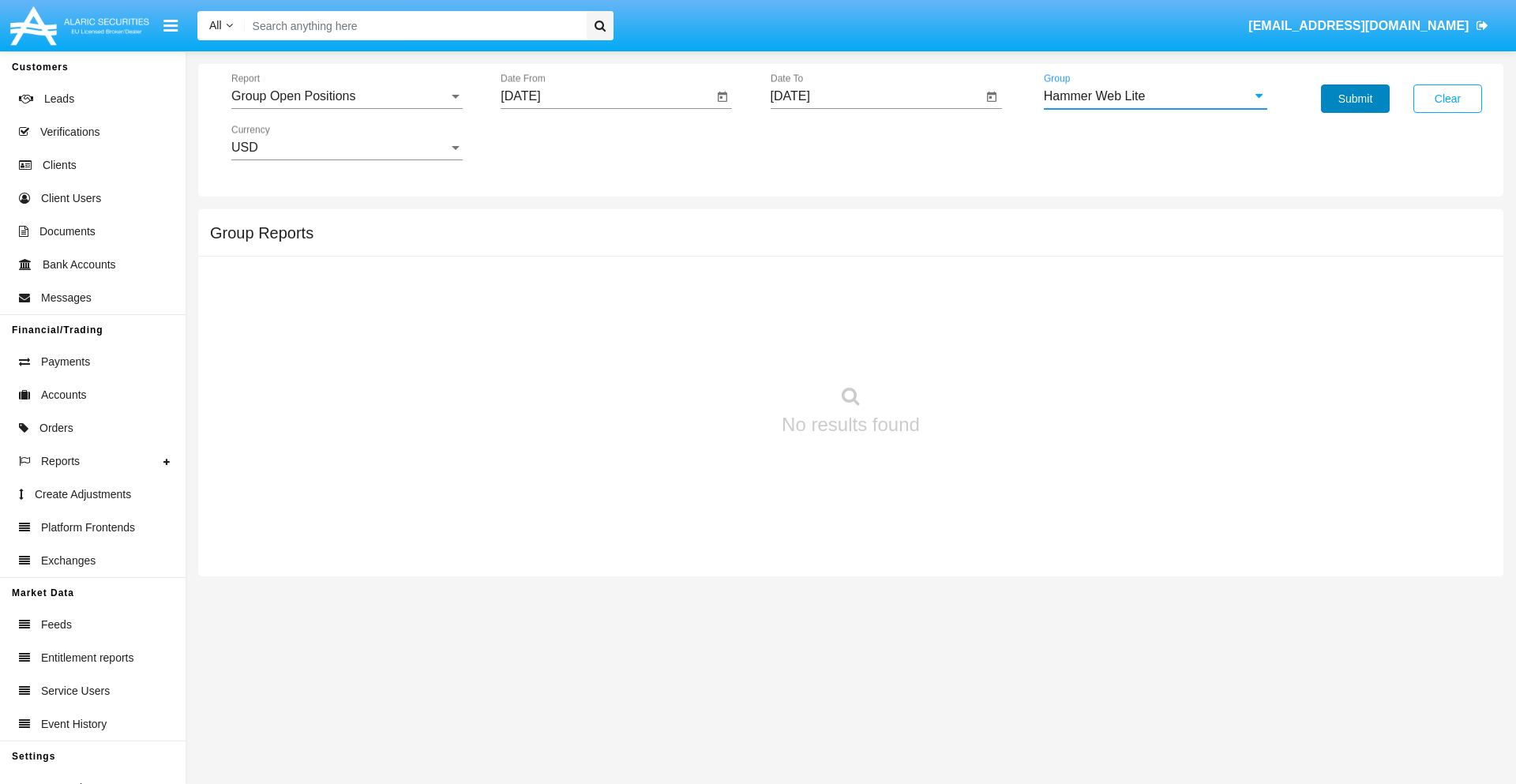
click at [1355, 99] on button "Submit" at bounding box center [1355, 99] width 68 height 28
click at [347, 97] on span "Report" at bounding box center [339, 96] width 217 height 14
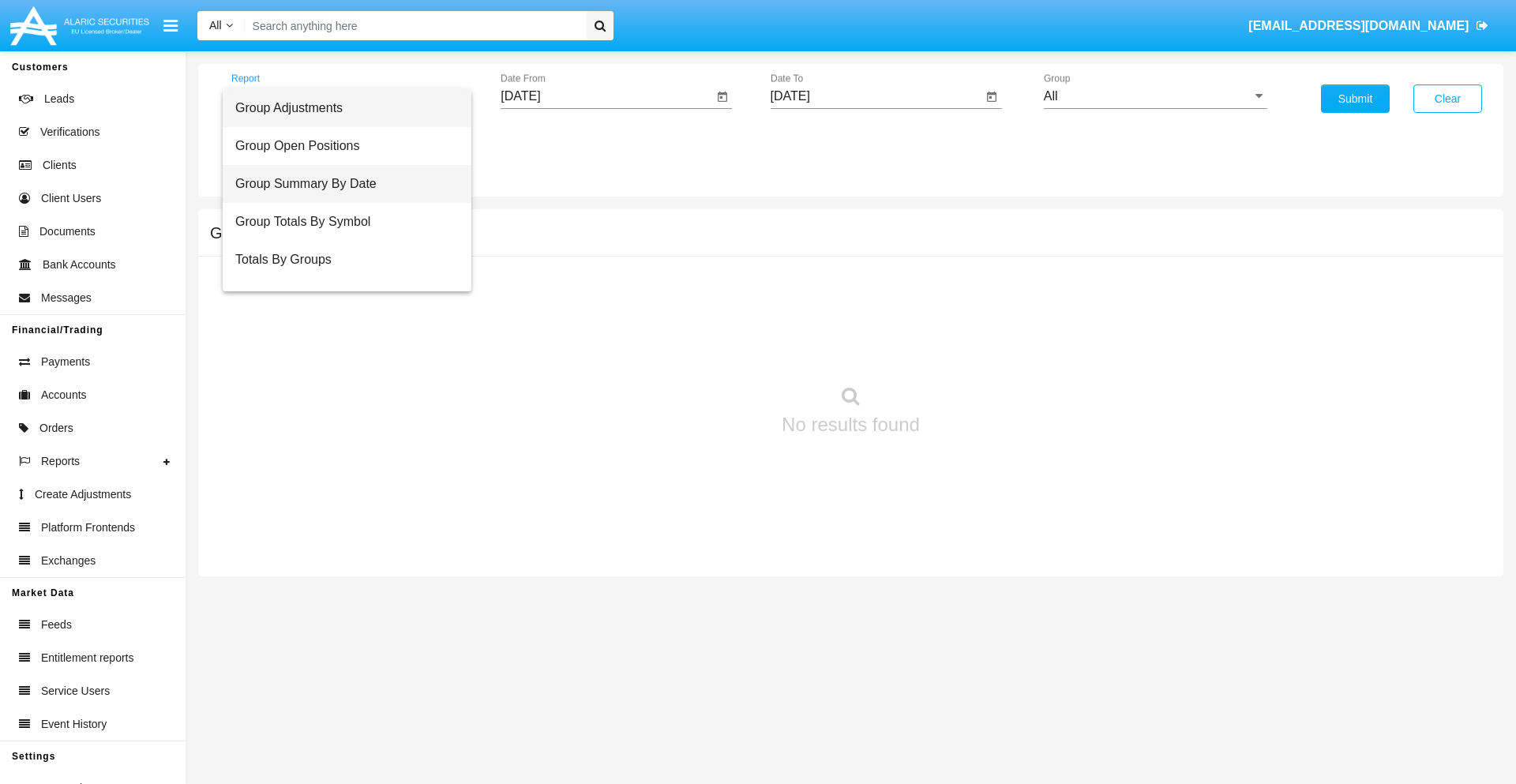
click at [340, 184] on span "Group Summary By Date" at bounding box center [347, 184] width 224 height 38
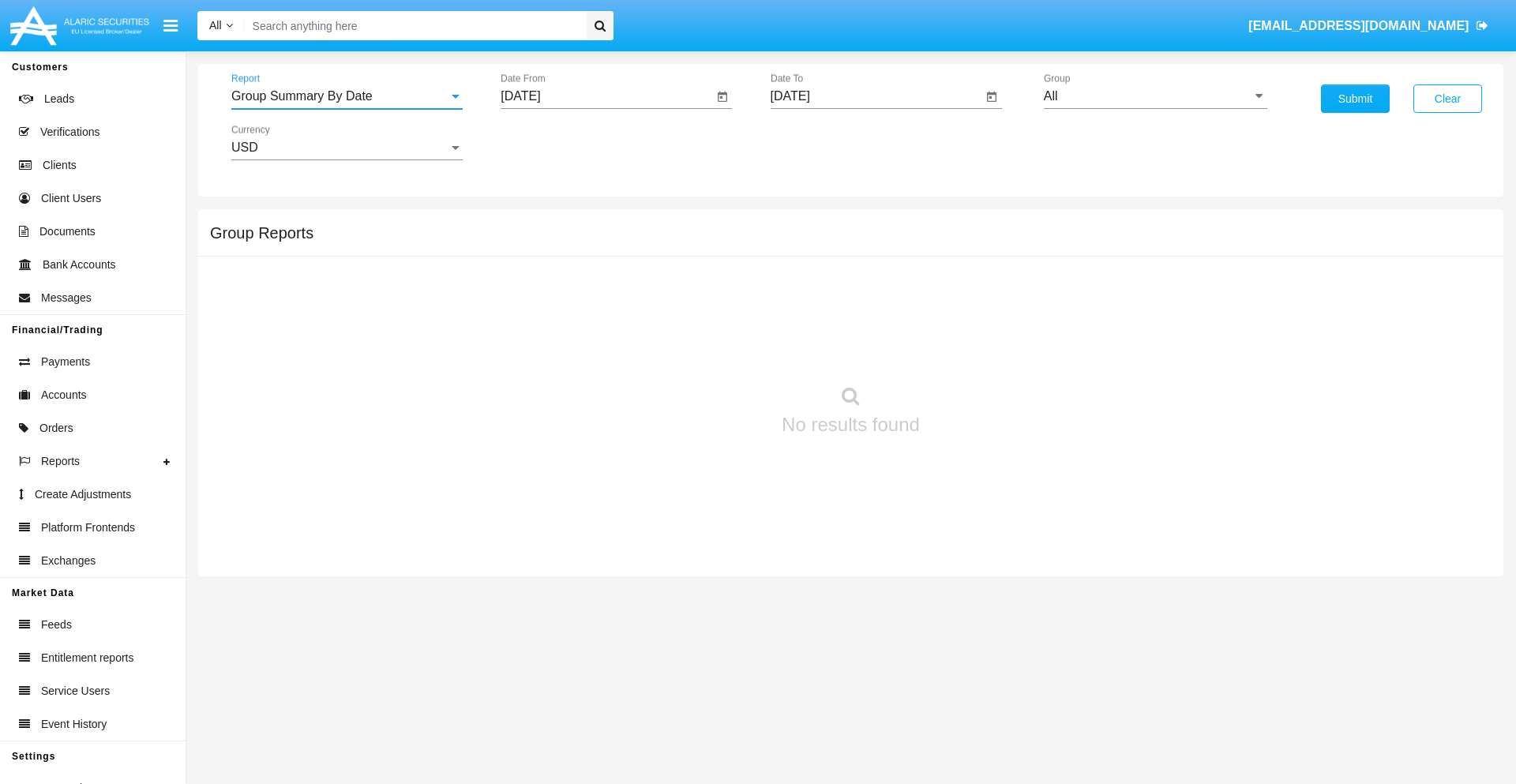
click at [606, 97] on input "09/19/25" at bounding box center [607, 96] width 212 height 14
click at [552, 142] on span "SEP 2025" at bounding box center [539, 142] width 35 height 12
click at [704, 349] on div "2025" at bounding box center [704, 349] width 49 height 28
click at [704, 254] on div "AUG" at bounding box center [704, 254] width 49 height 28
click at [685, 304] on div "22" at bounding box center [685, 305] width 28 height 28
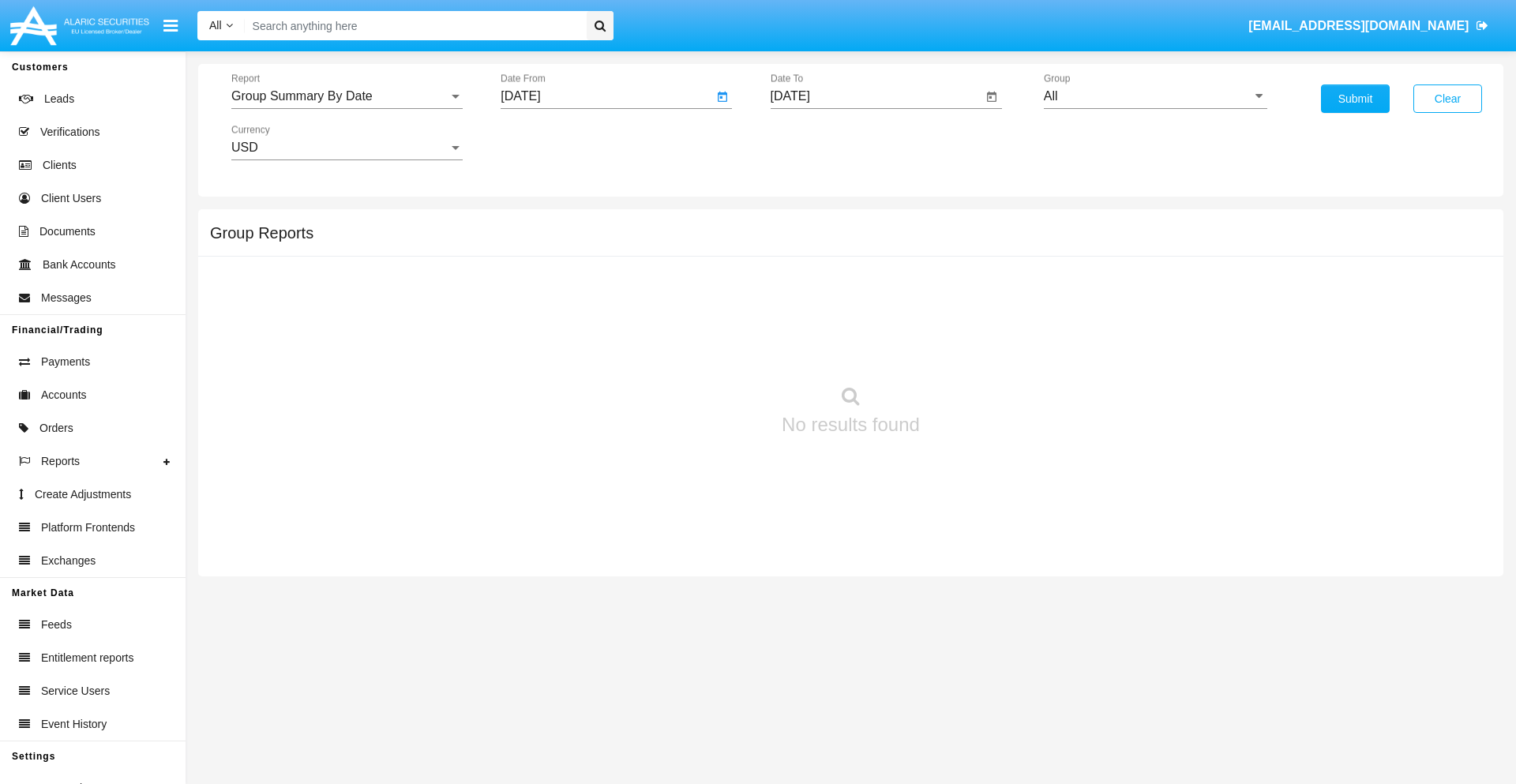
type input "08/22/25"
click at [875, 97] on input "09/19/25" at bounding box center [877, 96] width 212 height 14
click at [821, 142] on span "SEP 2025" at bounding box center [808, 142] width 35 height 12
click at [974, 349] on div "2025" at bounding box center [974, 349] width 49 height 28
click at [808, 285] on div "SEP" at bounding box center [808, 285] width 49 height 28
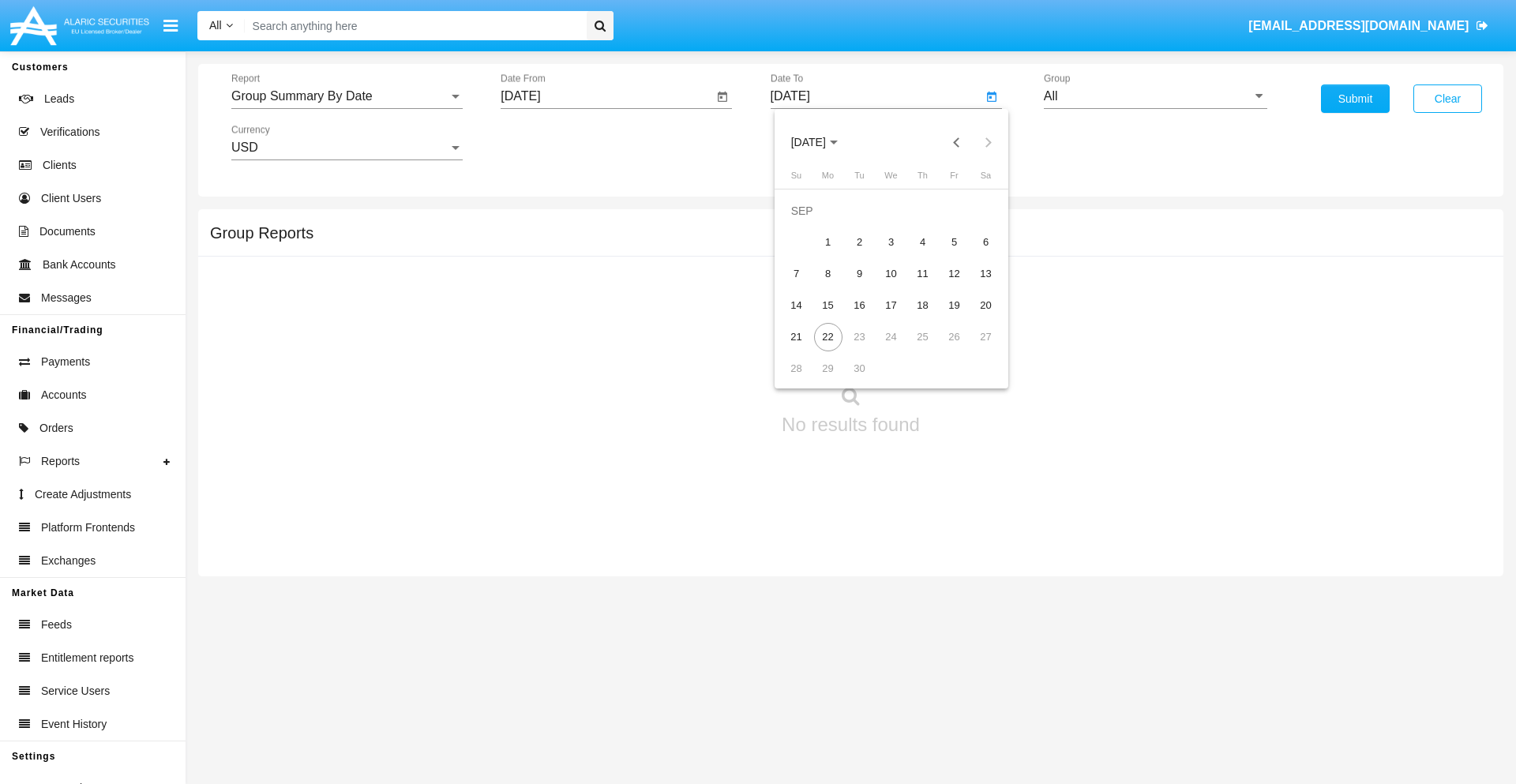
click at [828, 337] on div "22" at bounding box center [828, 337] width 28 height 28
type input "09/22/25"
click at [1155, 97] on input "All" at bounding box center [1156, 96] width 224 height 14
type input "Hammer Web Lite"
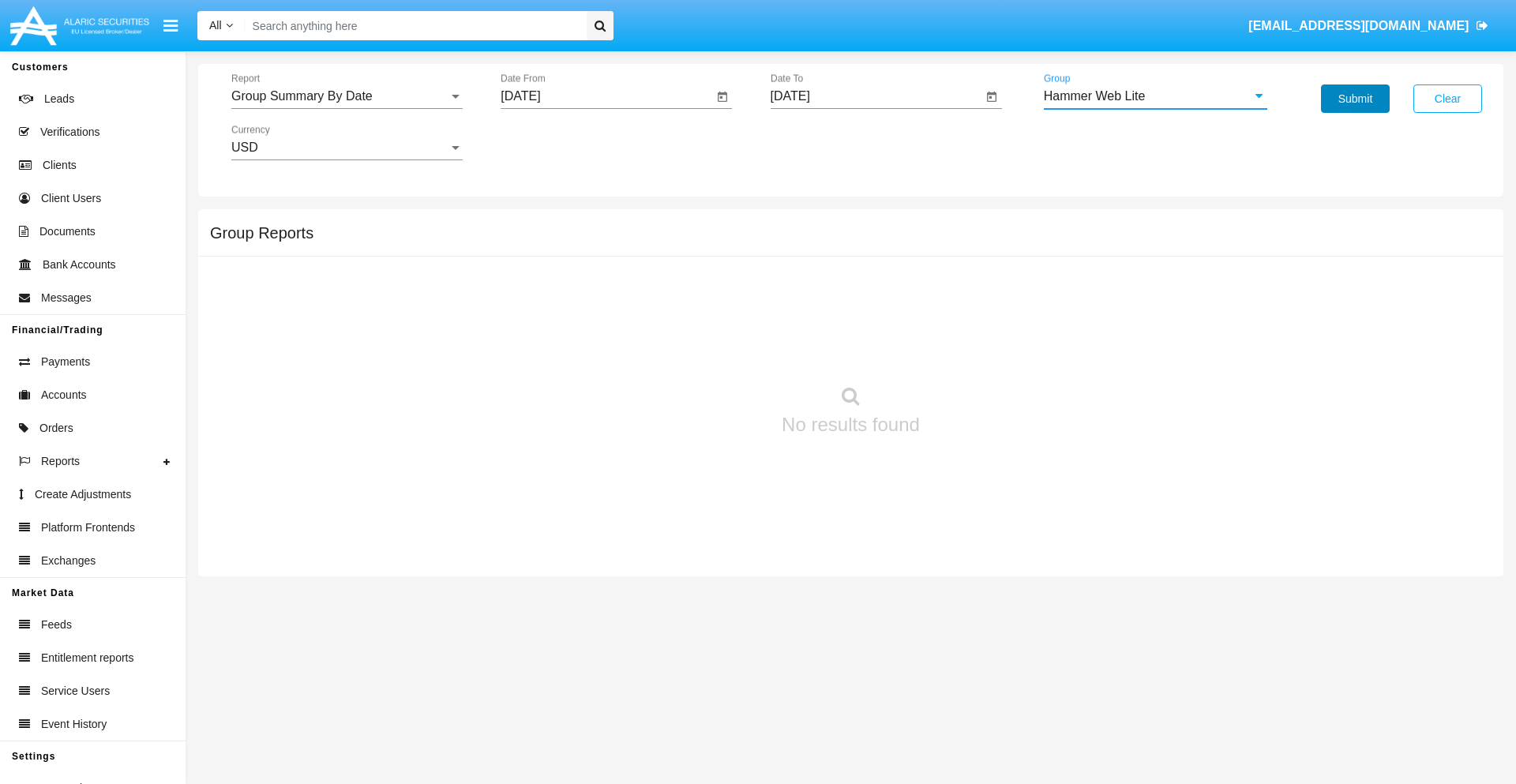
click at [1355, 99] on button "Submit" at bounding box center [1355, 99] width 68 height 28
click at [347, 97] on span "Report" at bounding box center [339, 96] width 217 height 14
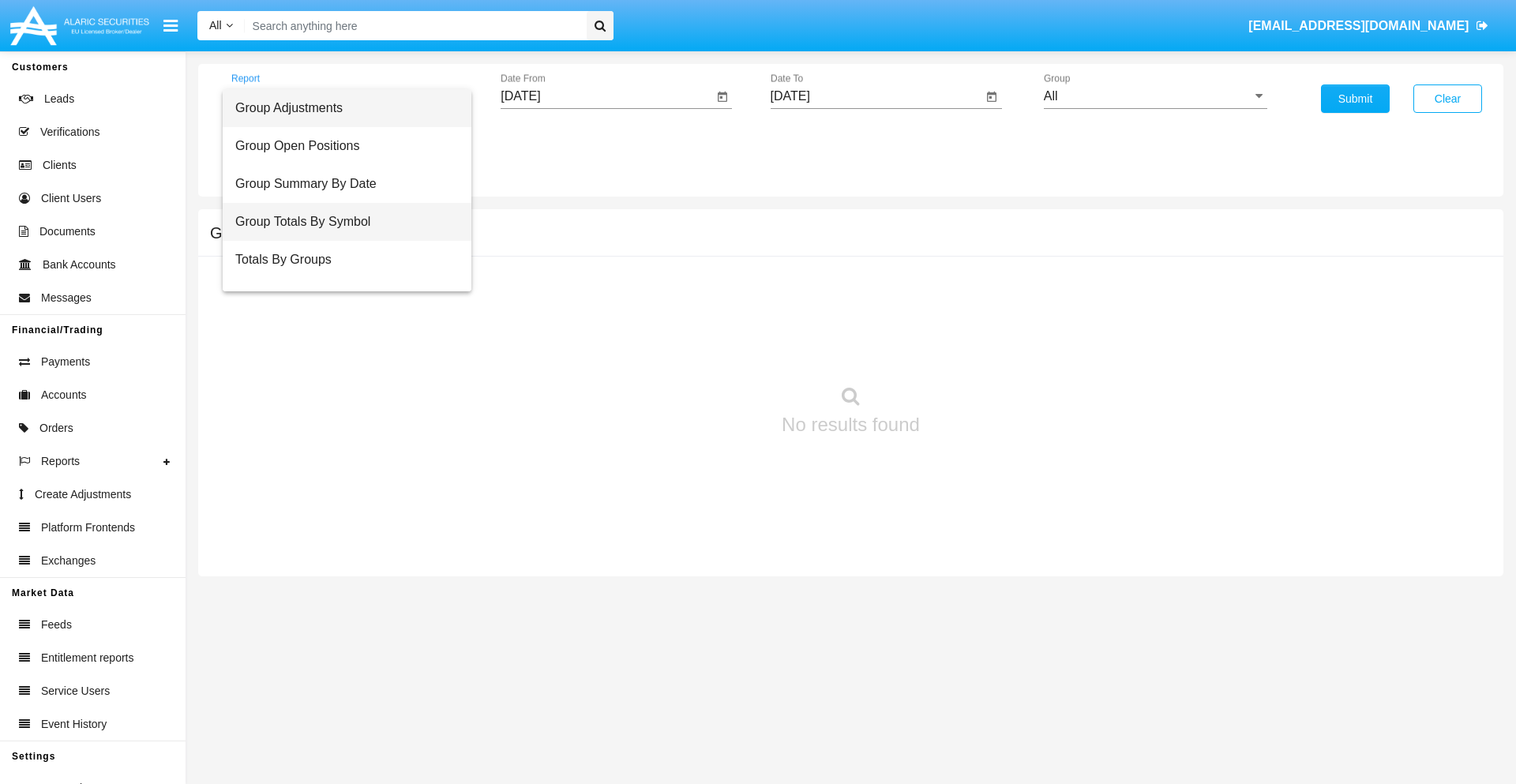
click at [340, 222] on span "Group Totals By Symbol" at bounding box center [347, 222] width 224 height 38
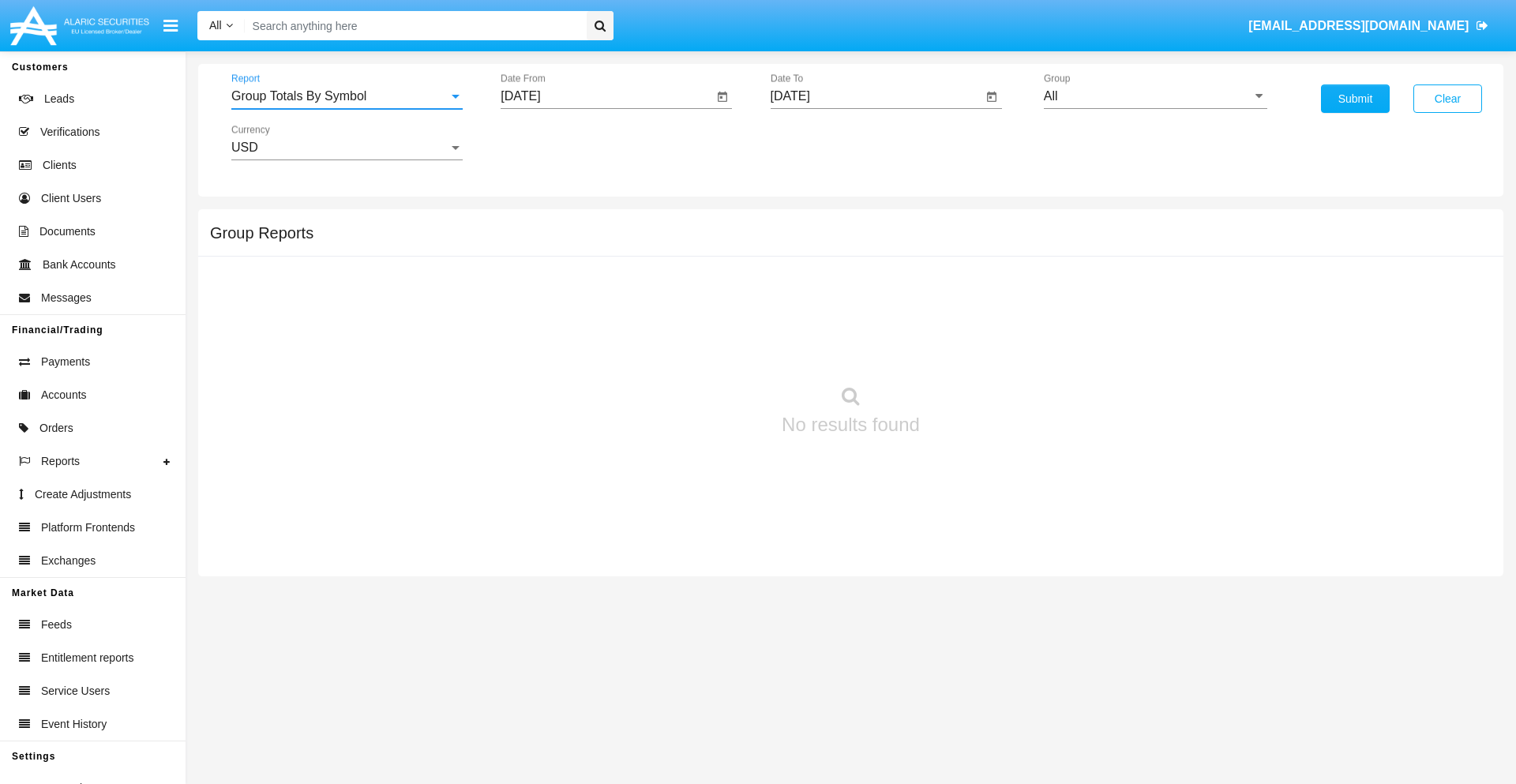
click at [606, 97] on input "[DATE]" at bounding box center [607, 96] width 212 height 14
click at [552, 142] on span "[DATE]" at bounding box center [539, 142] width 35 height 12
click at [704, 349] on div "2025" at bounding box center [704, 349] width 49 height 28
click at [704, 254] on div "AUG" at bounding box center [704, 254] width 49 height 28
click at [685, 304] on div "22" at bounding box center [685, 305] width 28 height 28
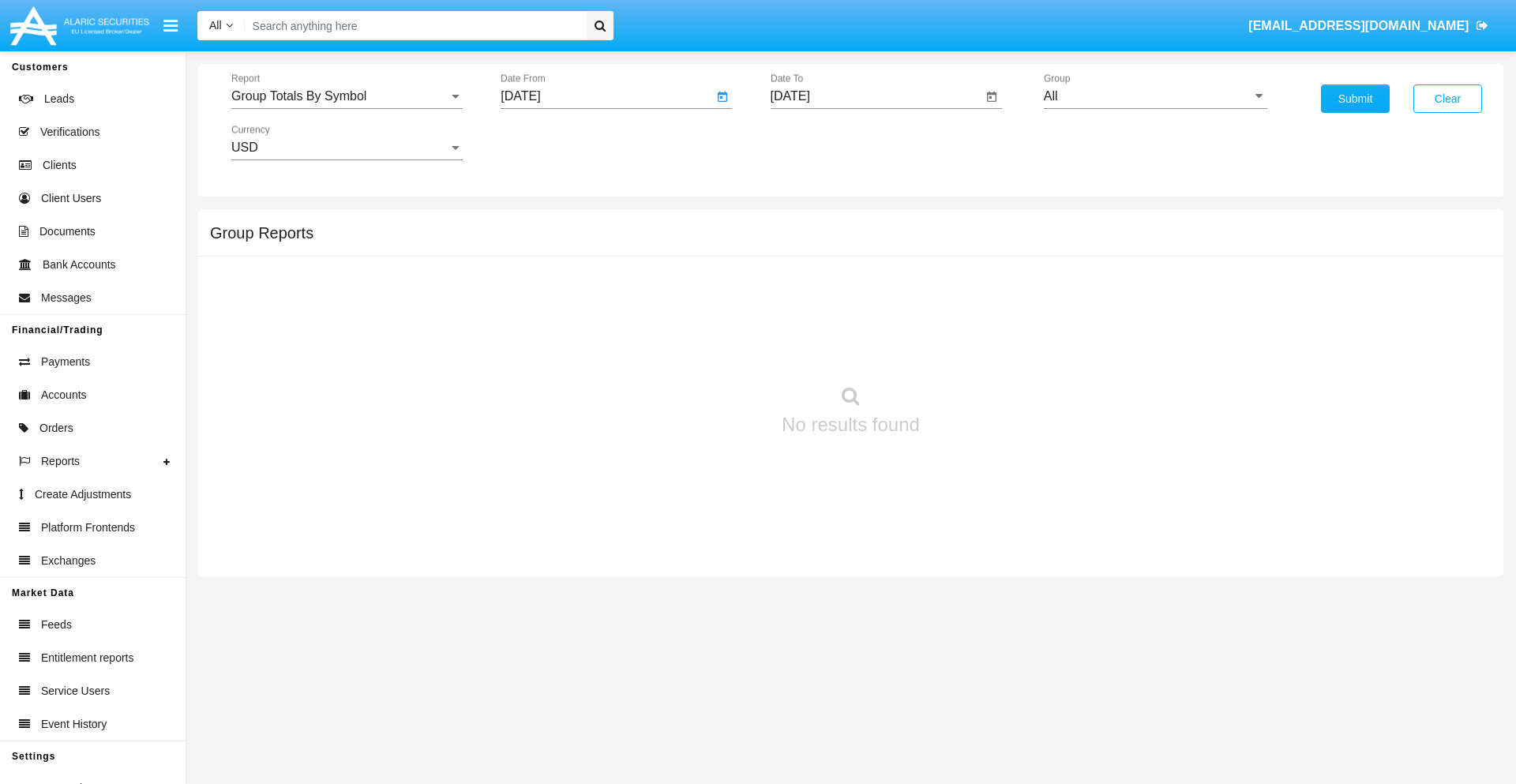
type input "[DATE]"
click at [875, 97] on input "[DATE]" at bounding box center [877, 96] width 212 height 14
click at [821, 142] on span "[DATE]" at bounding box center [808, 142] width 35 height 12
click at [974, 349] on div "2025" at bounding box center [974, 349] width 49 height 28
click at [808, 285] on div "SEP" at bounding box center [808, 285] width 49 height 28
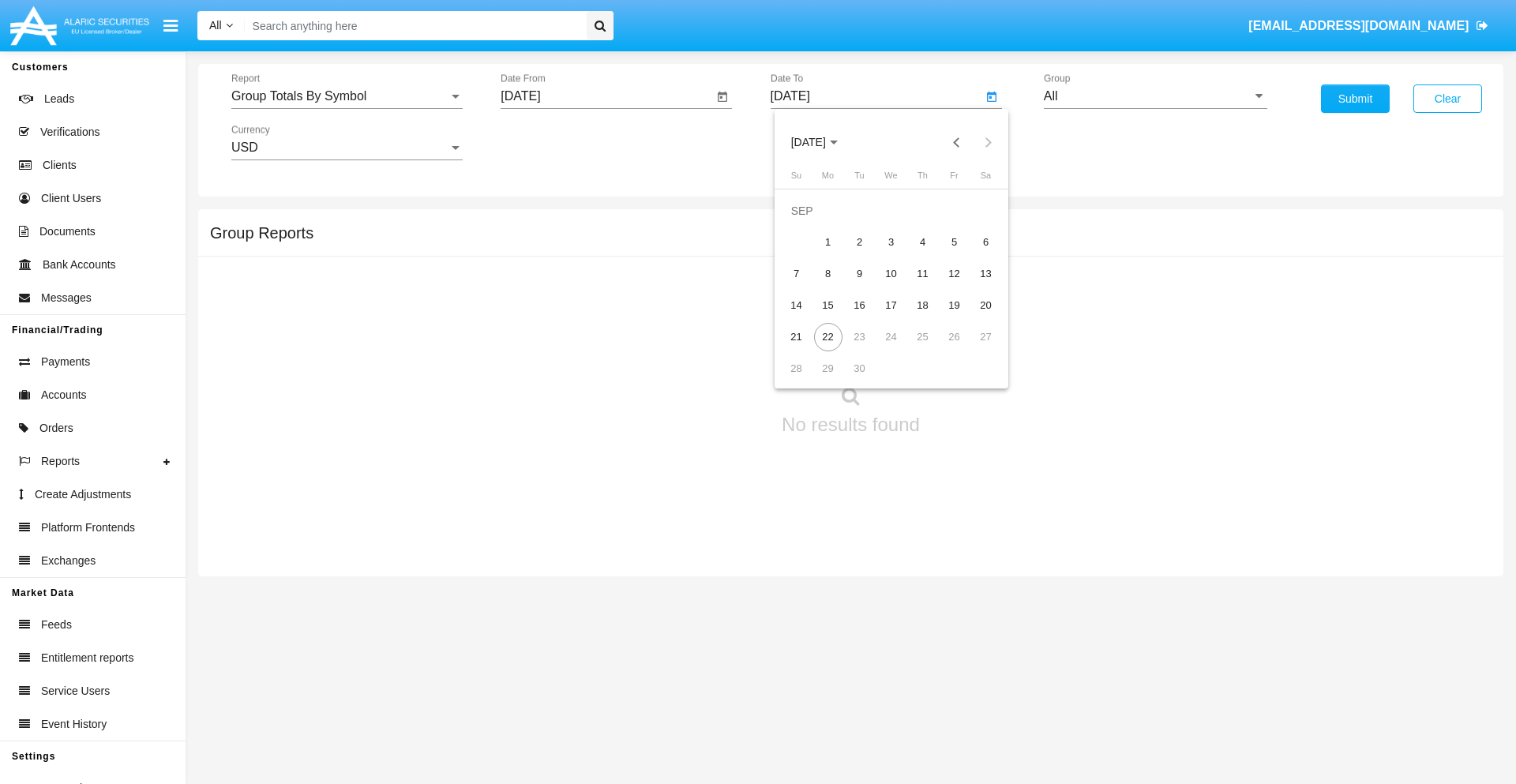
click at [828, 337] on div "22" at bounding box center [828, 337] width 28 height 28
type input "[DATE]"
click at [1155, 97] on input "All" at bounding box center [1156, 96] width 224 height 14
type input "Hammer Web Lite"
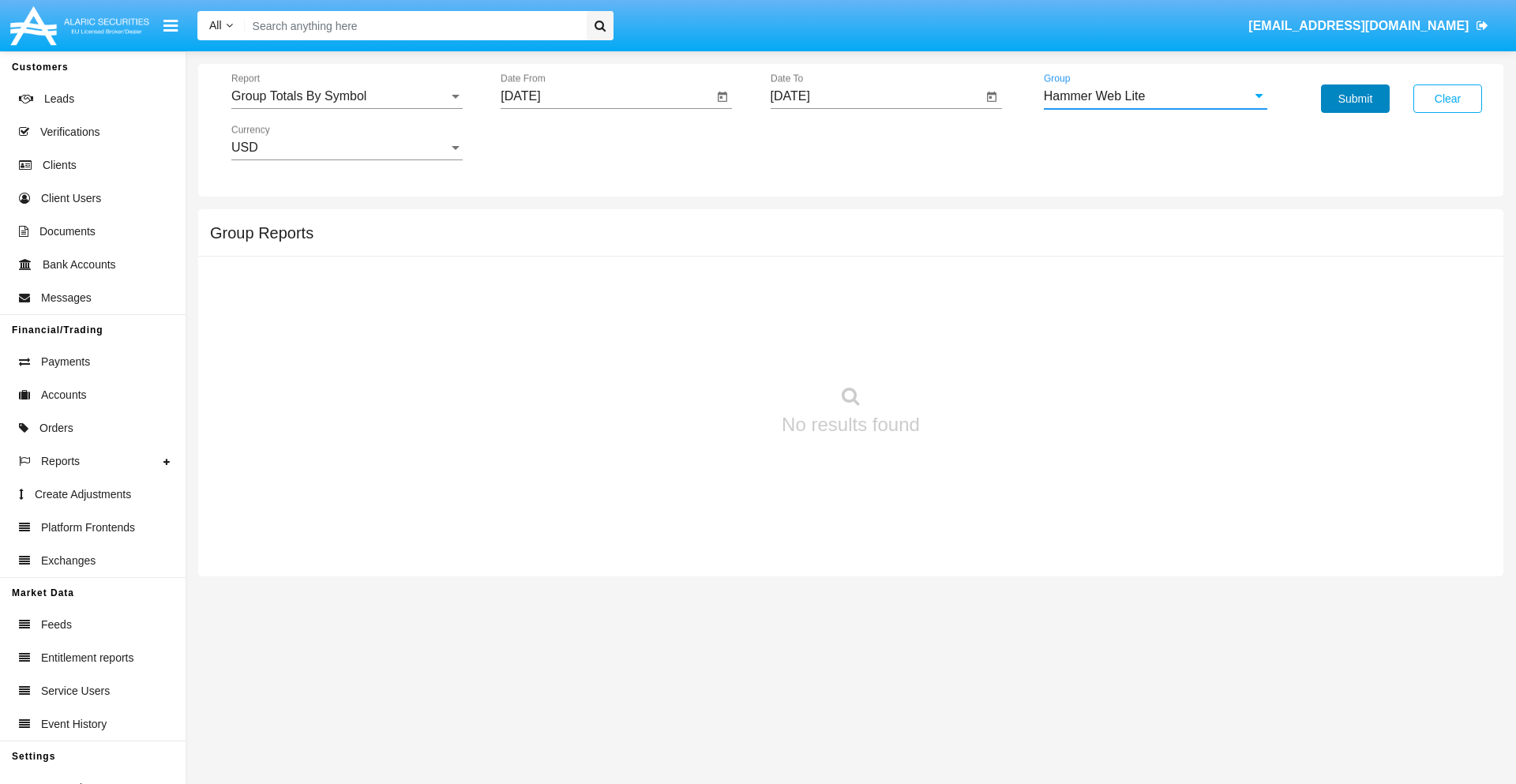
click at [1355, 99] on button "Submit" at bounding box center [1355, 99] width 68 height 28
click at [347, 97] on span "Report" at bounding box center [339, 96] width 217 height 14
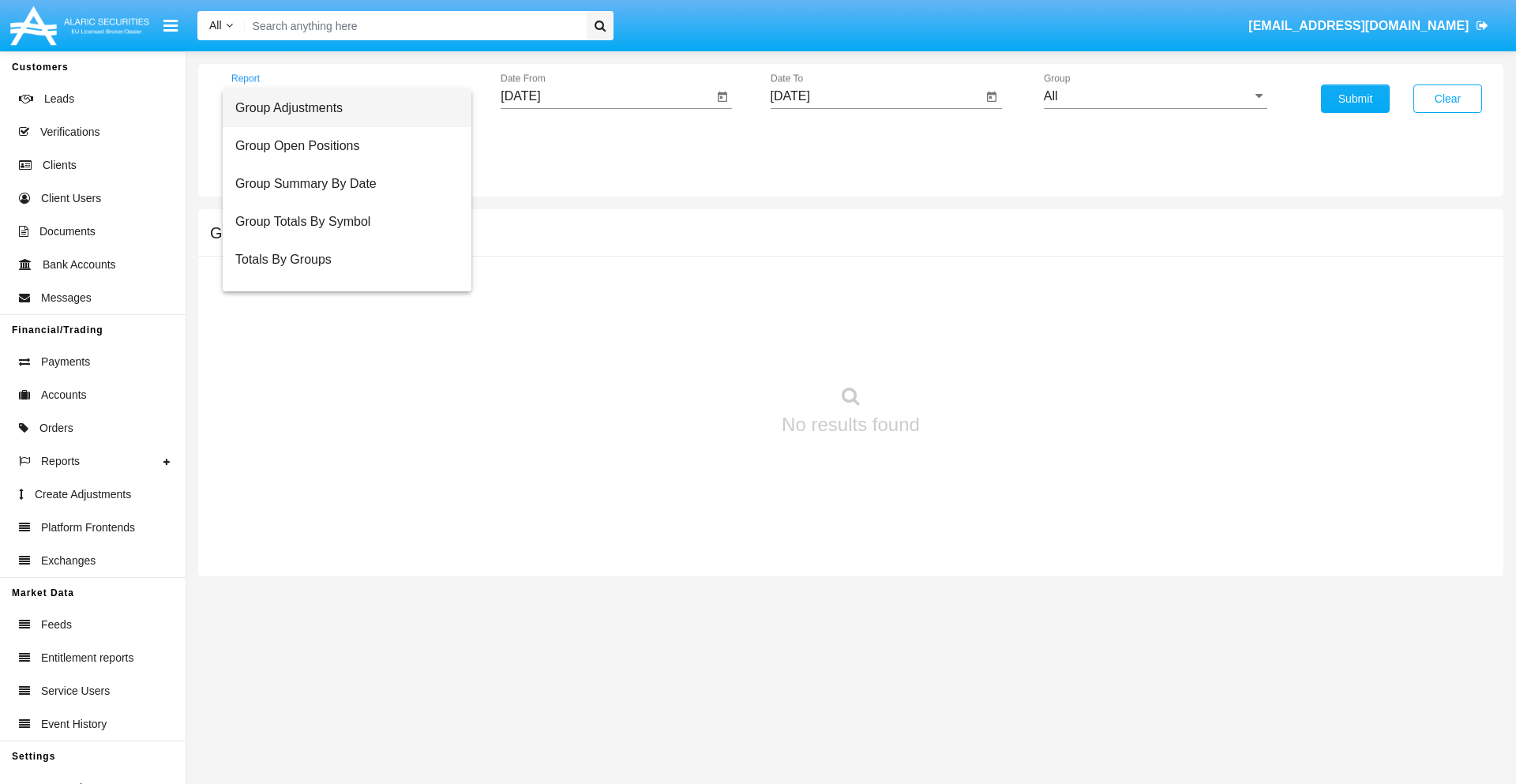
click at [340, 317] on span "Totals By Accounts" at bounding box center [347, 336] width 224 height 38
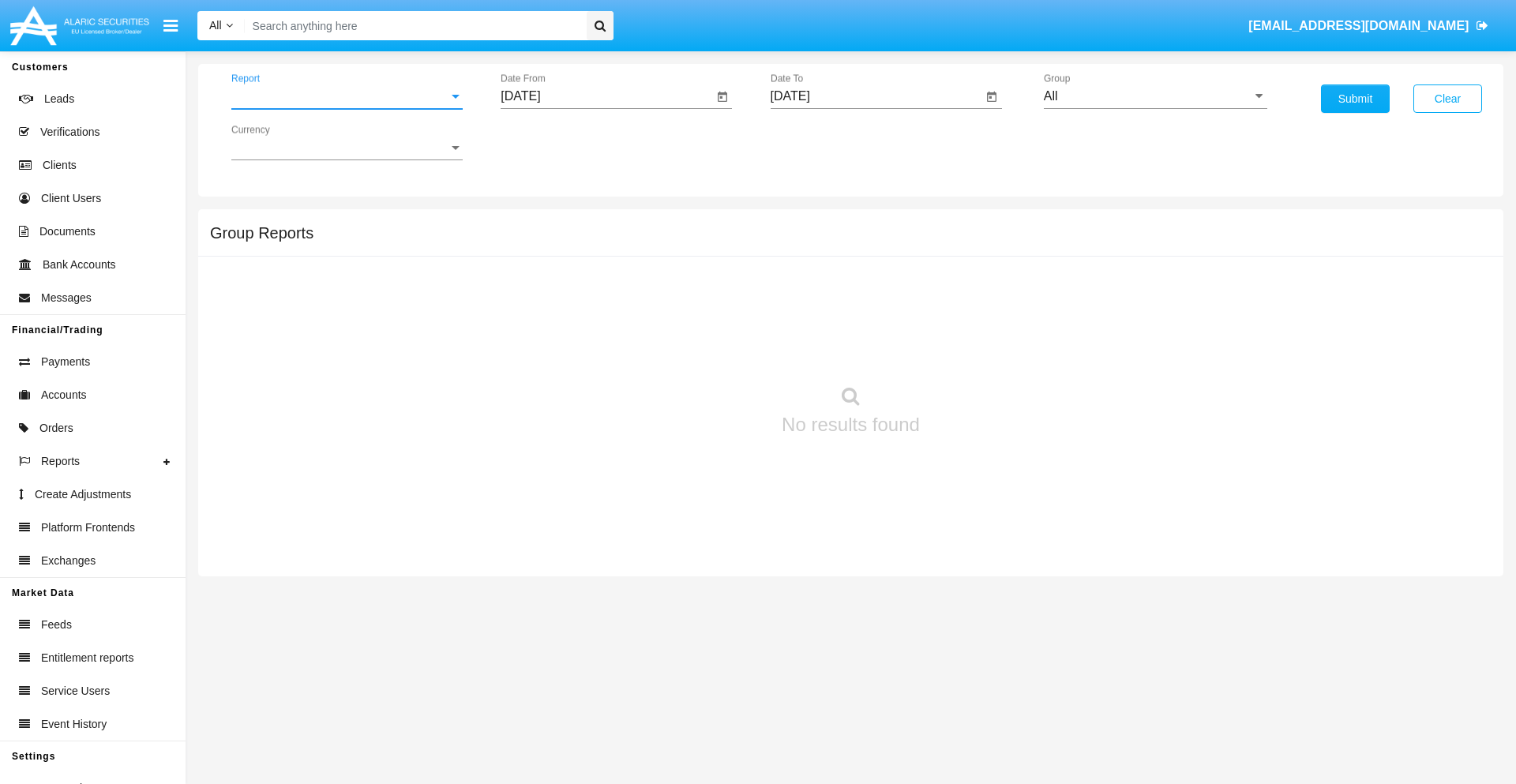
scroll to position [64, 0]
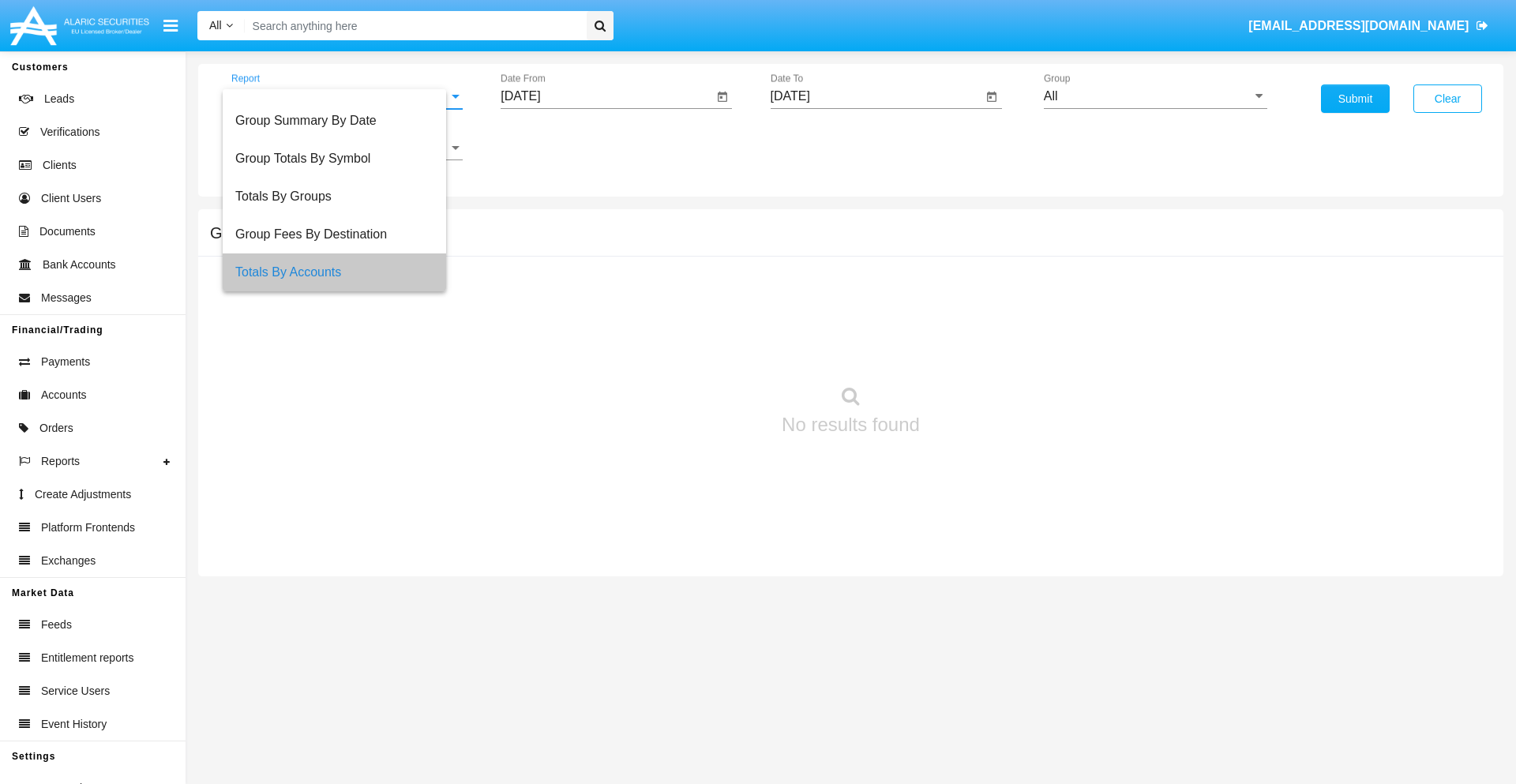
click at [606, 97] on input "[DATE]" at bounding box center [607, 96] width 212 height 14
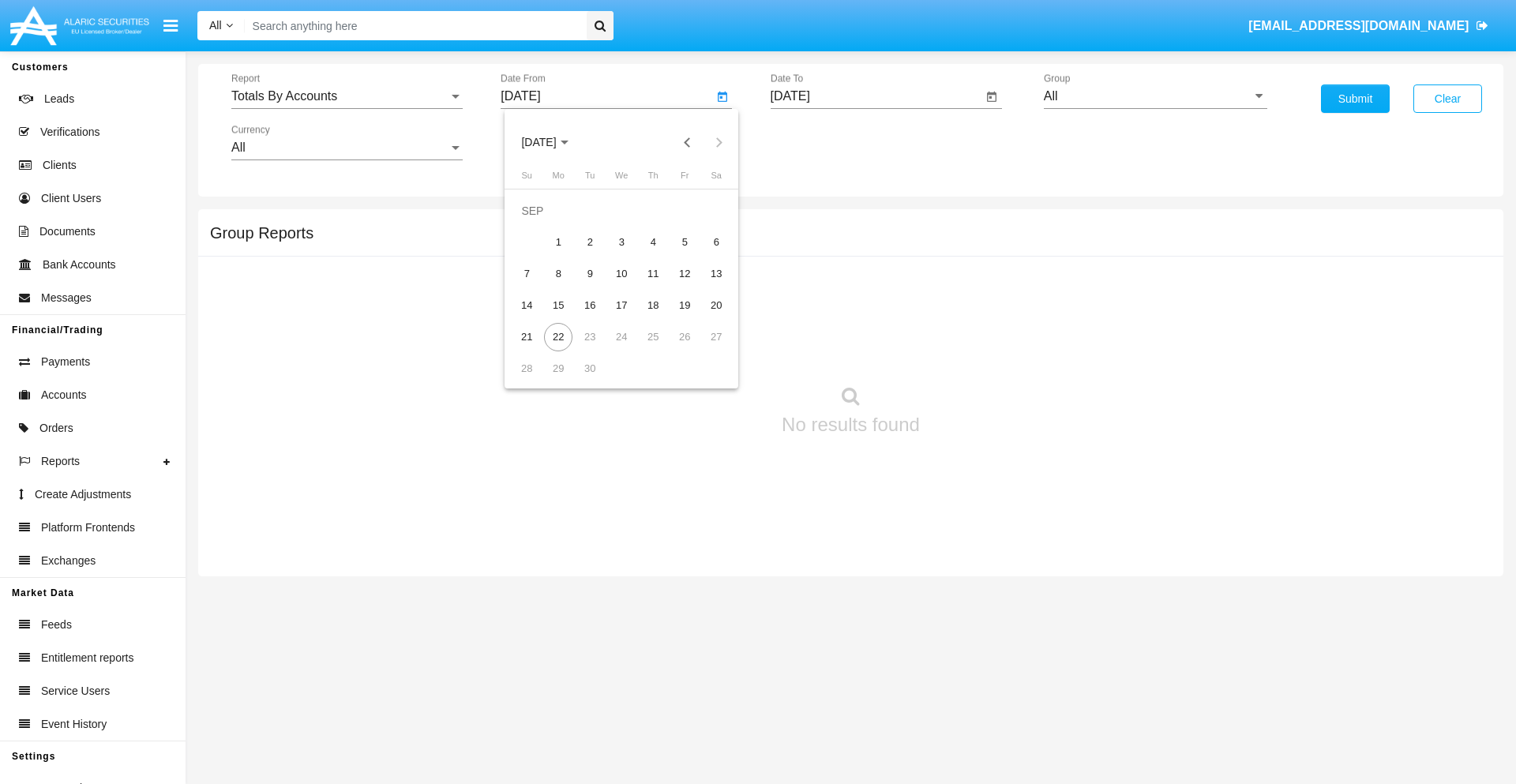
click at [552, 142] on span "[DATE]" at bounding box center [539, 142] width 35 height 12
click at [704, 349] on div "2025" at bounding box center [704, 349] width 49 height 28
click at [539, 285] on div "SEP" at bounding box center [539, 285] width 49 height 28
click at [526, 273] on div "7" at bounding box center [526, 274] width 28 height 28
type input "[DATE]"
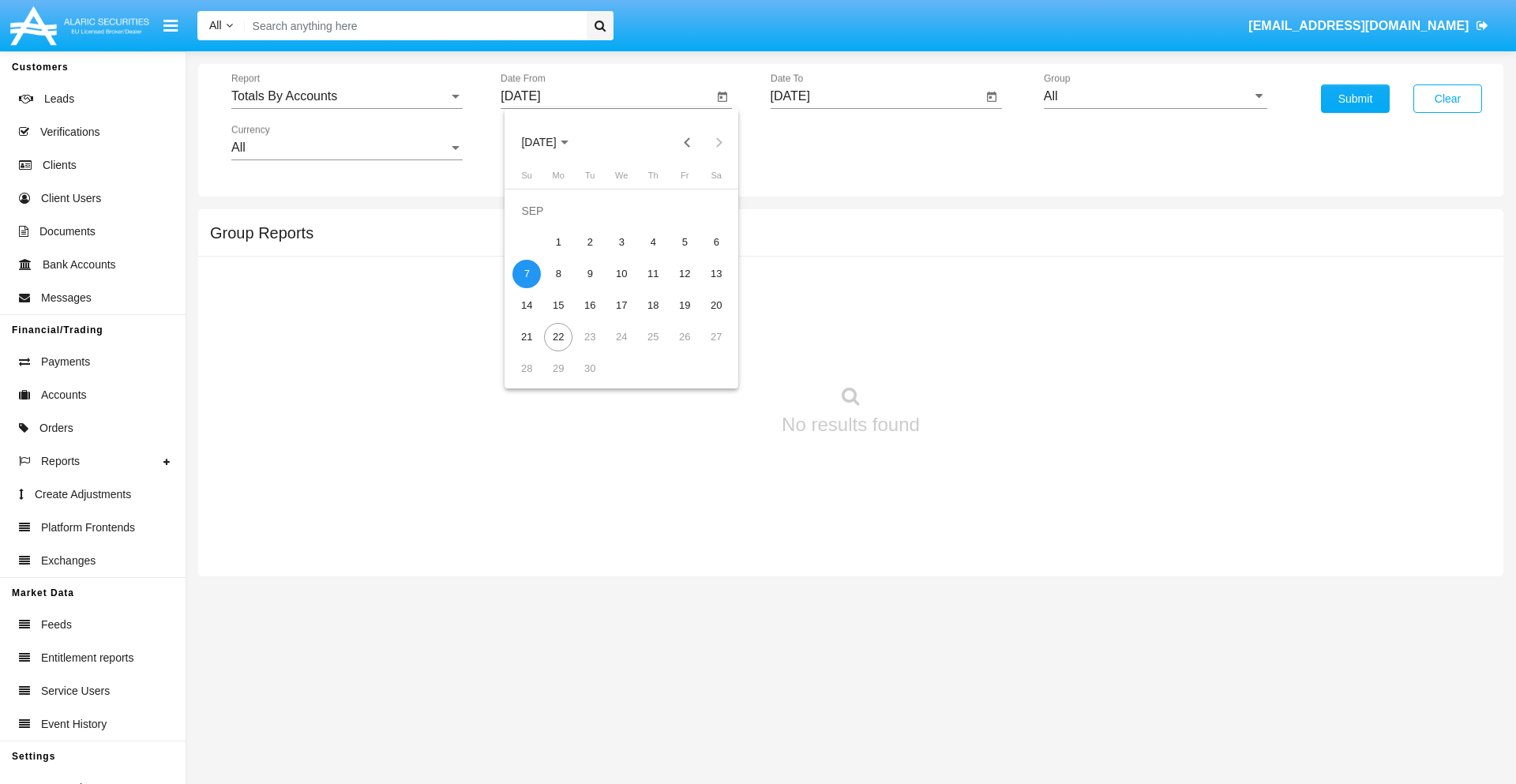
click at [875, 97] on input "[DATE]" at bounding box center [877, 96] width 212 height 14
click at [821, 142] on span "[DATE]" at bounding box center [808, 142] width 35 height 12
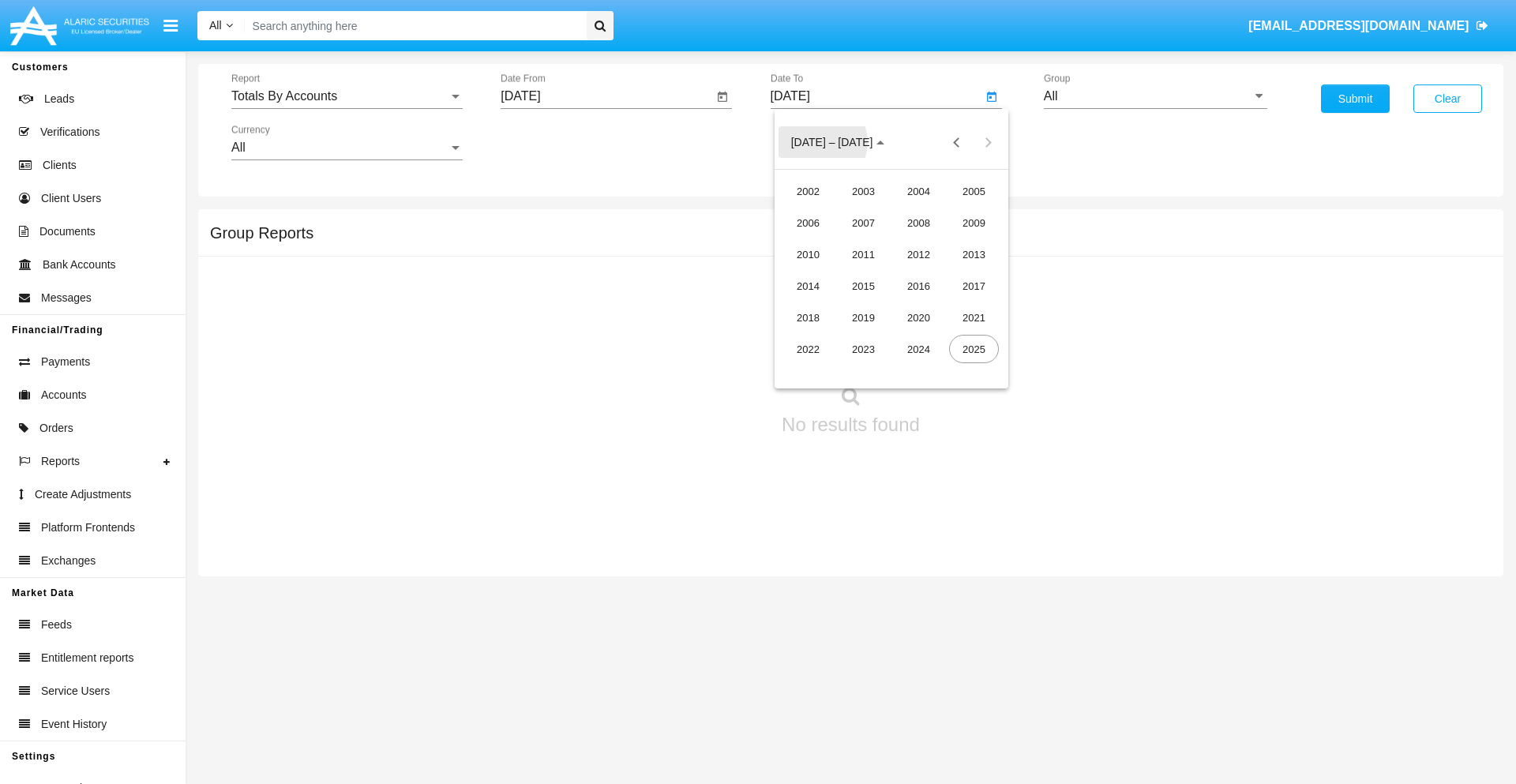
click at [974, 349] on div "2025" at bounding box center [974, 349] width 49 height 28
click at [808, 285] on div "SEP" at bounding box center [808, 285] width 49 height 28
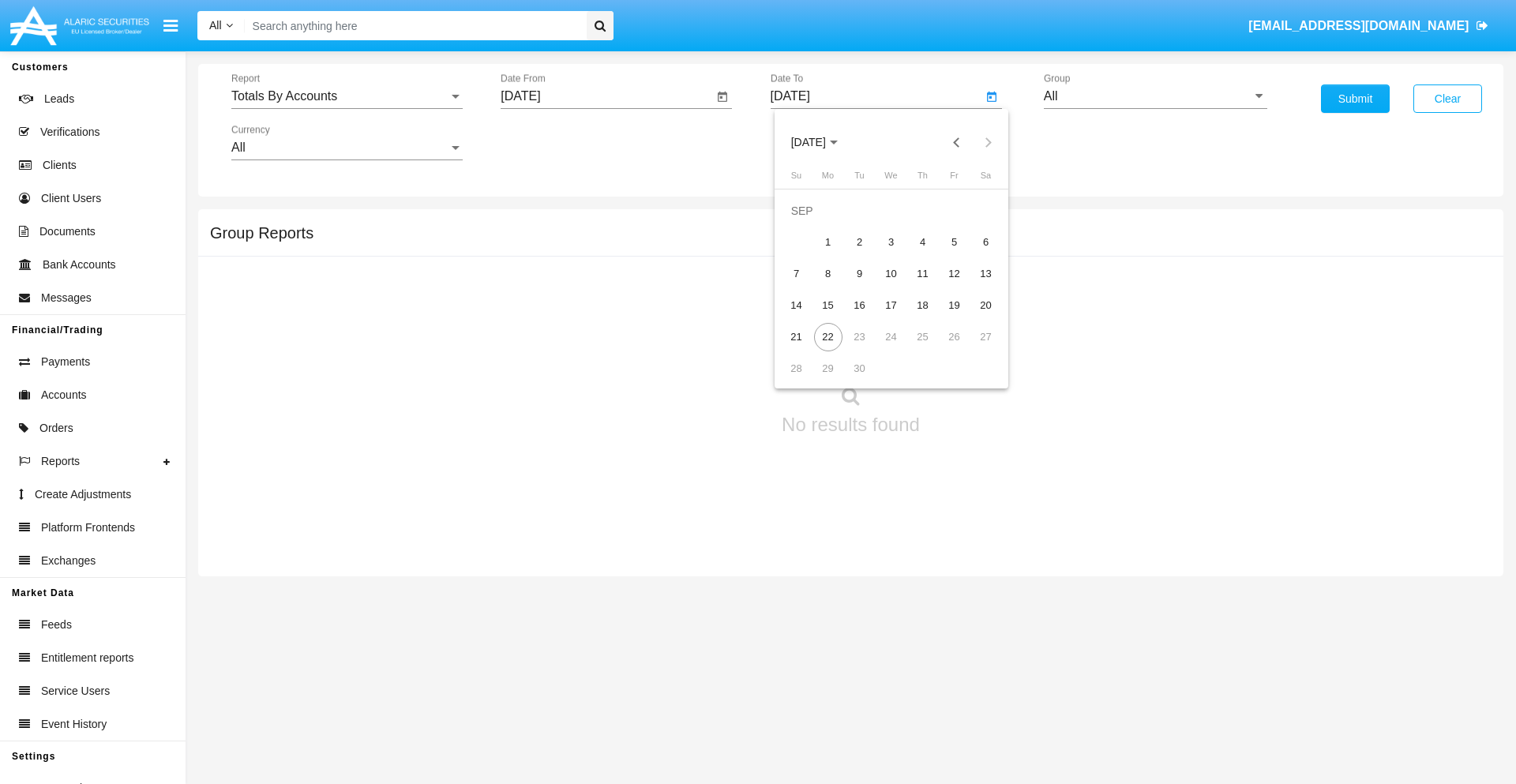
click at [828, 337] on div "22" at bounding box center [828, 337] width 28 height 28
type input "[DATE]"
click at [1155, 97] on input "All" at bounding box center [1156, 96] width 224 height 14
type input "Hammer Web Lite"
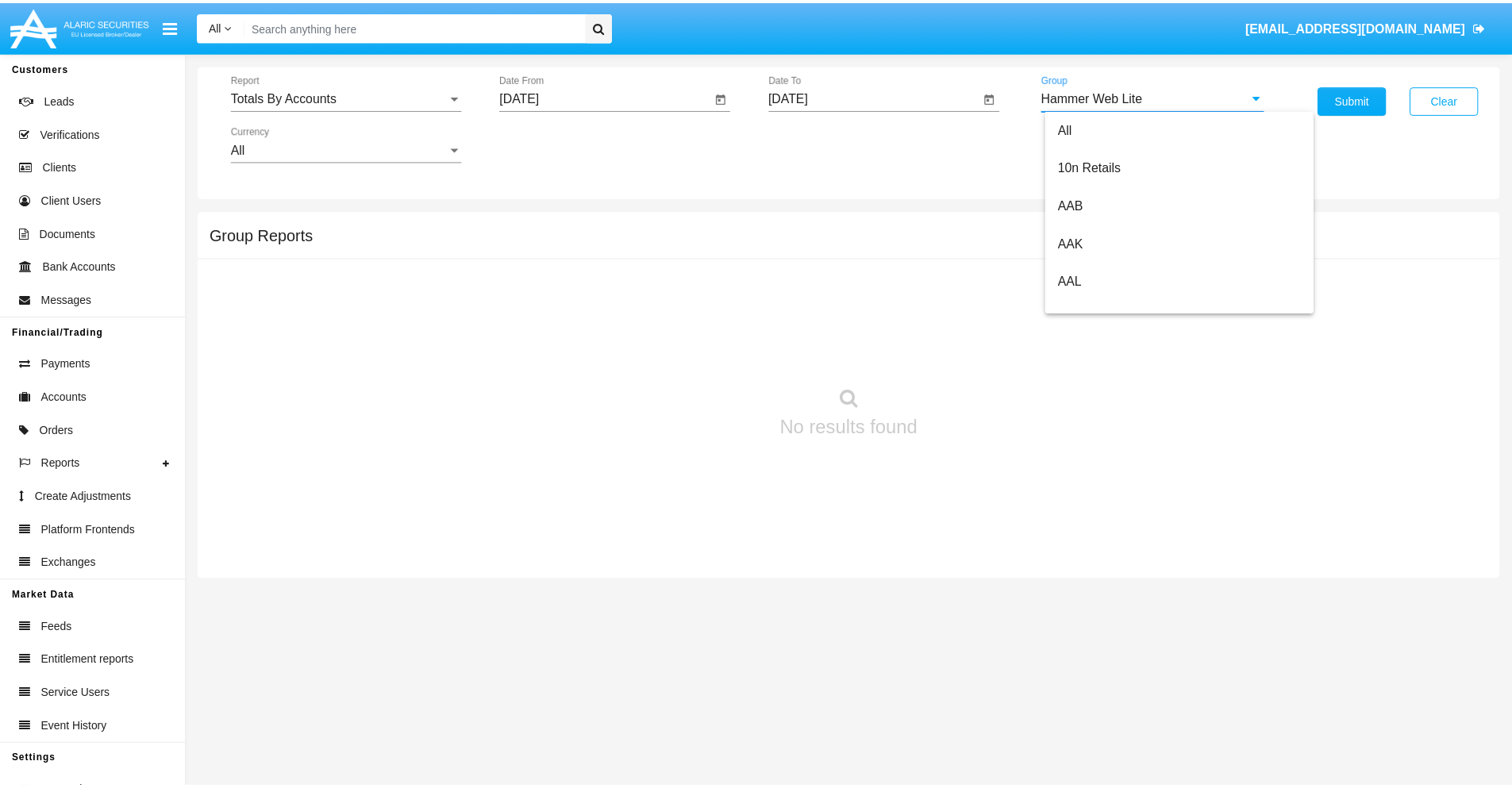
scroll to position [0, 0]
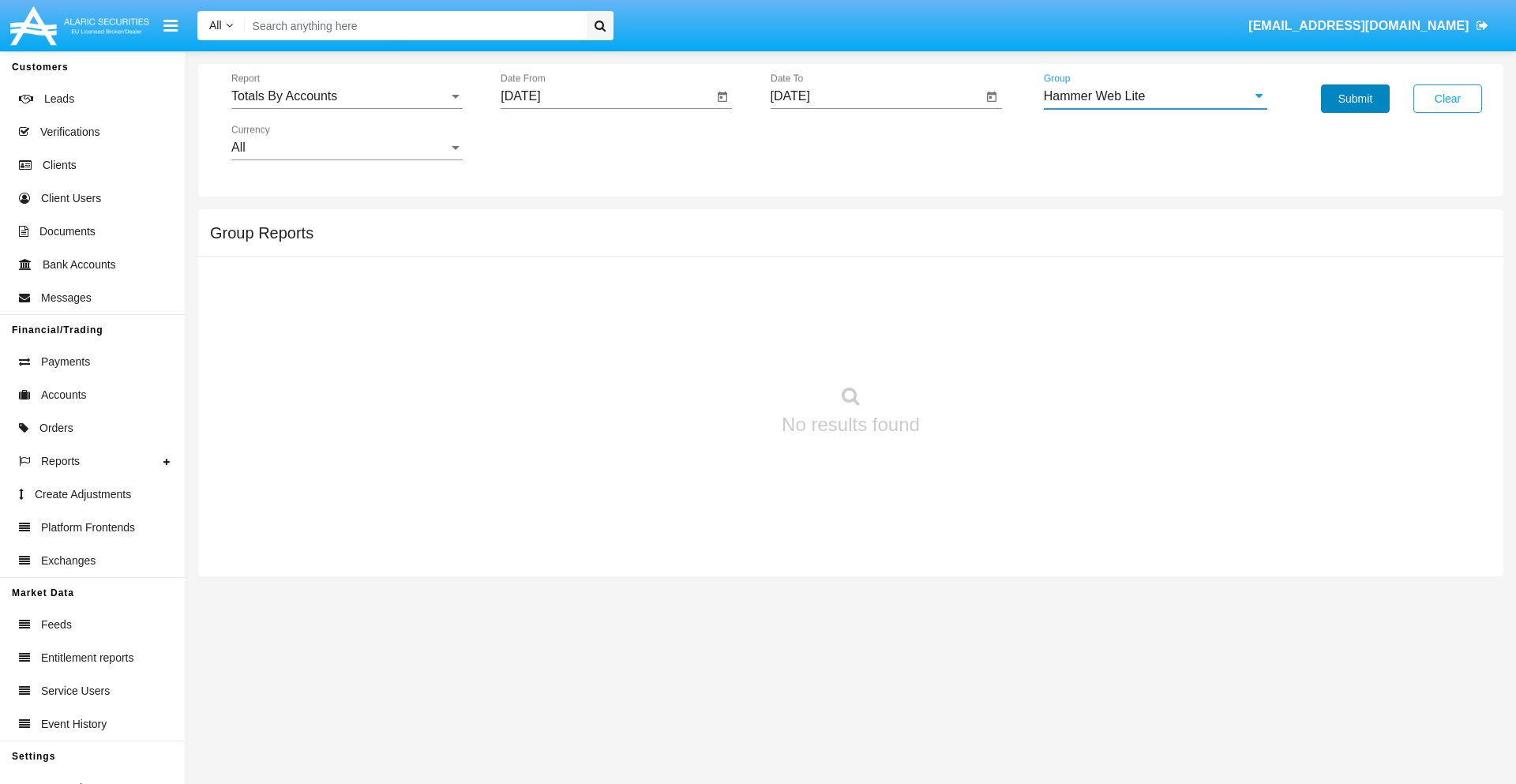
click at [1355, 99] on button "Submit" at bounding box center [1355, 99] width 68 height 28
click at [347, 97] on span "Report" at bounding box center [339, 96] width 217 height 14
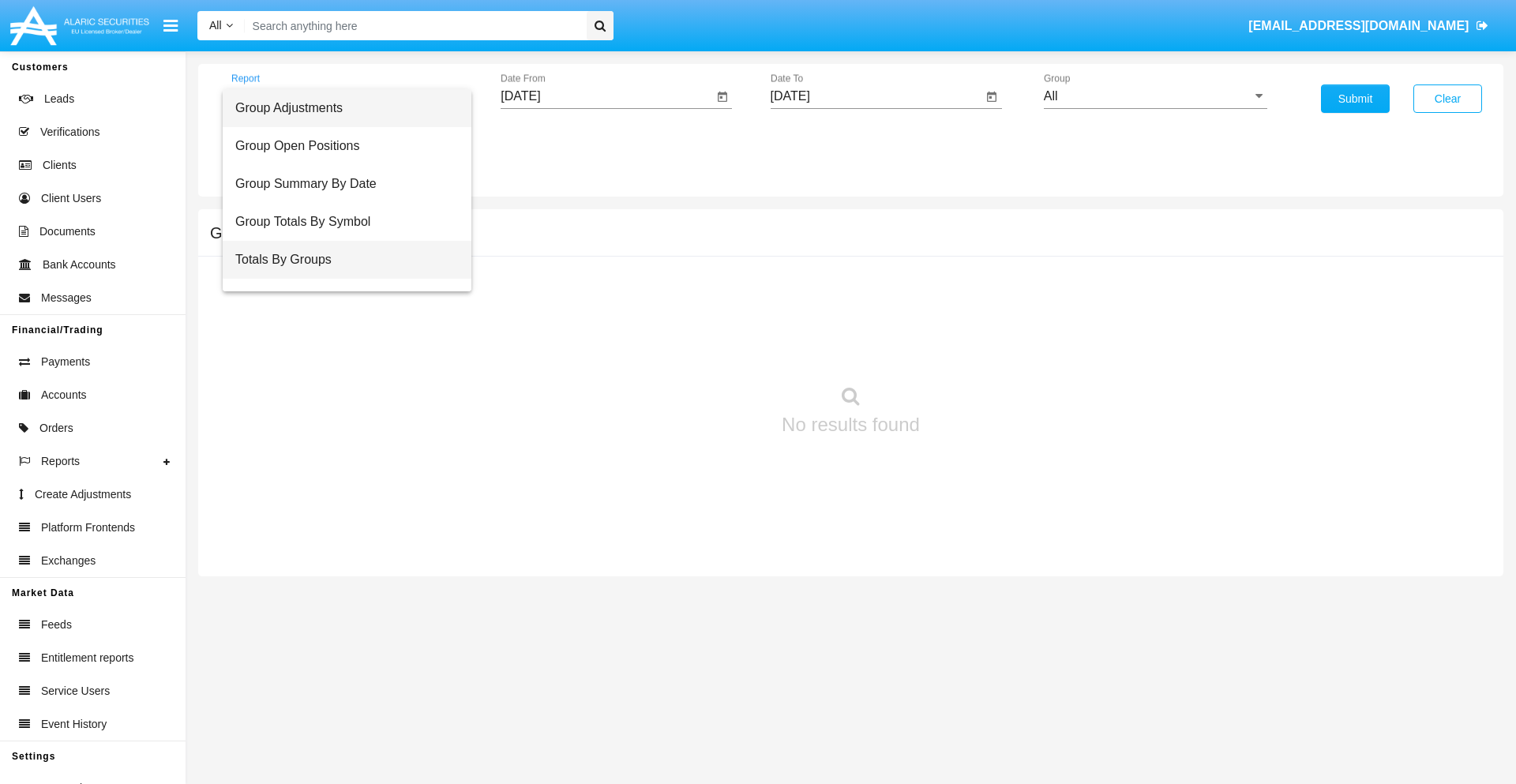
click at [340, 260] on span "Totals By Groups" at bounding box center [347, 260] width 224 height 38
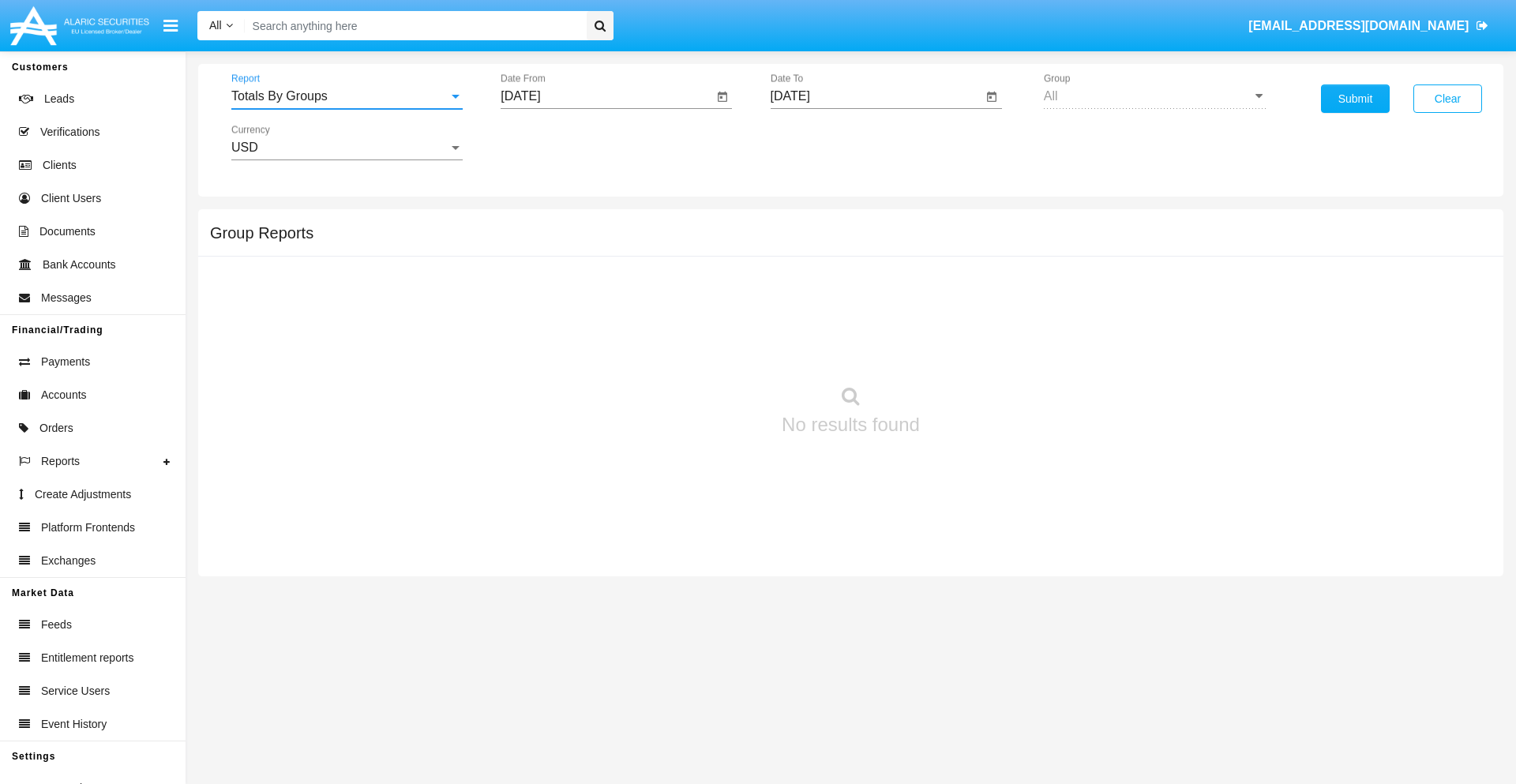
click at [606, 97] on input "[DATE]" at bounding box center [607, 96] width 212 height 14
click at [552, 142] on span "[DATE]" at bounding box center [539, 142] width 35 height 12
click at [704, 349] on div "2025" at bounding box center [704, 349] width 49 height 28
click at [539, 285] on div "SEP" at bounding box center [539, 285] width 49 height 28
click at [526, 273] on div "7" at bounding box center [526, 274] width 28 height 28
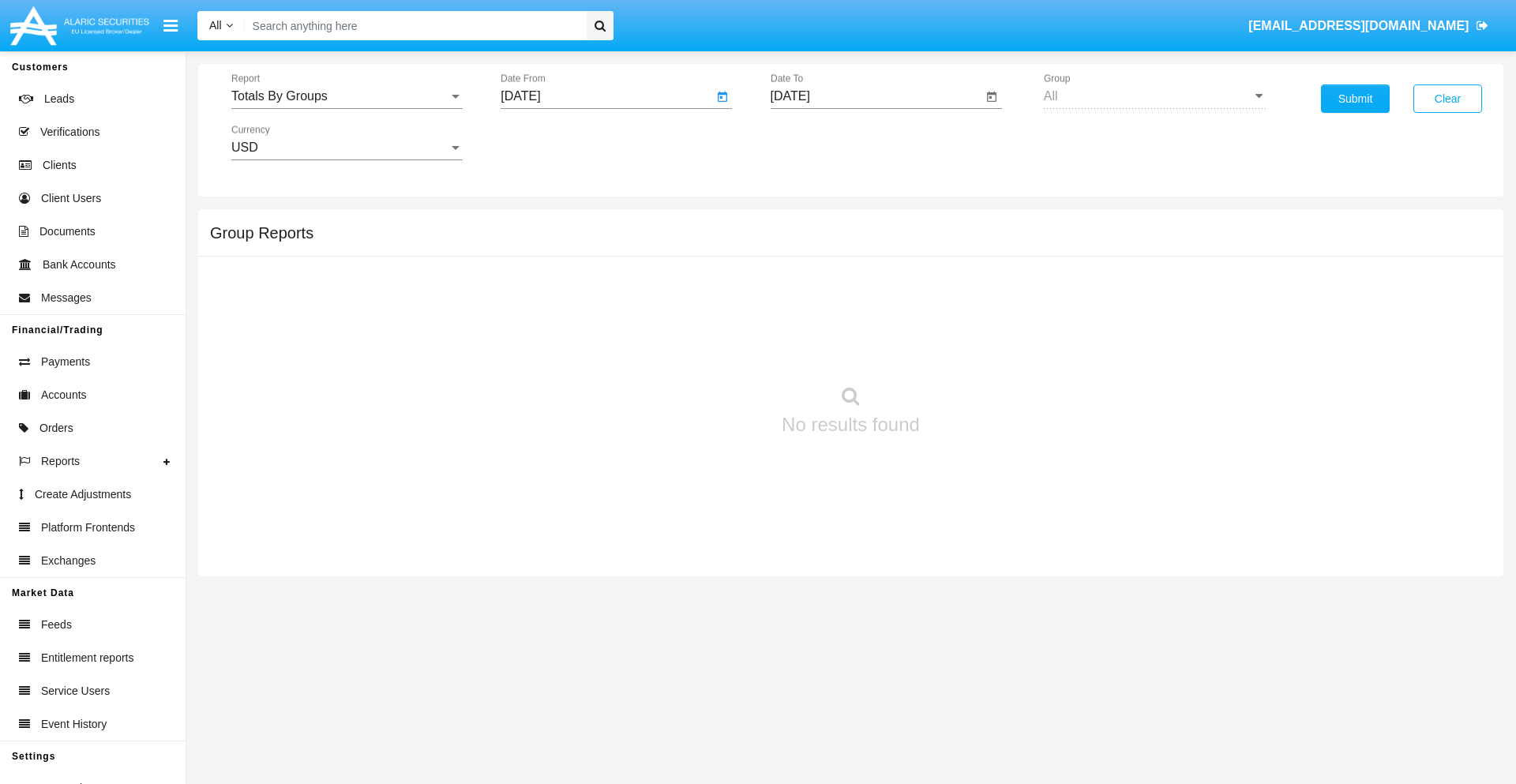
type input "09/07/25"
click at [875, 97] on input "[DATE]" at bounding box center [877, 96] width 212 height 14
click at [821, 142] on span "SEP 2025" at bounding box center [808, 142] width 35 height 12
click at [974, 349] on div "2025" at bounding box center [974, 349] width 49 height 28
click at [808, 285] on div "SEP" at bounding box center [808, 285] width 49 height 28
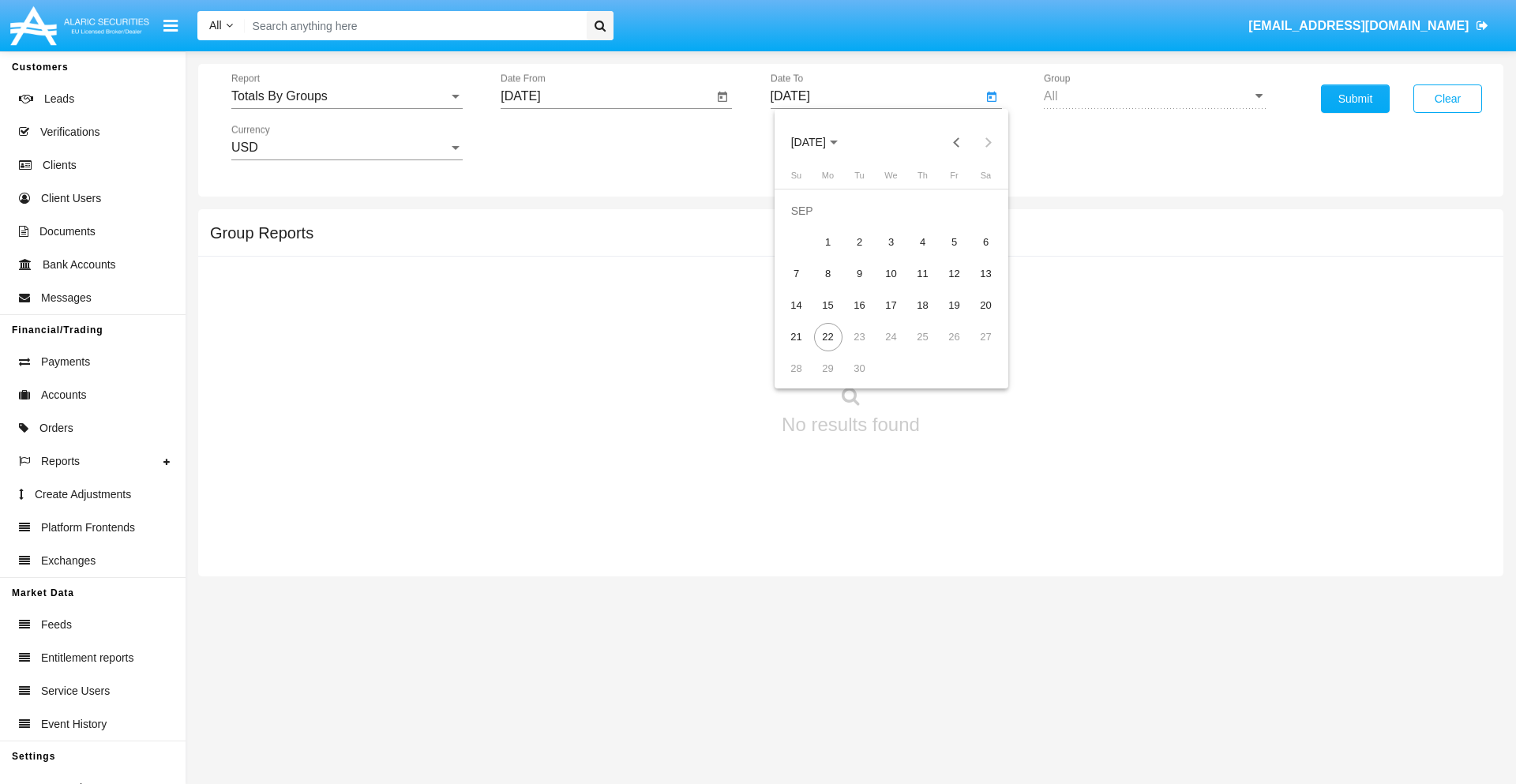
click at [828, 337] on div "22" at bounding box center [828, 337] width 28 height 28
type input "[DATE]"
click at [1355, 99] on button "Submit" at bounding box center [1355, 99] width 68 height 28
click at [347, 97] on span "Report" at bounding box center [339, 96] width 217 height 14
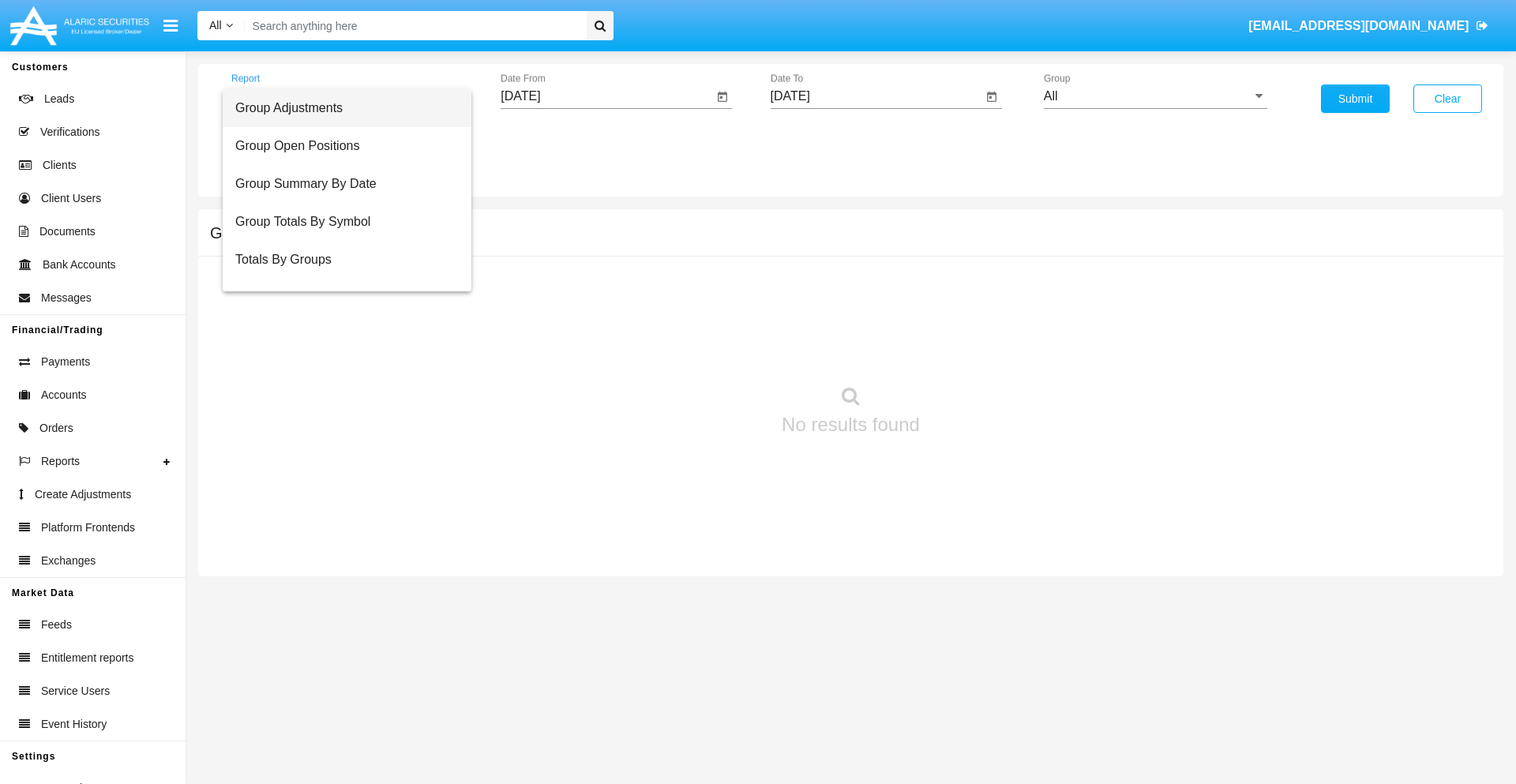
click at [340, 108] on span "Group Adjustments" at bounding box center [347, 108] width 224 height 38
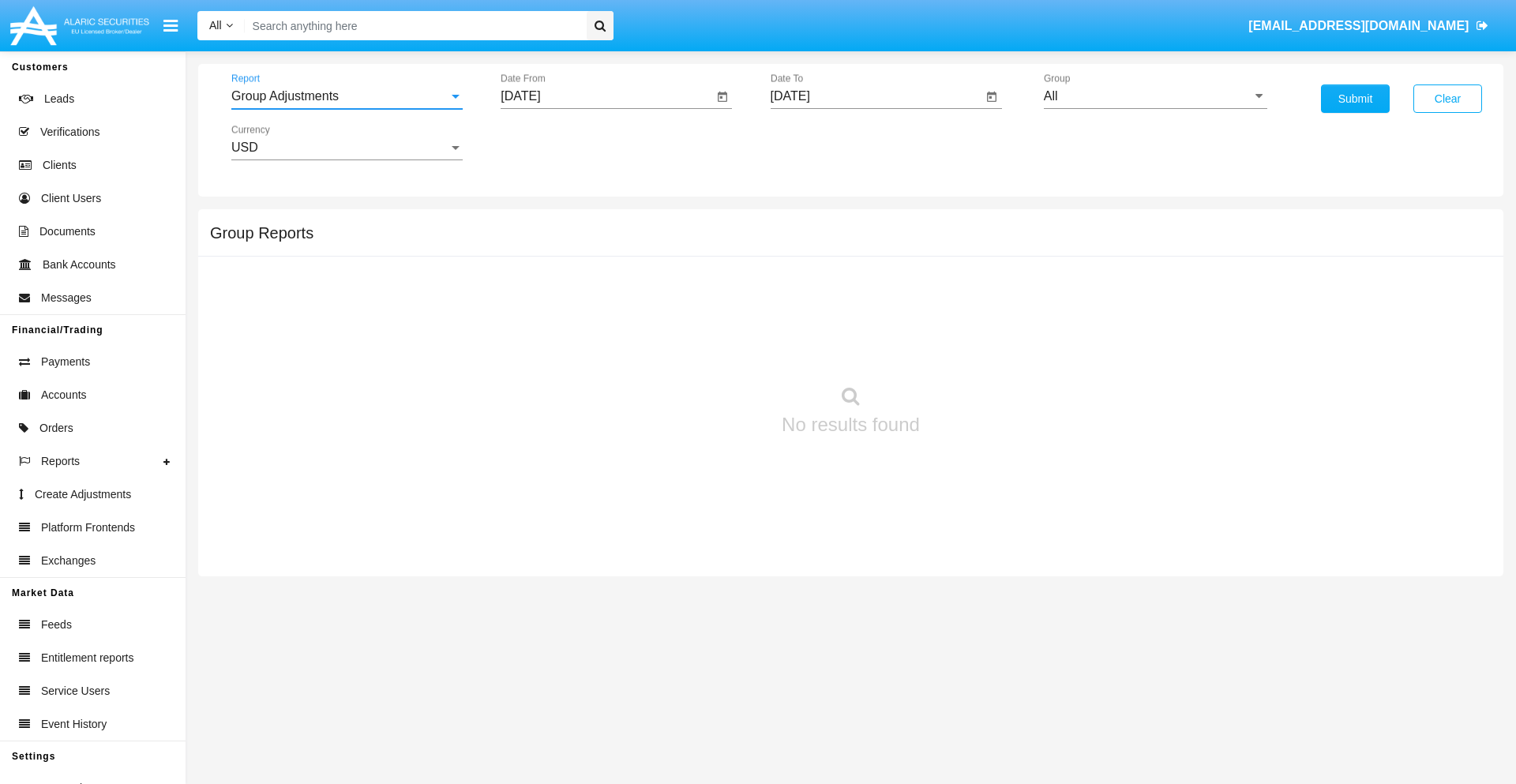
click at [1155, 97] on input "All" at bounding box center [1156, 96] width 224 height 14
click at [1355, 99] on button "Submit" at bounding box center [1355, 99] width 68 height 28
click at [347, 97] on span "Report" at bounding box center [339, 96] width 217 height 14
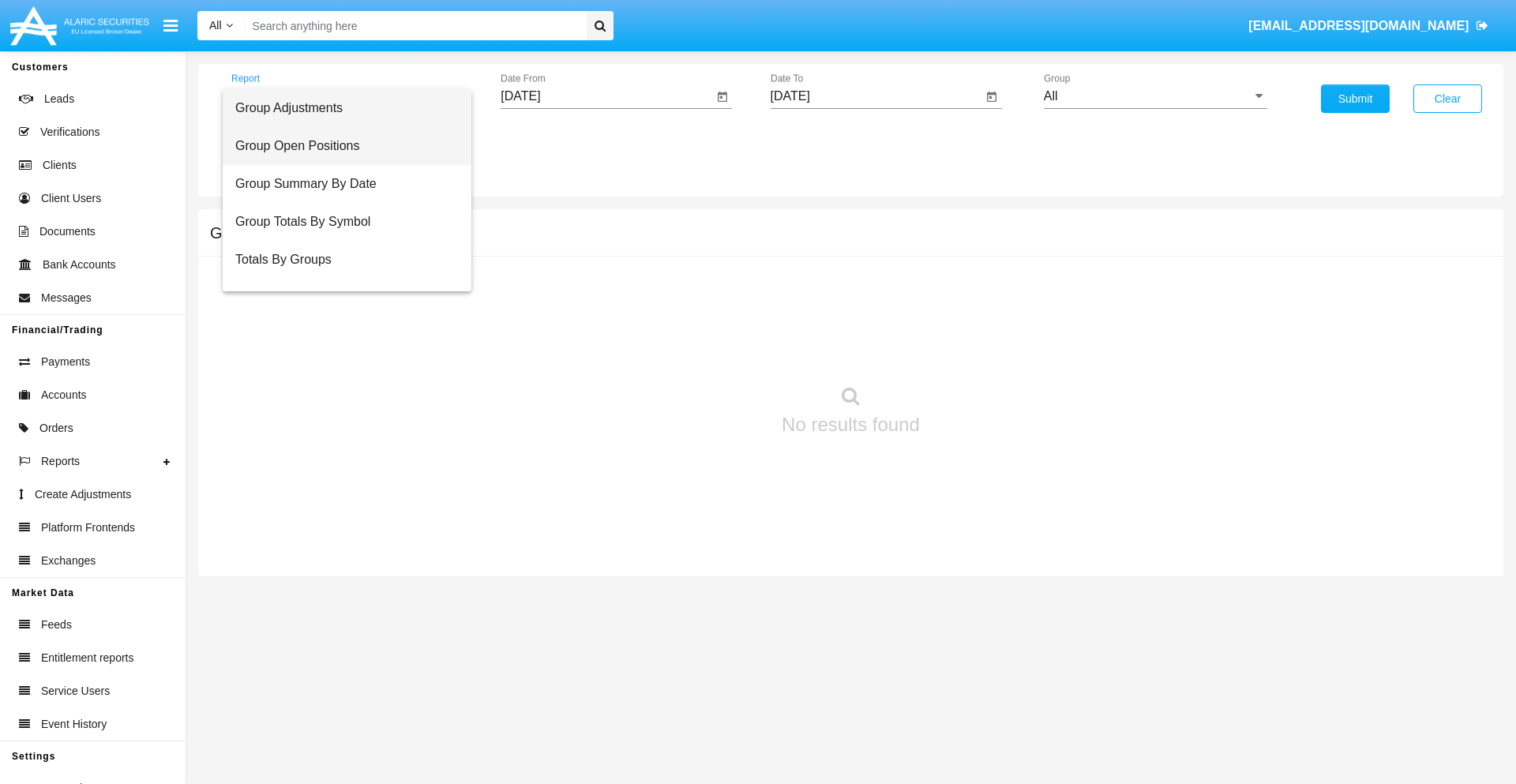
click at [340, 146] on span "Group Open Positions" at bounding box center [347, 146] width 224 height 38
click at [1155, 97] on input "All" at bounding box center [1156, 96] width 224 height 14
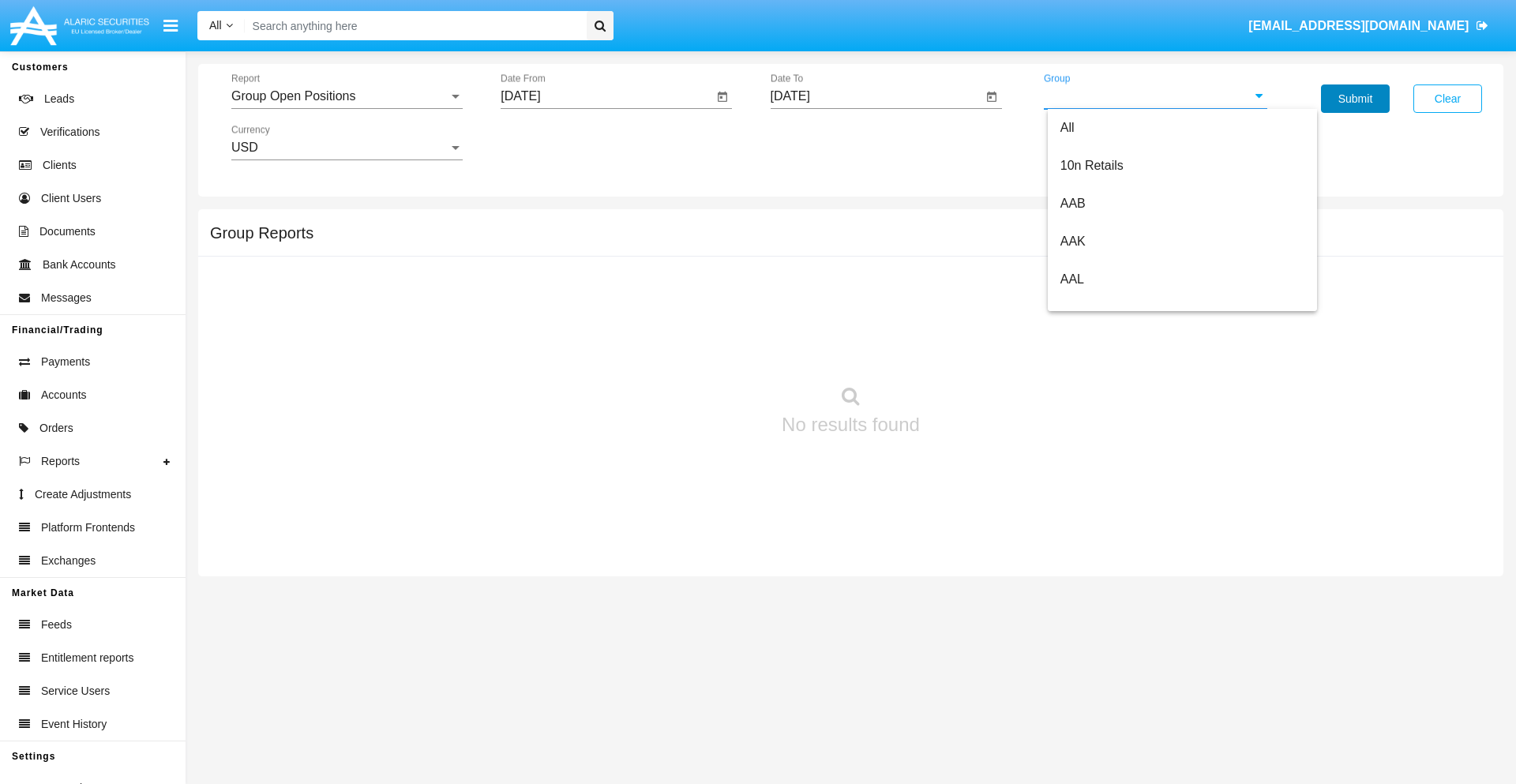
click at [1355, 99] on button "Submit" at bounding box center [1355, 99] width 68 height 28
click at [347, 97] on span "Report" at bounding box center [339, 96] width 217 height 14
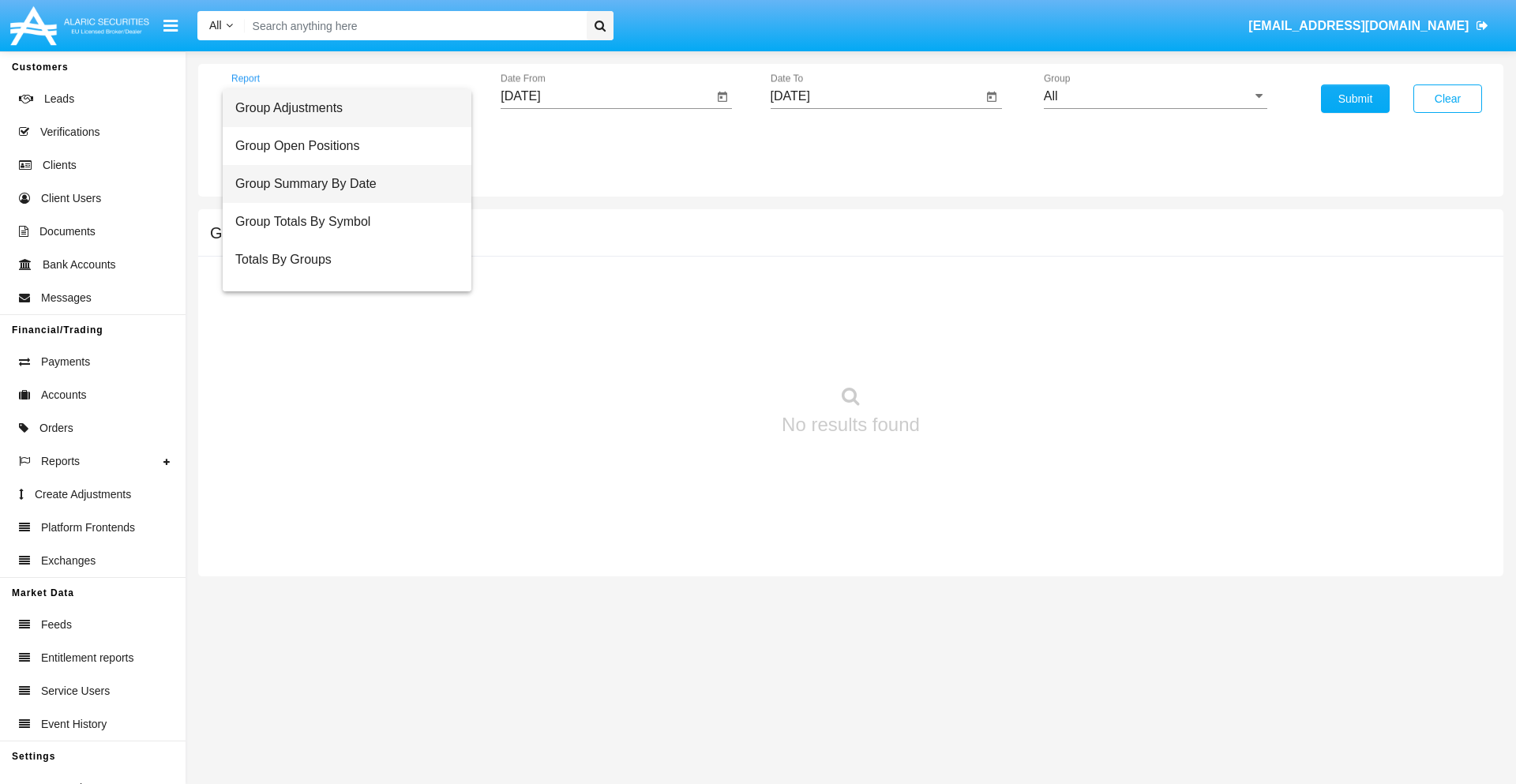
click at [340, 184] on span "Group Summary By Date" at bounding box center [347, 184] width 224 height 38
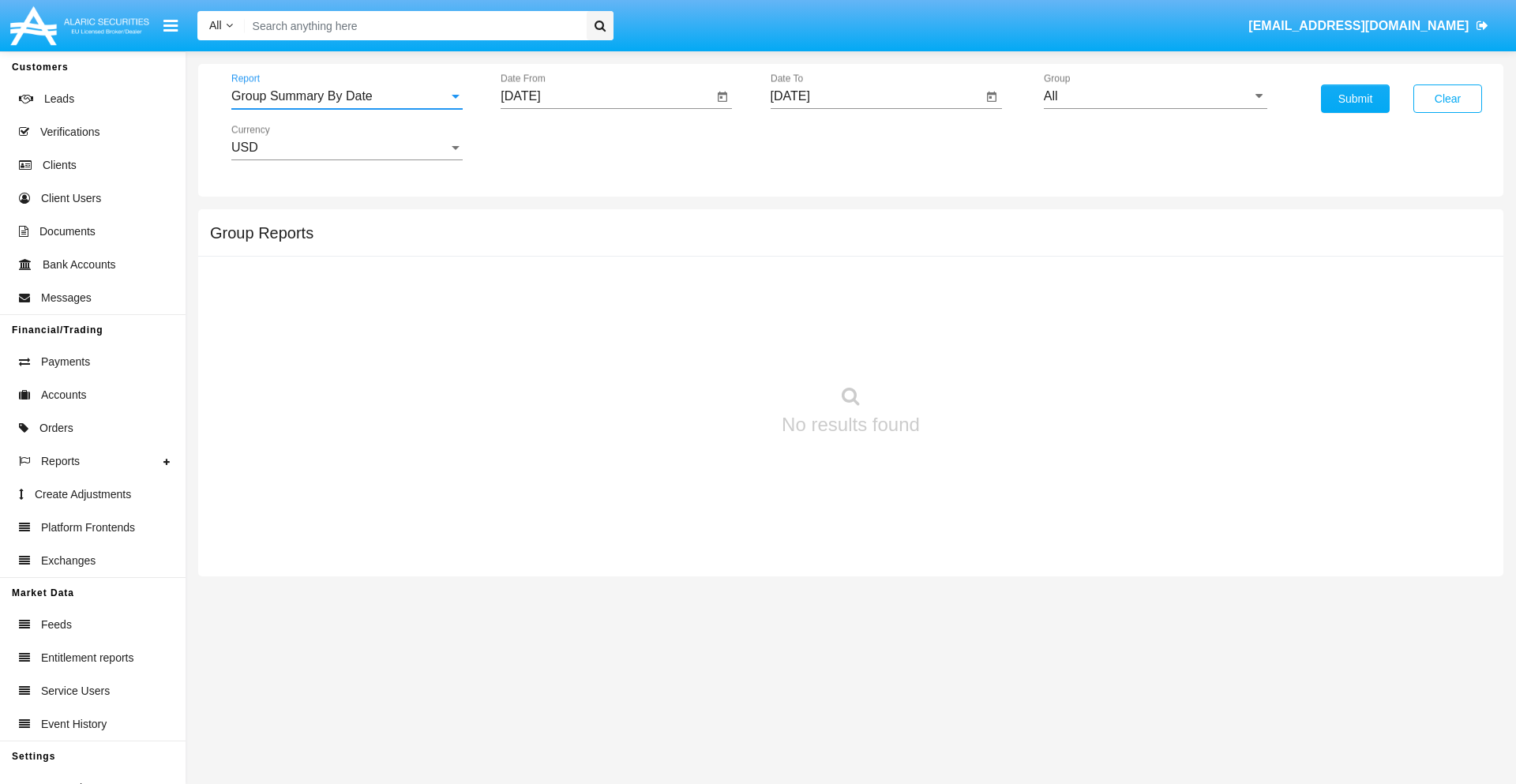
click at [1155, 97] on input "All" at bounding box center [1156, 96] width 224 height 14
click at [1355, 99] on button "Submit" at bounding box center [1355, 99] width 68 height 28
click at [347, 97] on span "Report" at bounding box center [339, 96] width 217 height 14
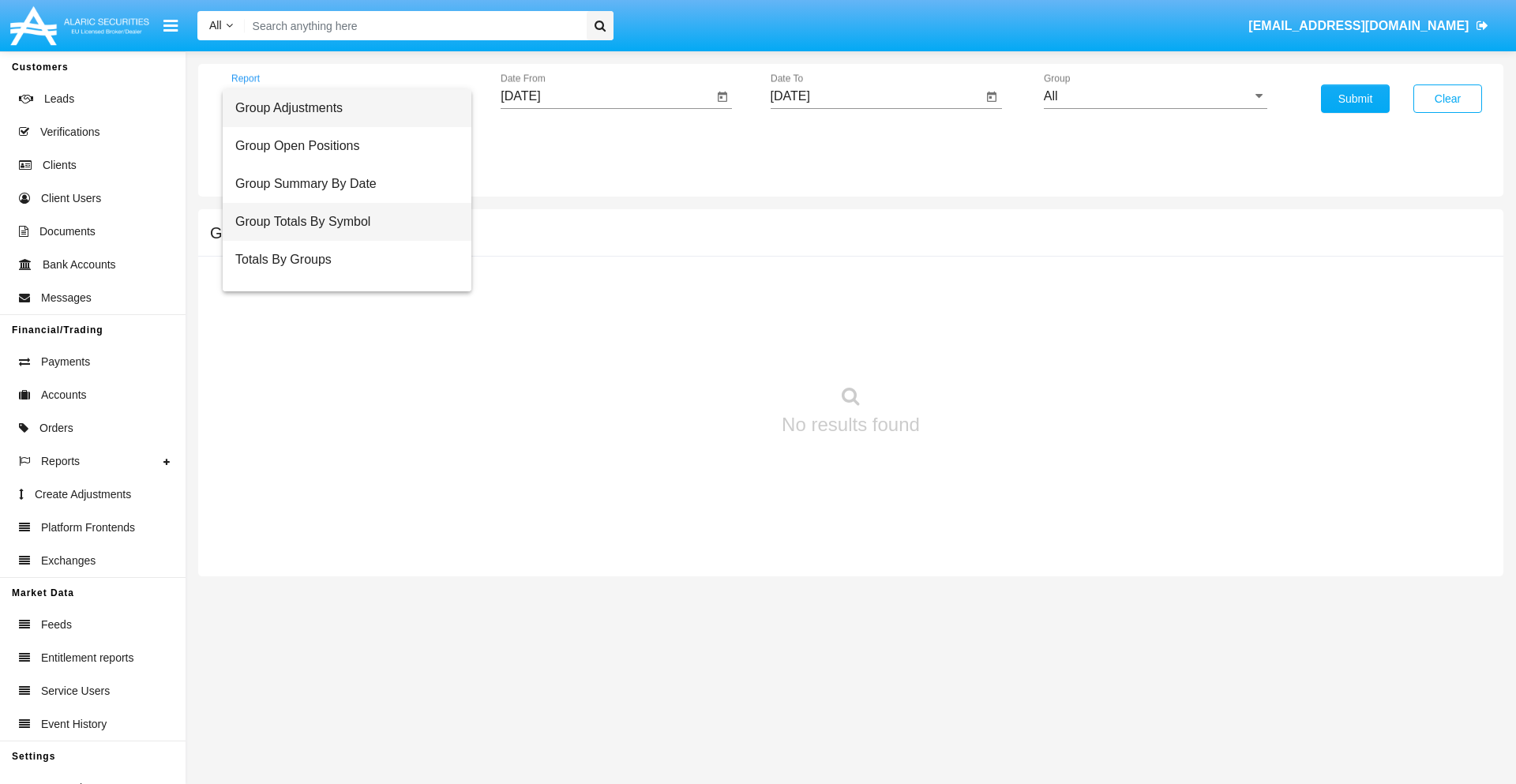
click at [340, 222] on span "Group Totals By Symbol" at bounding box center [347, 222] width 224 height 38
click at [1155, 97] on input "All" at bounding box center [1156, 96] width 224 height 14
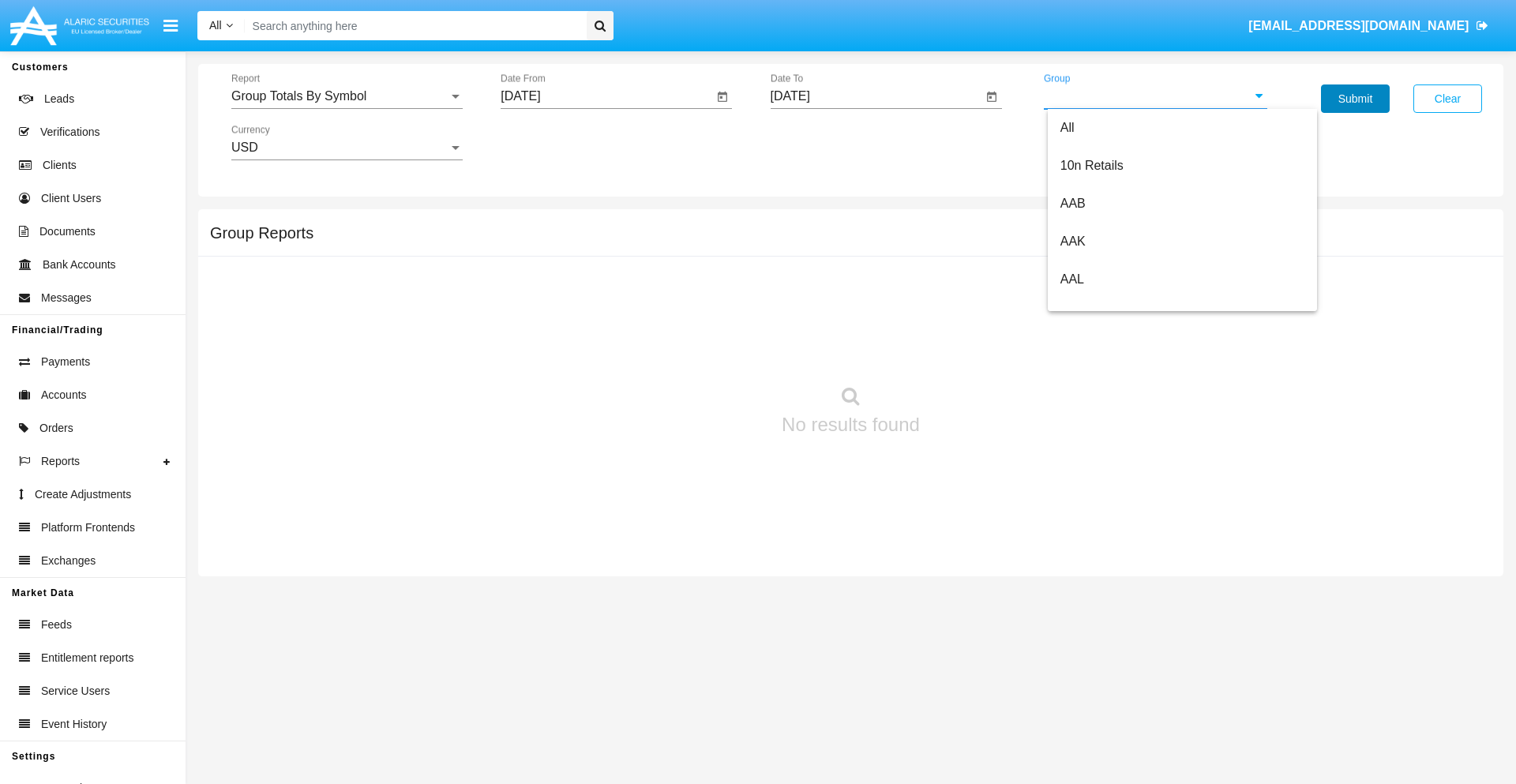
click at [1355, 99] on button "Submit" at bounding box center [1355, 99] width 68 height 28
click at [347, 97] on span "Report" at bounding box center [339, 96] width 217 height 14
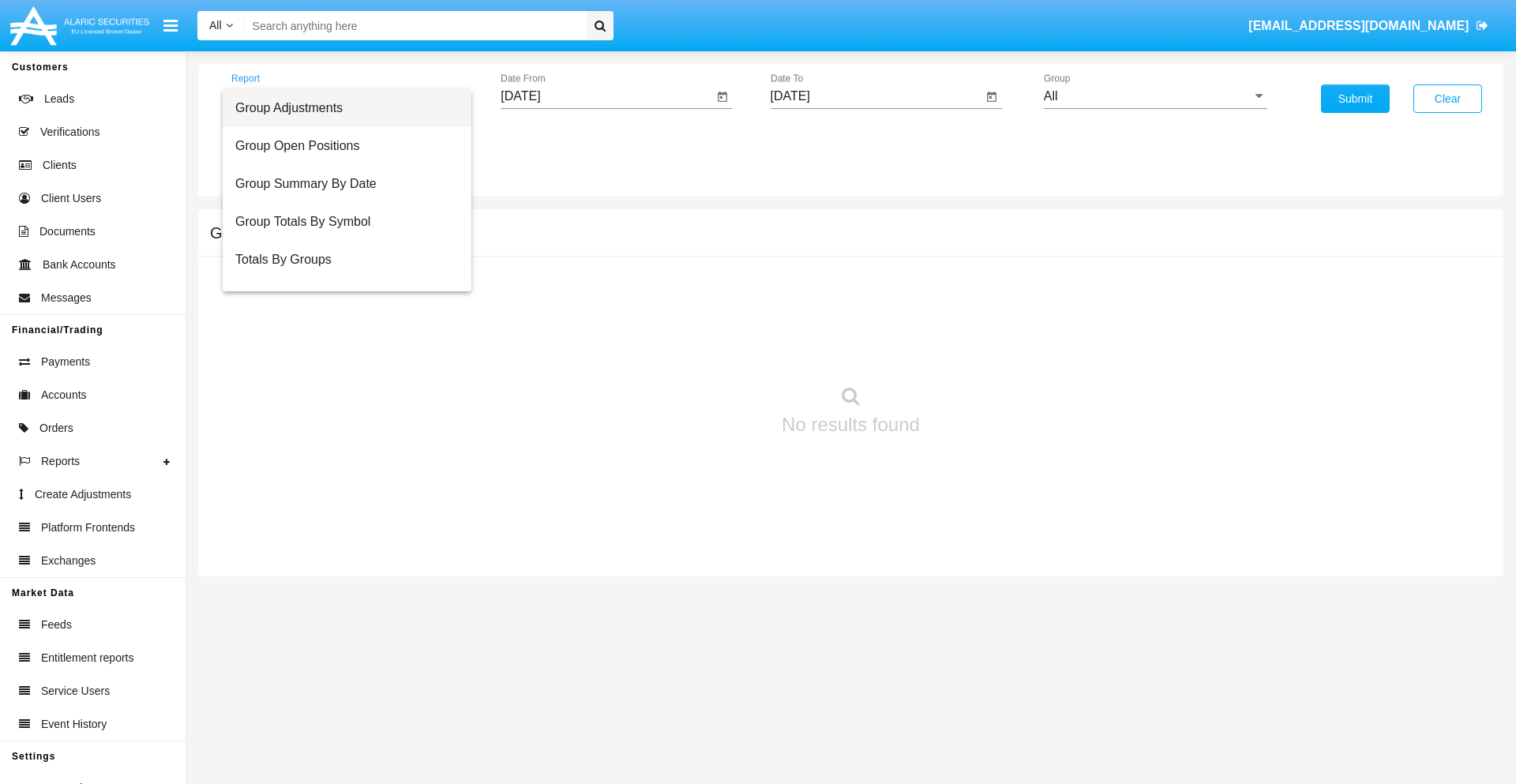
scroll to position [26, 0]
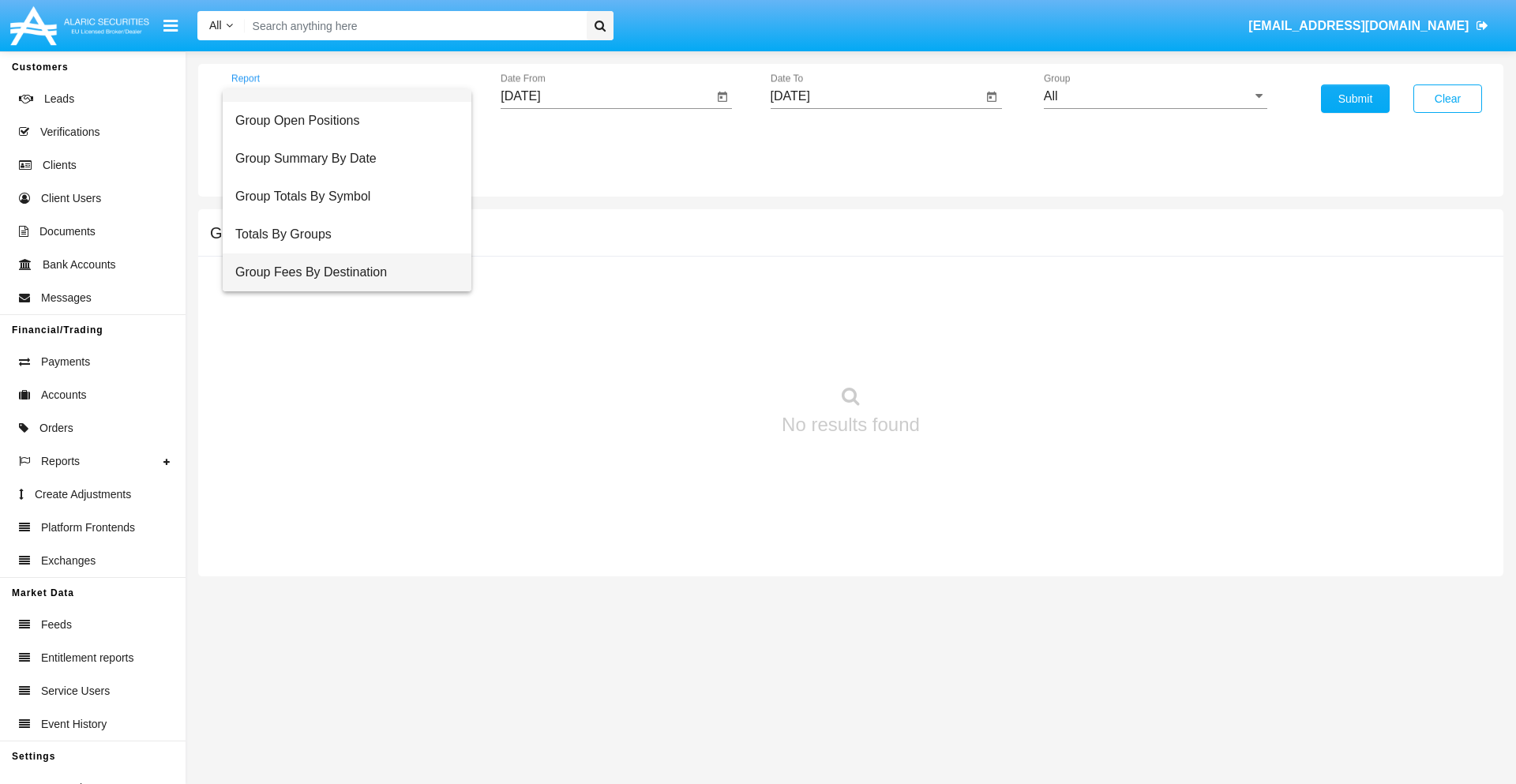
click at [340, 272] on span "Group Fees By Destination" at bounding box center [347, 272] width 224 height 38
click at [1155, 97] on input "All" at bounding box center [1156, 96] width 224 height 14
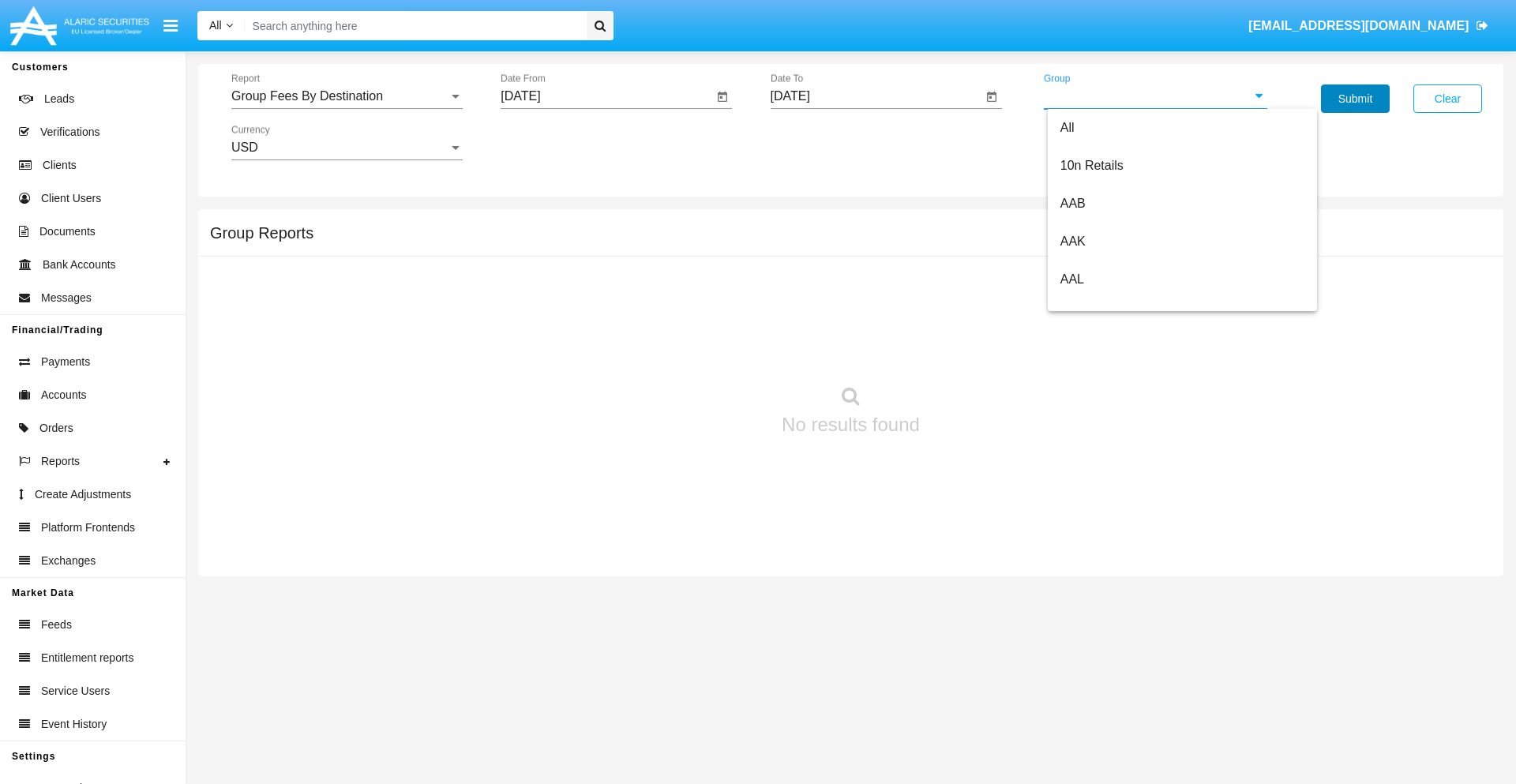
click at [1355, 99] on button "Submit" at bounding box center [1355, 99] width 68 height 28
